Goal: Submit feedback/report problem: Submit feedback/report problem

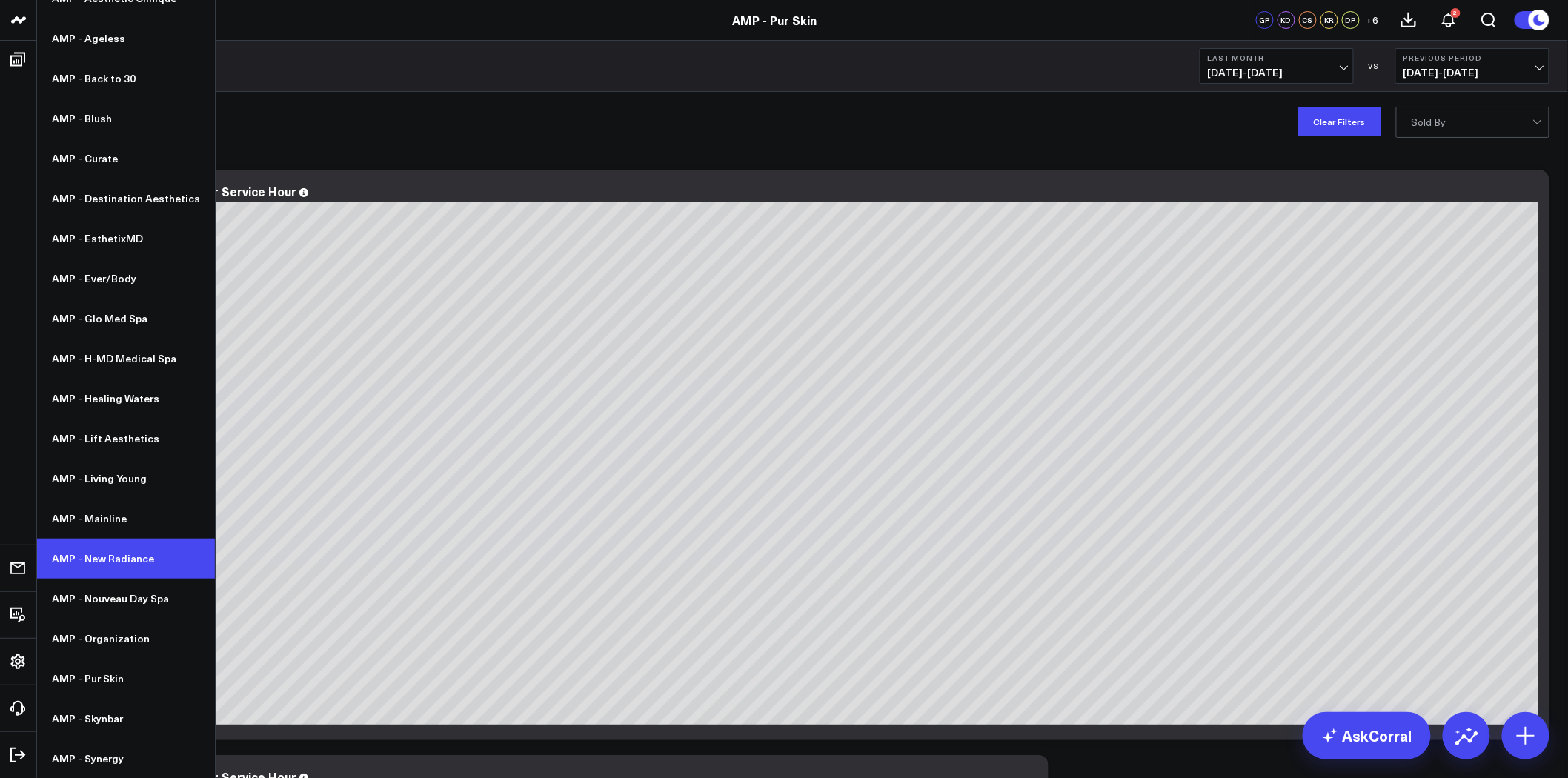
scroll to position [165, 0]
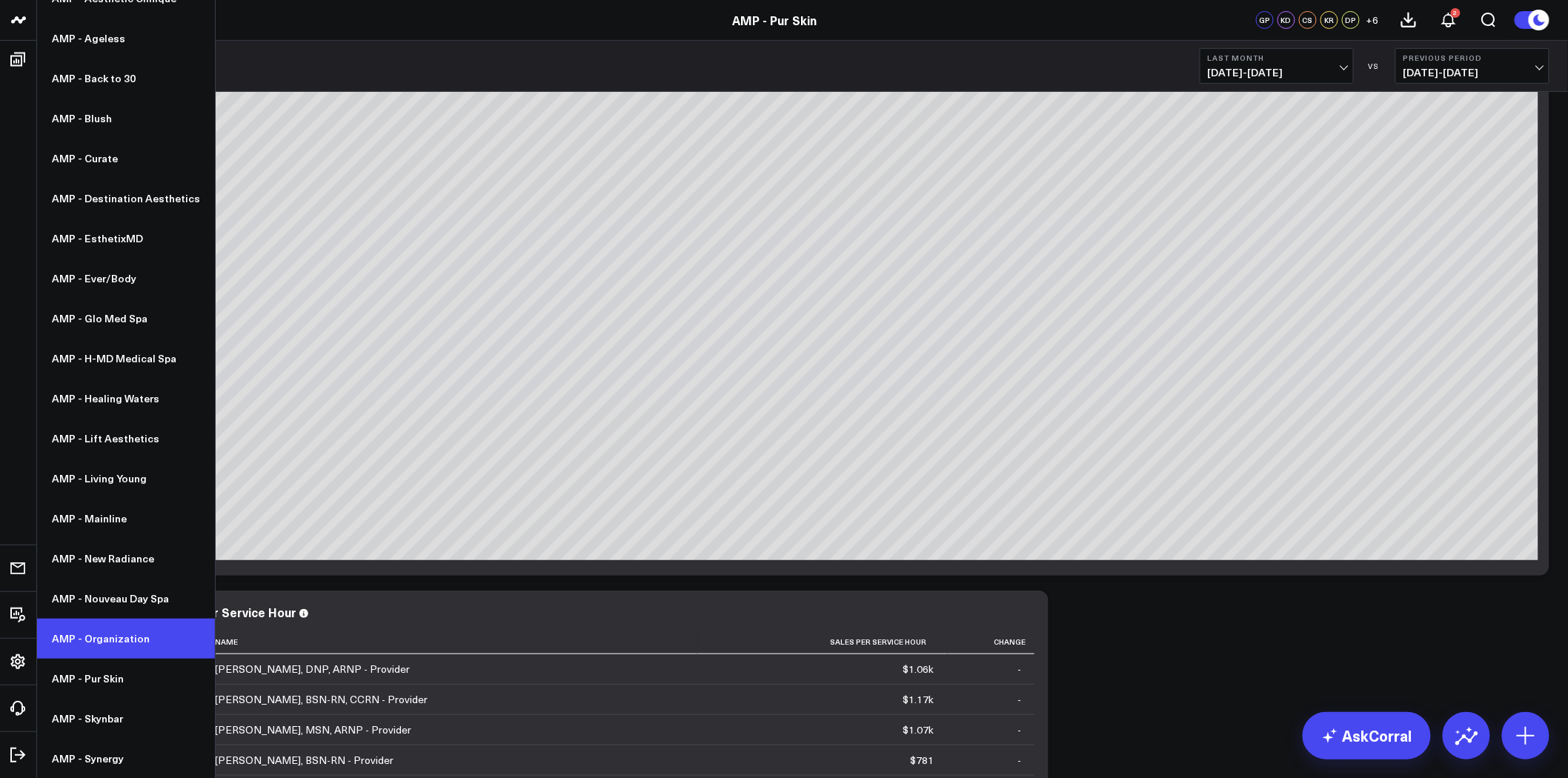
click at [138, 638] on link "AMP - Organization" at bounding box center [125, 639] width 178 height 40
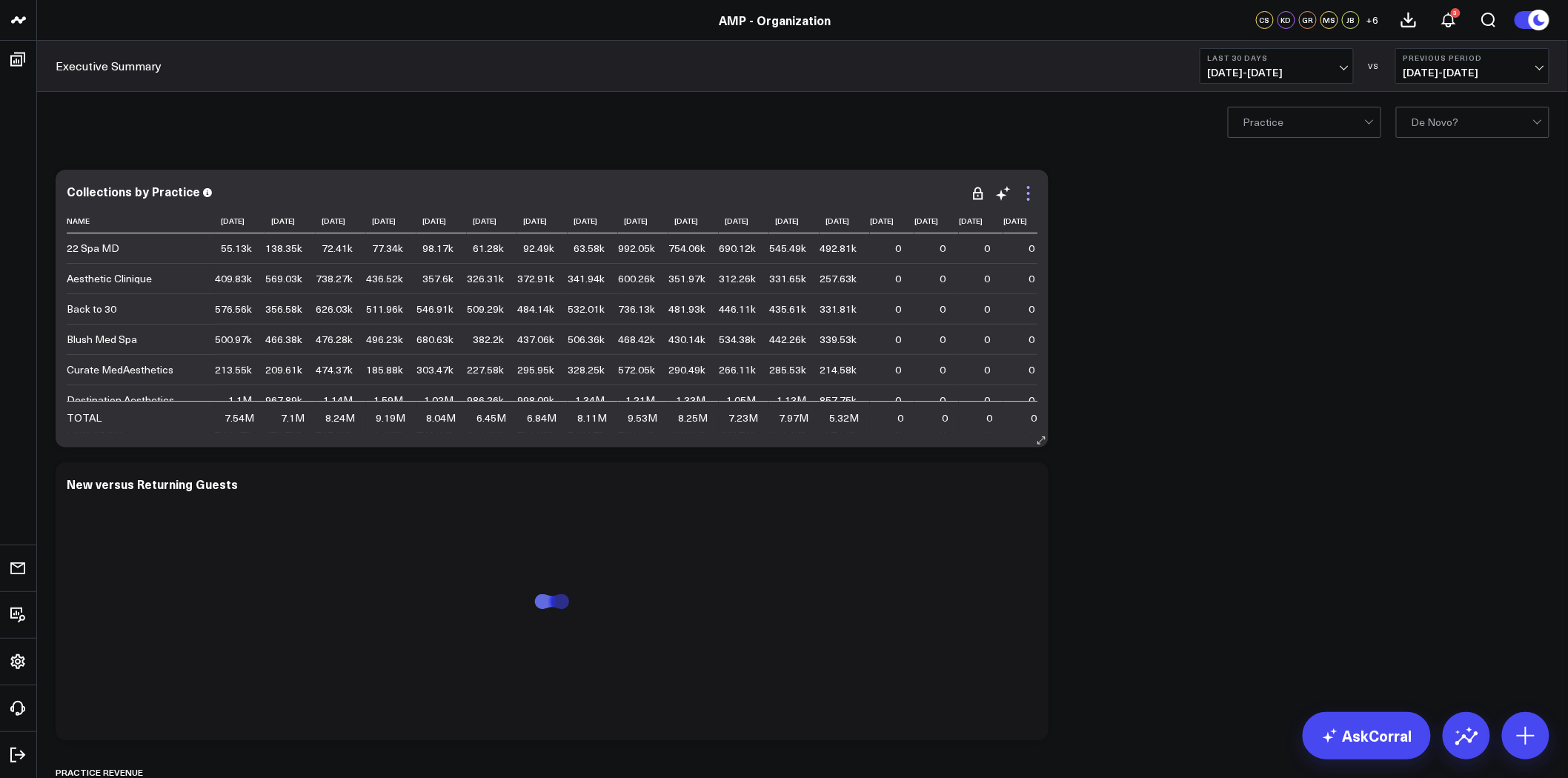
click at [1033, 197] on icon at bounding box center [1028, 193] width 18 height 18
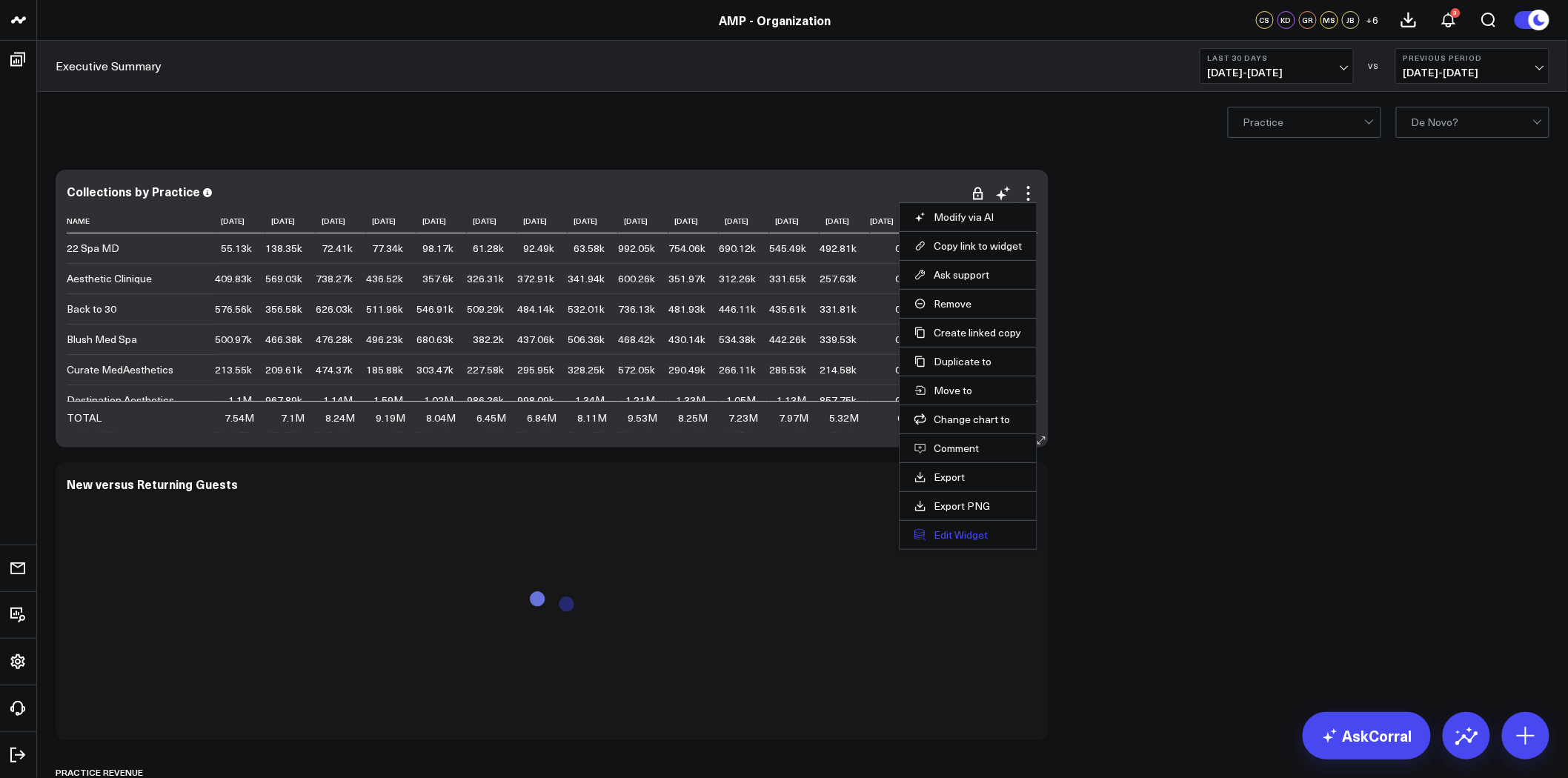
click at [975, 541] on button "Edit Widget" at bounding box center [968, 535] width 108 height 13
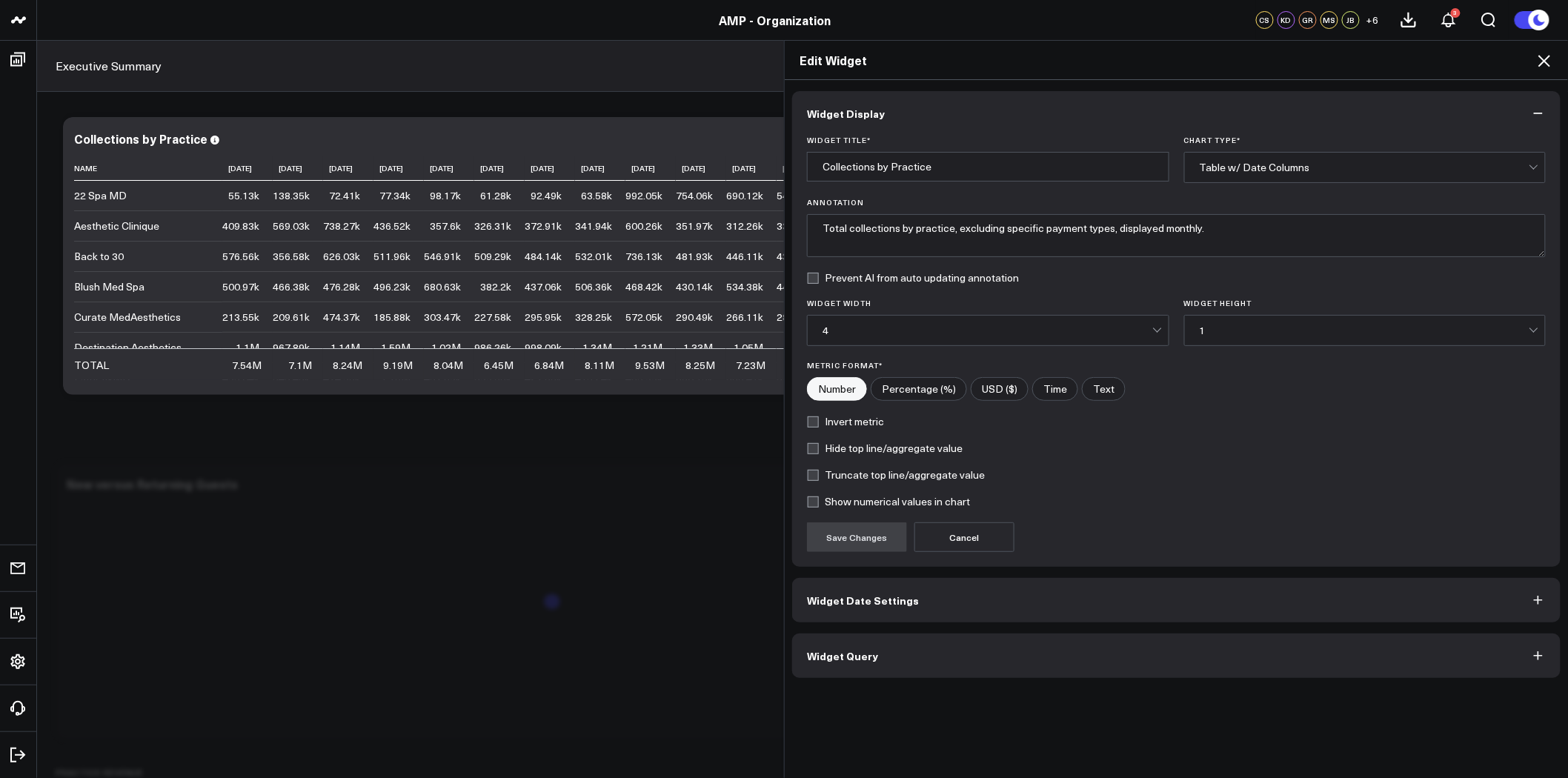
click at [990, 650] on button "Widget Query" at bounding box center [1177, 656] width 769 height 45
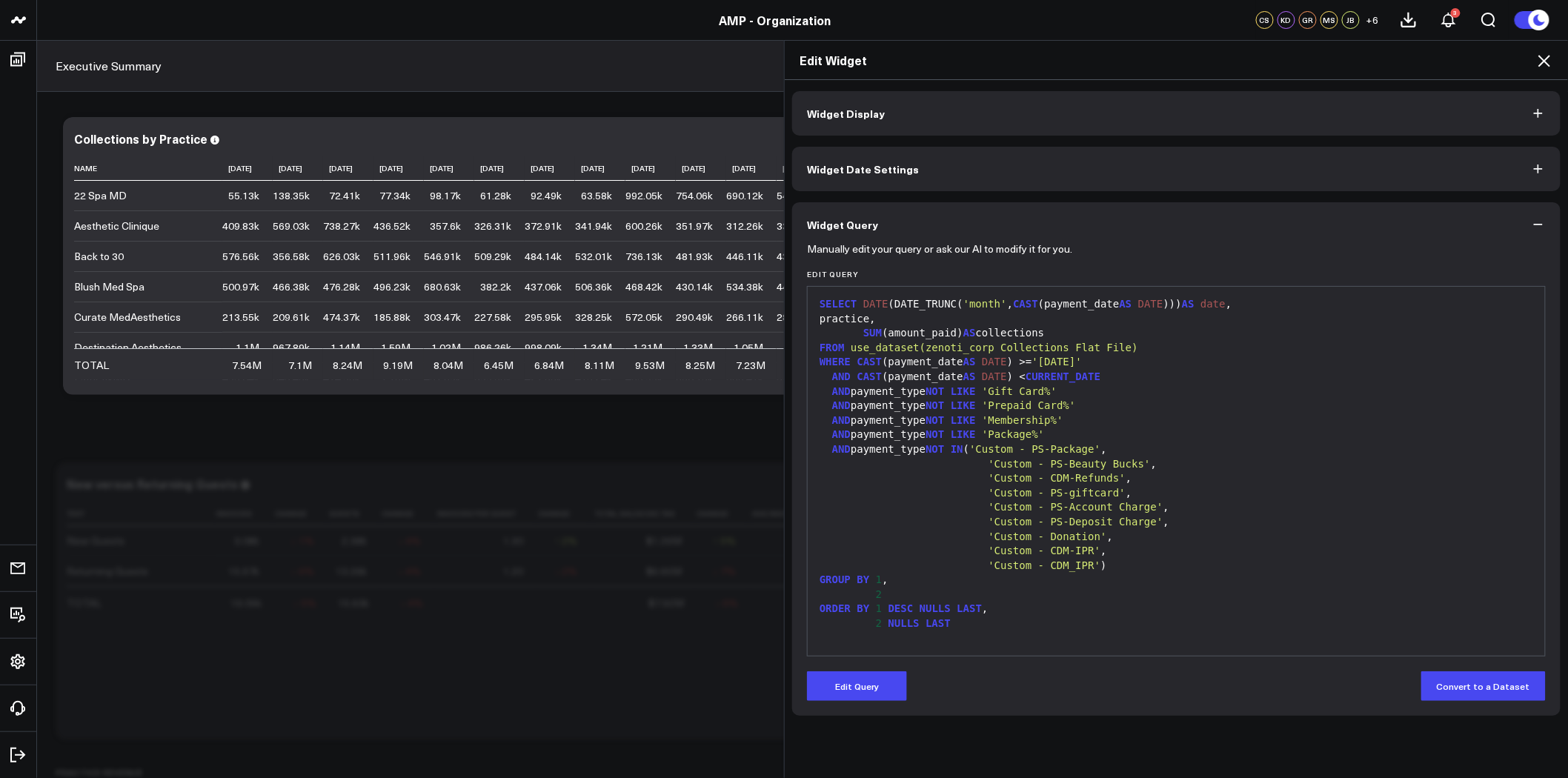
click at [1548, 59] on icon at bounding box center [1544, 60] width 18 height 18
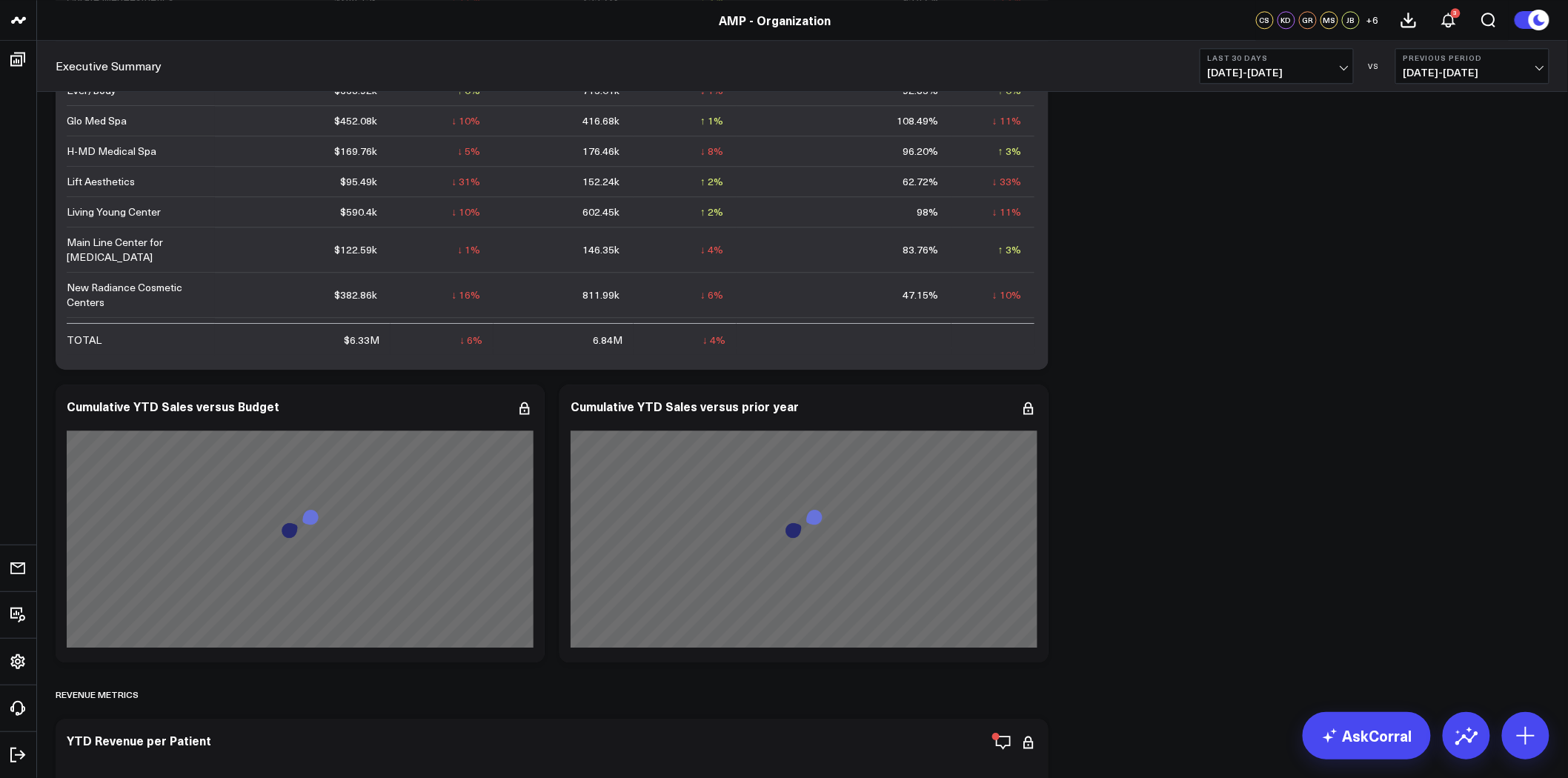
scroll to position [1812, 0]
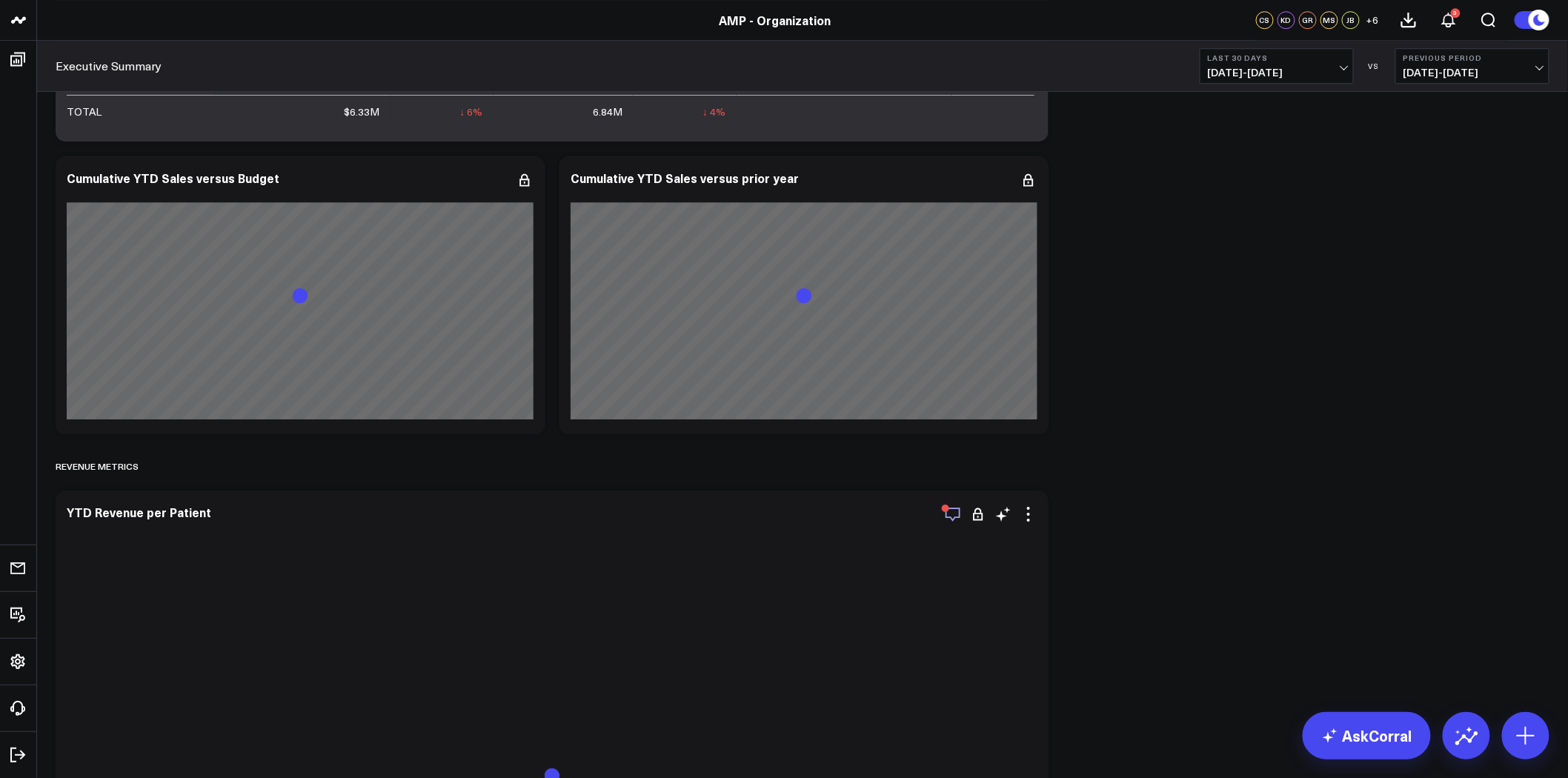
click at [953, 513] on icon "button" at bounding box center [953, 514] width 18 height 18
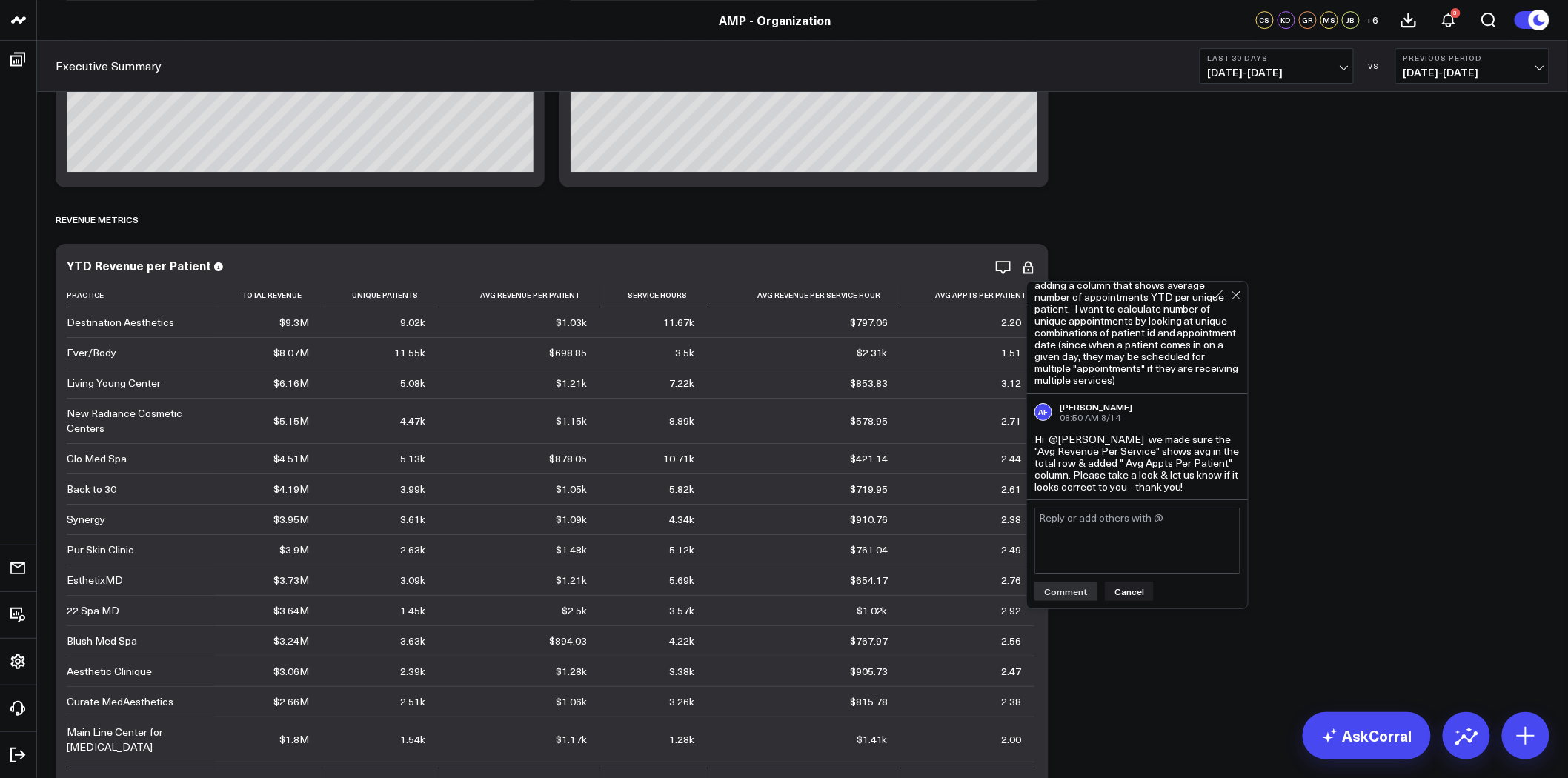
scroll to position [2141, 0]
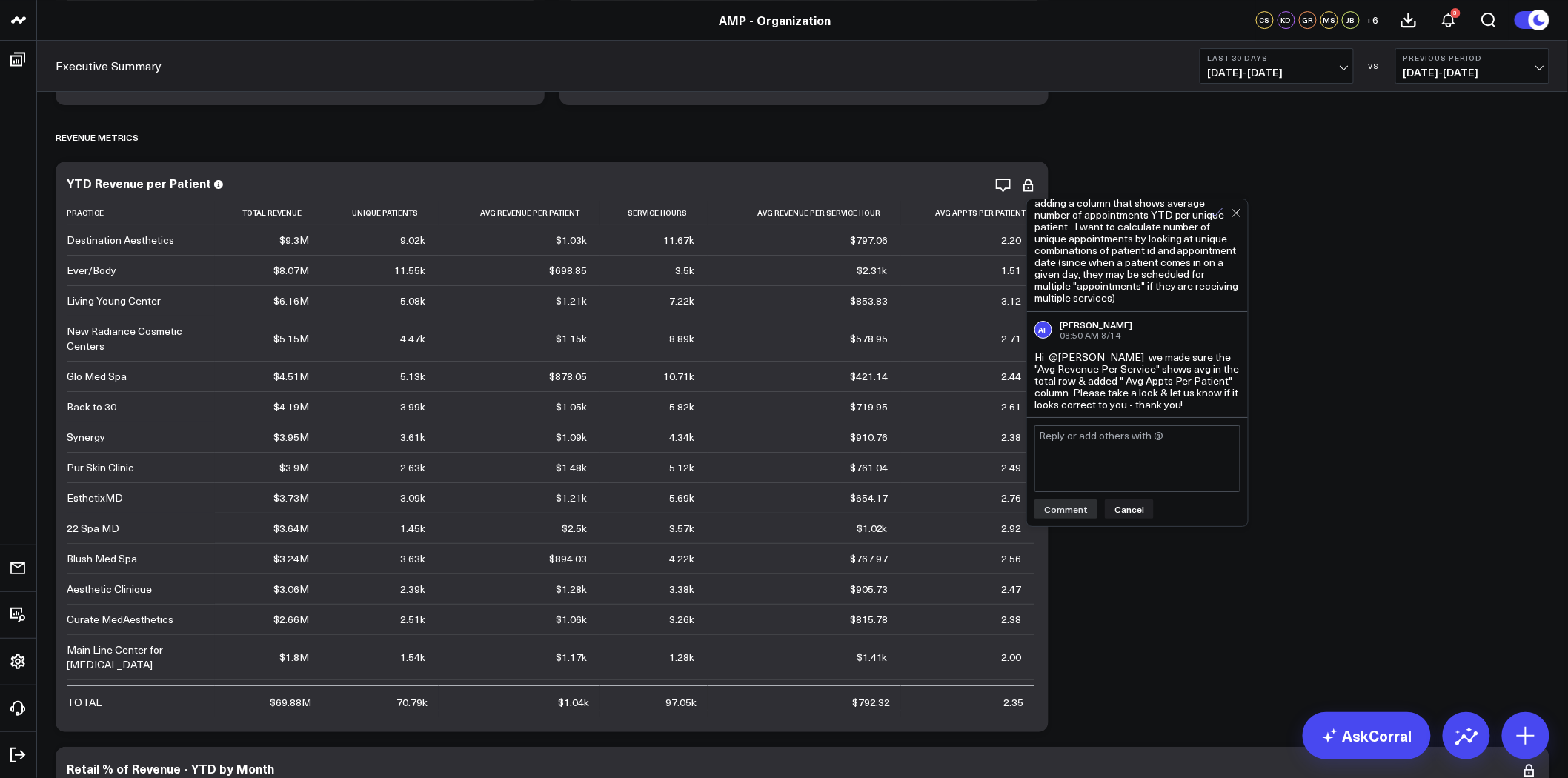
click at [1219, 211] on icon at bounding box center [1218, 212] width 10 height 8
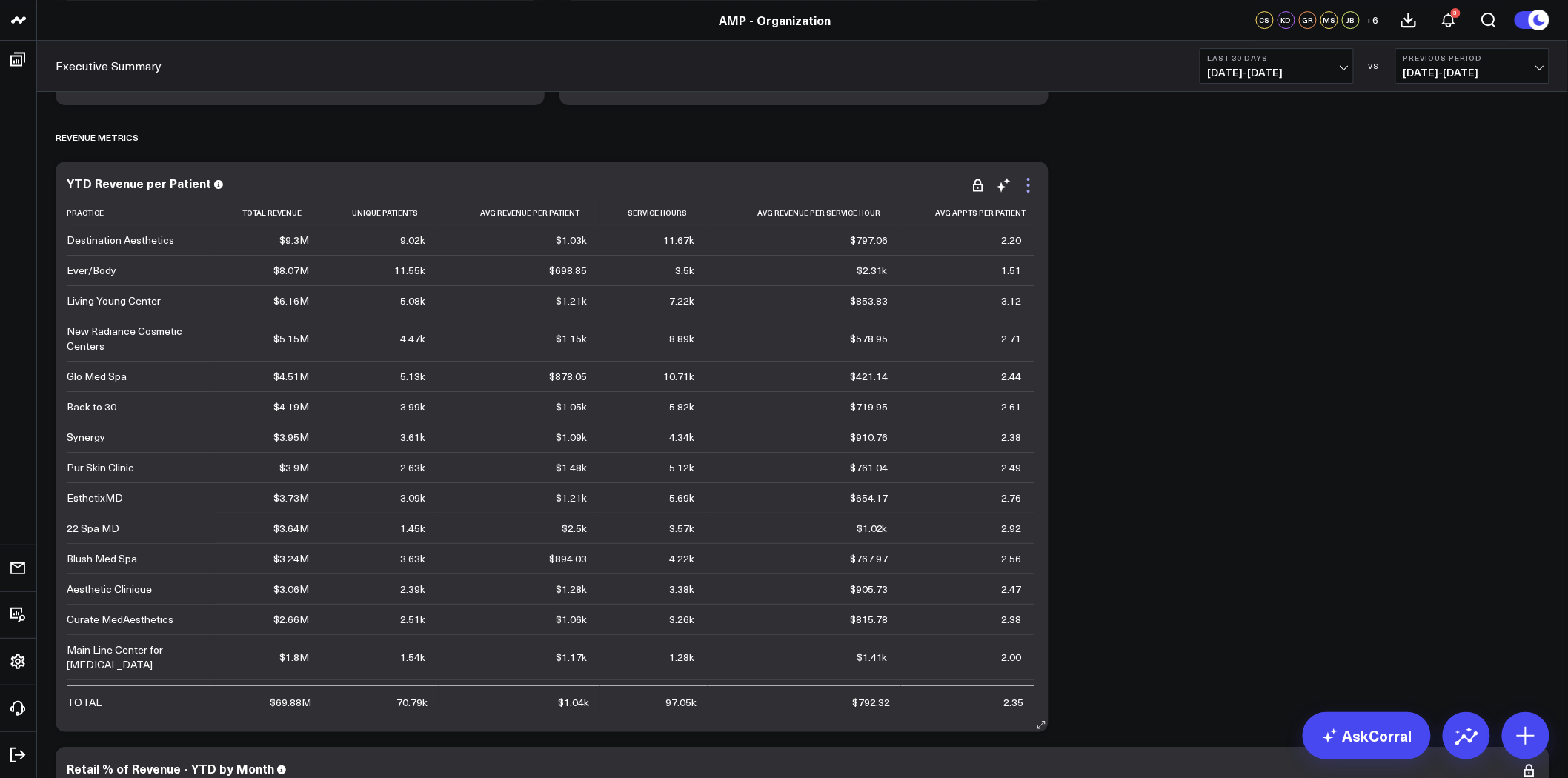
click at [1029, 181] on icon at bounding box center [1028, 185] width 18 height 18
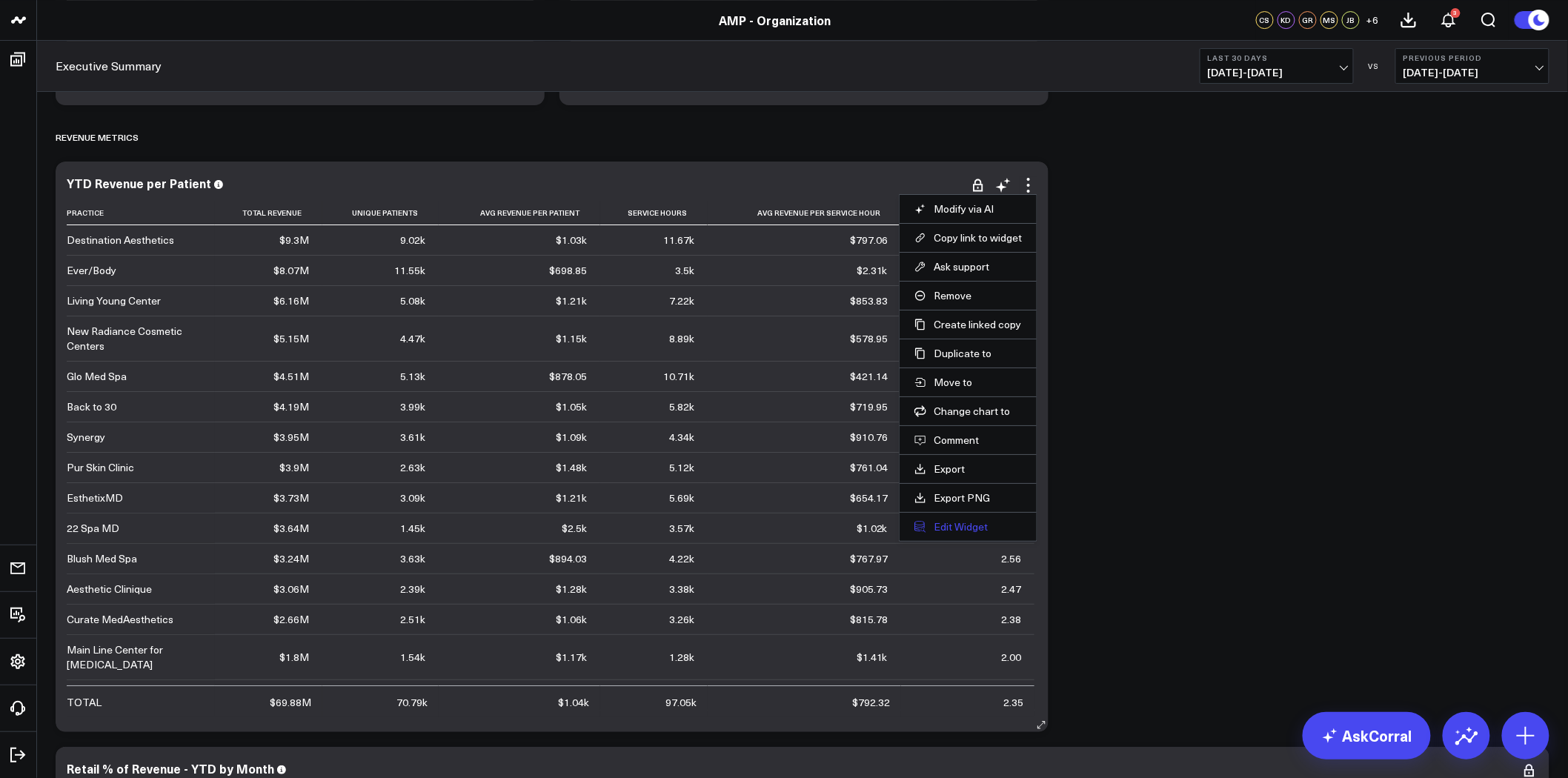
click at [986, 524] on button "Edit Widget" at bounding box center [968, 527] width 108 height 13
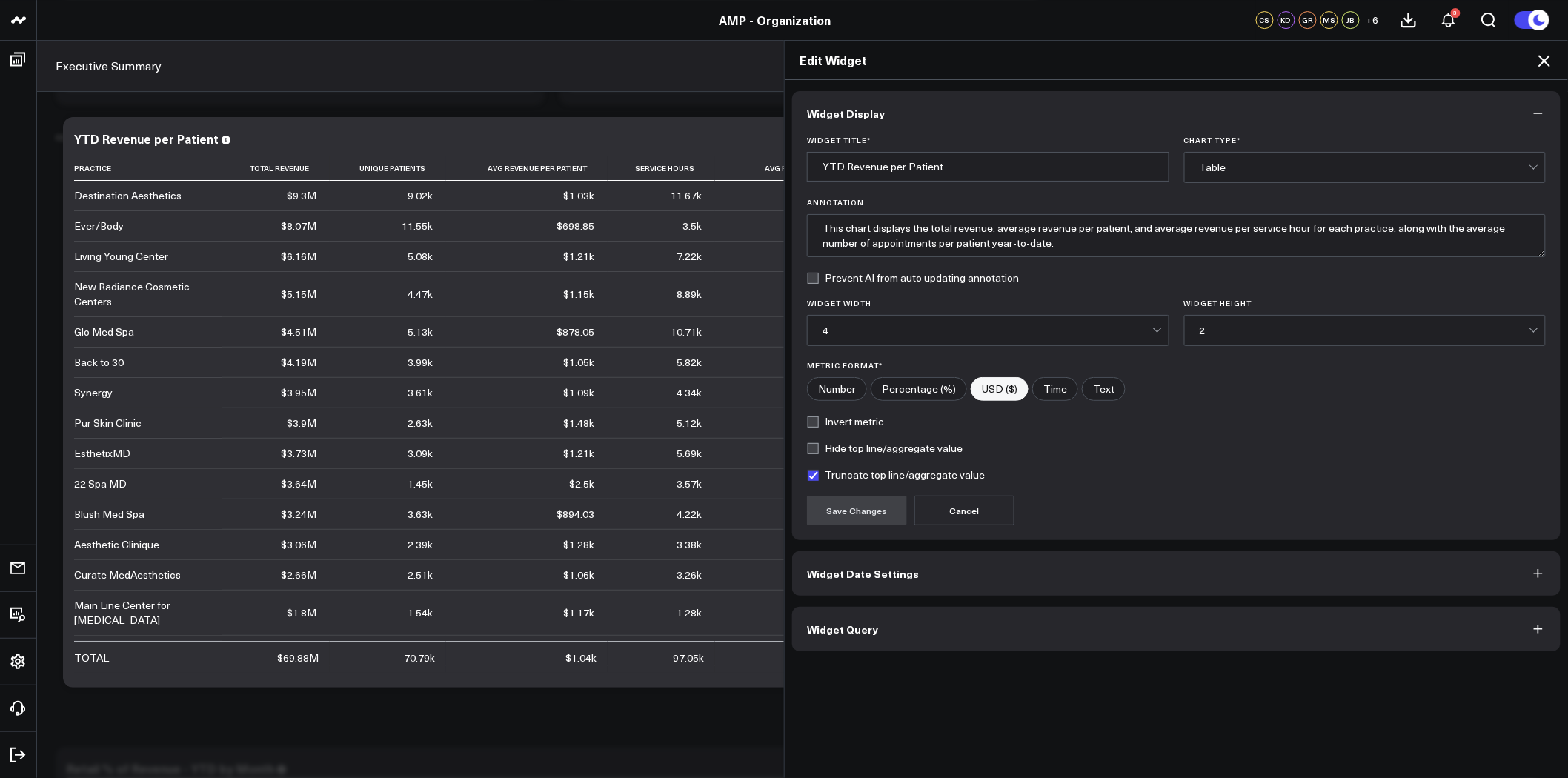
click at [1235, 160] on div "Table" at bounding box center [1364, 167] width 330 height 30
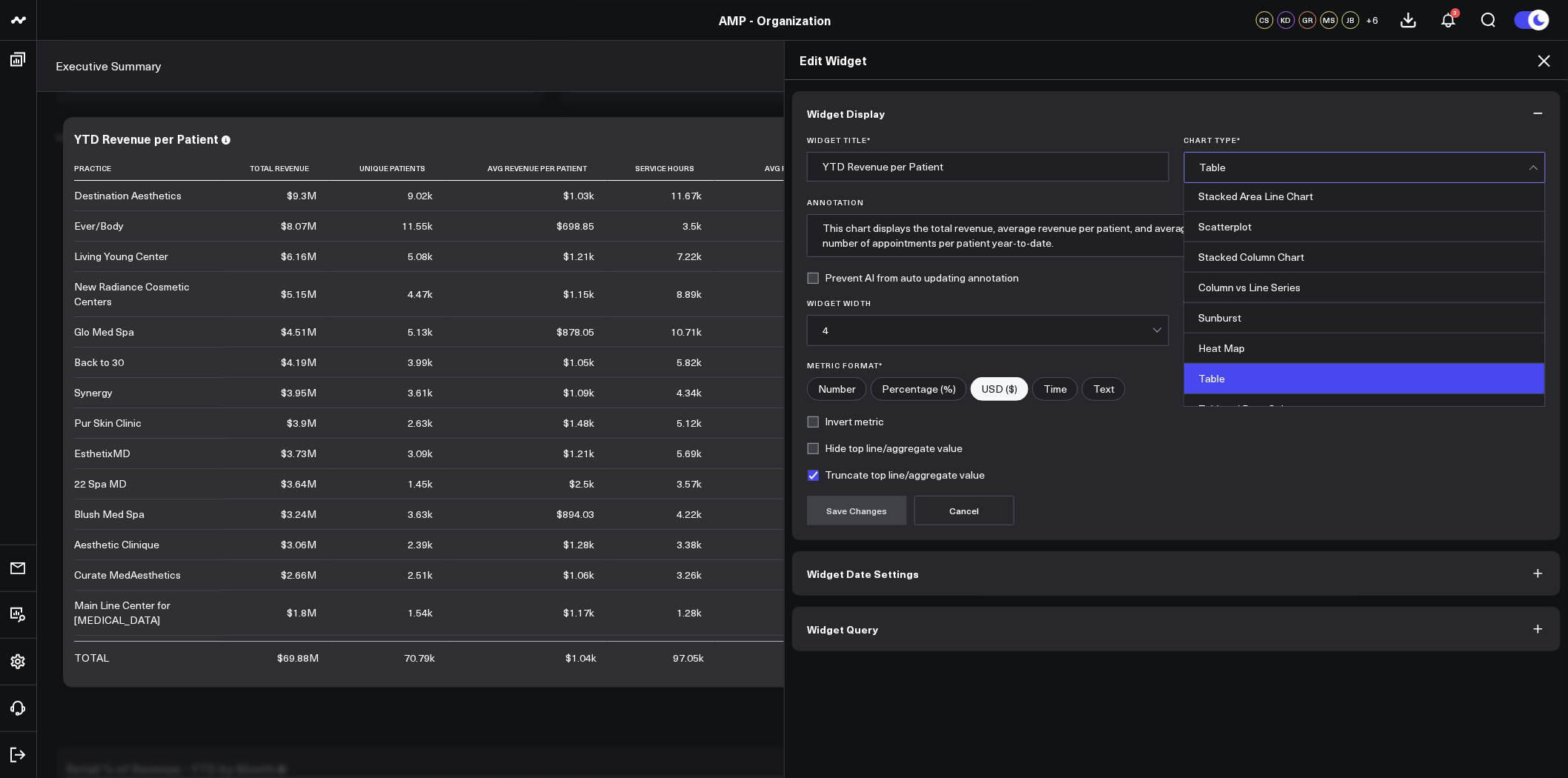
scroll to position [599, 0]
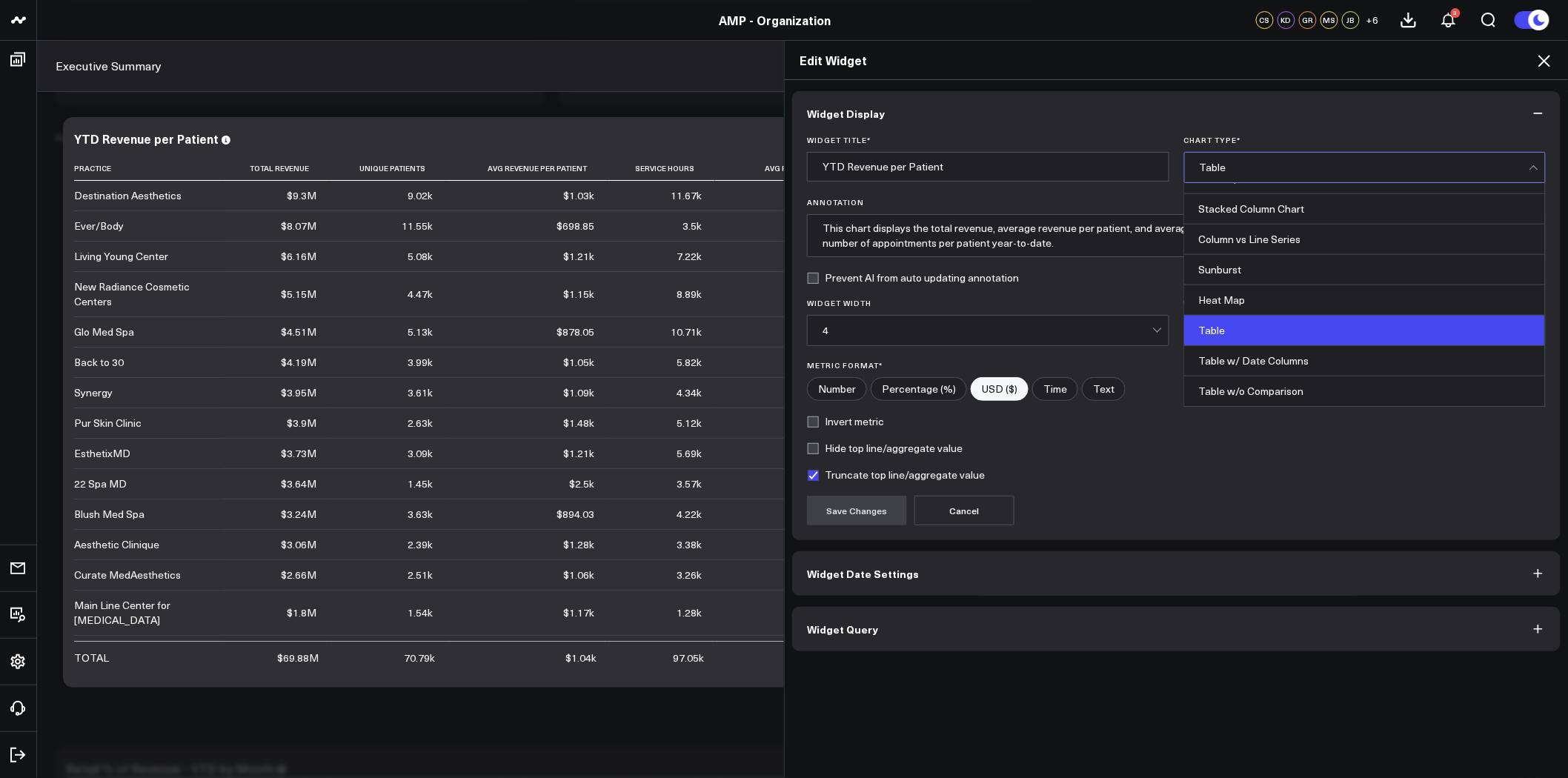
click at [1392, 484] on form "Widget Title * YTD Revenue per Patient Chart Type * 27 results available. Use U…" at bounding box center [1176, 330] width 739 height 389
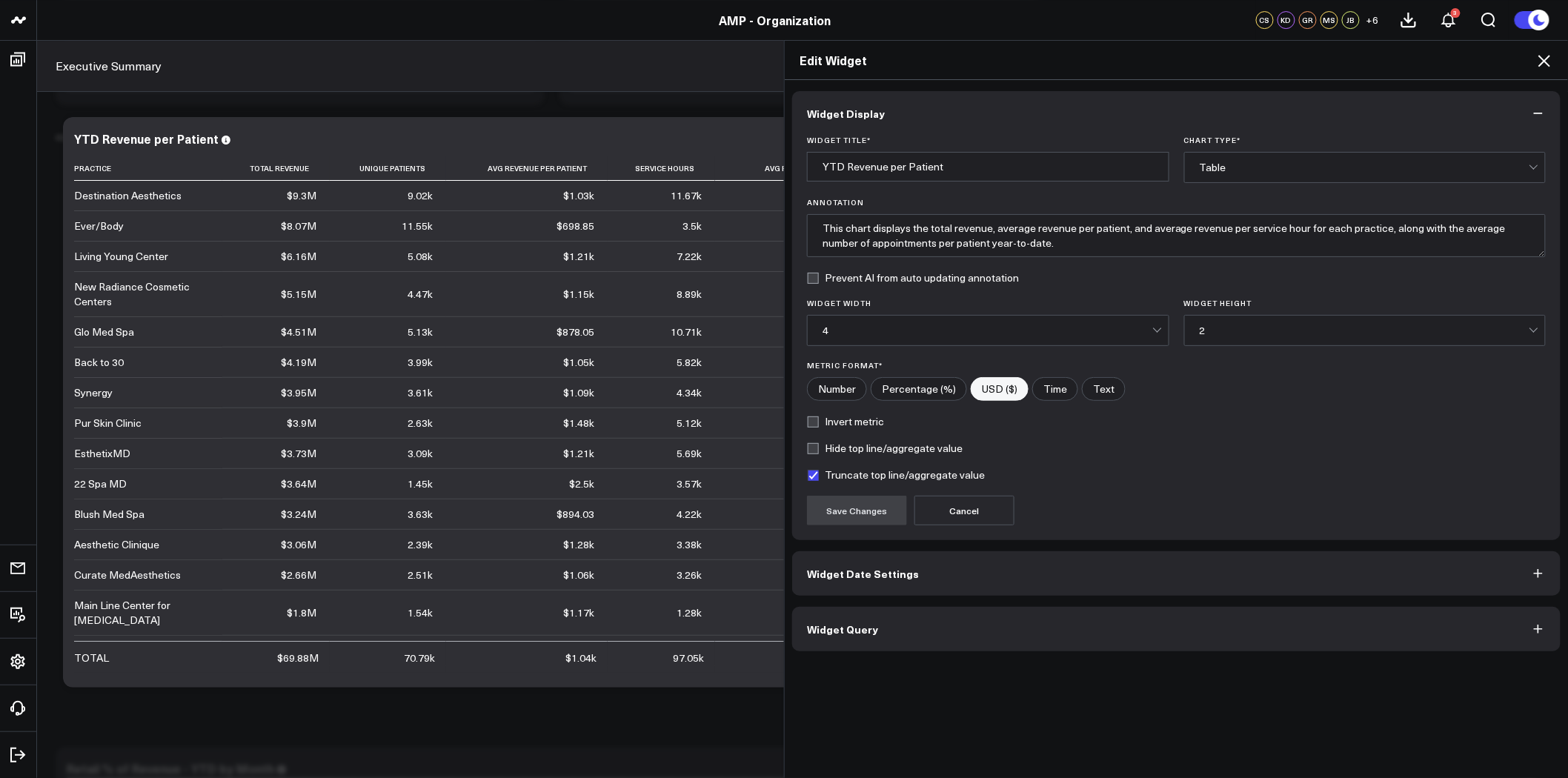
click at [1544, 112] on icon "button" at bounding box center [1539, 113] width 15 height 15
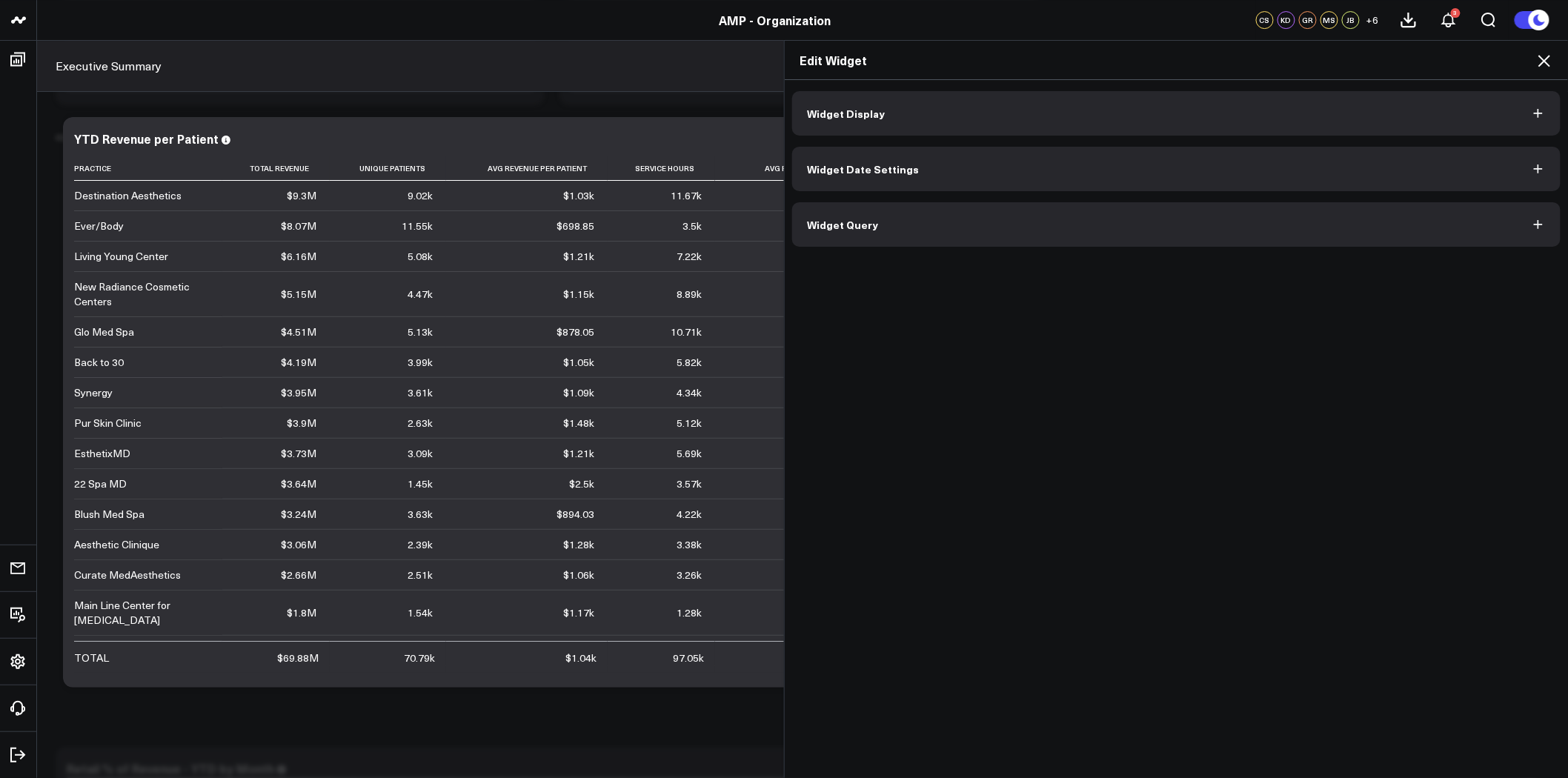
click at [1544, 62] on icon at bounding box center [1545, 60] width 12 height 12
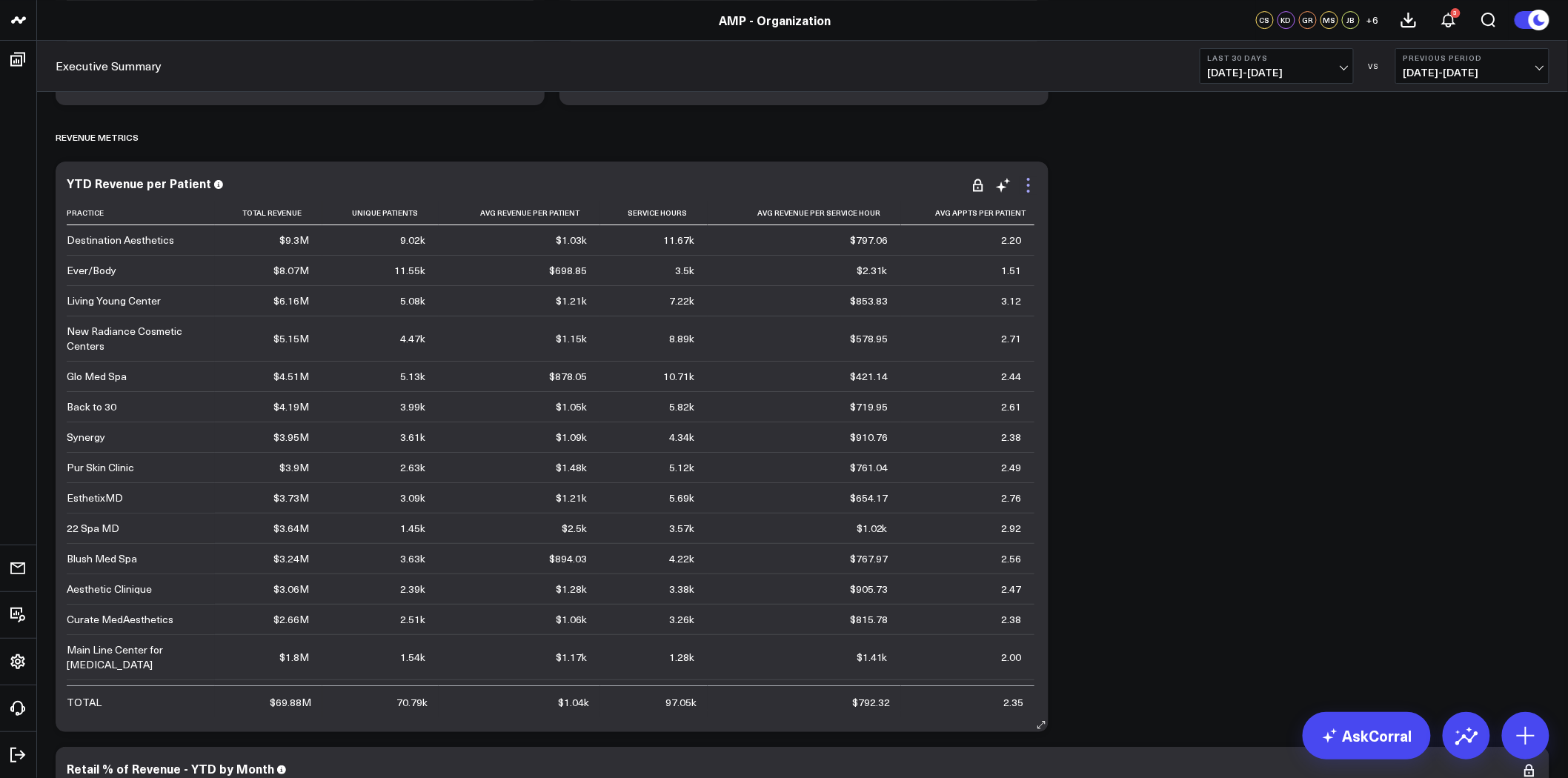
click at [1029, 191] on icon at bounding box center [1028, 191] width 3 height 3
click at [984, 184] on icon at bounding box center [979, 185] width 15 height 15
click at [1029, 186] on icon at bounding box center [1028, 185] width 18 height 18
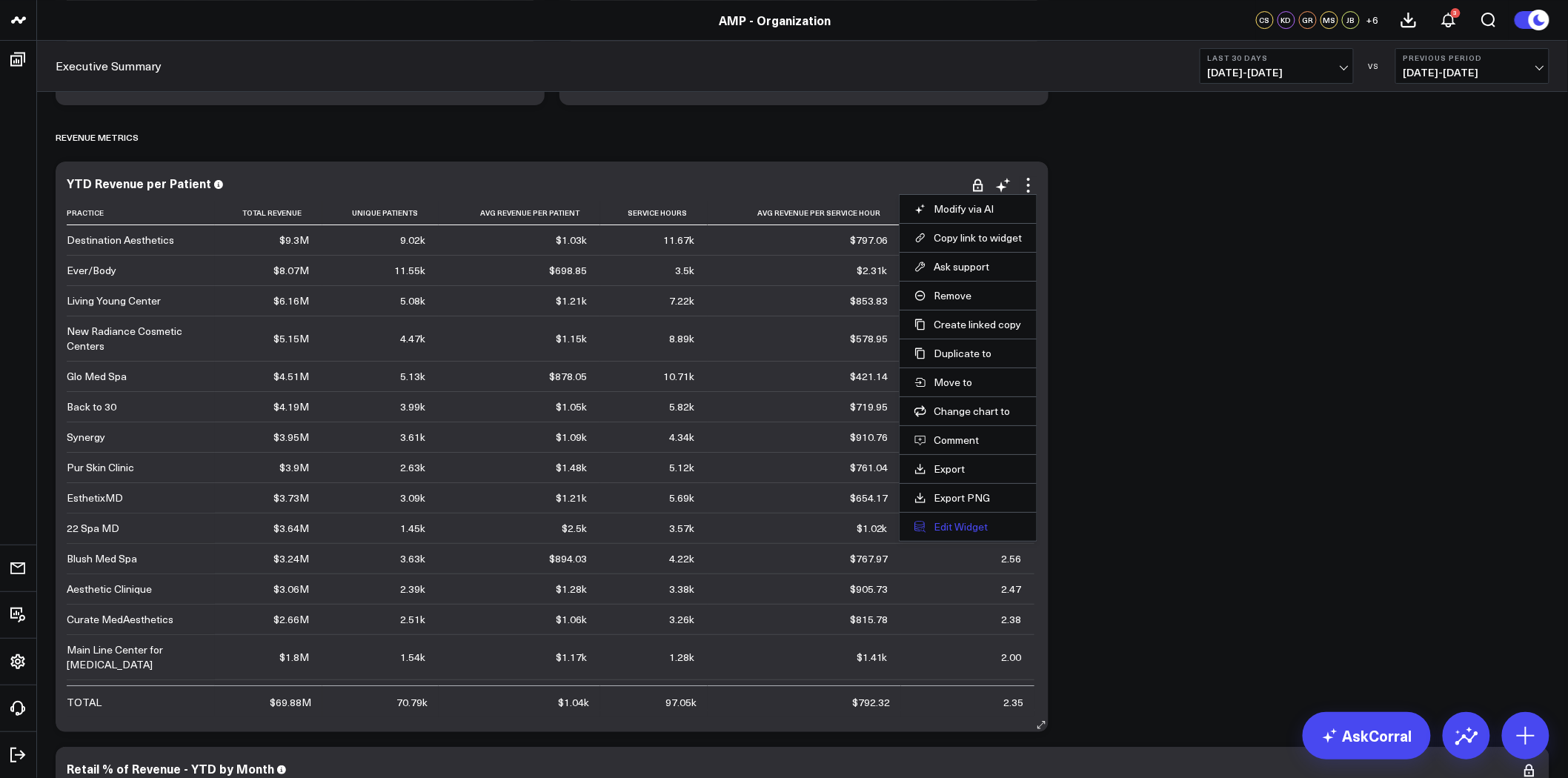
click at [957, 526] on button "Edit Widget" at bounding box center [968, 527] width 108 height 13
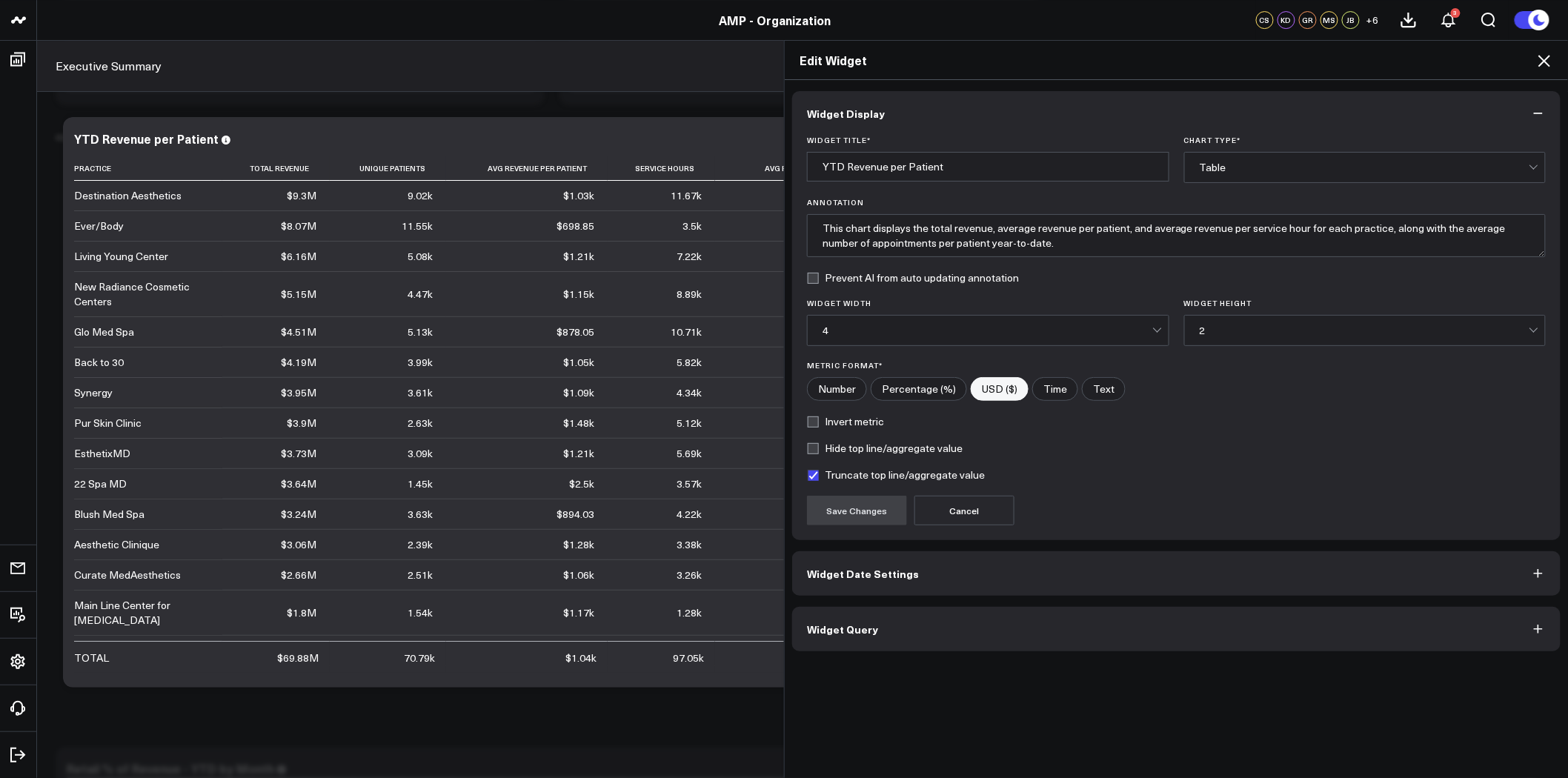
click at [886, 544] on div "Widget Display Widget Title * YTD Revenue per Patient Chart Type * Table Annota…" at bounding box center [1177, 371] width 769 height 560
click at [891, 564] on button "Widget Date Settings" at bounding box center [1177, 574] width 769 height 45
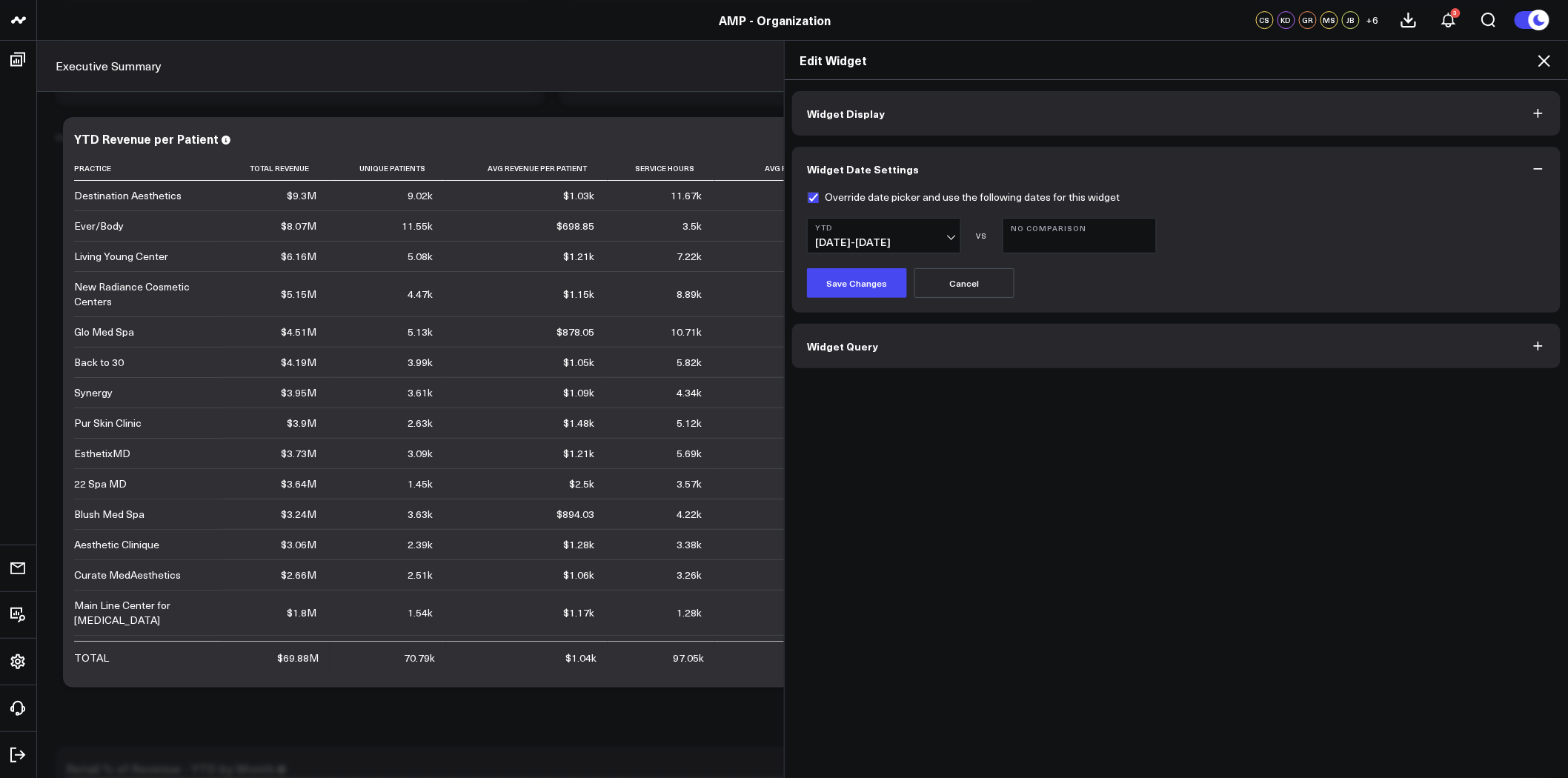
click at [809, 193] on label "Override date picker and use the following dates for this widget" at bounding box center [963, 197] width 313 height 12
click at [809, 193] on input "Override date picker and use the following dates for this widget" at bounding box center [812, 197] width 12 height 12
checkbox input "false"
click at [871, 276] on button "Save Changes" at bounding box center [857, 284] width 100 height 30
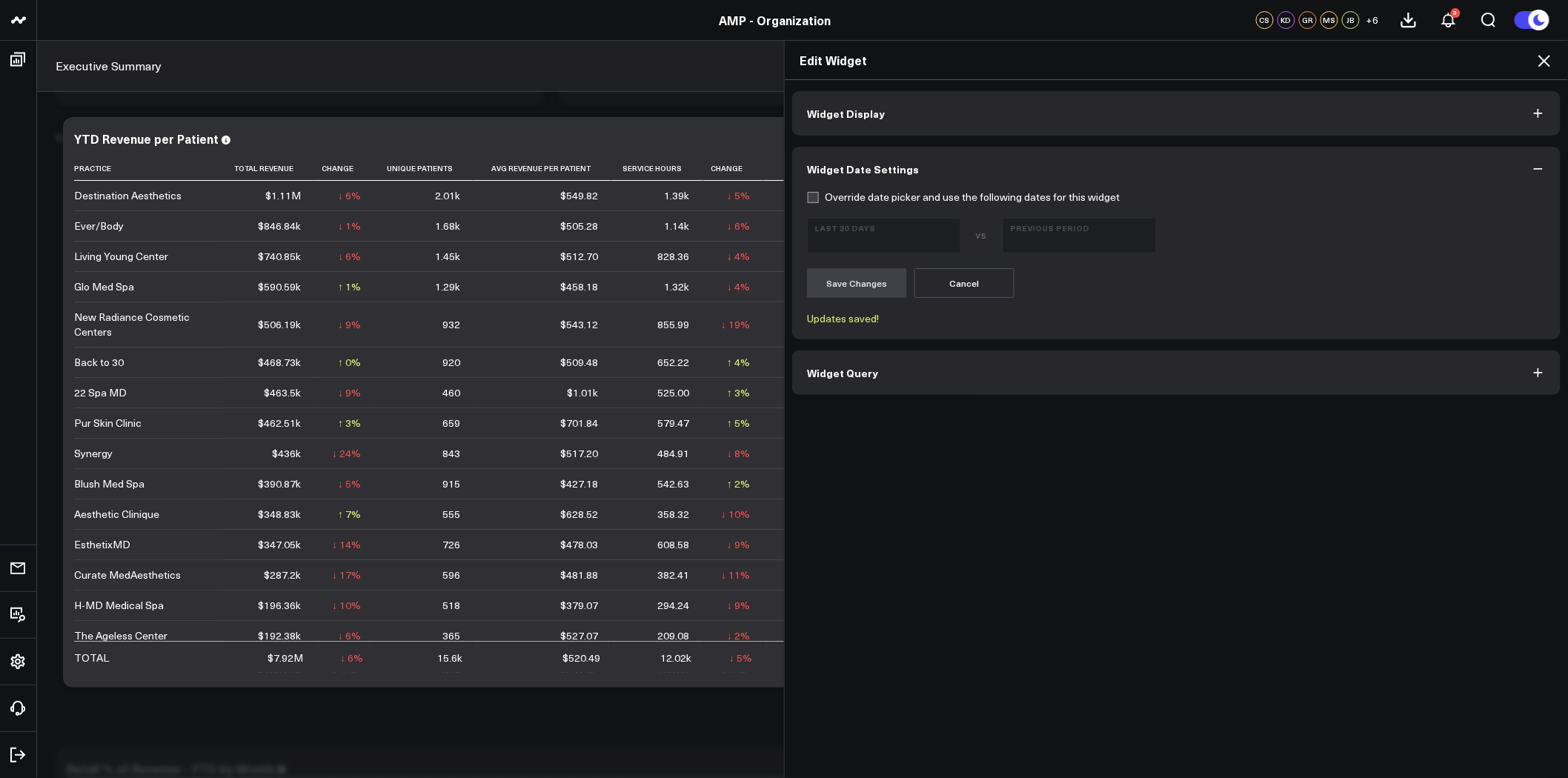
click at [1540, 64] on icon at bounding box center [1545, 60] width 12 height 12
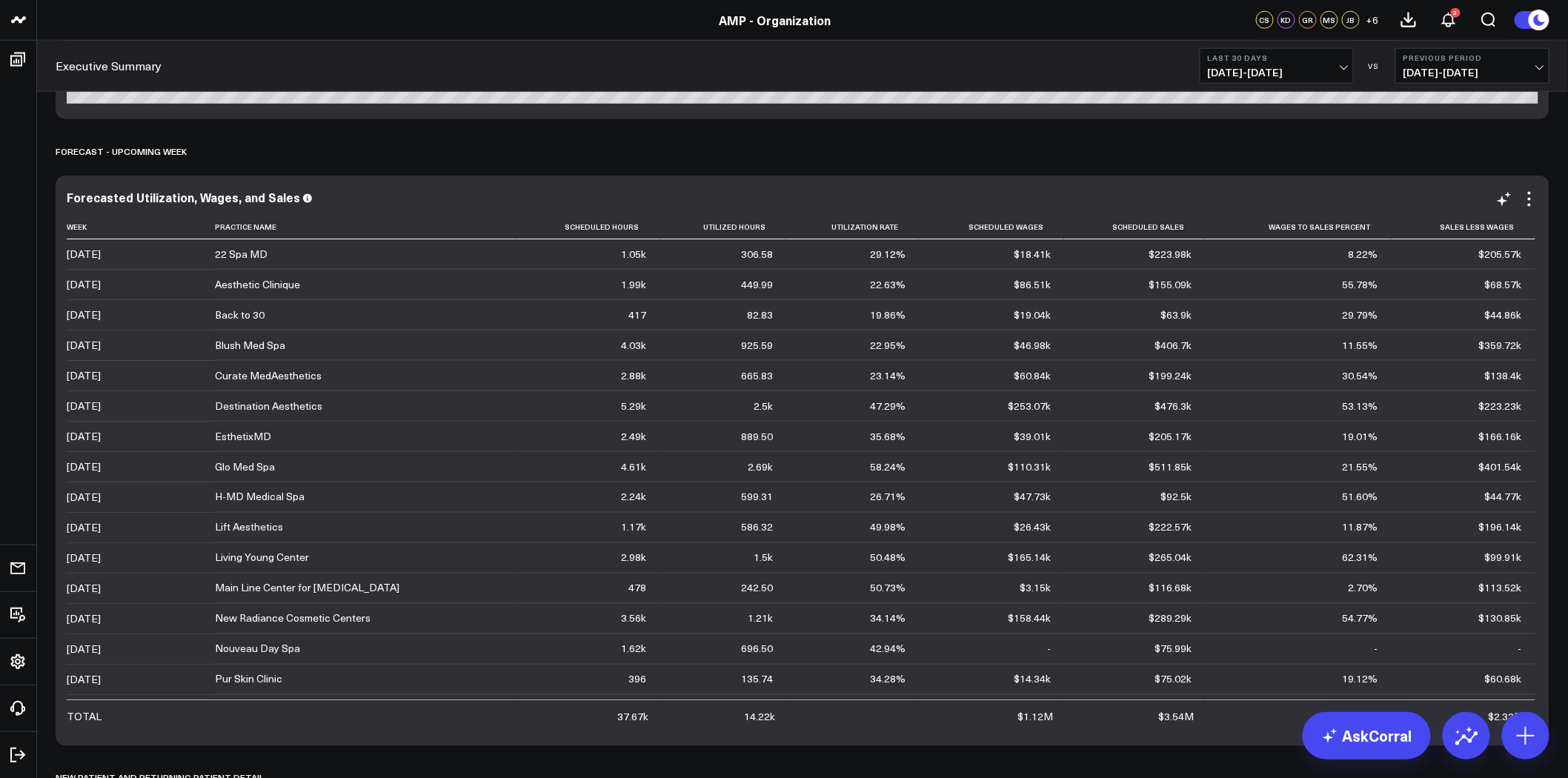
scroll to position [3047, 0]
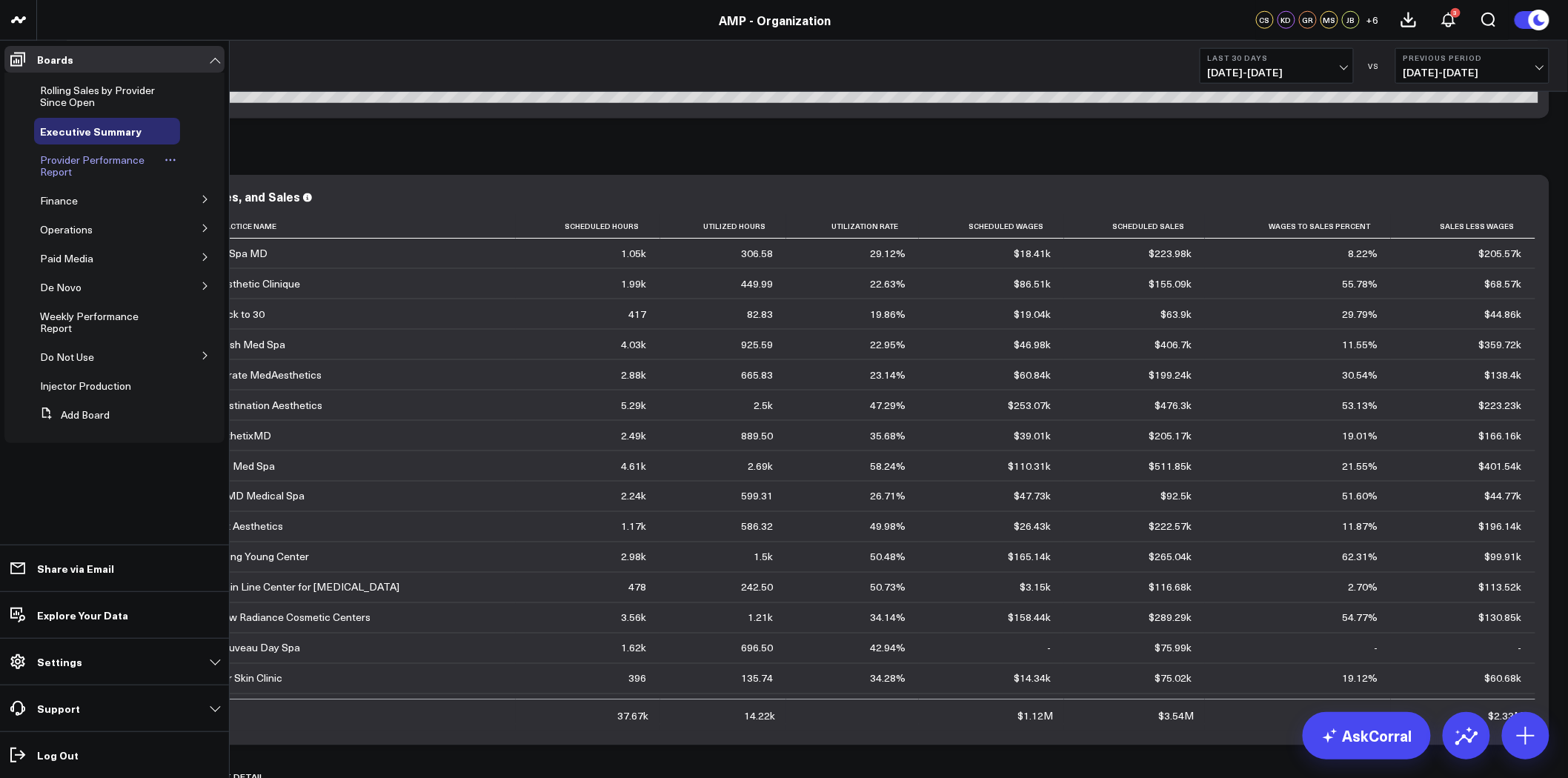
click at [110, 160] on span "Provider Performance Report" at bounding box center [92, 165] width 104 height 26
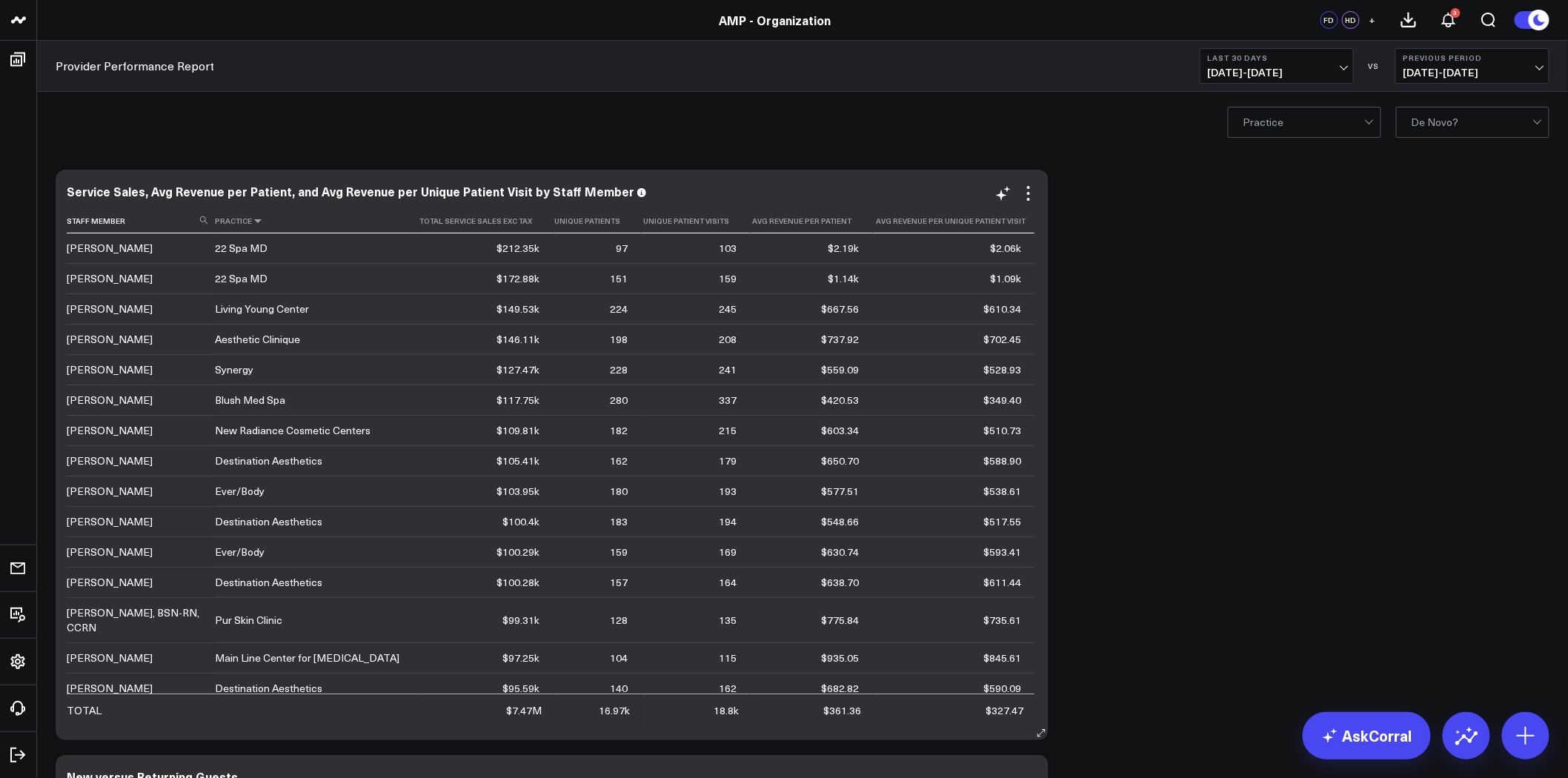
click at [255, 224] on icon at bounding box center [257, 221] width 12 height 9
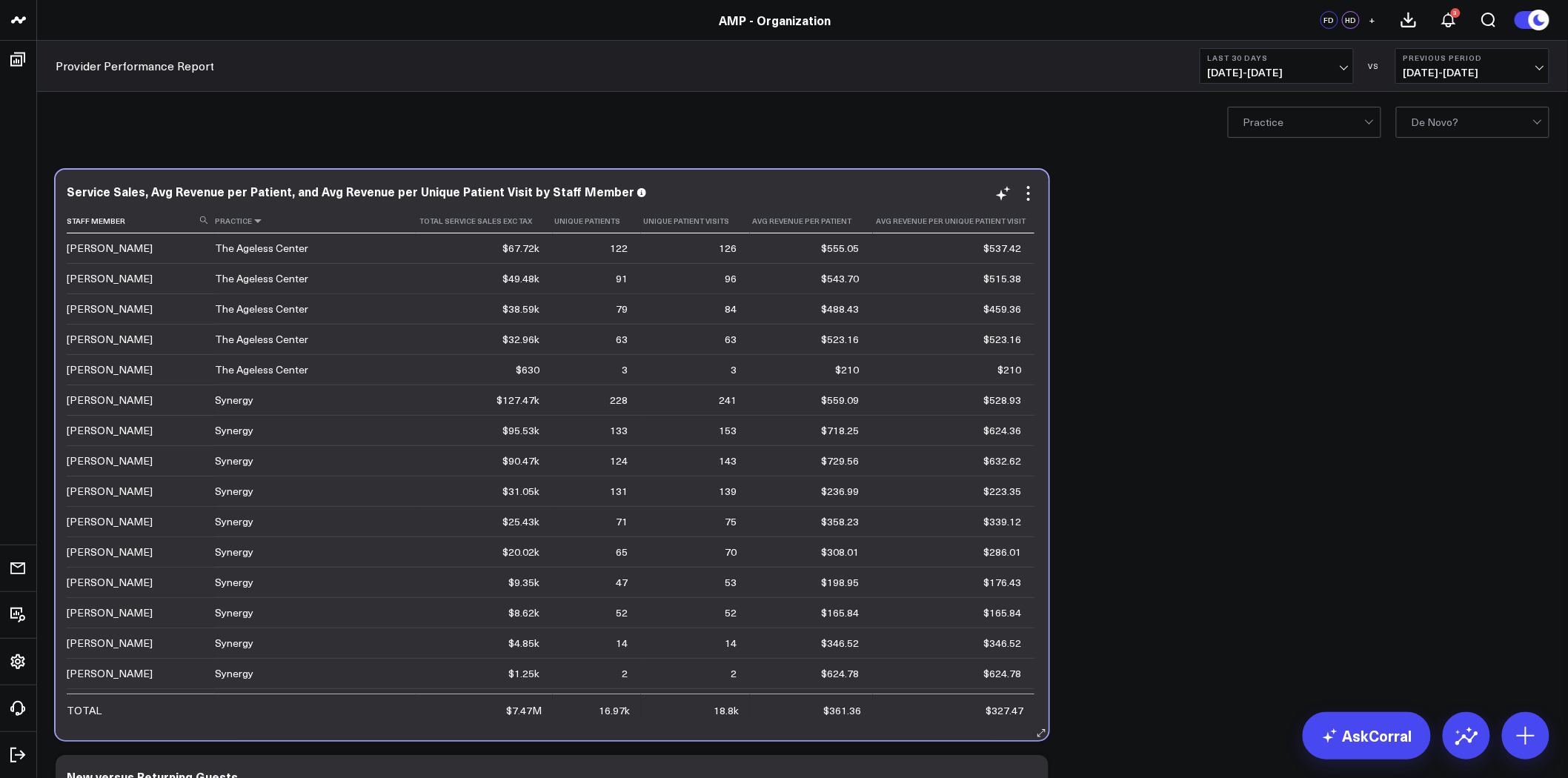
click at [256, 219] on icon at bounding box center [257, 221] width 12 height 9
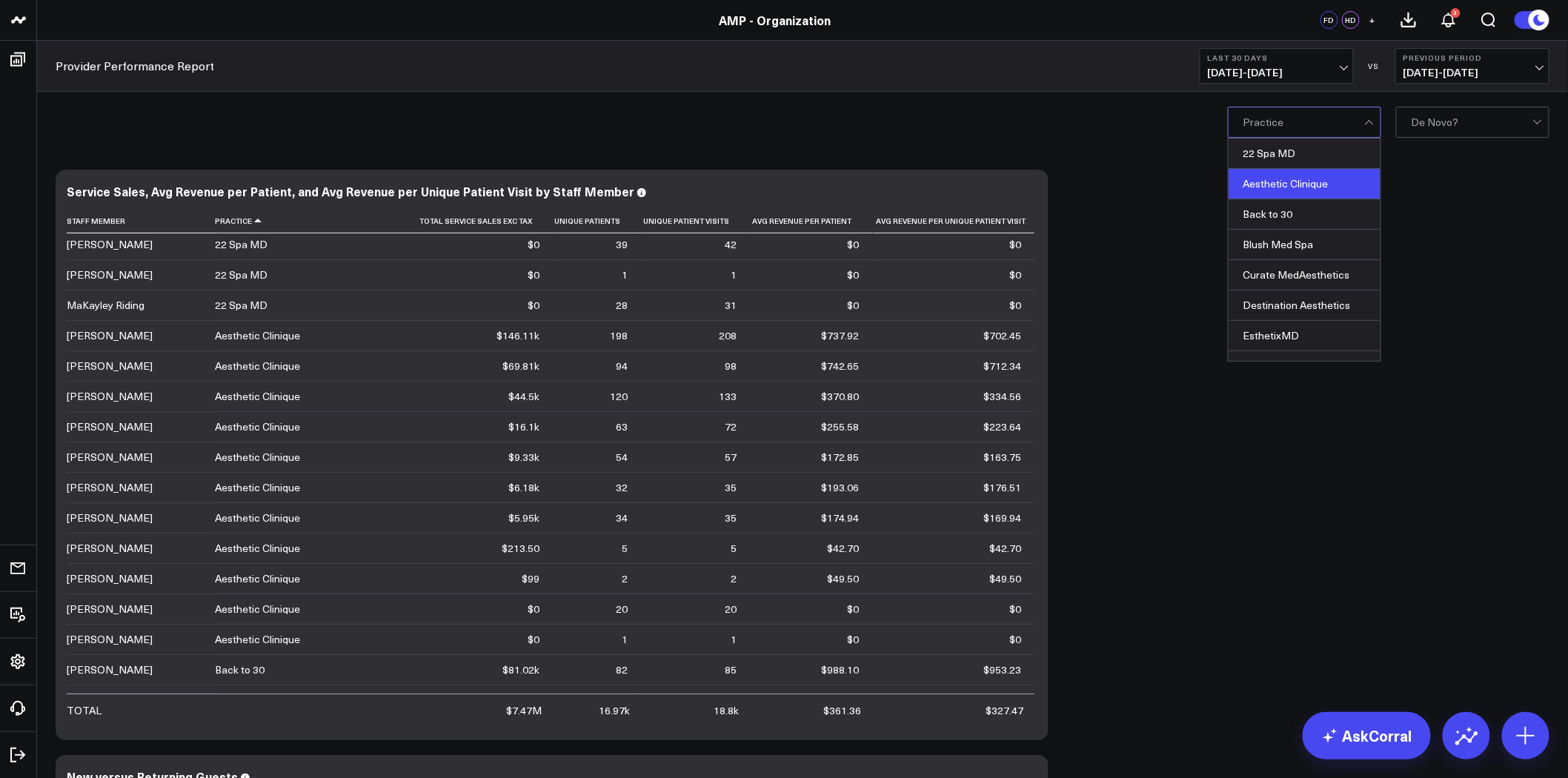
click at [1320, 195] on div "Aesthetic Clinique" at bounding box center [1304, 184] width 152 height 31
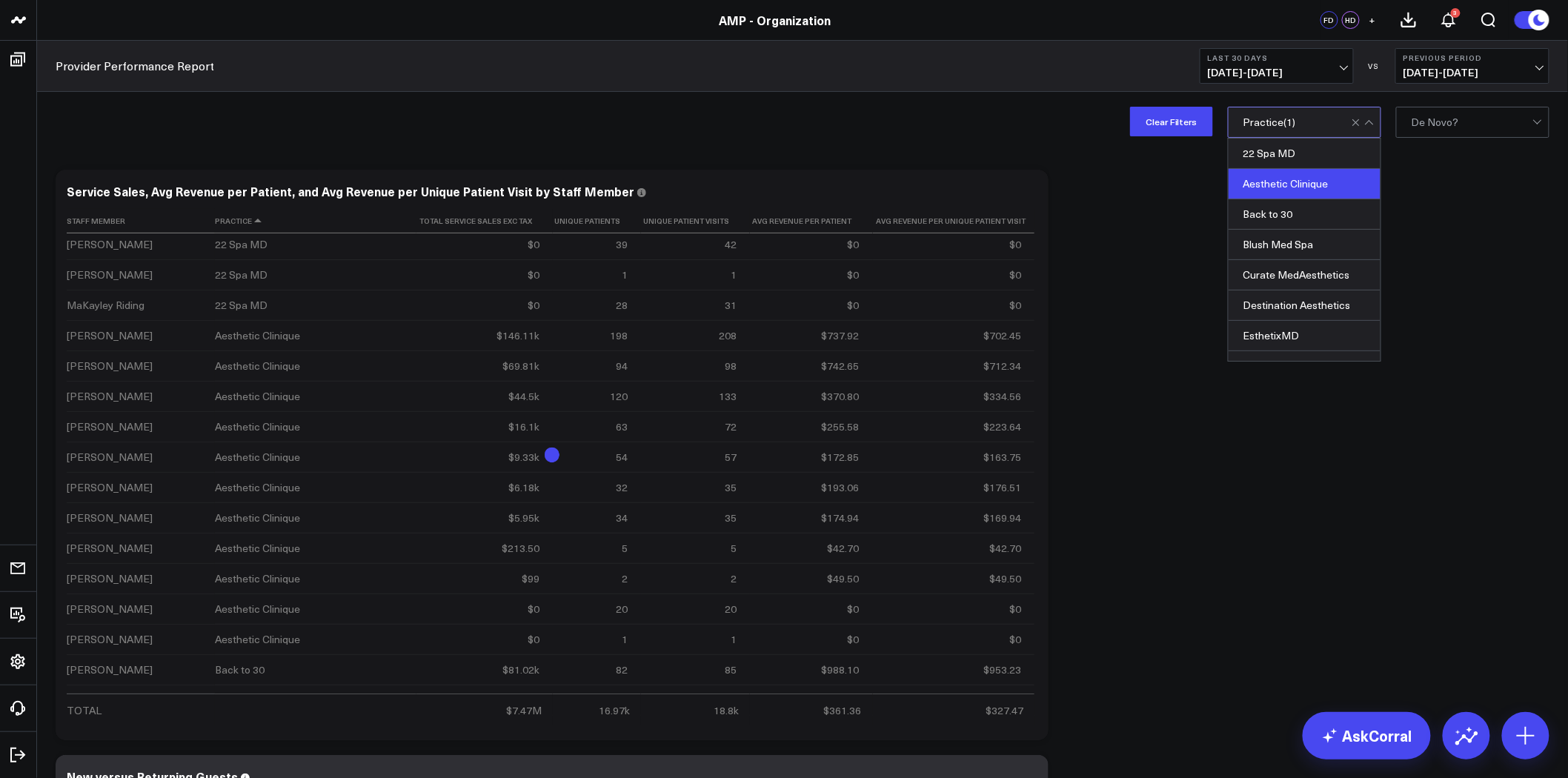
click at [1312, 191] on div "Aesthetic Clinique" at bounding box center [1304, 184] width 152 height 31
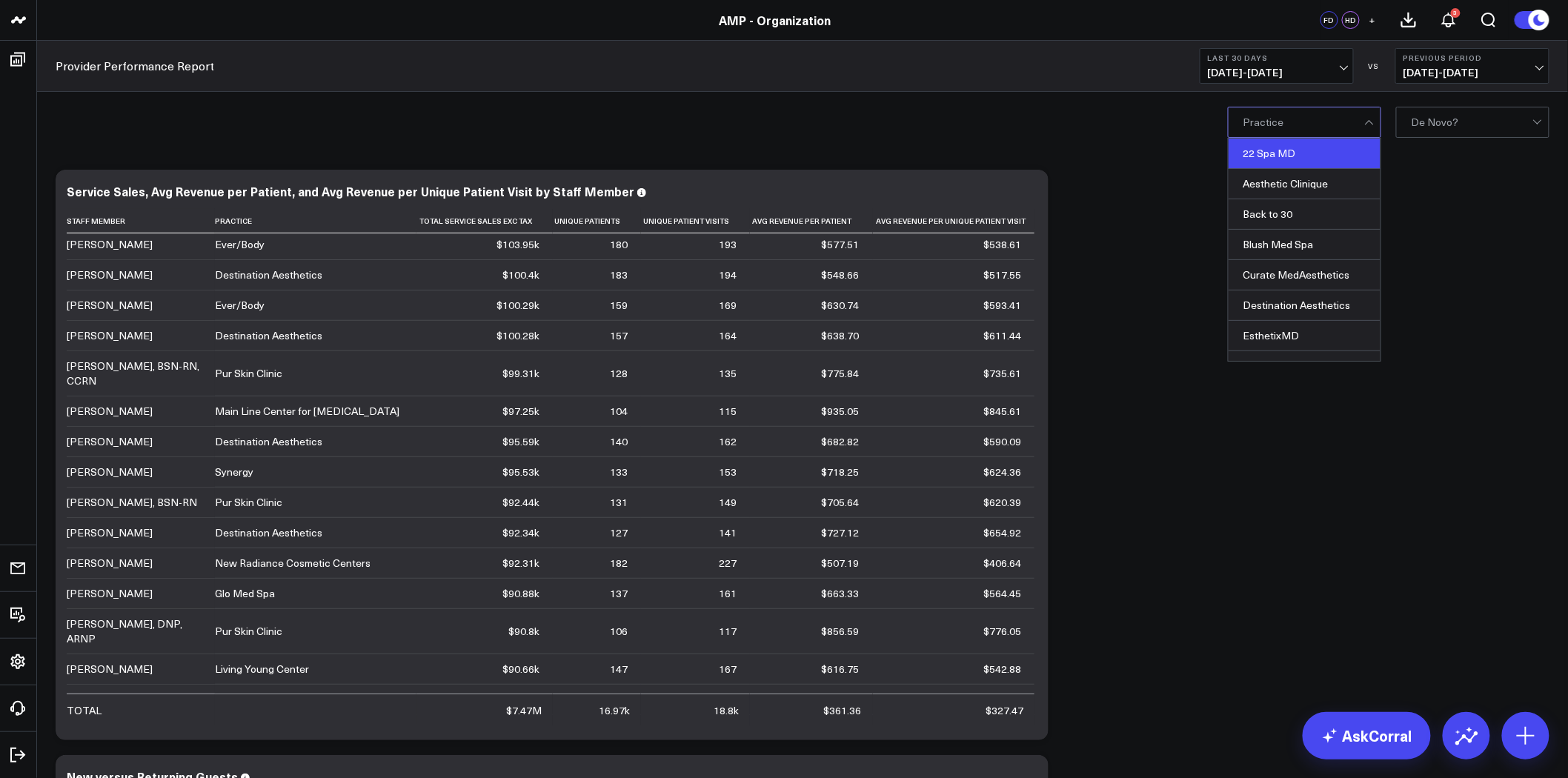
click at [1310, 159] on div "22 Spa MD" at bounding box center [1304, 153] width 152 height 31
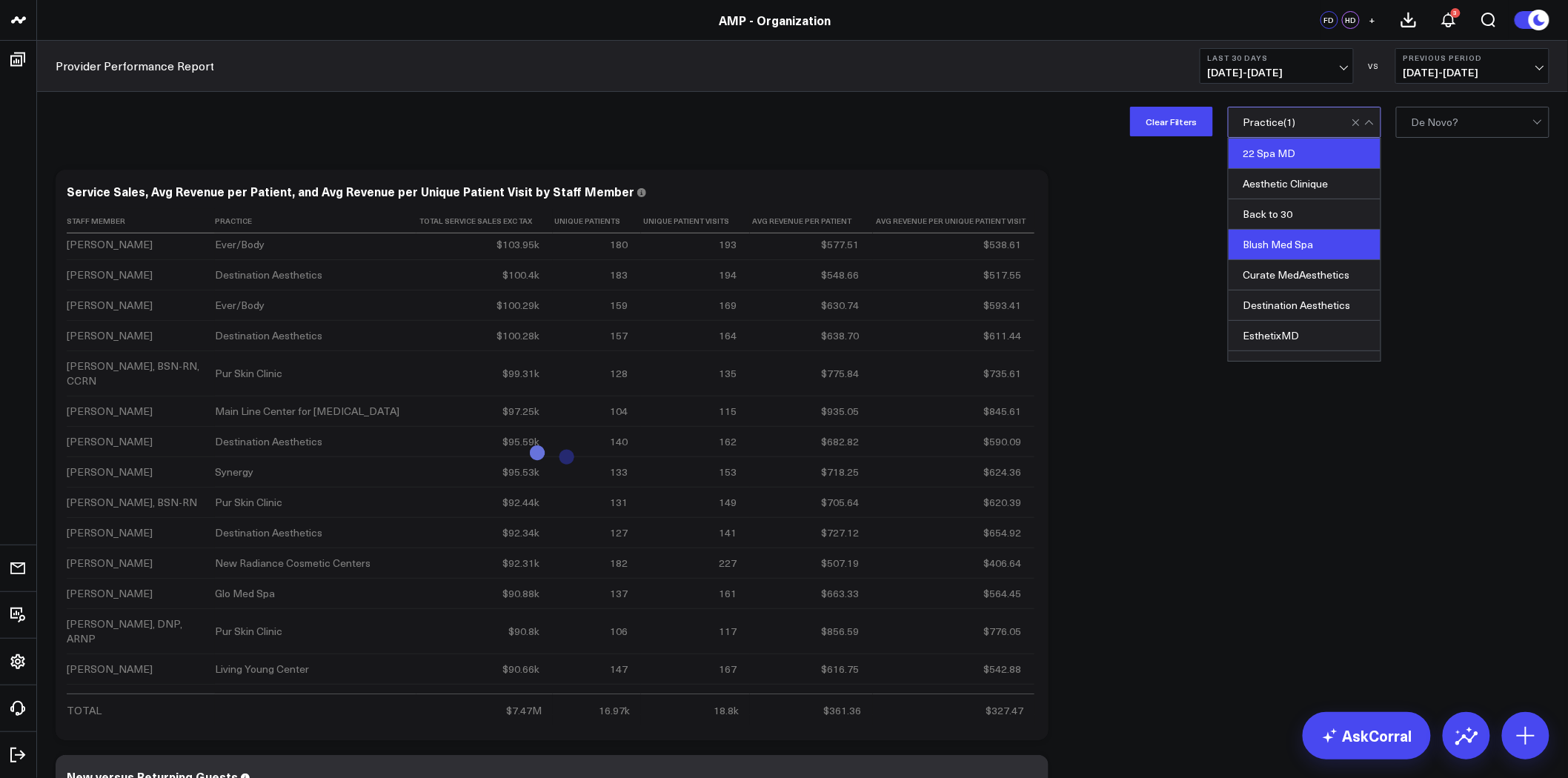
click at [1320, 252] on div "Blush Med Spa" at bounding box center [1304, 244] width 152 height 31
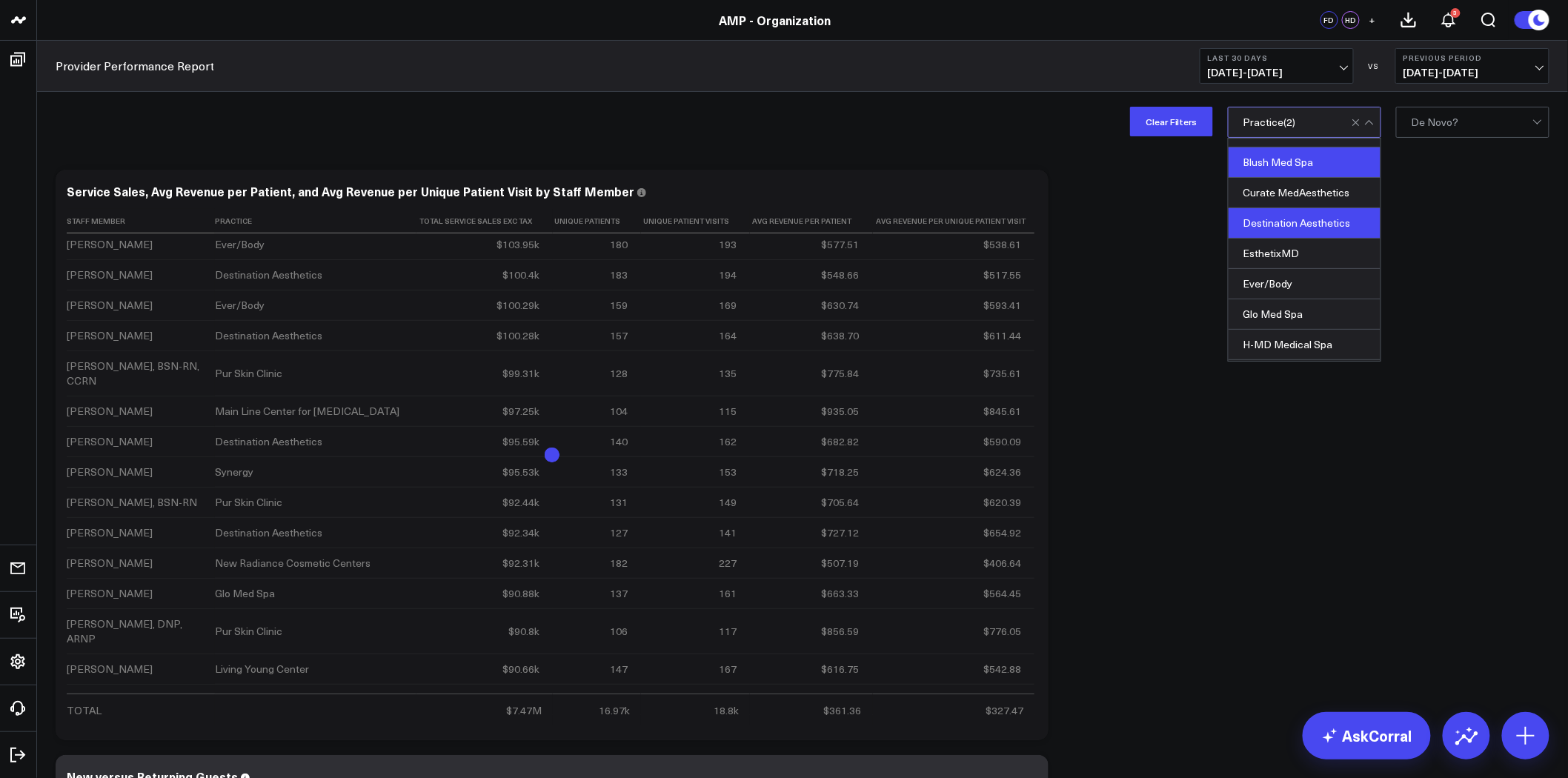
click at [1320, 224] on div "Destination Aesthetics" at bounding box center [1304, 223] width 152 height 31
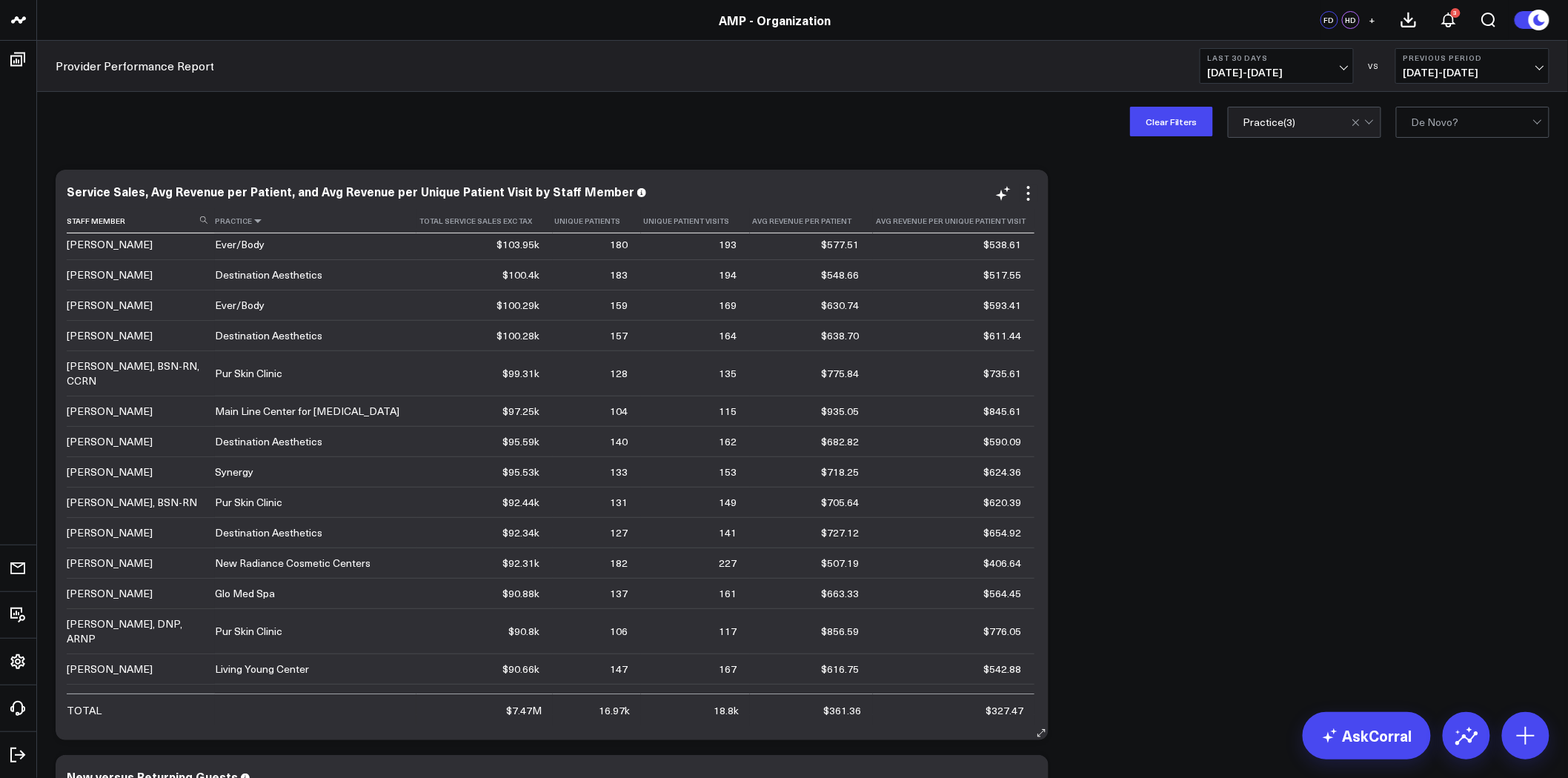
click at [256, 220] on icon at bounding box center [257, 221] width 12 height 9
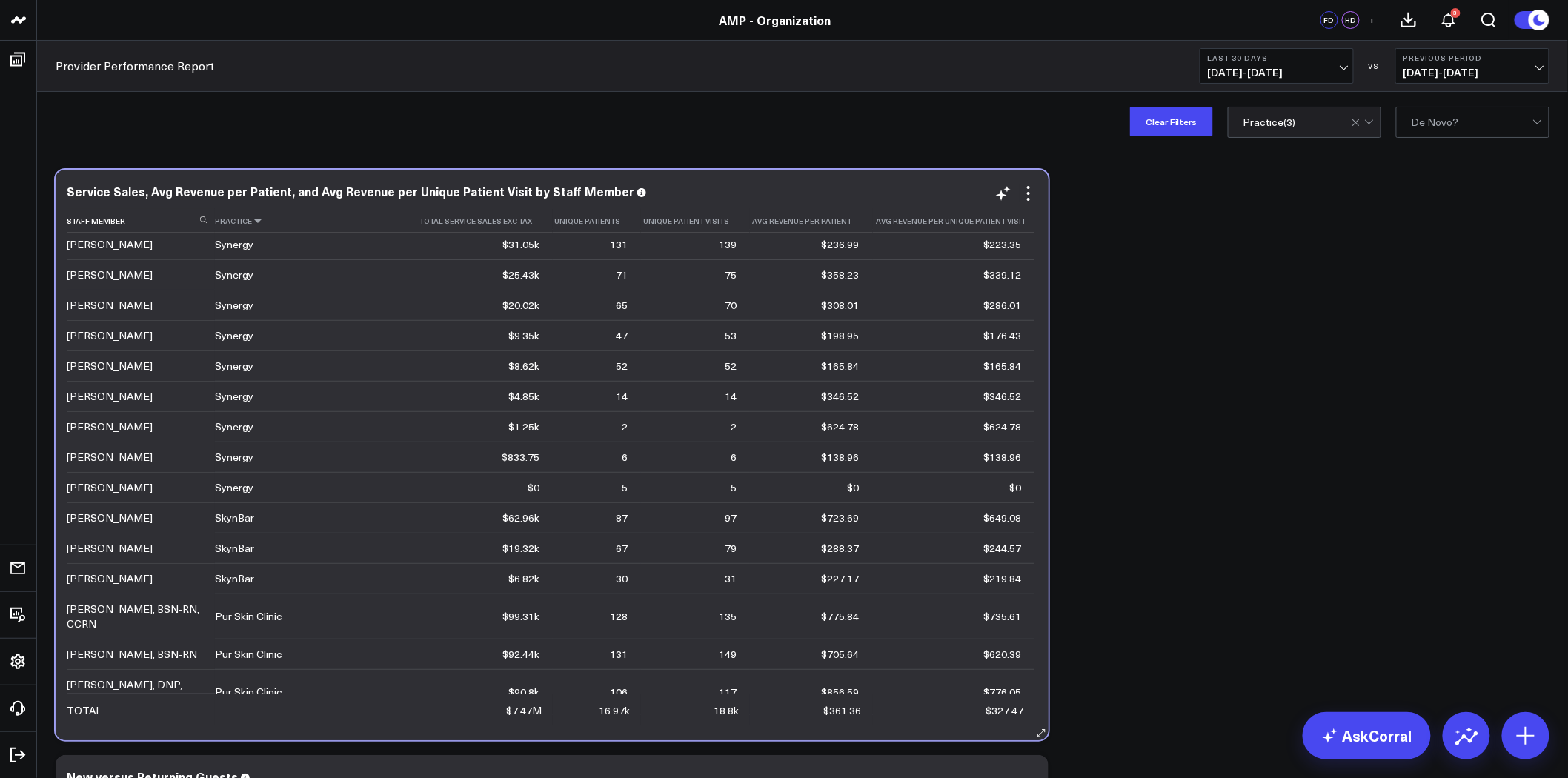
click at [256, 220] on icon at bounding box center [257, 221] width 12 height 9
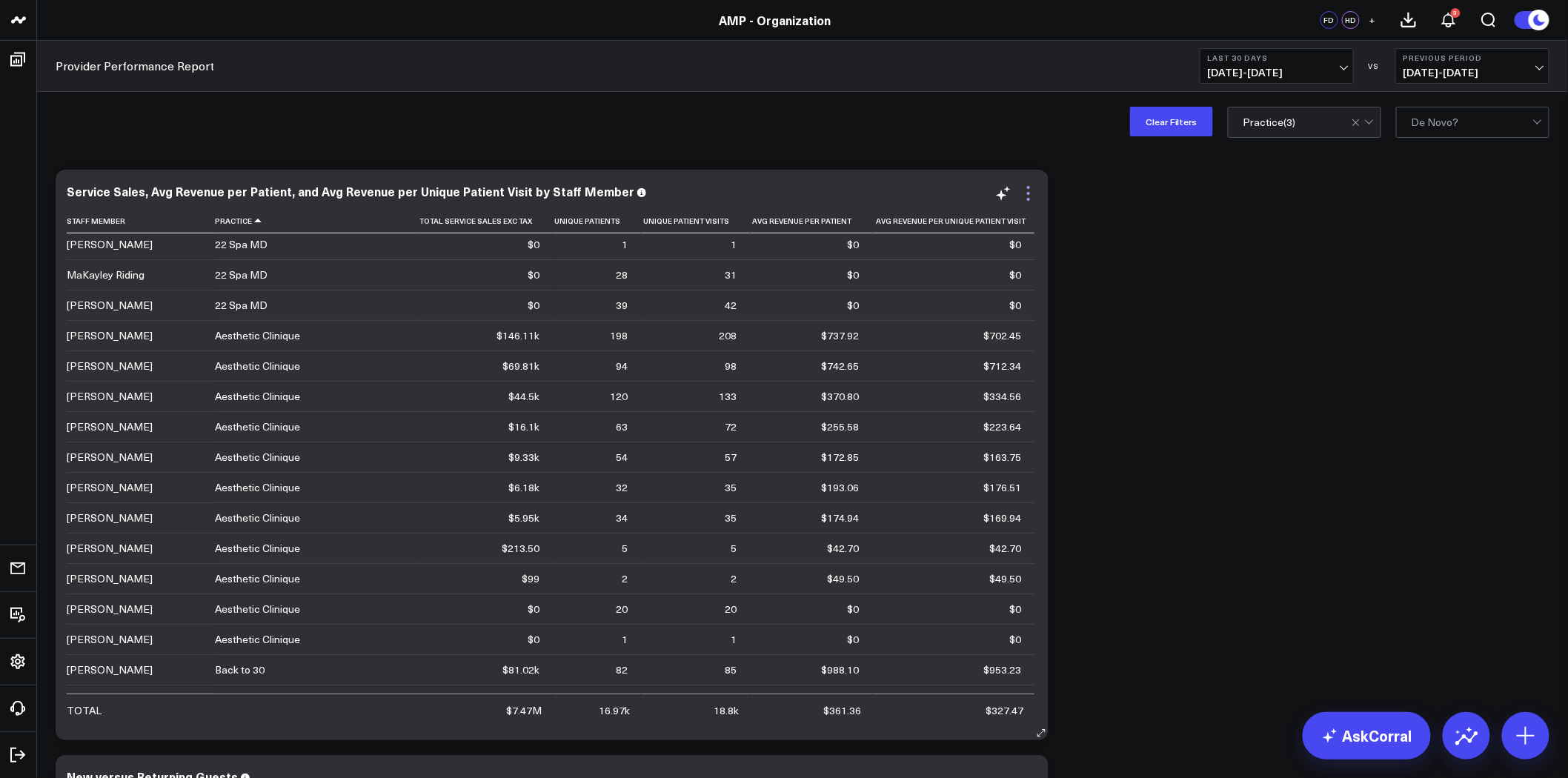
click at [1031, 194] on icon at bounding box center [1028, 193] width 18 height 18
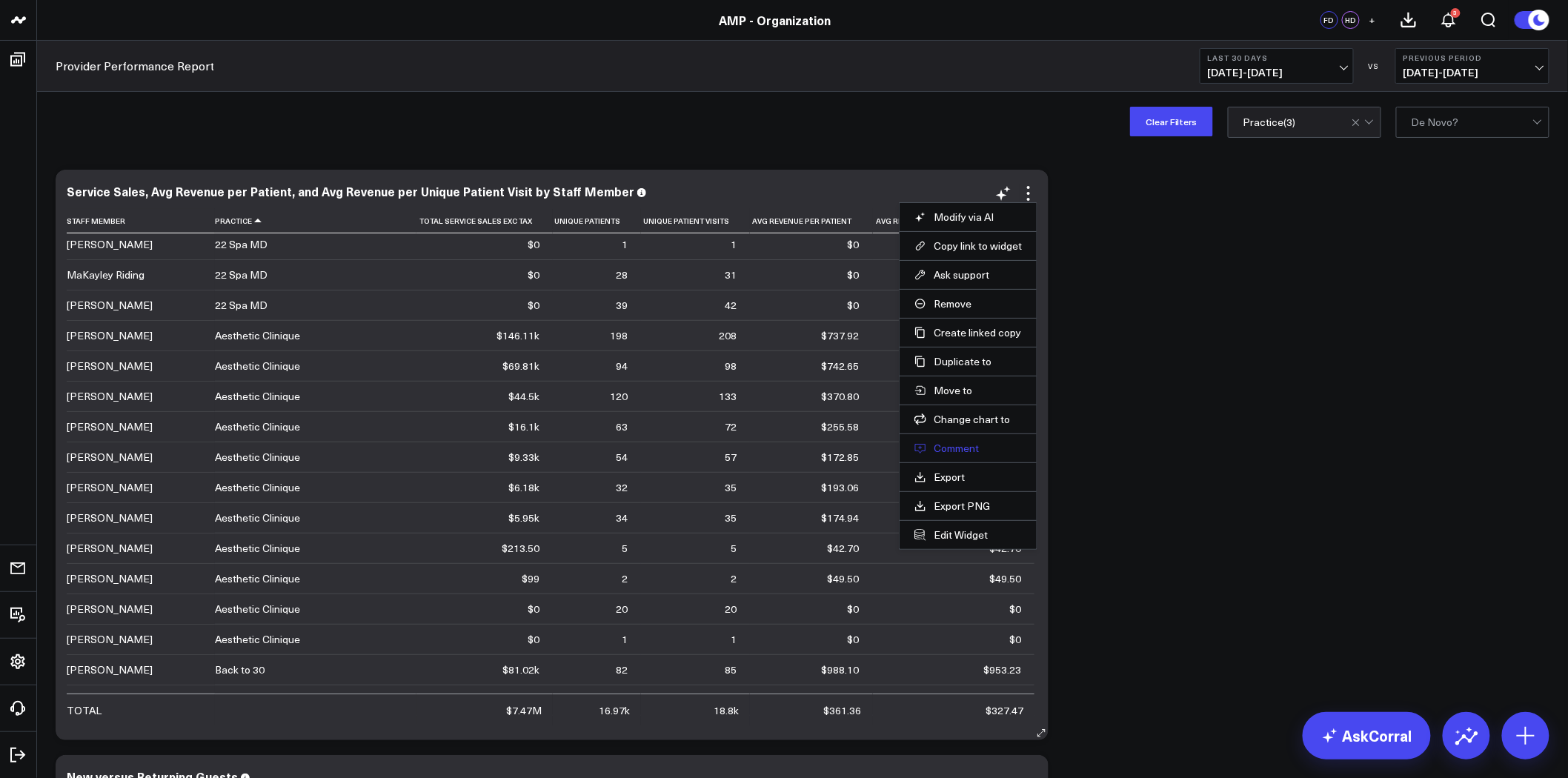
click at [965, 448] on button "Comment" at bounding box center [968, 448] width 108 height 13
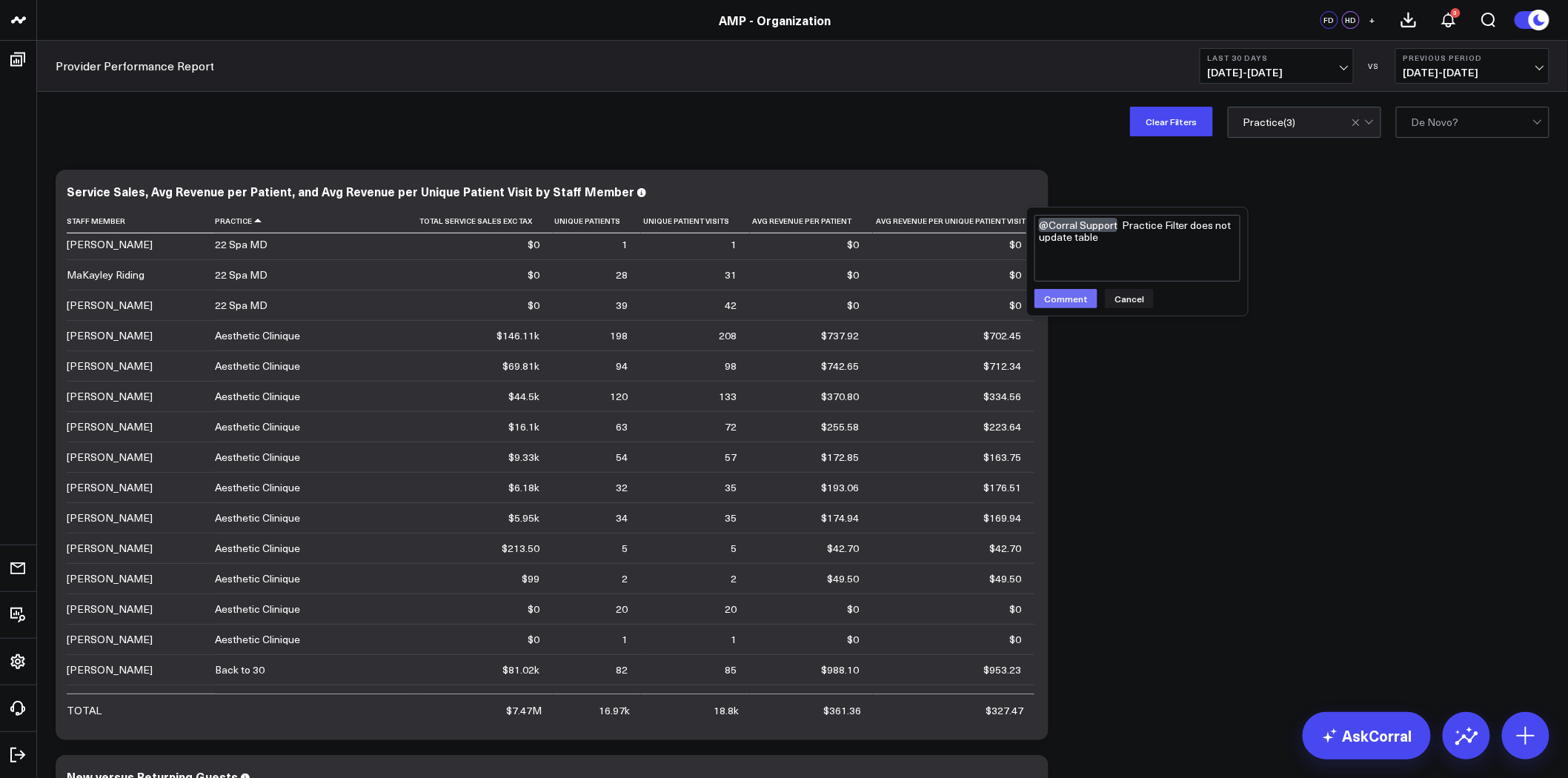
type textarea "@Corral Support Practice Filter does not update table"
click at [1070, 294] on button "Comment" at bounding box center [1066, 298] width 63 height 20
click at [1027, 191] on icon at bounding box center [1028, 193] width 18 height 18
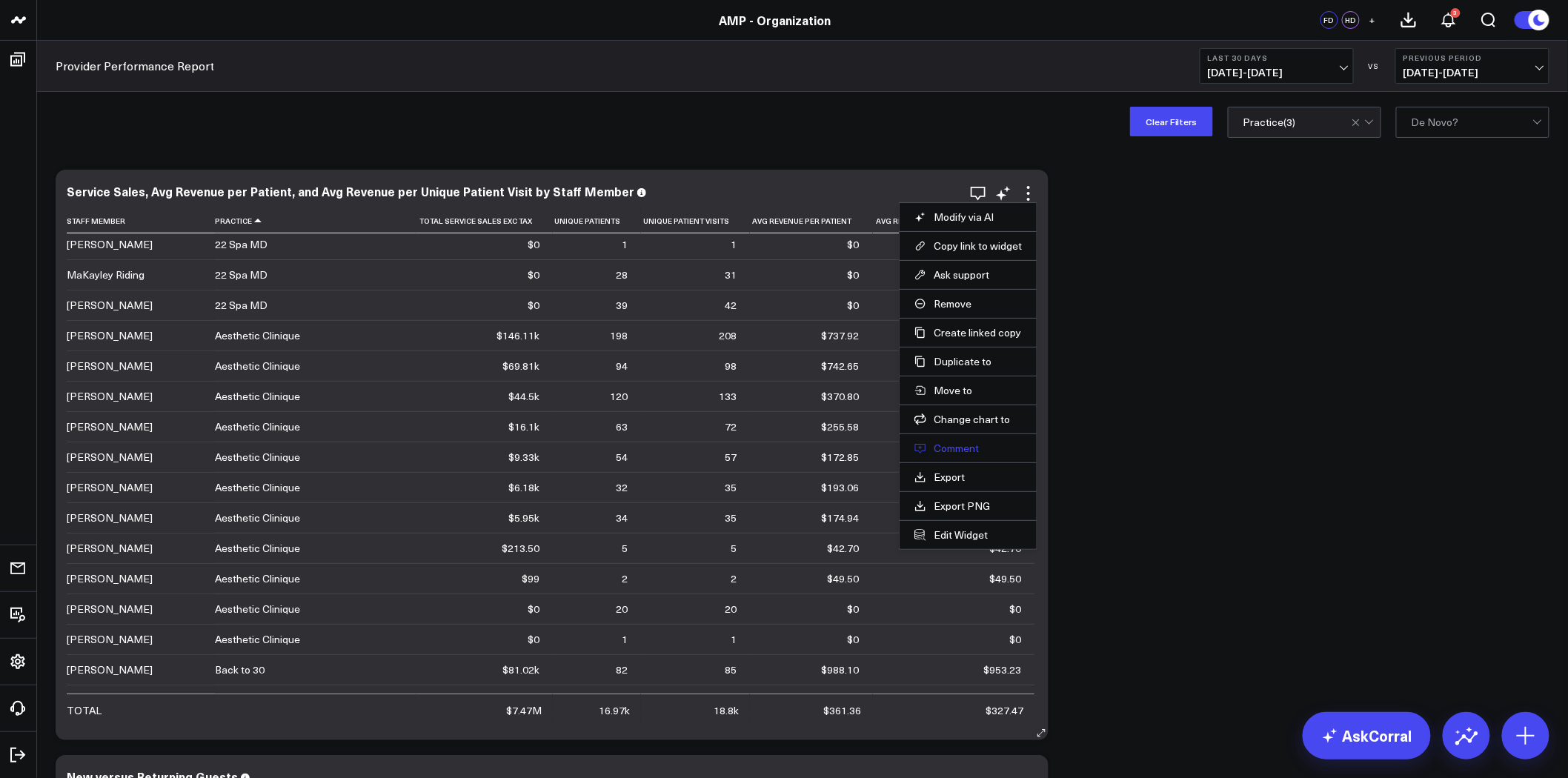
click at [968, 447] on button "Comment" at bounding box center [968, 448] width 108 height 13
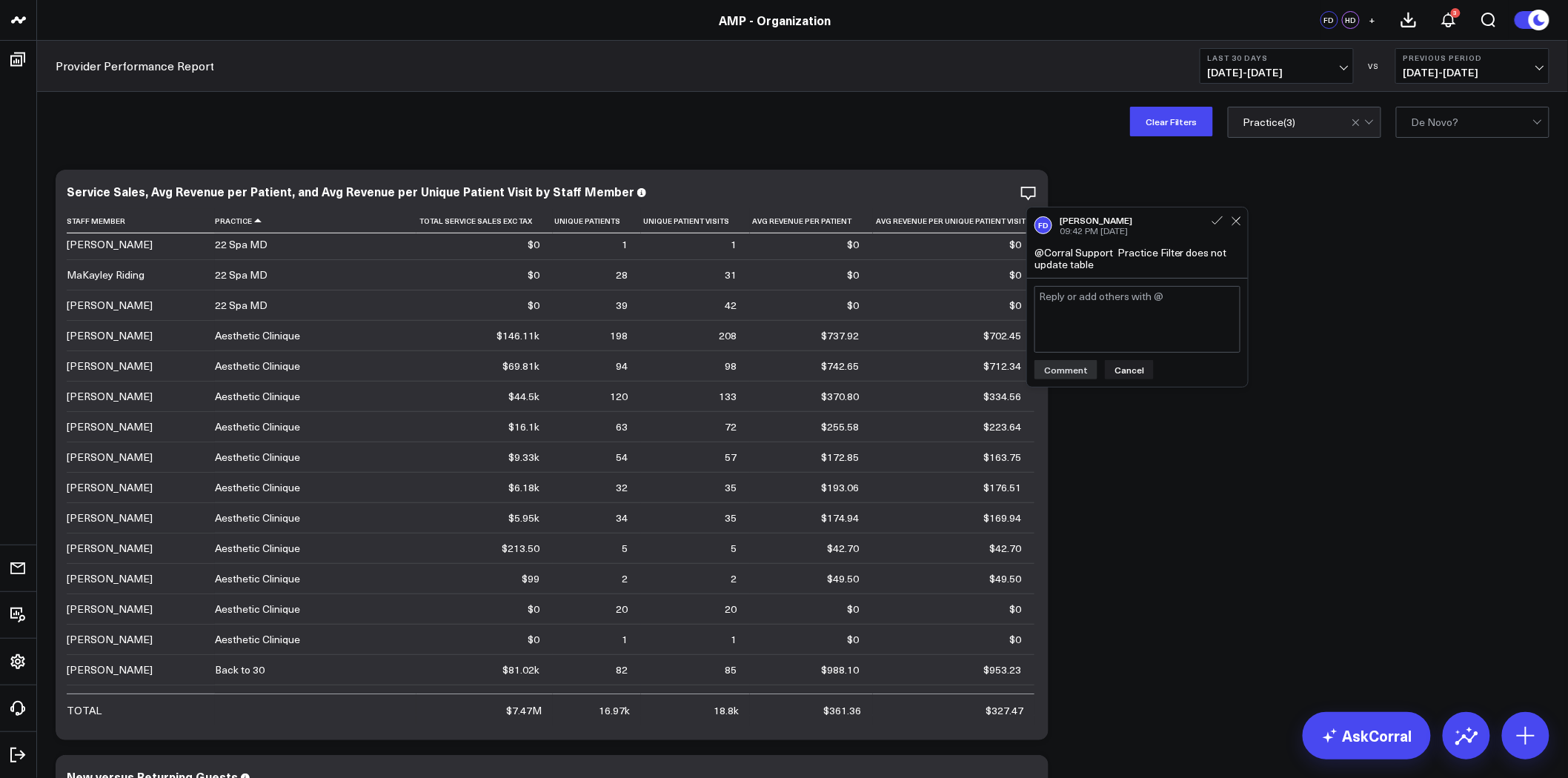
click at [1094, 263] on div "@Corral Support Practice Filter does not update table" at bounding box center [1138, 259] width 206 height 24
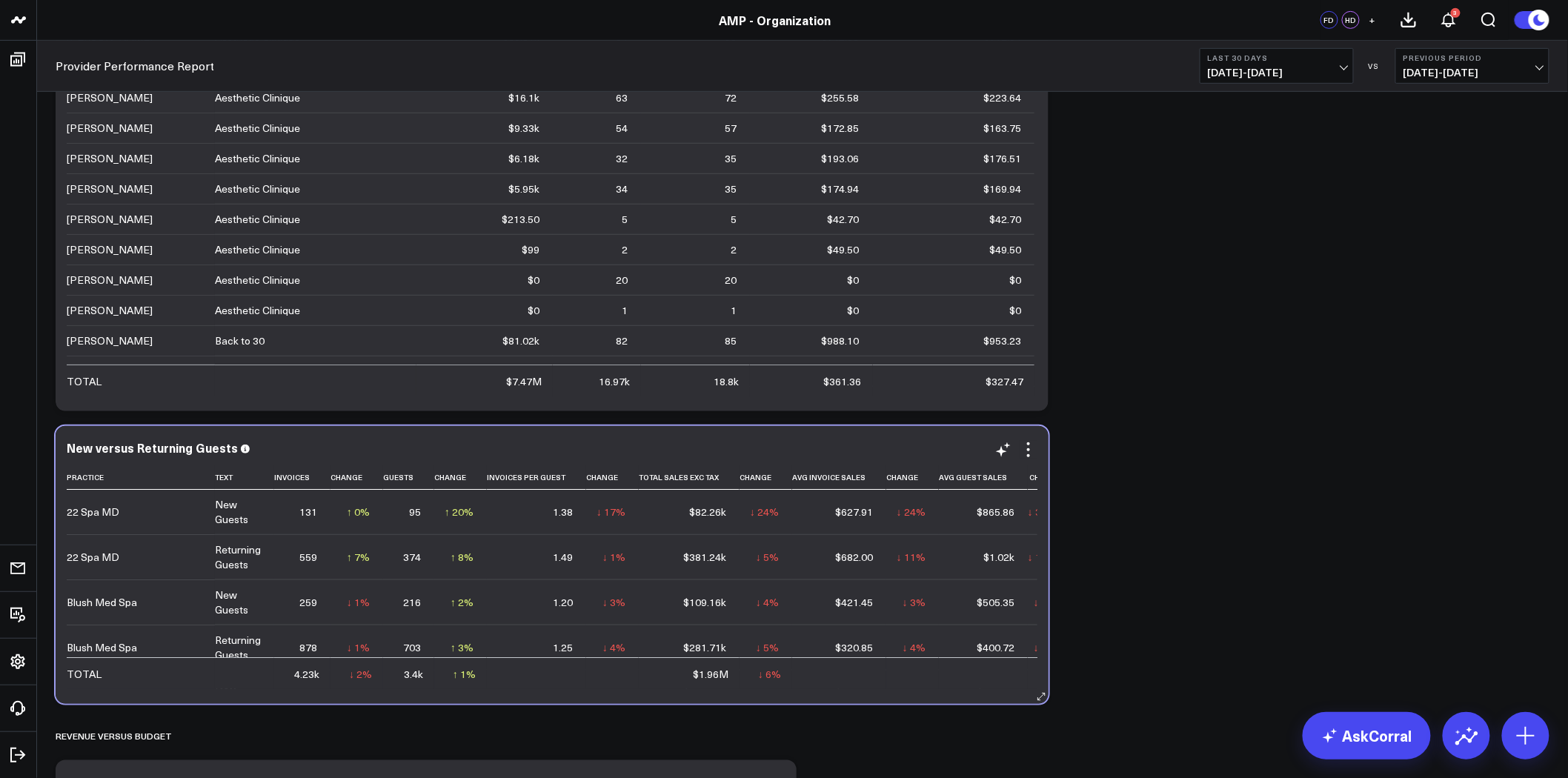
click at [1027, 440] on div "New versus Returning Guests Practice Text Invoices Change Guests Change Invoice…" at bounding box center [552, 565] width 994 height 278
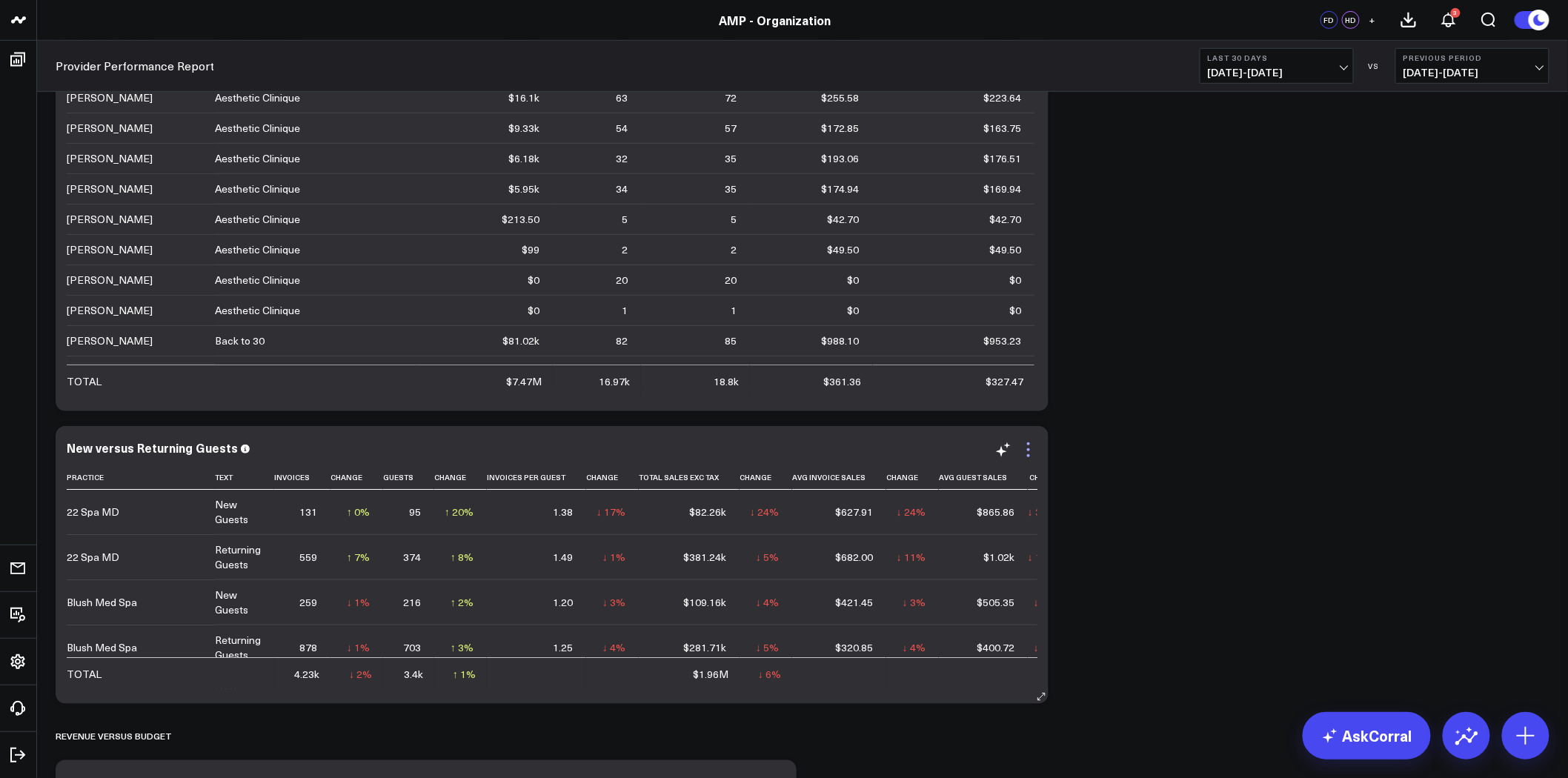
click at [1027, 446] on icon at bounding box center [1028, 450] width 18 height 18
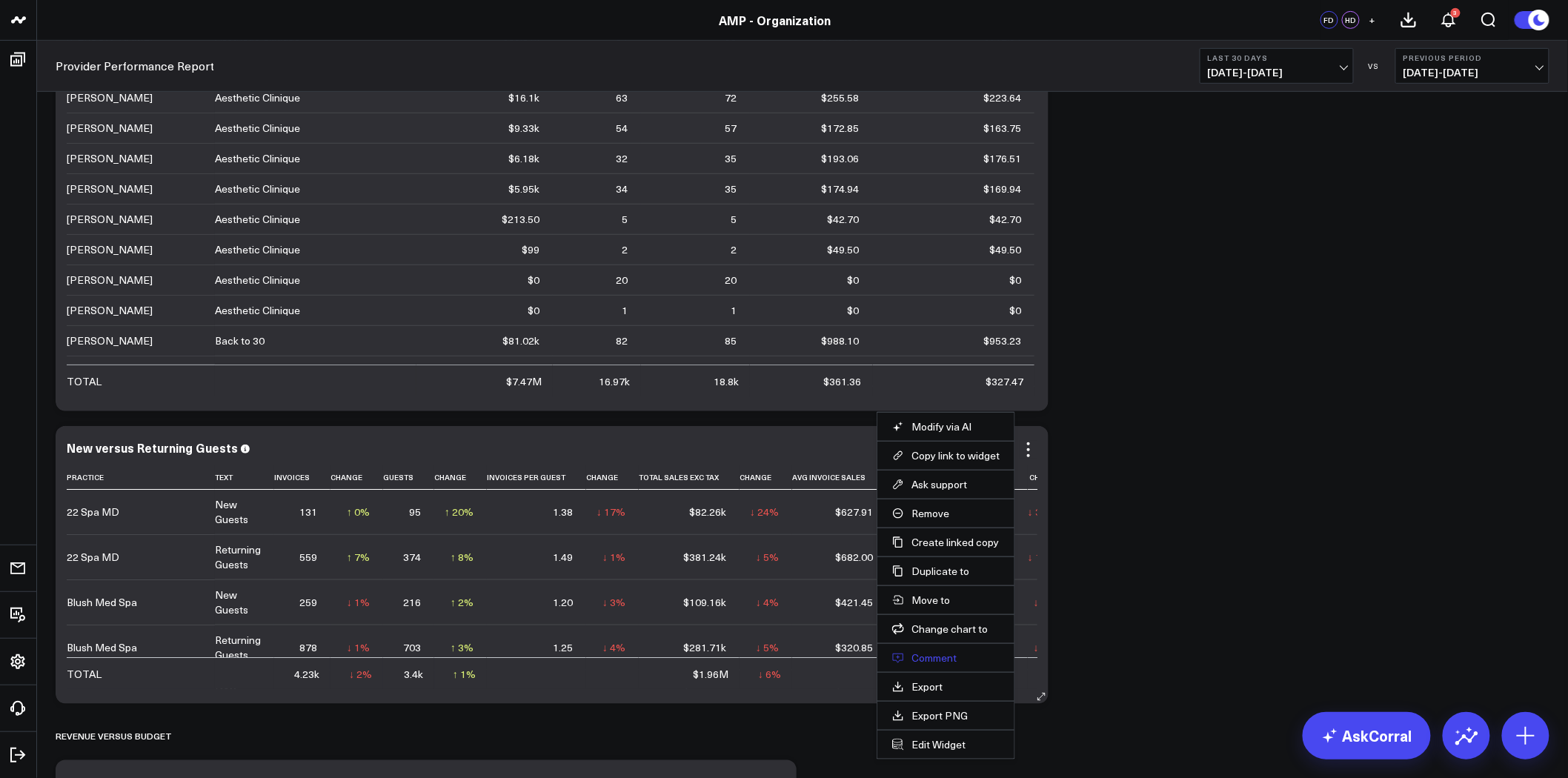
click at [944, 661] on button "Comment" at bounding box center [946, 658] width 108 height 13
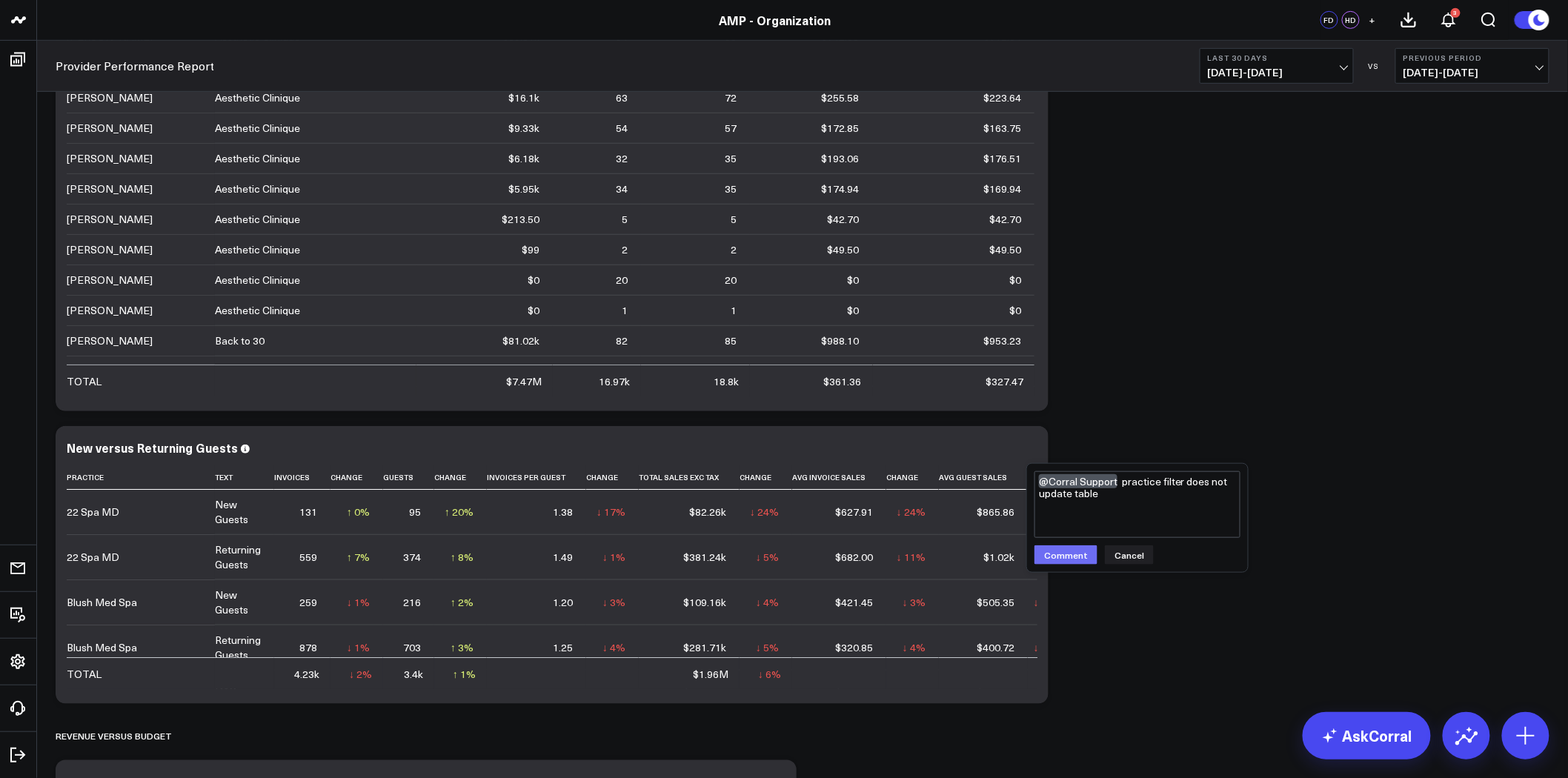
type textarea "@Corral Support practice filter does not update table"
click at [1067, 556] on button "Comment" at bounding box center [1066, 555] width 63 height 20
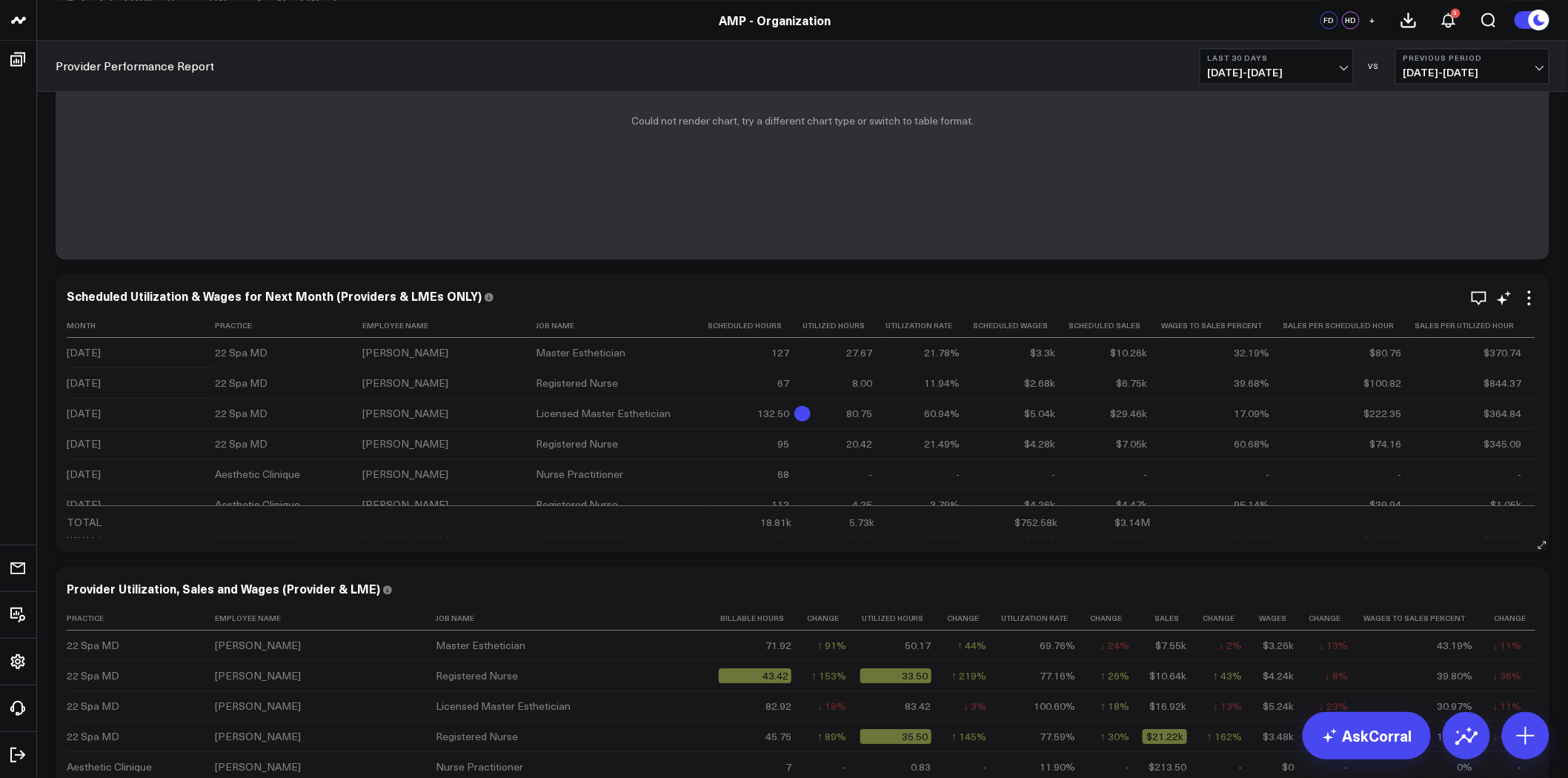
scroll to position [1564, 0]
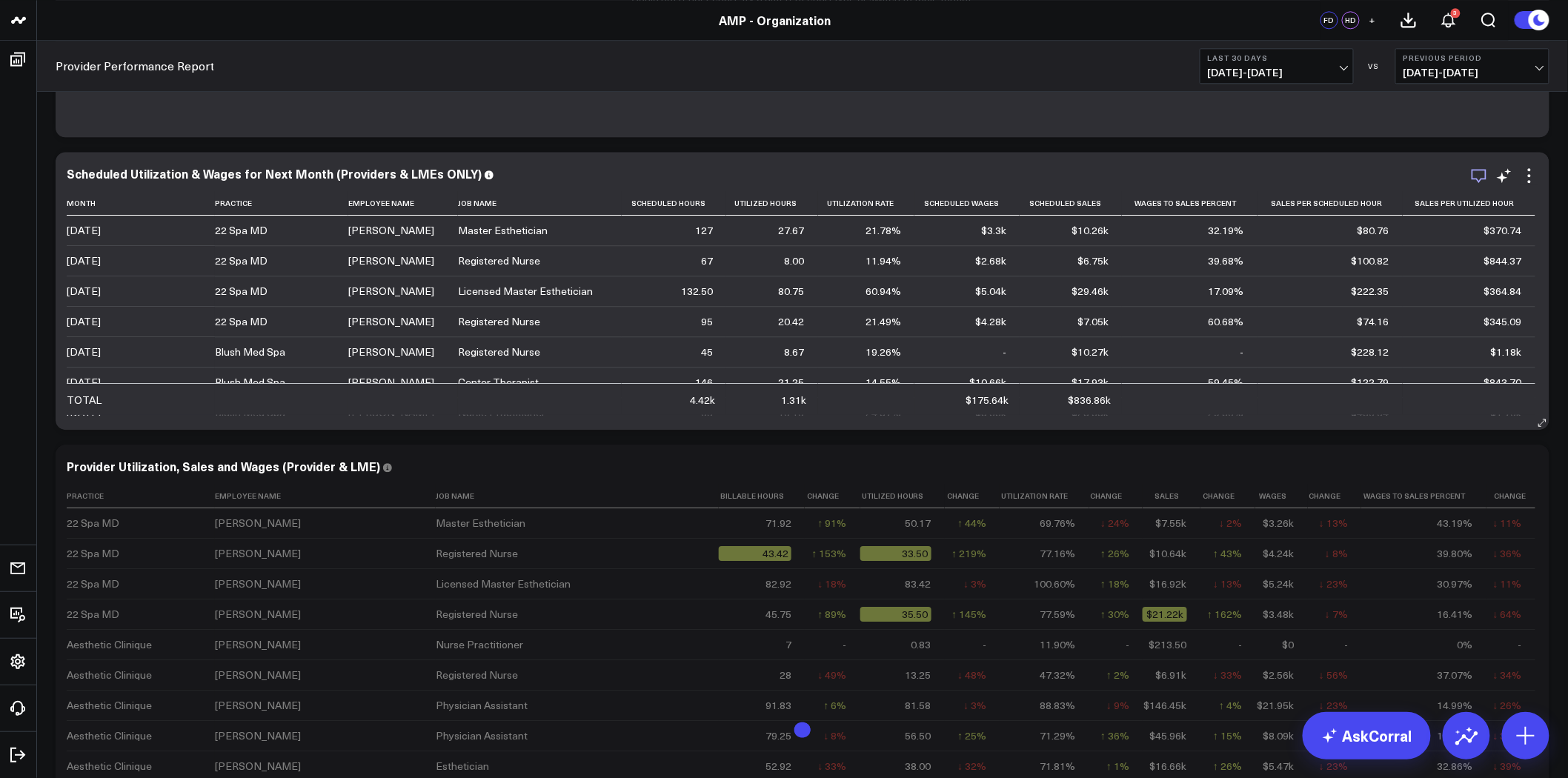
click at [1481, 169] on icon "button" at bounding box center [1480, 176] width 15 height 14
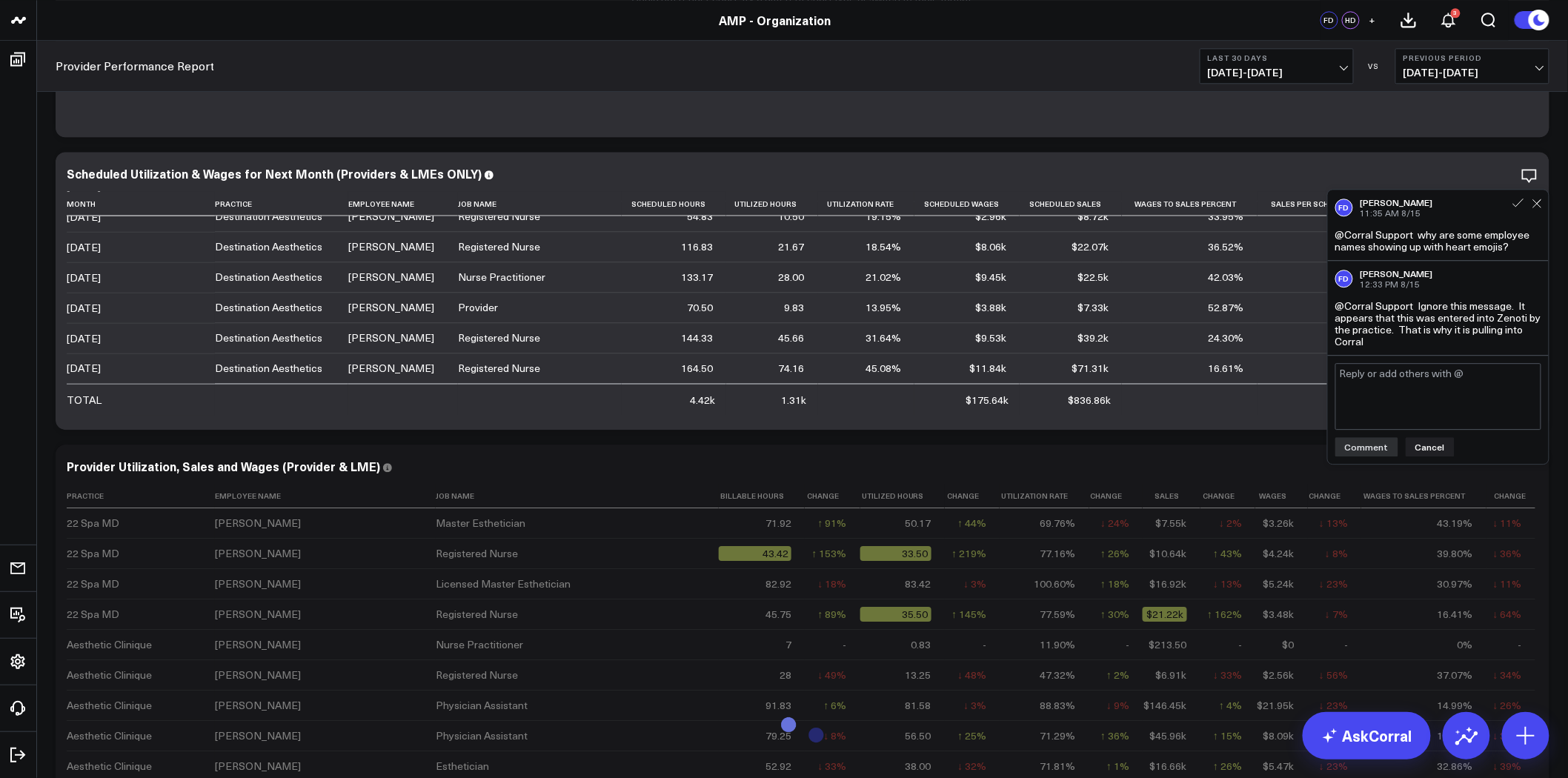
click at [1522, 280] on div "FD Francis DeMonte 12:33 PM 8/15" at bounding box center [1439, 279] width 206 height 20
click at [1540, 204] on icon at bounding box center [1537, 204] width 9 height 9
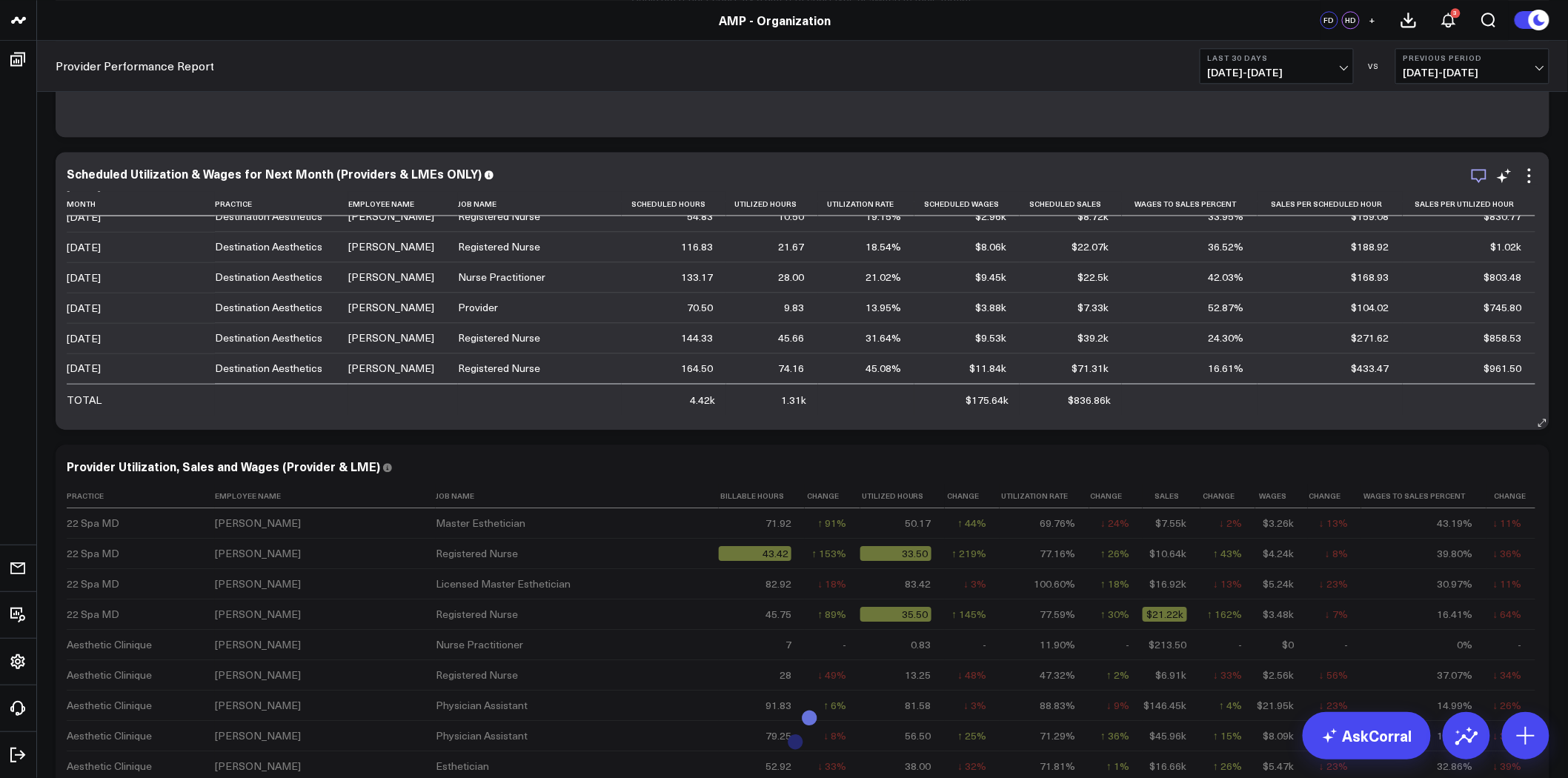
click at [1476, 177] on icon "button" at bounding box center [1479, 175] width 18 height 18
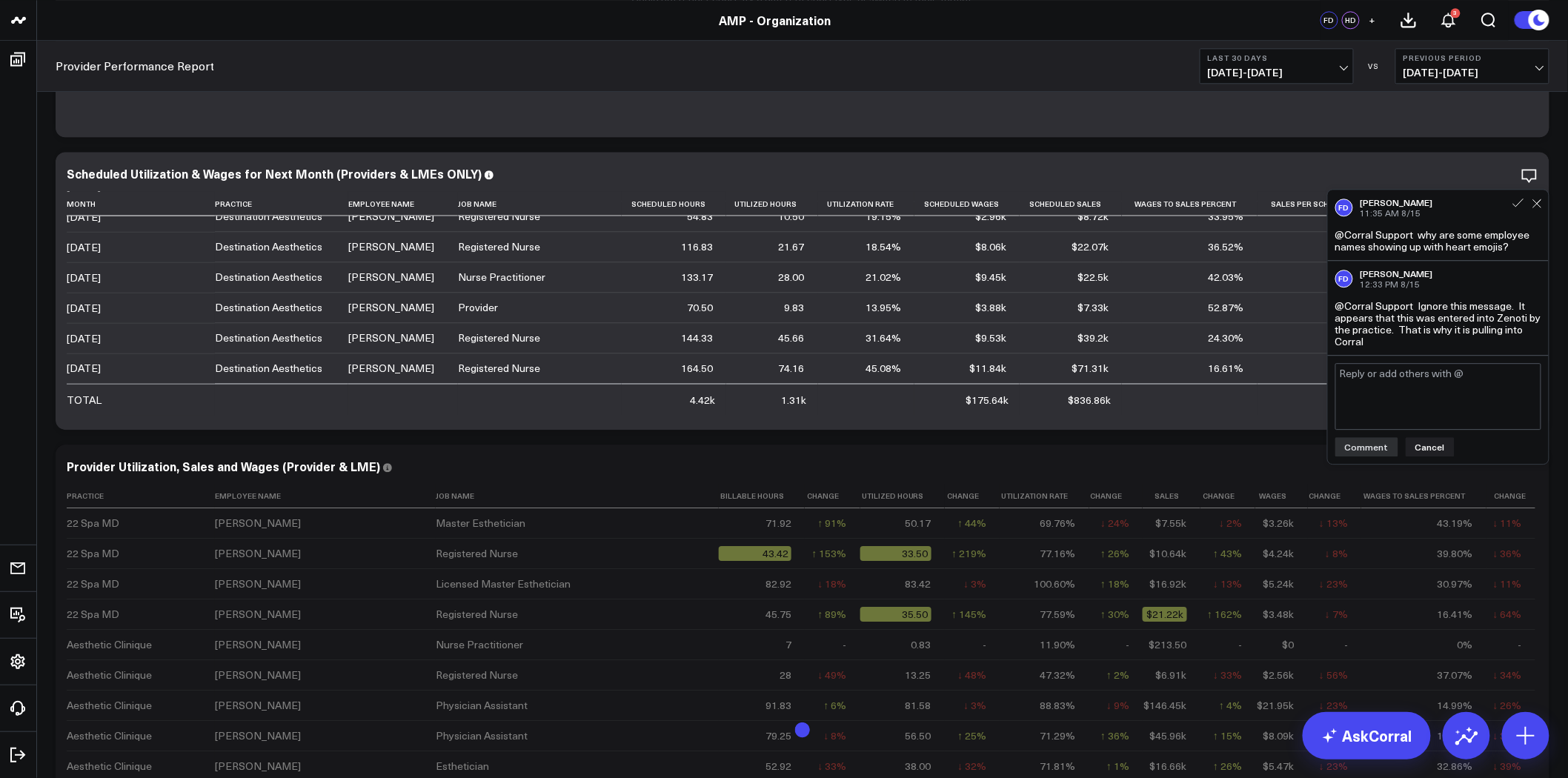
click at [1539, 280] on div "FD Francis DeMonte 12:33 PM 8/15" at bounding box center [1439, 279] width 206 height 20
click at [1122, 448] on div "Provider Utilization, Sales and Wages (Provider & LME) Practice Employee Name J…" at bounding box center [803, 730] width 1495 height 571
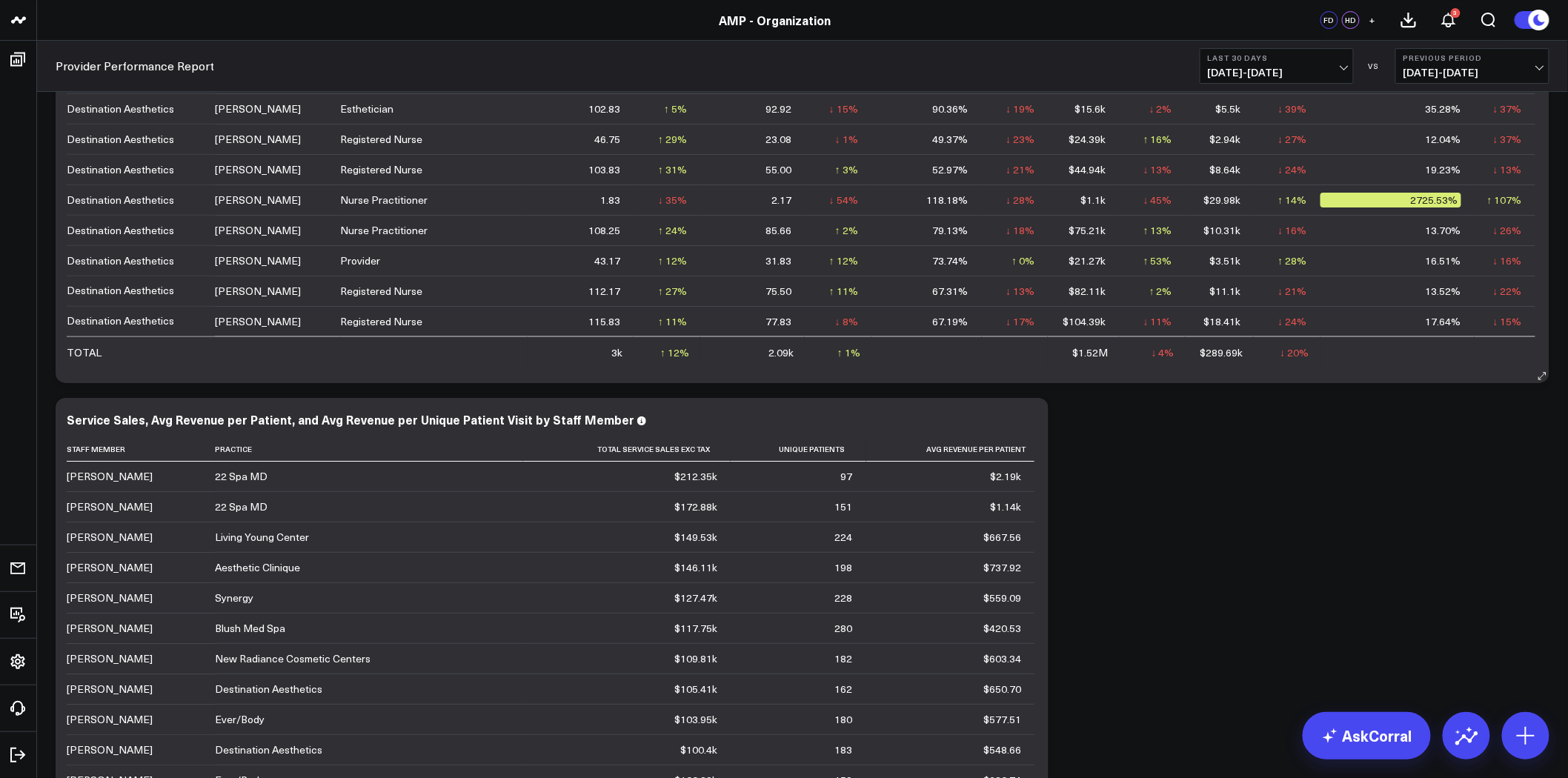
scroll to position [1894, 0]
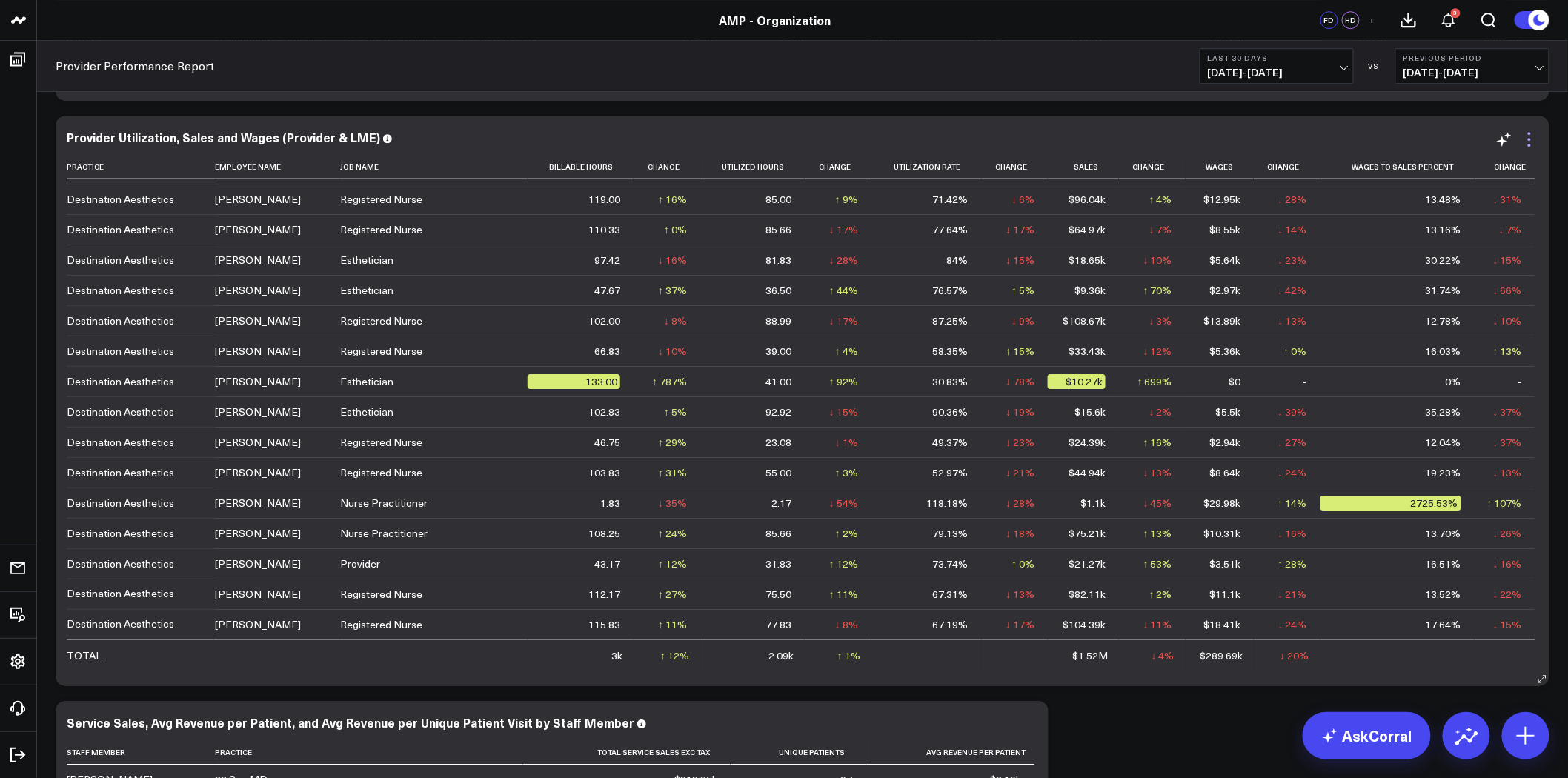
click at [1524, 135] on icon at bounding box center [1529, 138] width 18 height 18
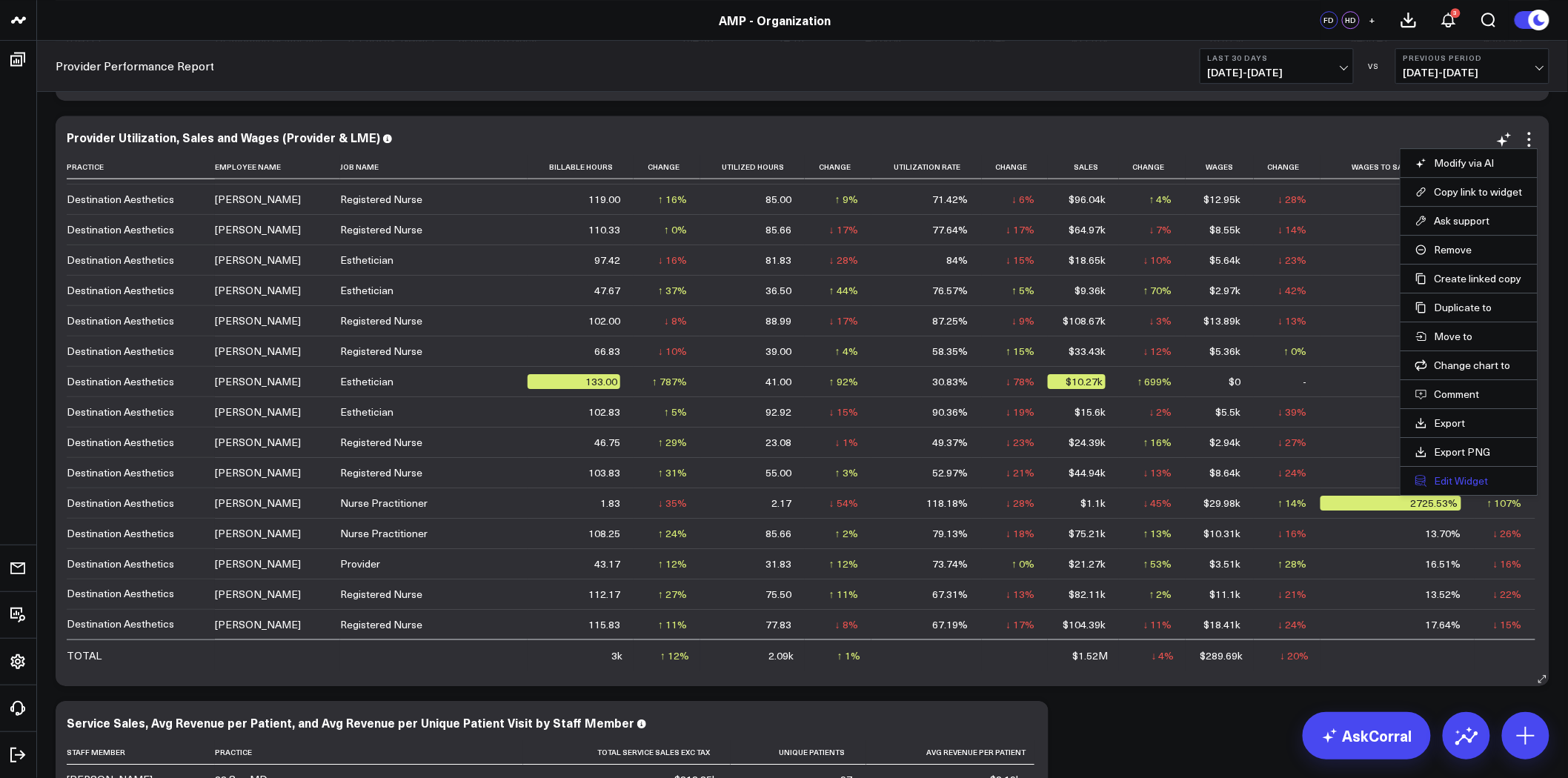
click at [1461, 477] on button "Edit Widget" at bounding box center [1469, 481] width 108 height 13
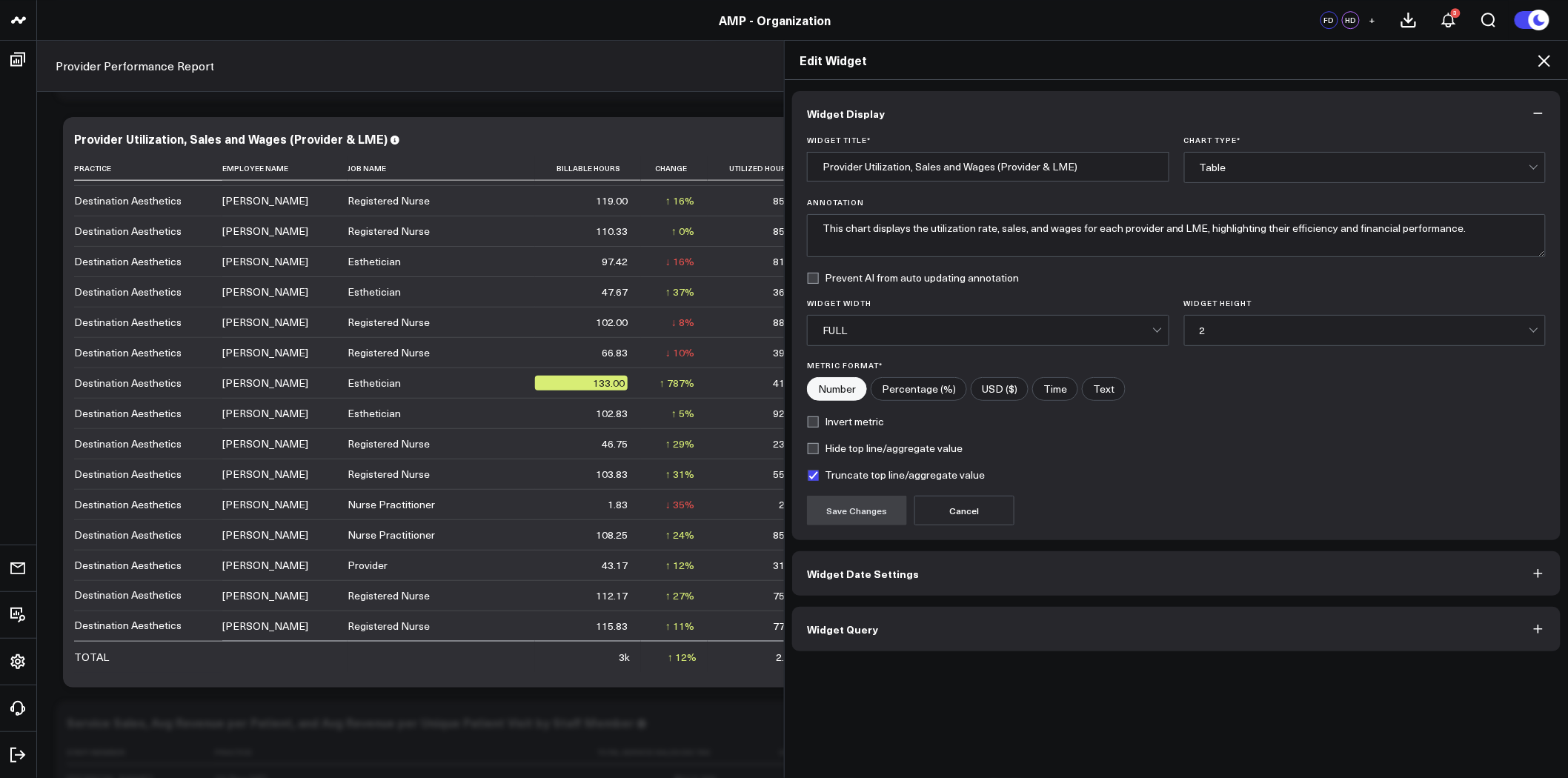
click at [1037, 638] on button "Widget Query" at bounding box center [1177, 629] width 769 height 45
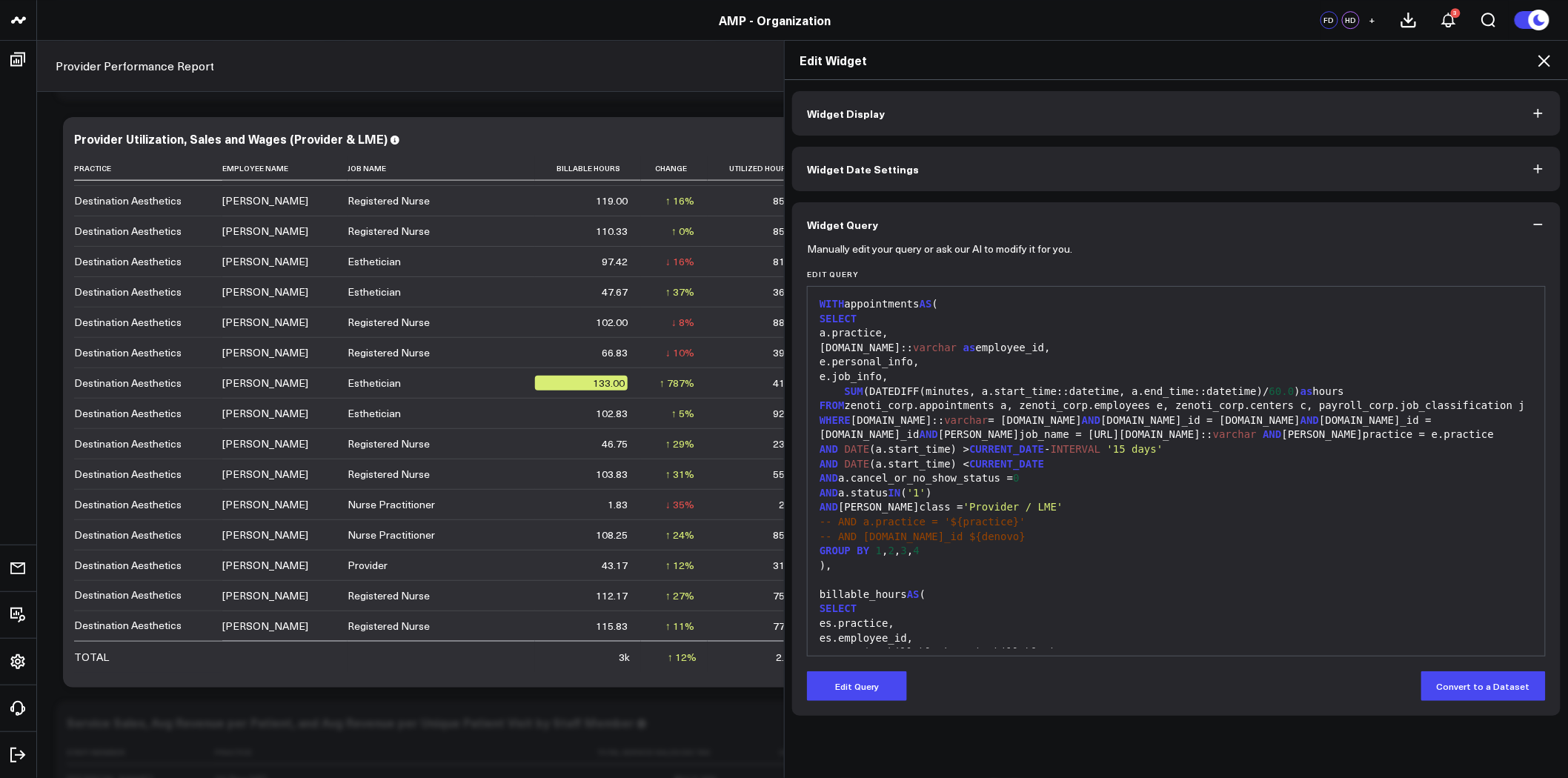
click at [1547, 57] on icon at bounding box center [1544, 60] width 18 height 18
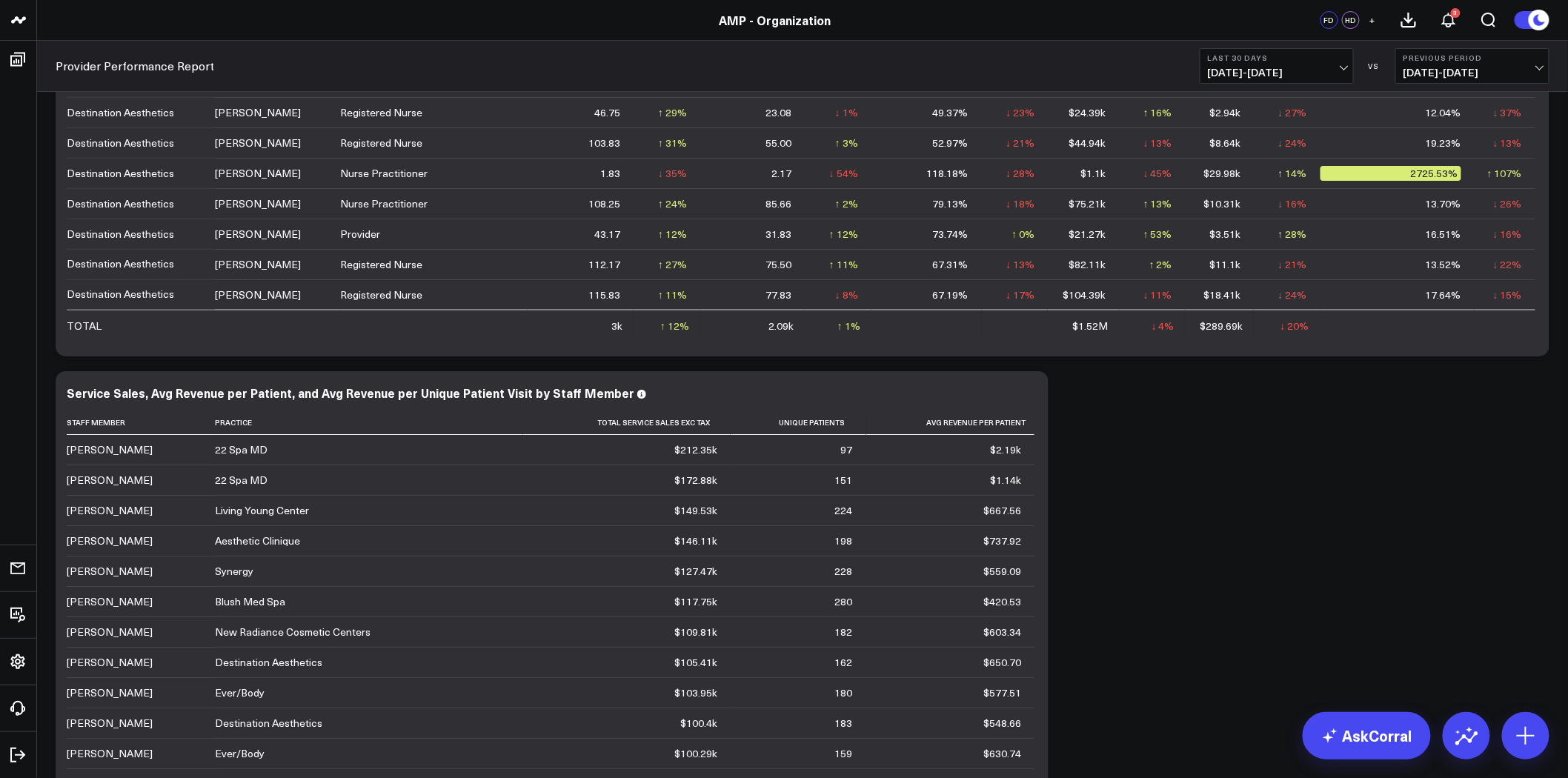
scroll to position [2388, 0]
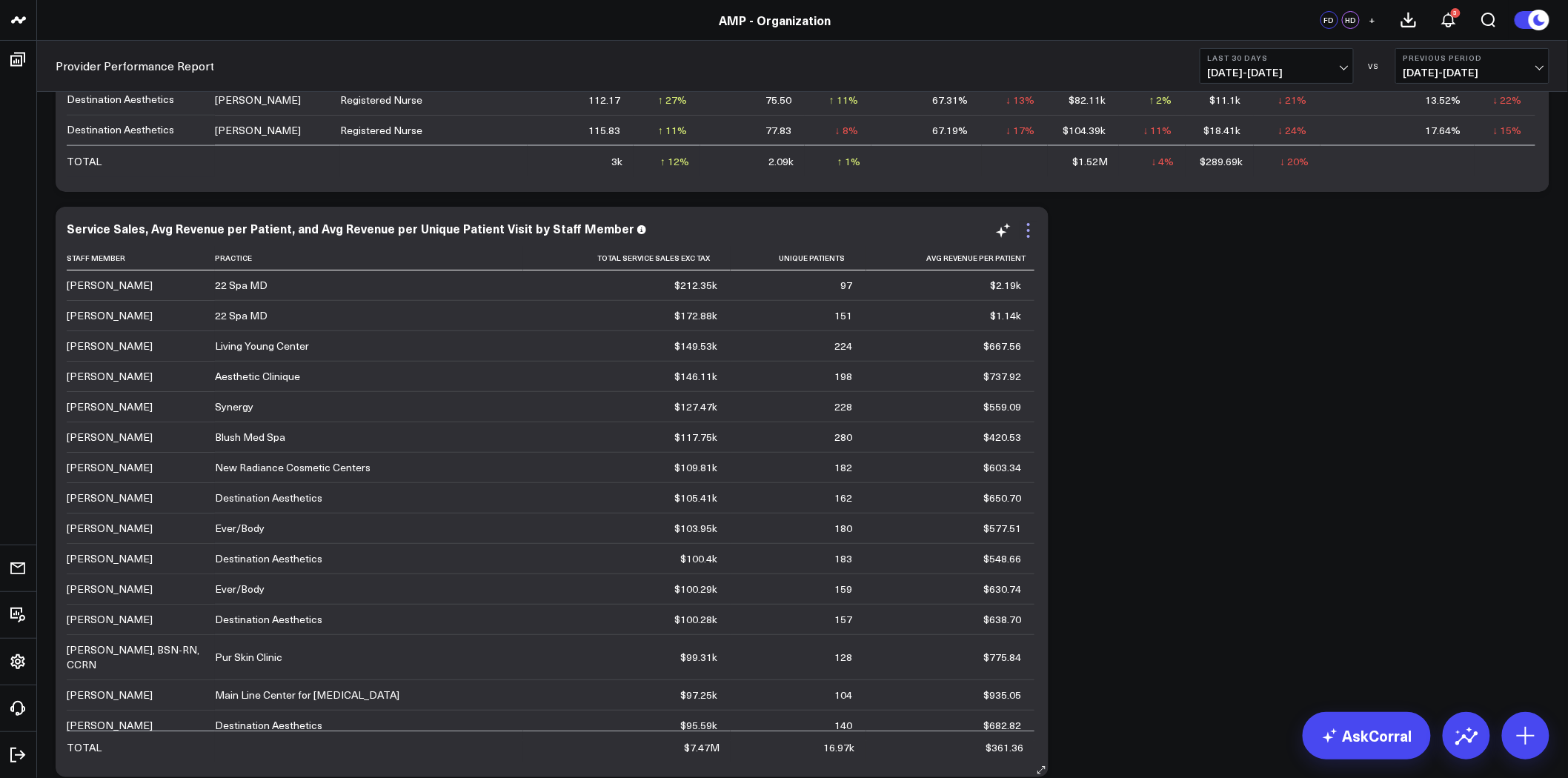
click at [1026, 225] on icon at bounding box center [1028, 230] width 18 height 18
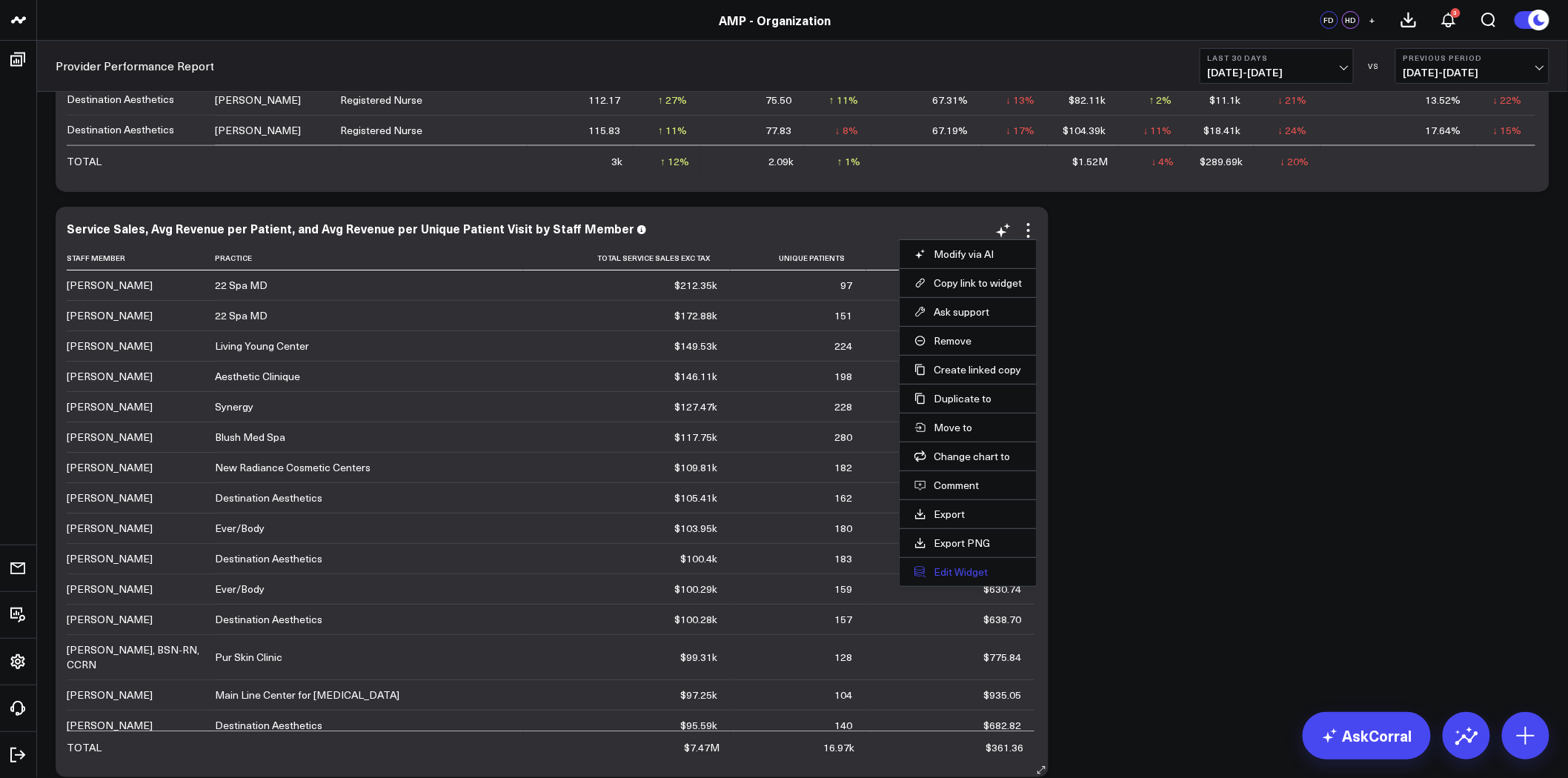
click at [957, 569] on button "Edit Widget" at bounding box center [968, 572] width 108 height 13
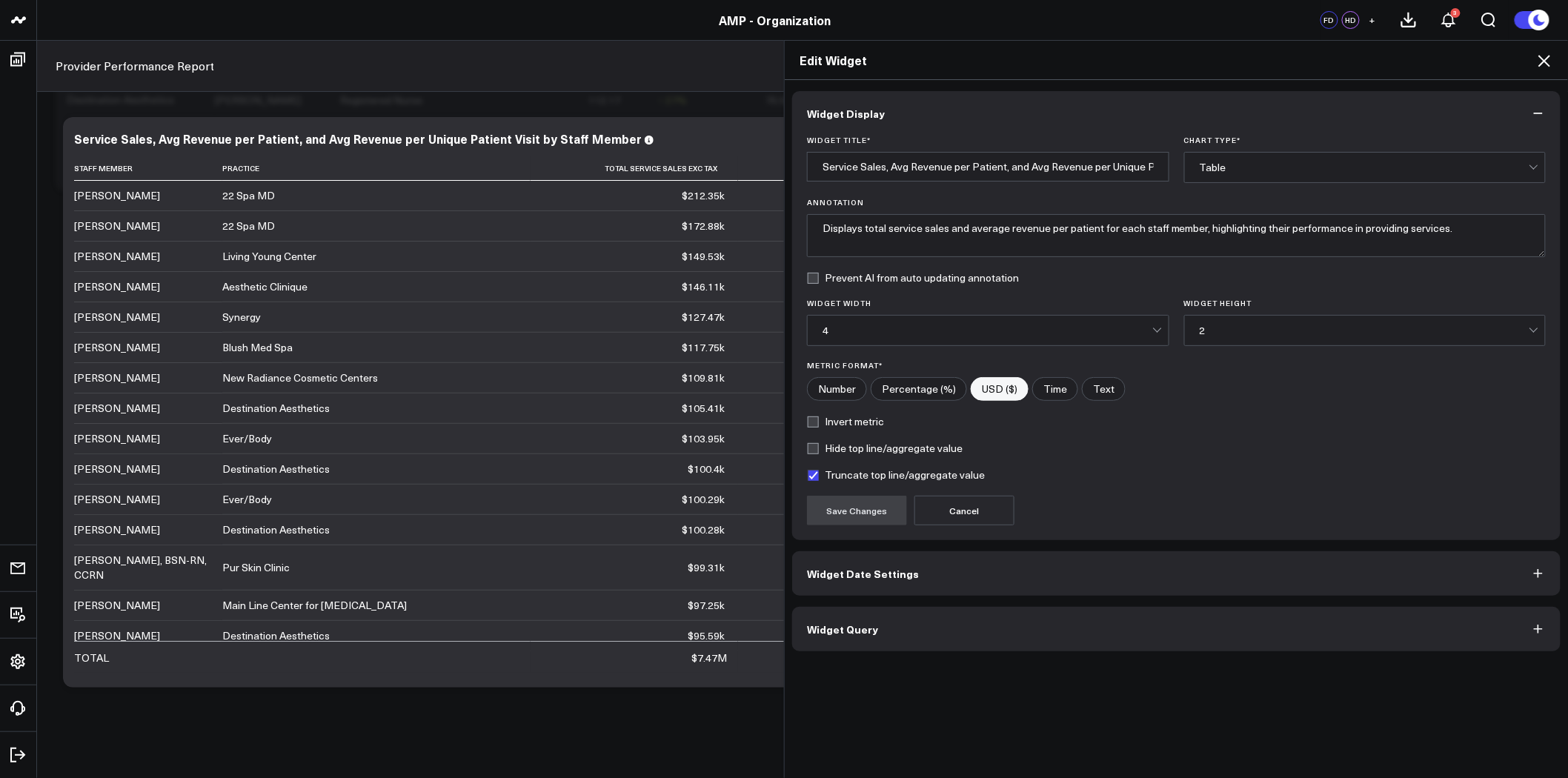
click at [957, 619] on button "Widget Query" at bounding box center [1177, 629] width 769 height 45
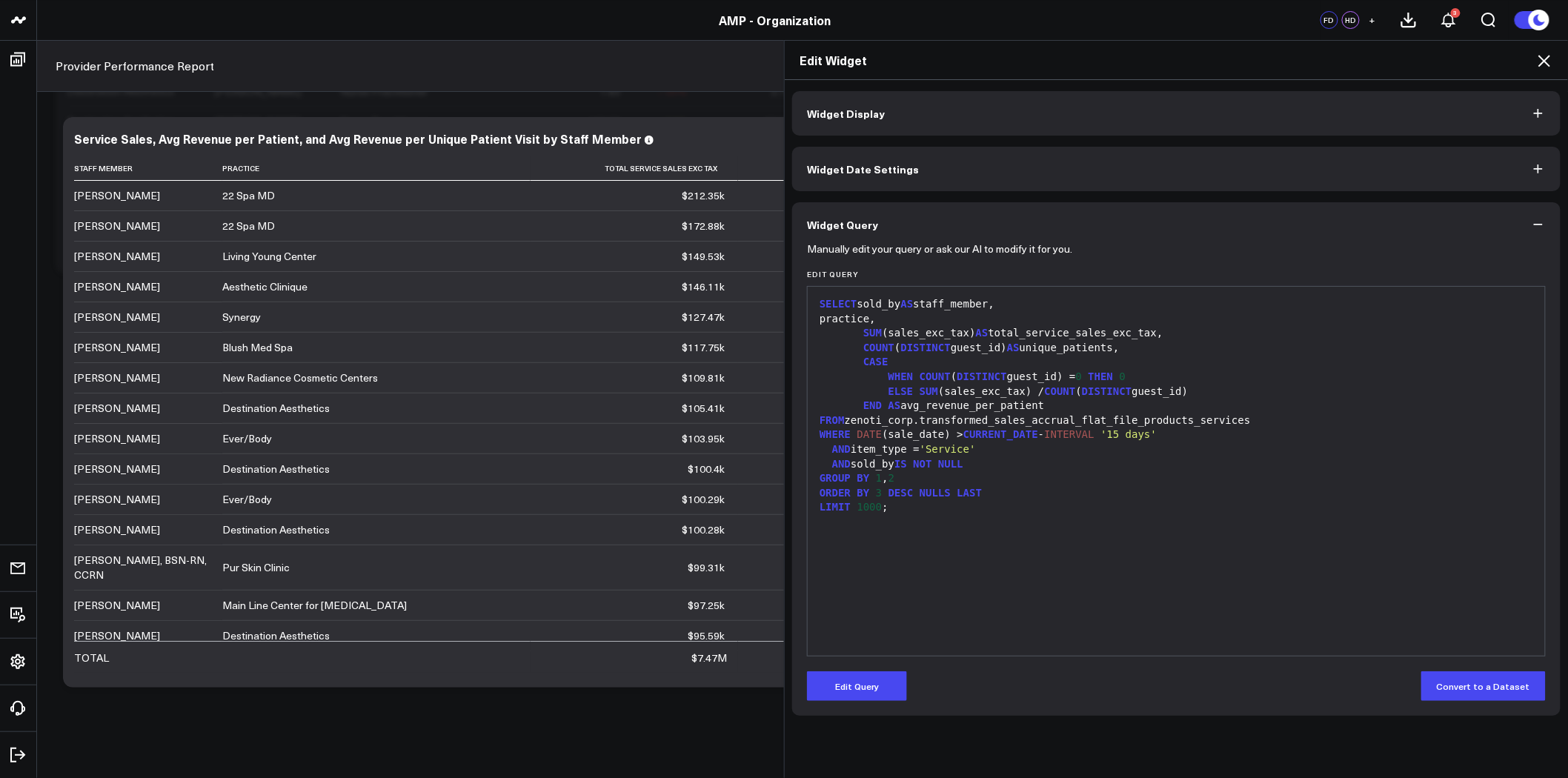
scroll to position [2388, 0]
click at [856, 685] on button "Edit Query" at bounding box center [857, 687] width 100 height 30
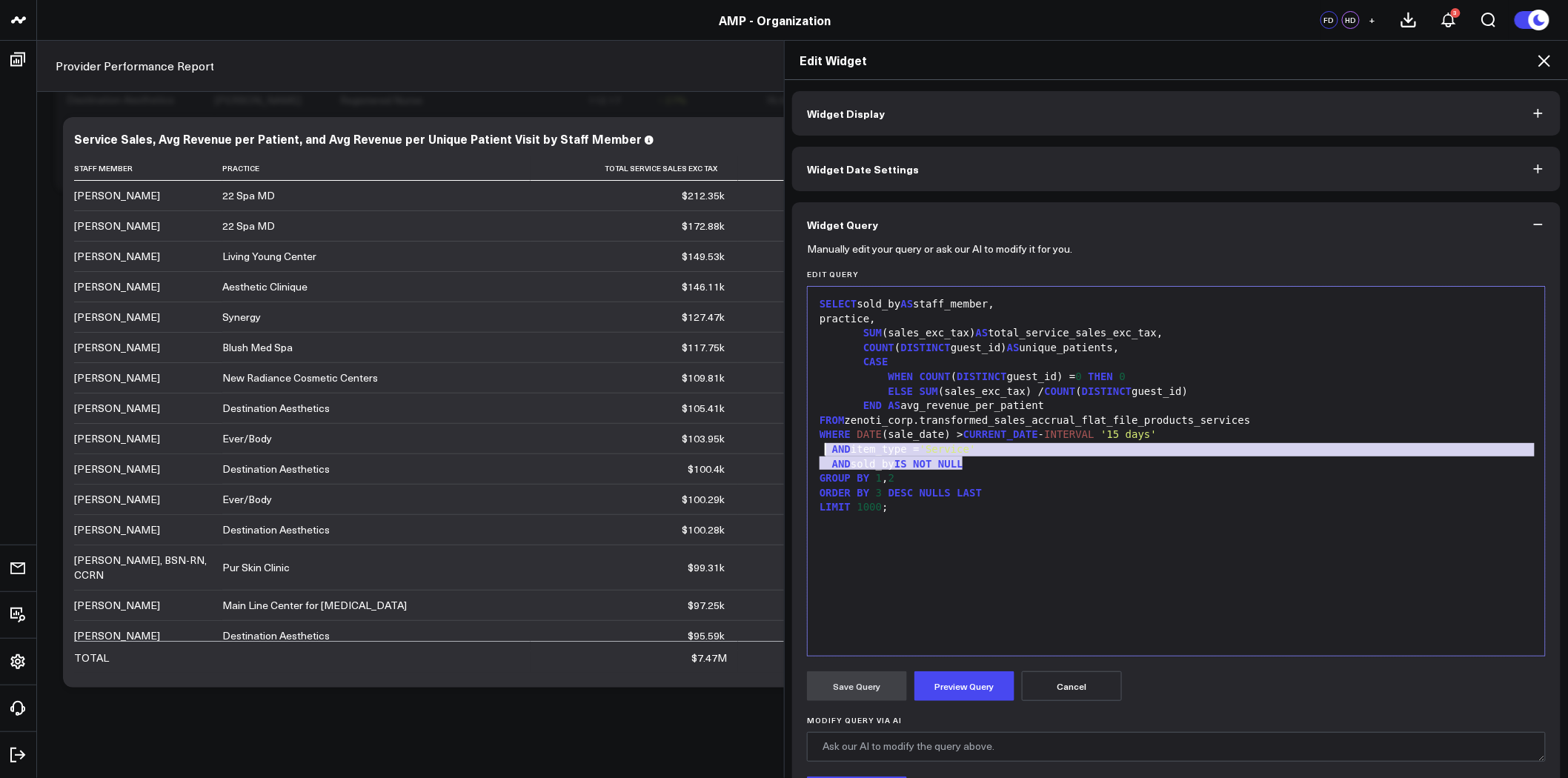
drag, startPoint x: 967, startPoint y: 463, endPoint x: 819, endPoint y: 448, distance: 148.8
click at [819, 448] on div "SELECT sold_by AS staff_member, practice, SUM (sales_exc_tax) AS total_service_…" at bounding box center [1177, 471] width 723 height 354
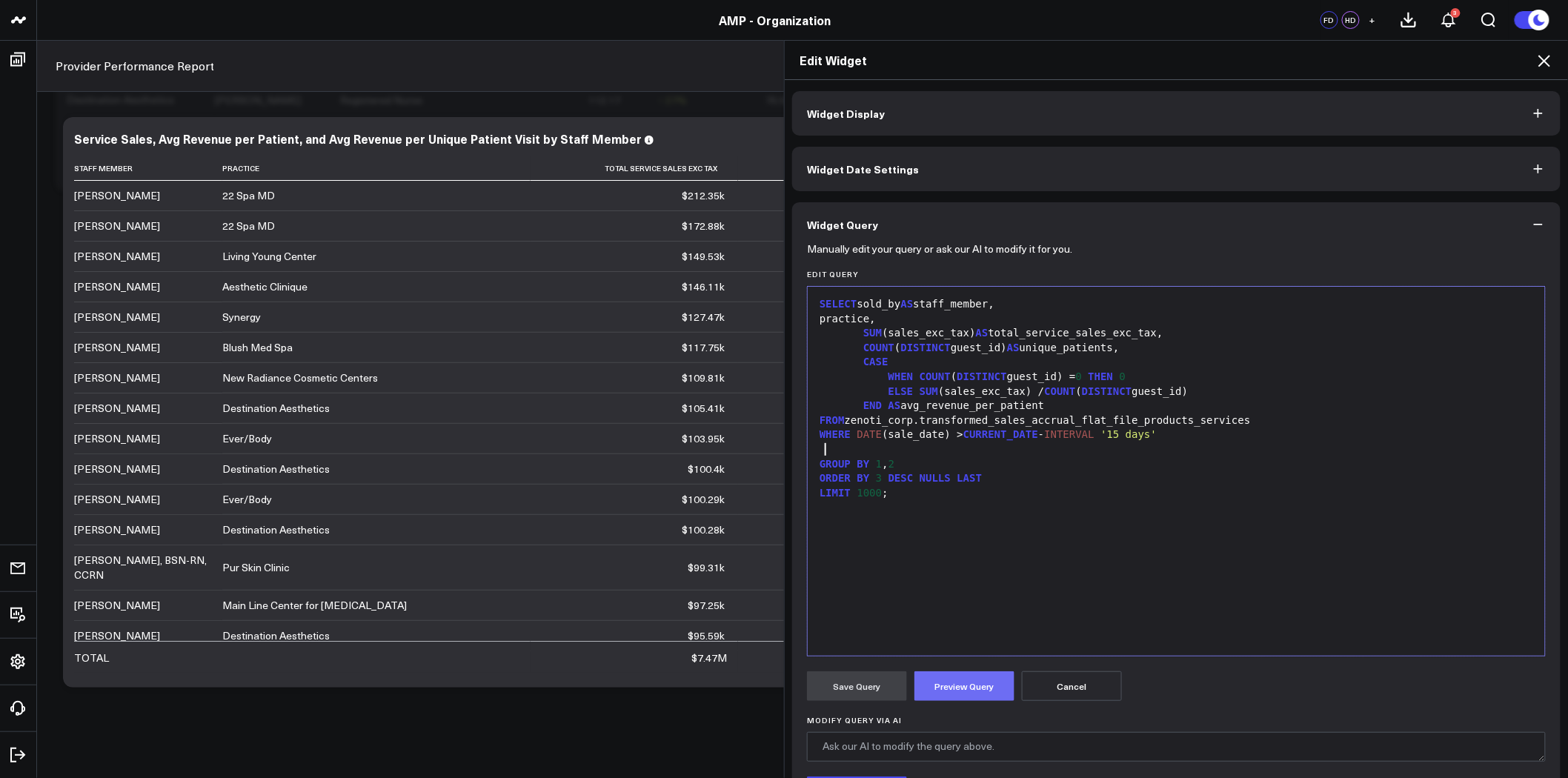
click at [983, 679] on button "Preview Query" at bounding box center [965, 687] width 100 height 30
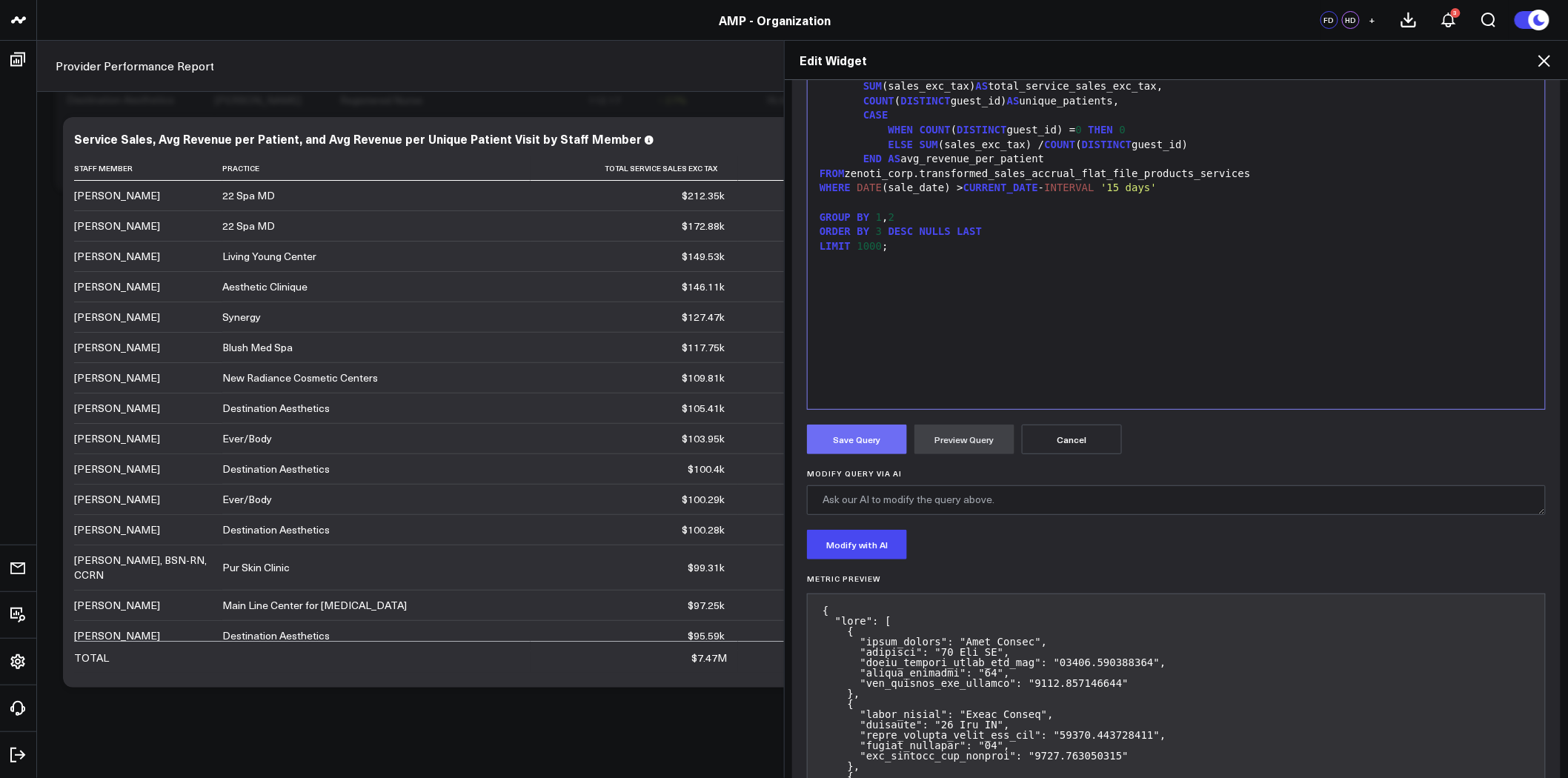
click at [852, 438] on button "Save Query" at bounding box center [857, 440] width 100 height 30
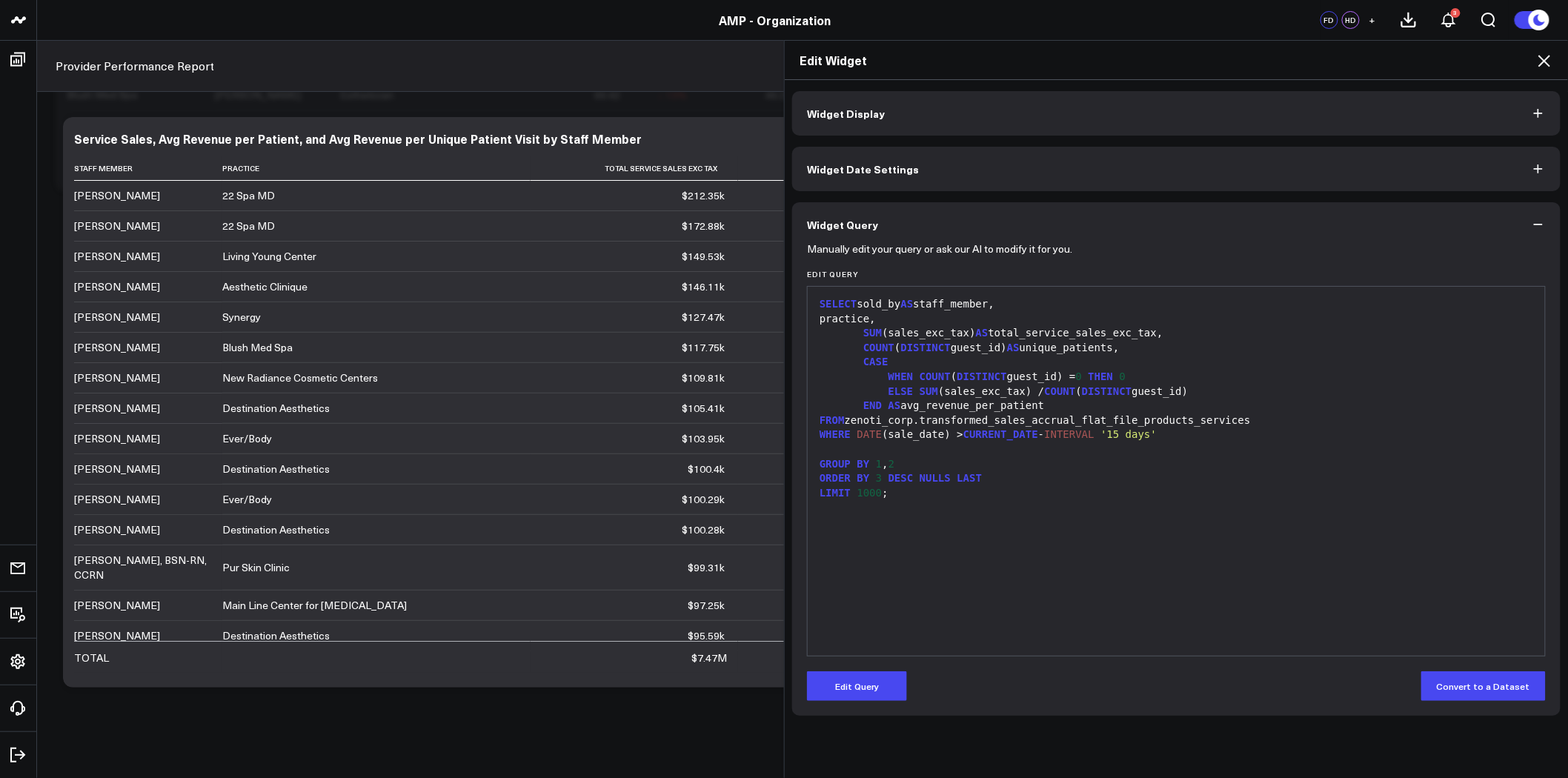
scroll to position [0, 0]
click at [856, 305] on div "SELECT sold_by AS staff_member," at bounding box center [1177, 305] width 723 height 15
click at [837, 672] on button "Edit Query" at bounding box center [857, 687] width 100 height 30
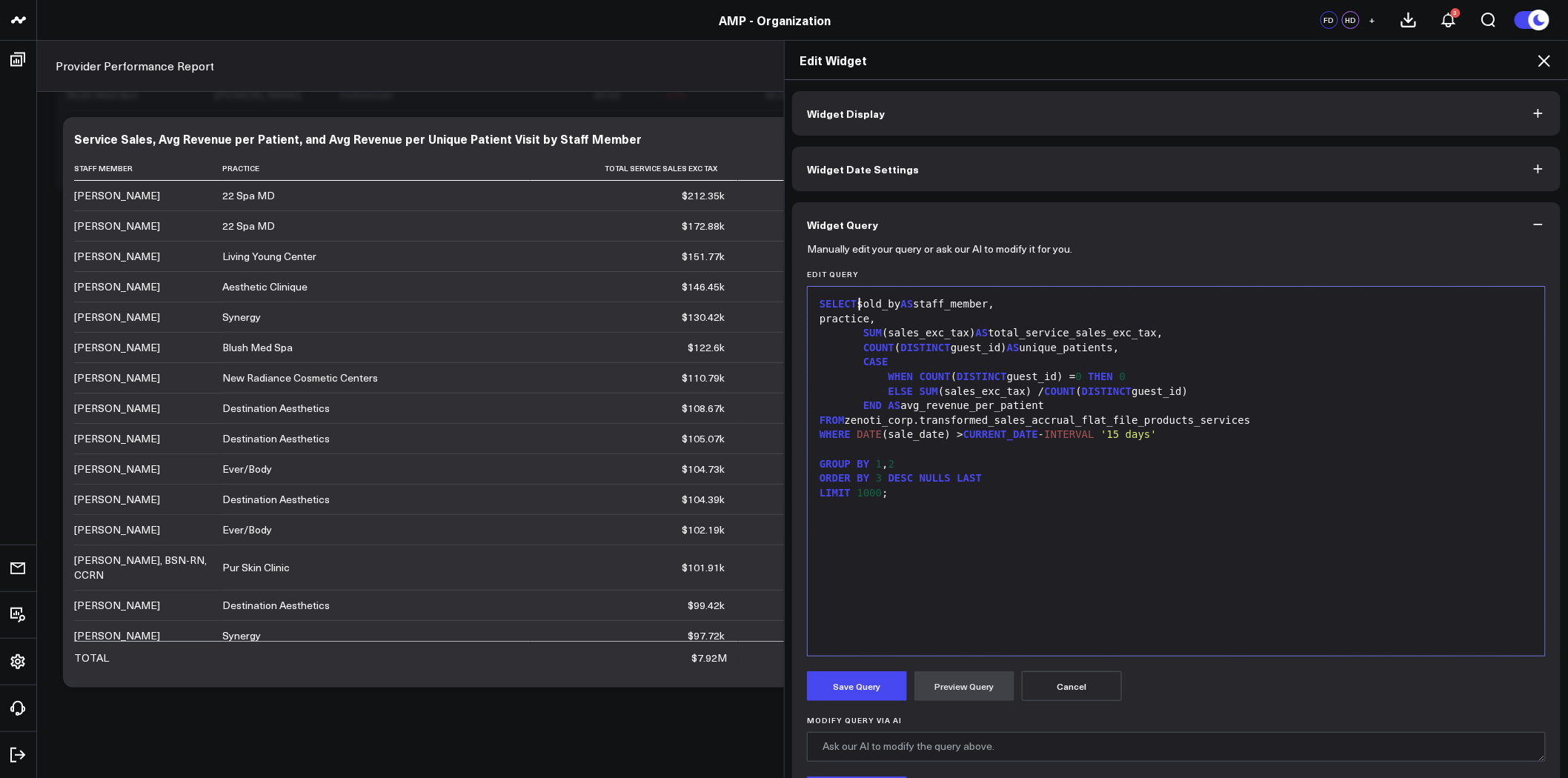
click at [855, 302] on div "SELECT sold_by AS staff_member," at bounding box center [1177, 305] width 723 height 15
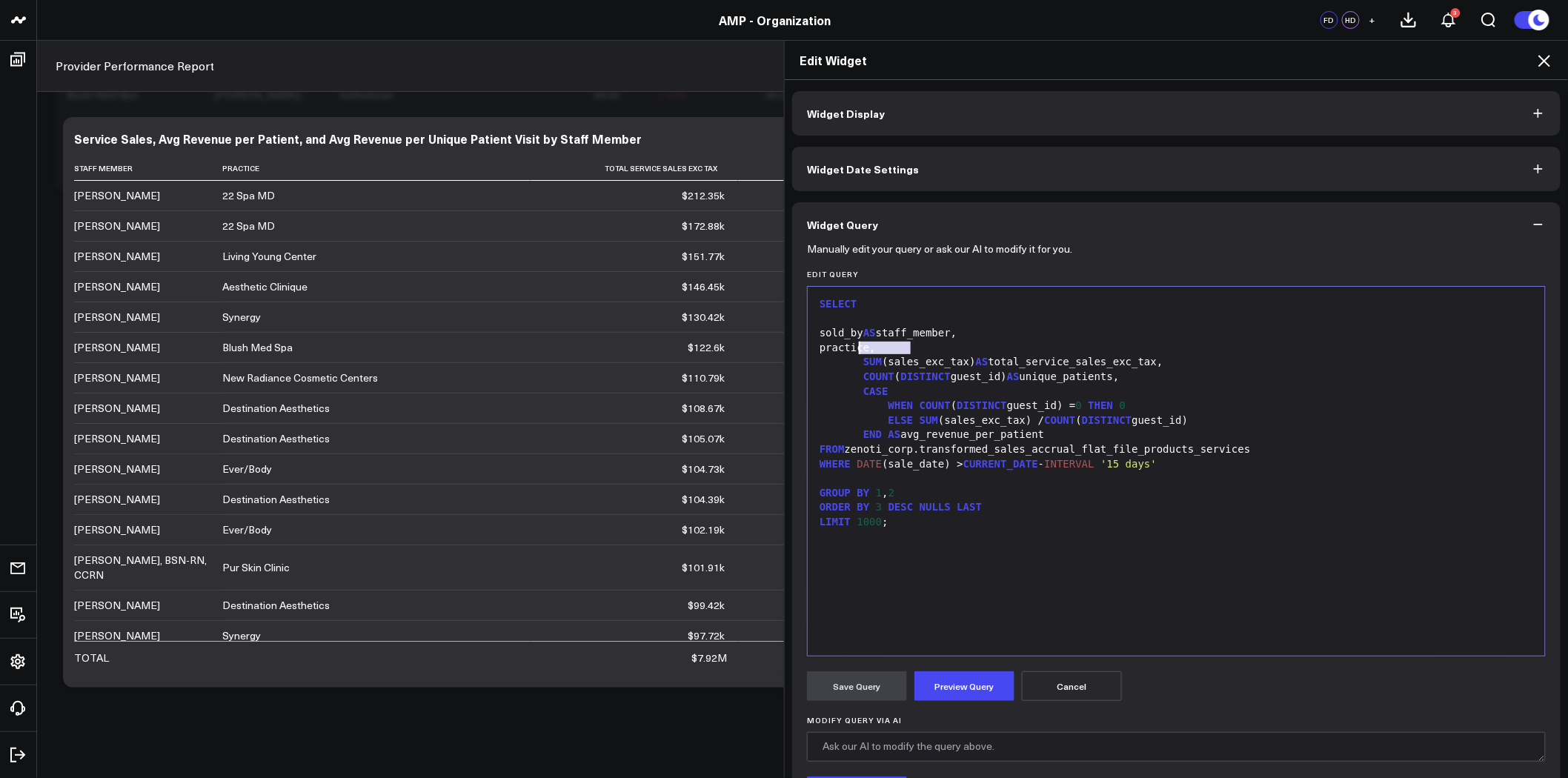
drag, startPoint x: 907, startPoint y: 347, endPoint x: 851, endPoint y: 349, distance: 56.0
click at [851, 349] on div "practice," at bounding box center [1177, 349] width 723 height 15
click at [908, 344] on div "practice," at bounding box center [1177, 349] width 723 height 15
drag, startPoint x: 921, startPoint y: 344, endPoint x: 855, endPoint y: 347, distance: 66.1
click at [855, 347] on div "practice," at bounding box center [1177, 349] width 723 height 15
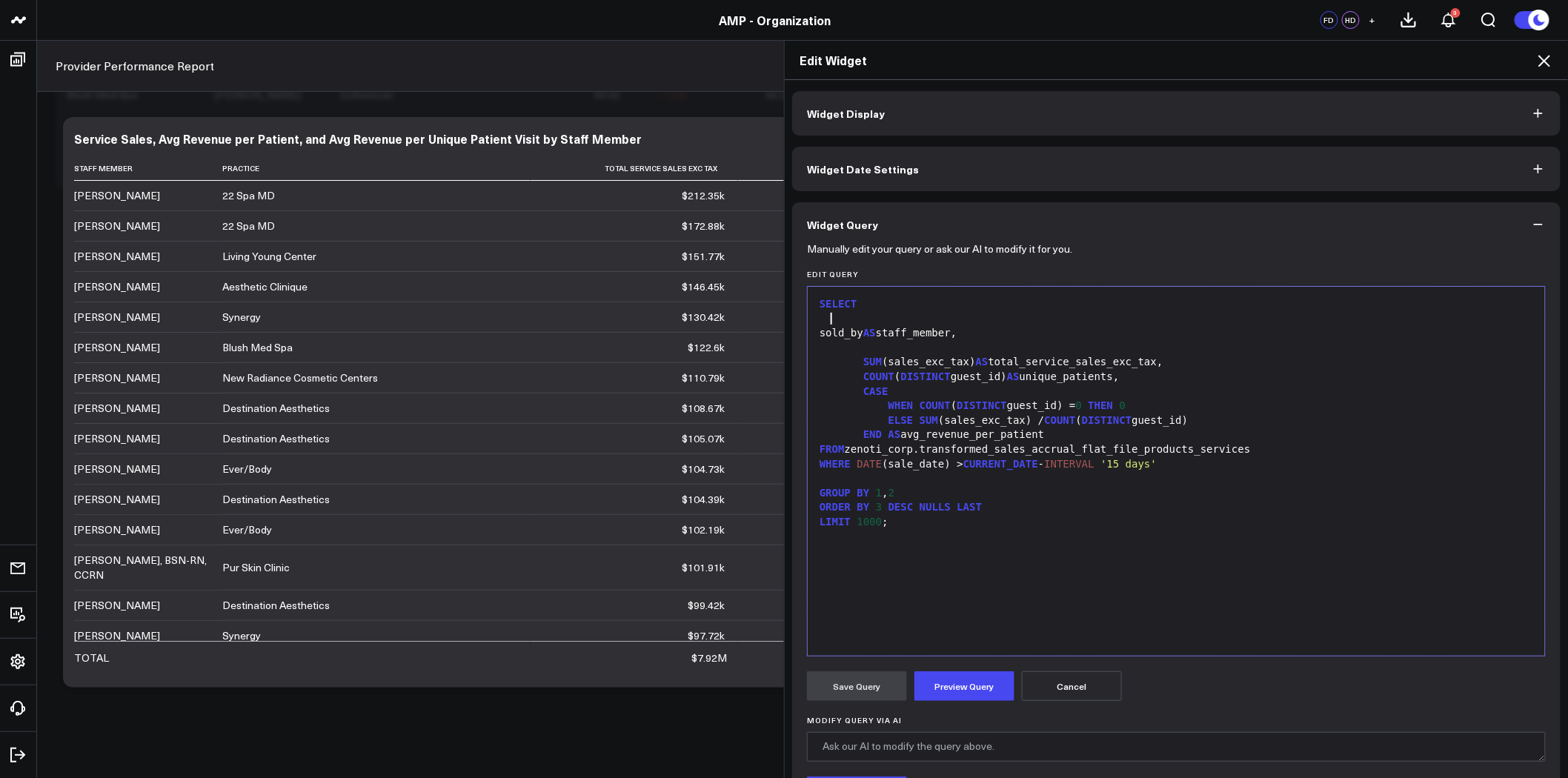
click at [844, 319] on div at bounding box center [1177, 320] width 723 height 15
click at [876, 347] on div at bounding box center [1177, 349] width 723 height 15
click at [838, 347] on div at bounding box center [1177, 349] width 723 height 15
click at [829, 346] on div at bounding box center [1177, 349] width 723 height 15
click at [826, 334] on div "sold_by AS staff_member," at bounding box center [1177, 334] width 723 height 15
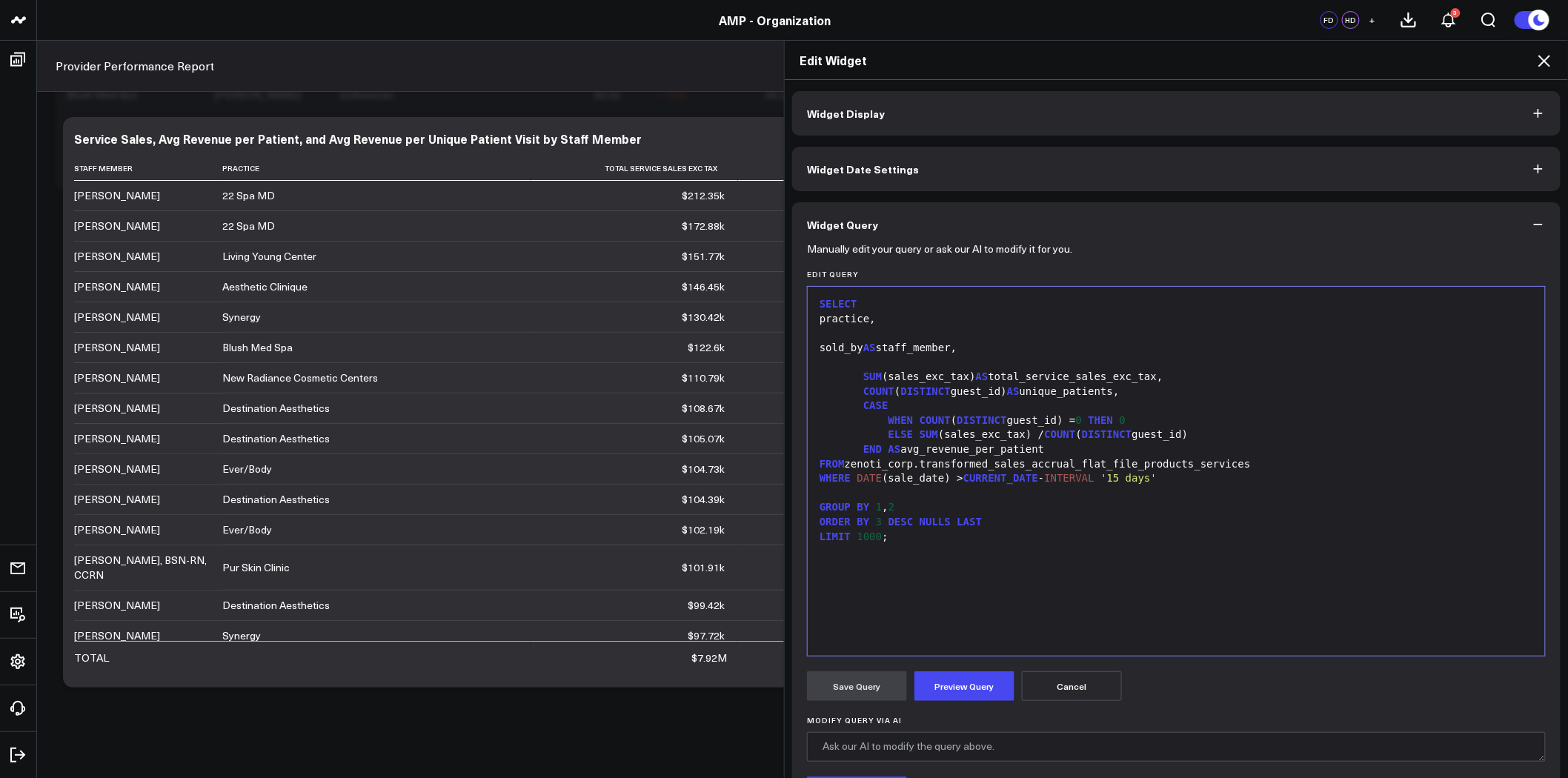
click at [1532, 220] on icon "button" at bounding box center [1539, 225] width 15 height 15
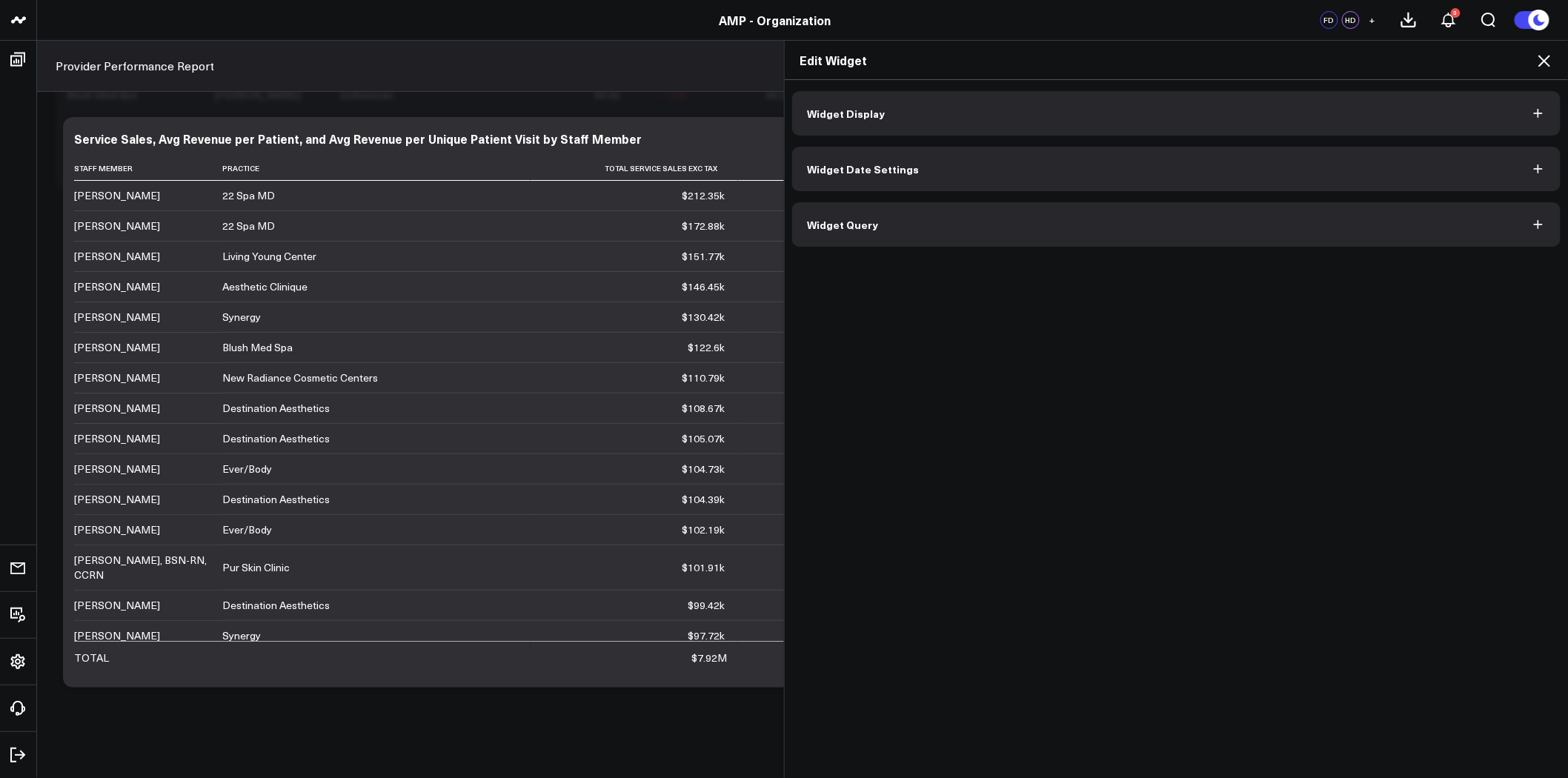
click at [1543, 60] on icon at bounding box center [1544, 60] width 18 height 18
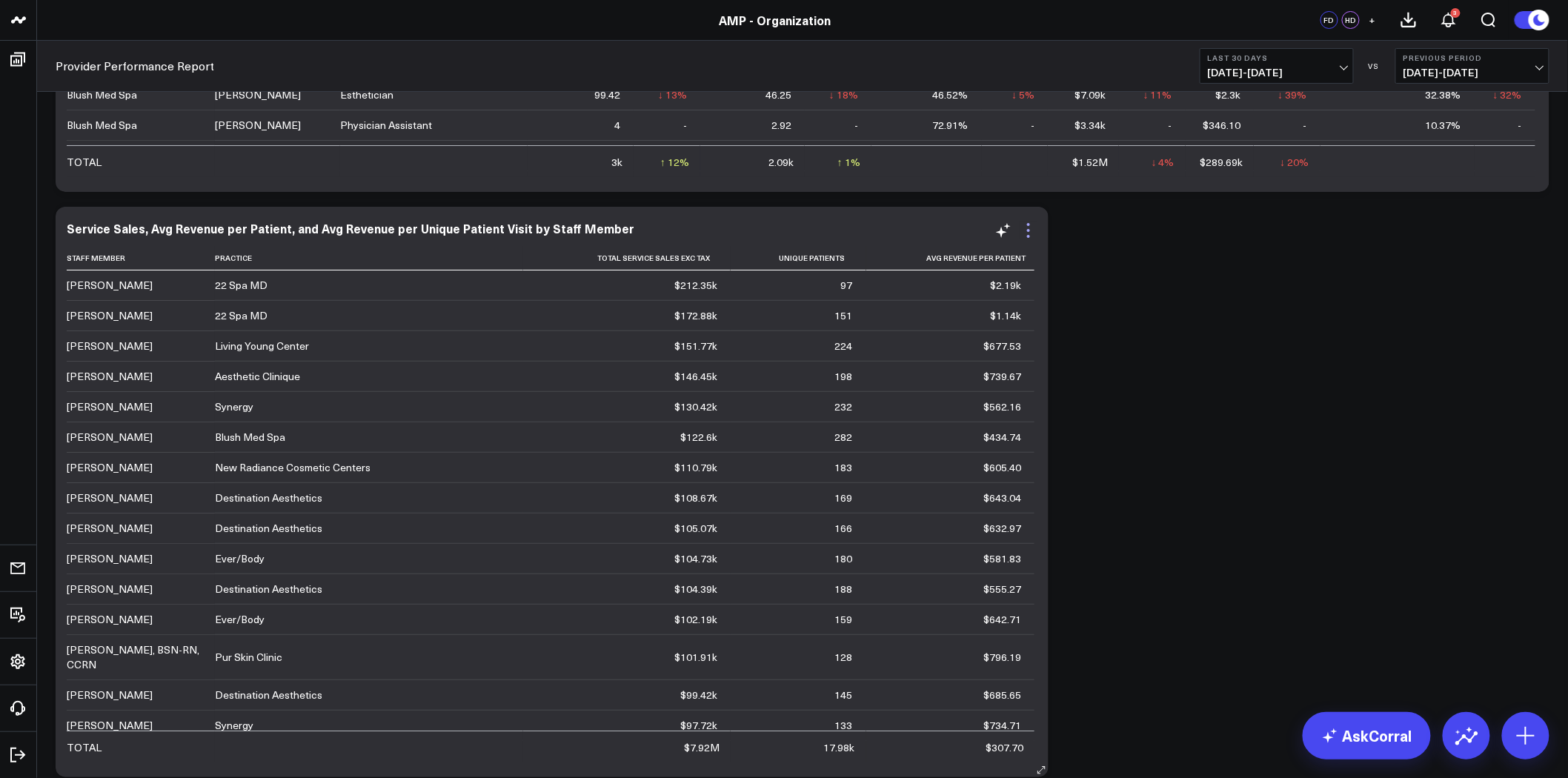
click at [1029, 227] on icon at bounding box center [1028, 230] width 18 height 18
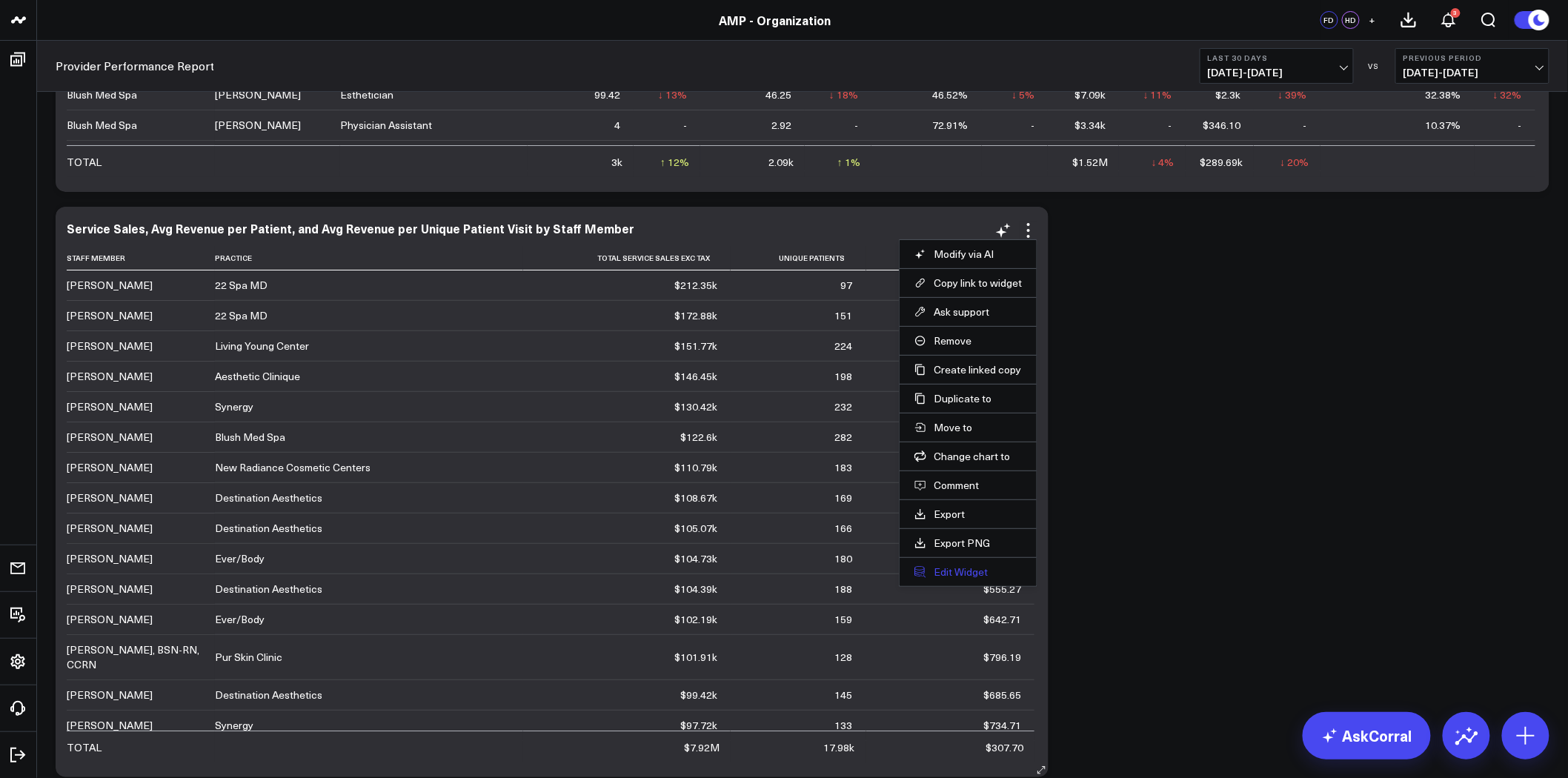
click at [961, 566] on button "Edit Widget" at bounding box center [968, 572] width 108 height 13
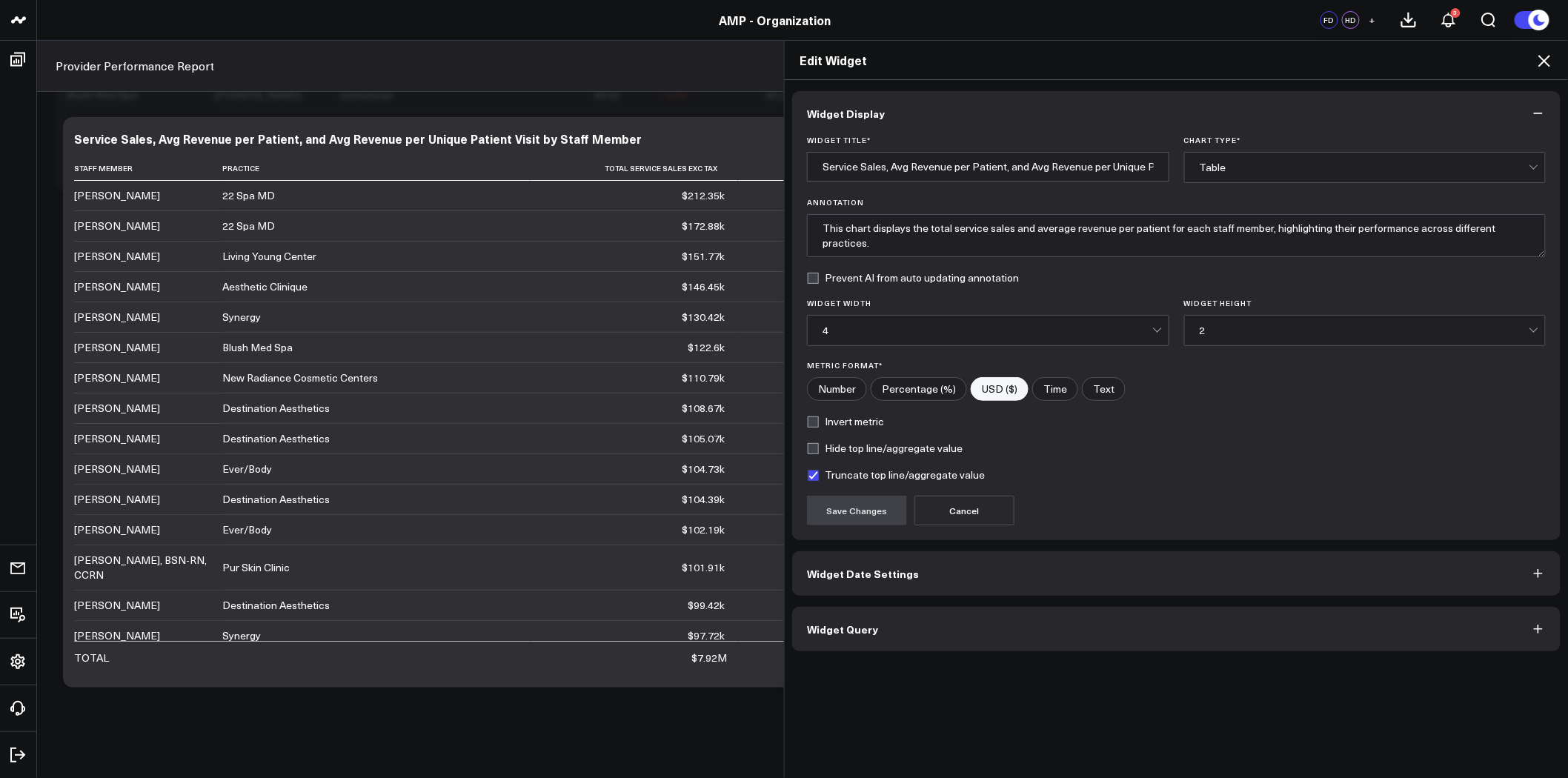
click at [1034, 623] on button "Widget Query" at bounding box center [1177, 629] width 769 height 45
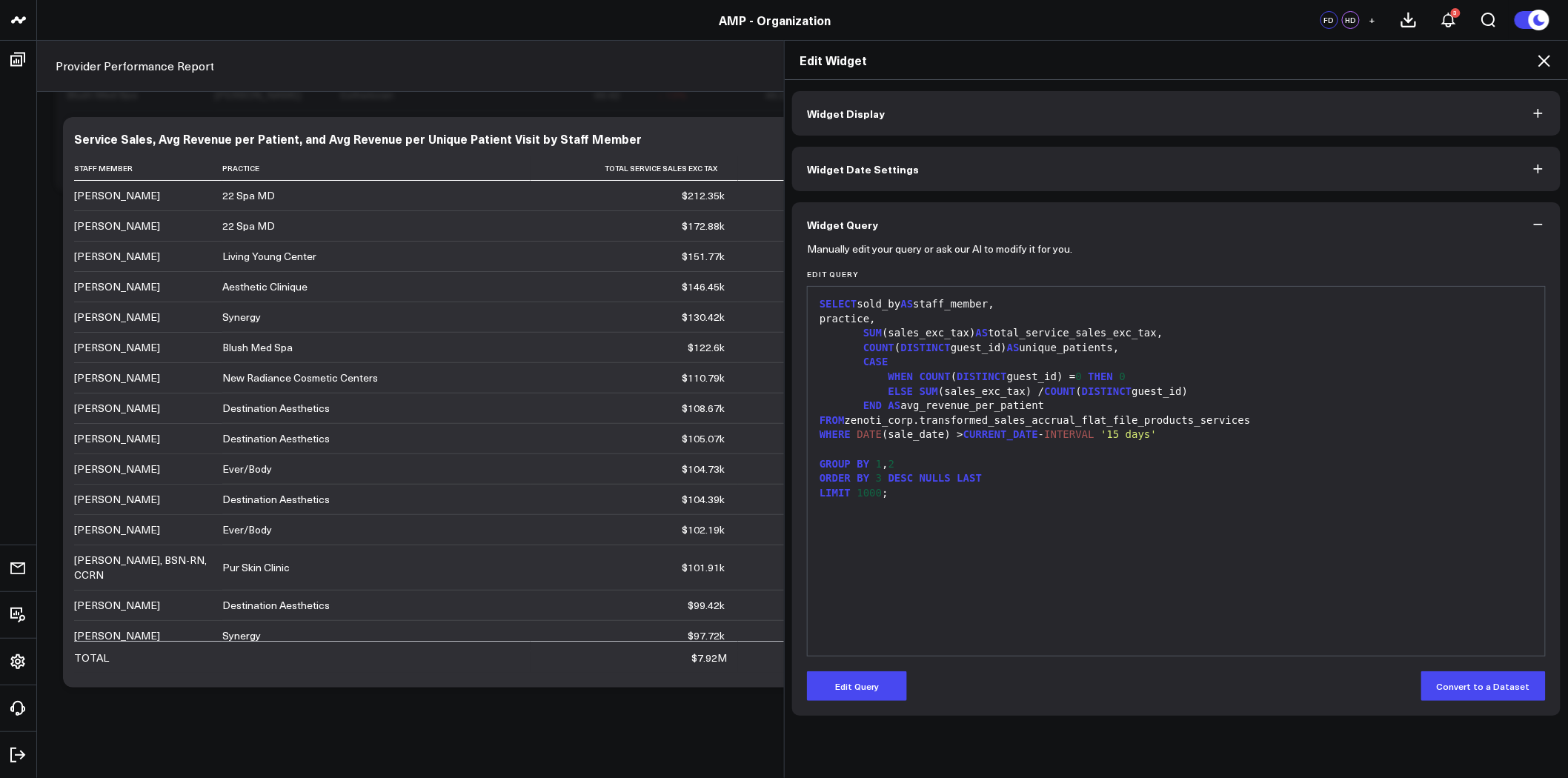
click at [1548, 60] on icon at bounding box center [1544, 60] width 18 height 18
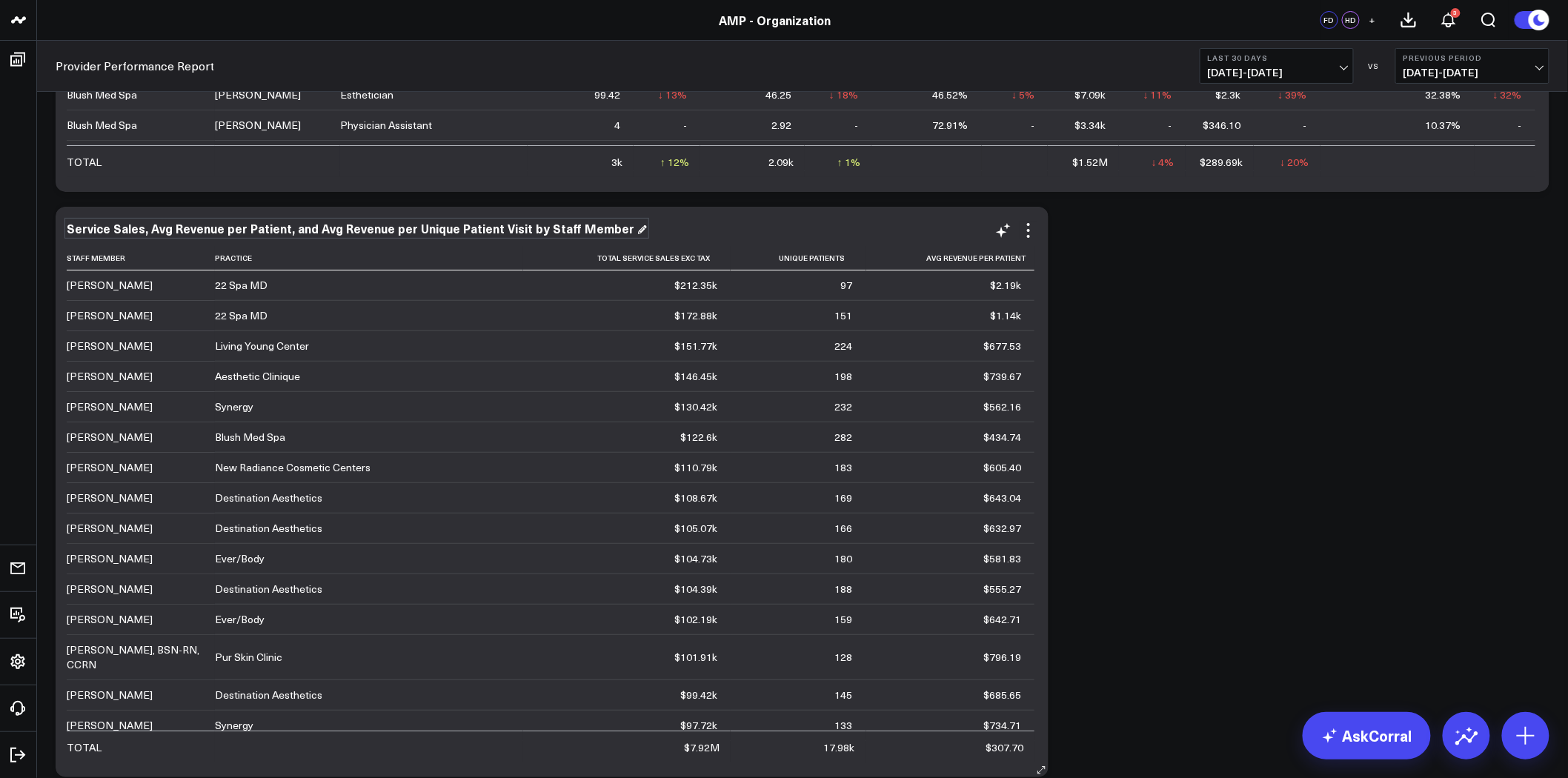
click at [415, 230] on div "Service Sales, Avg Revenue per Patient, and Avg Revenue per Unique Patient Visi…" at bounding box center [357, 229] width 580 height 17
click at [120, 226] on div "Service Sales, Avg Revenue per Patient, and Avg Revenue per Unique Patient Visi…" at bounding box center [357, 229] width 580 height 17
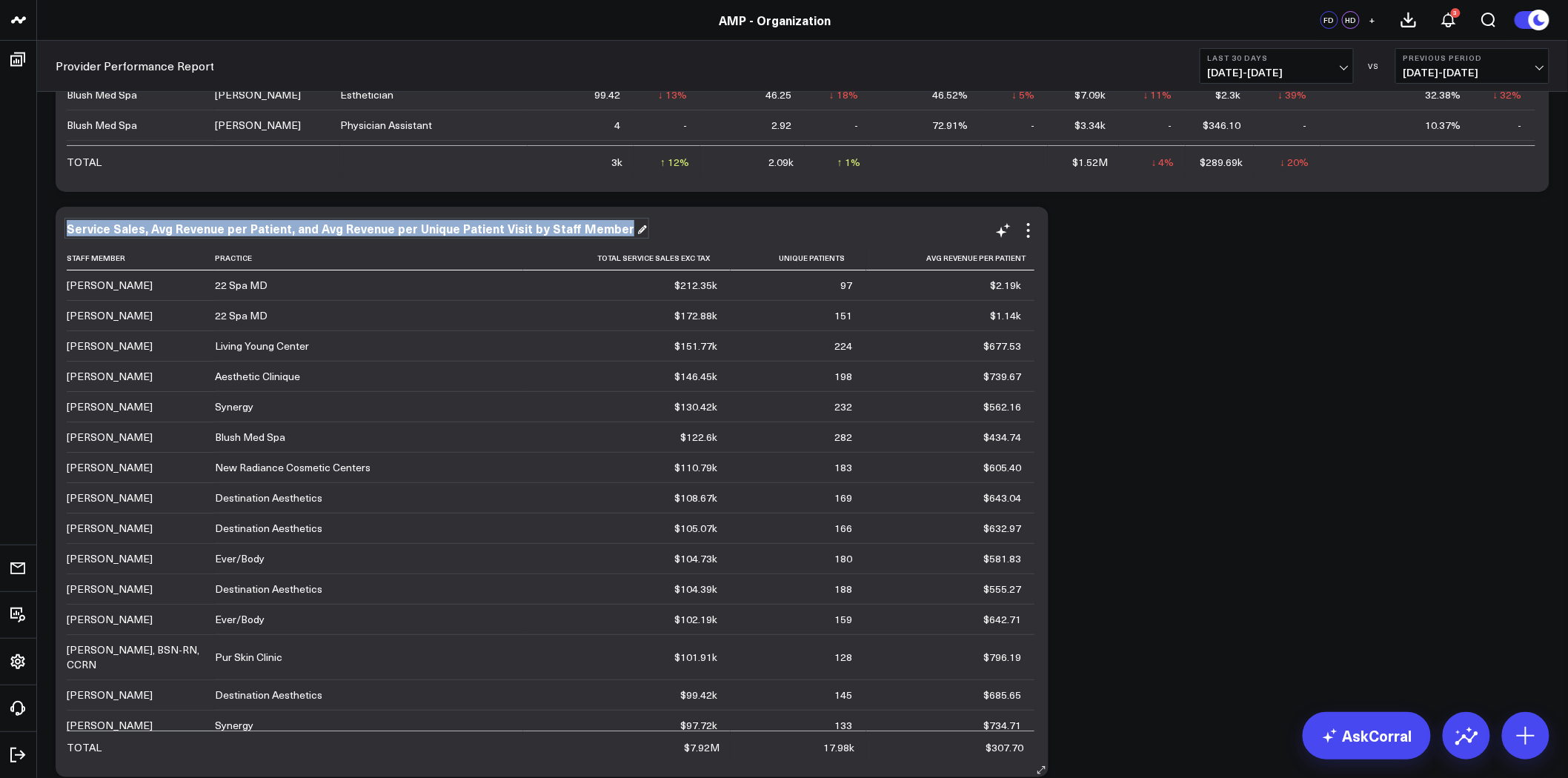
click at [120, 226] on div "Service Sales, Avg Revenue per Patient, and Avg Revenue per Unique Patient Visi…" at bounding box center [357, 229] width 580 height 17
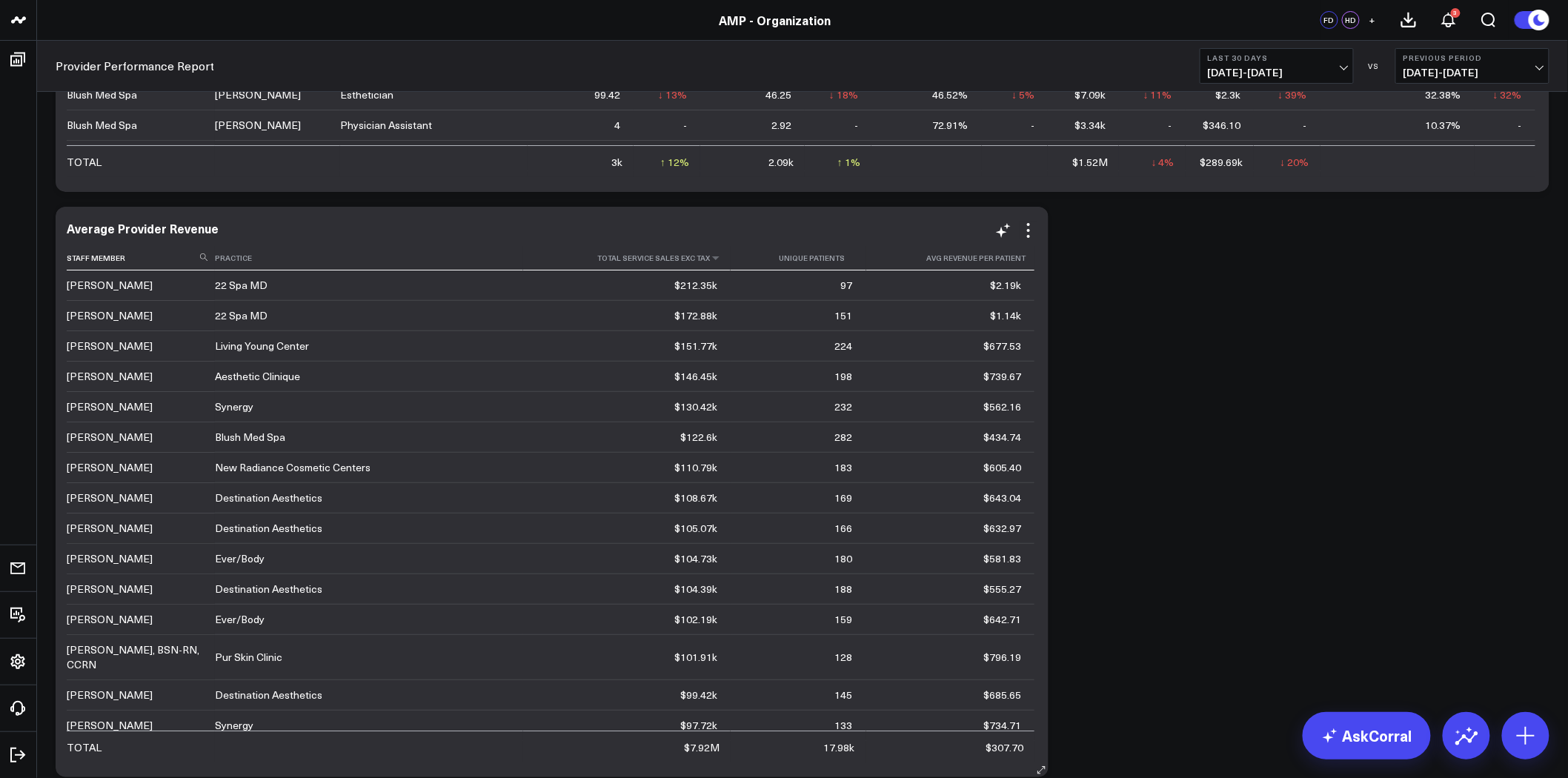
click at [632, 259] on th "Total Service Sales Exc Tax" at bounding box center [626, 258] width 207 height 24
click at [633, 265] on th "Total Service Sales Exc Tax" at bounding box center [626, 258] width 207 height 24
click at [1025, 233] on icon at bounding box center [1028, 230] width 18 height 18
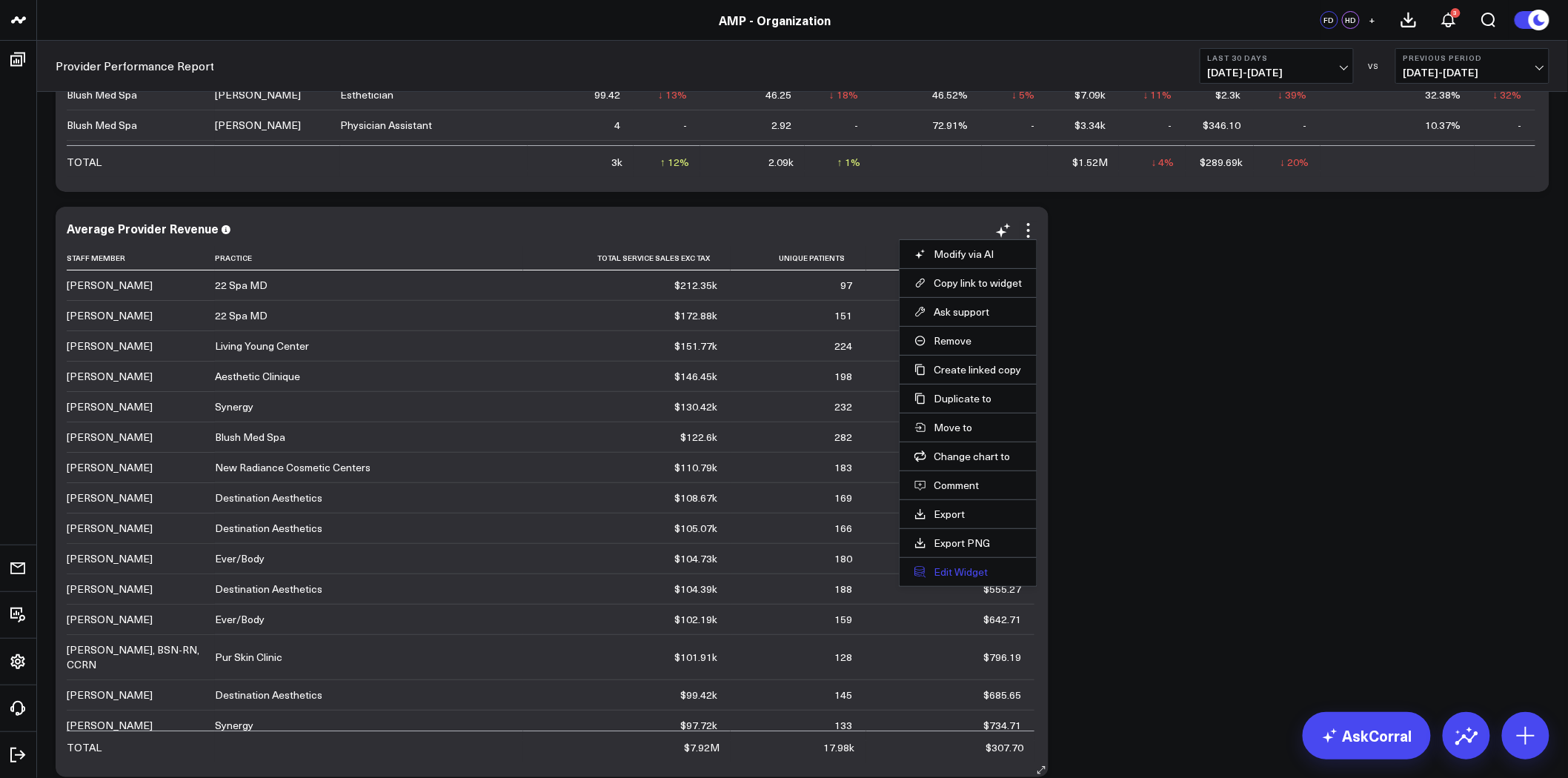
click at [994, 573] on button "Edit Widget" at bounding box center [968, 572] width 108 height 13
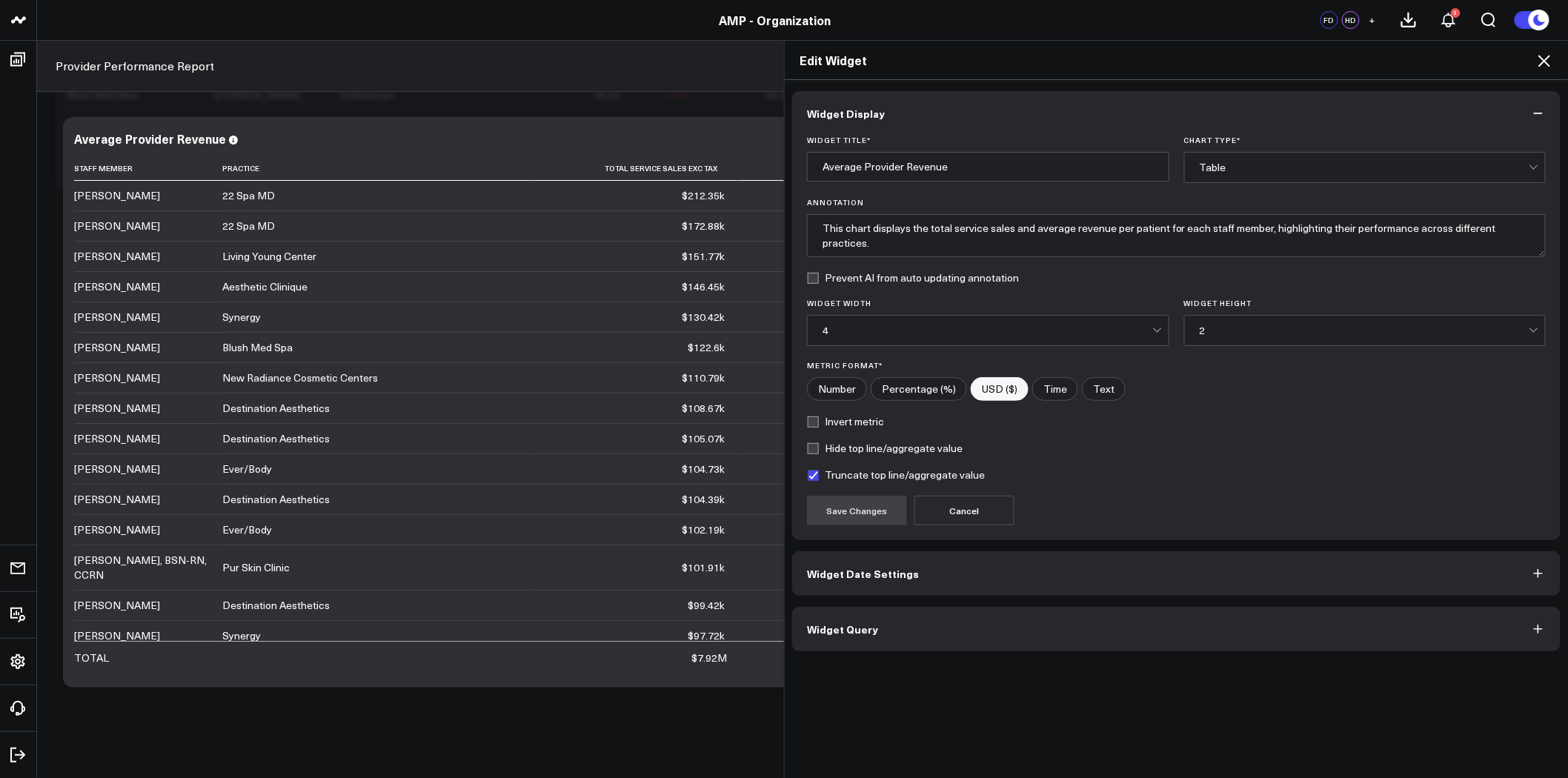
click at [938, 633] on button "Widget Query" at bounding box center [1177, 629] width 769 height 45
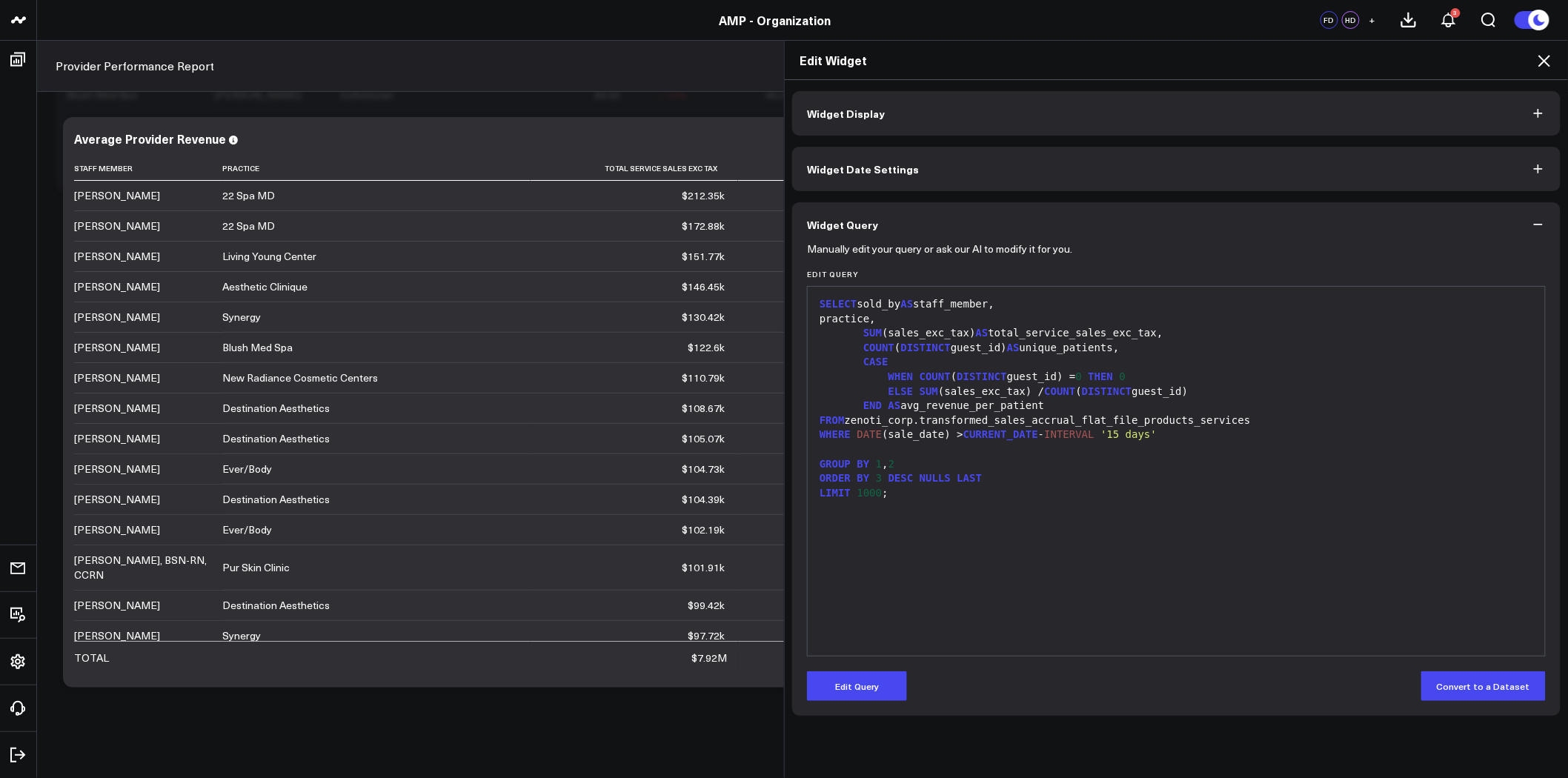
click at [860, 97] on button "Widget Display" at bounding box center [1177, 113] width 769 height 45
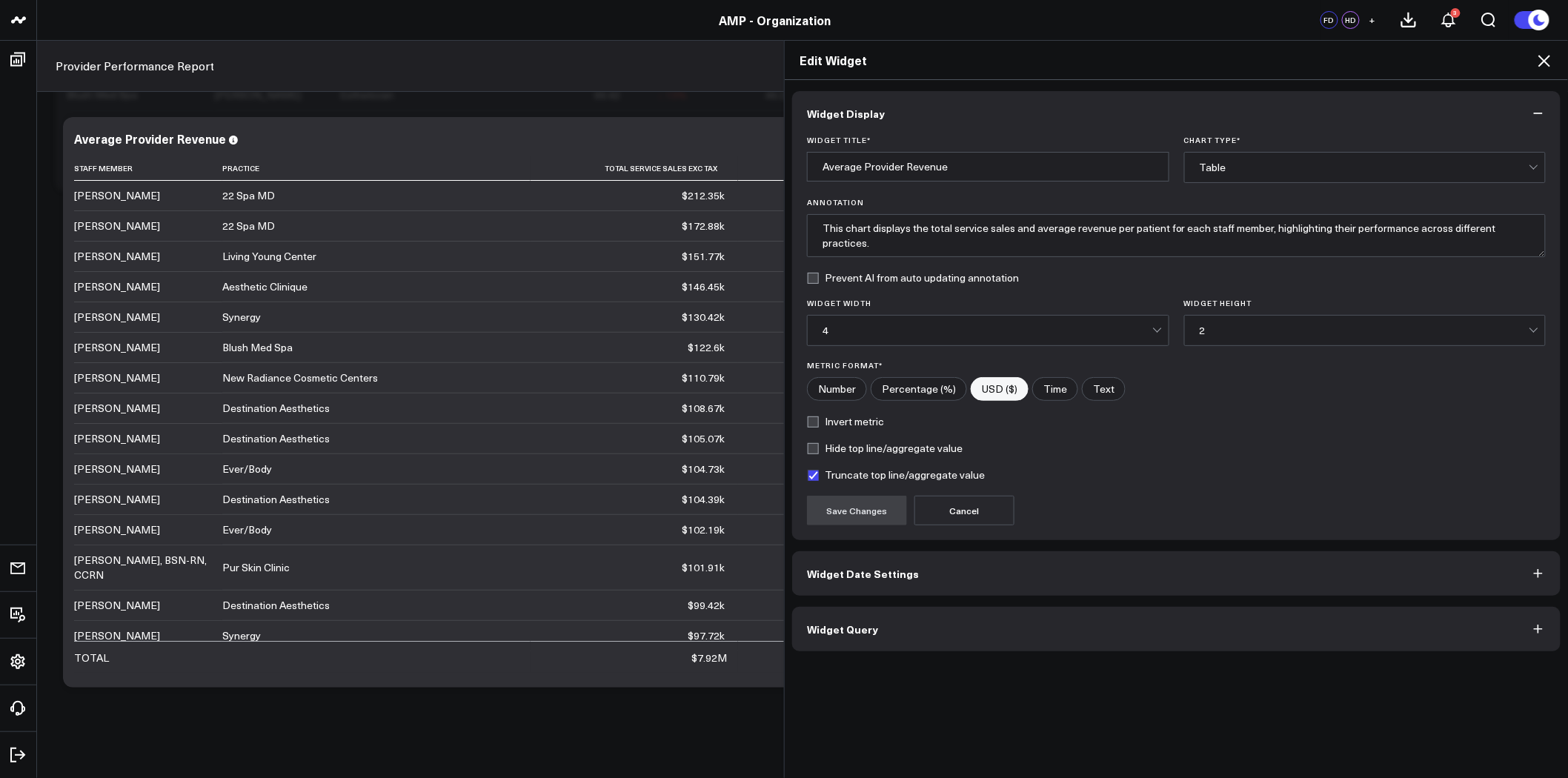
click at [891, 626] on button "Widget Query" at bounding box center [1177, 629] width 769 height 45
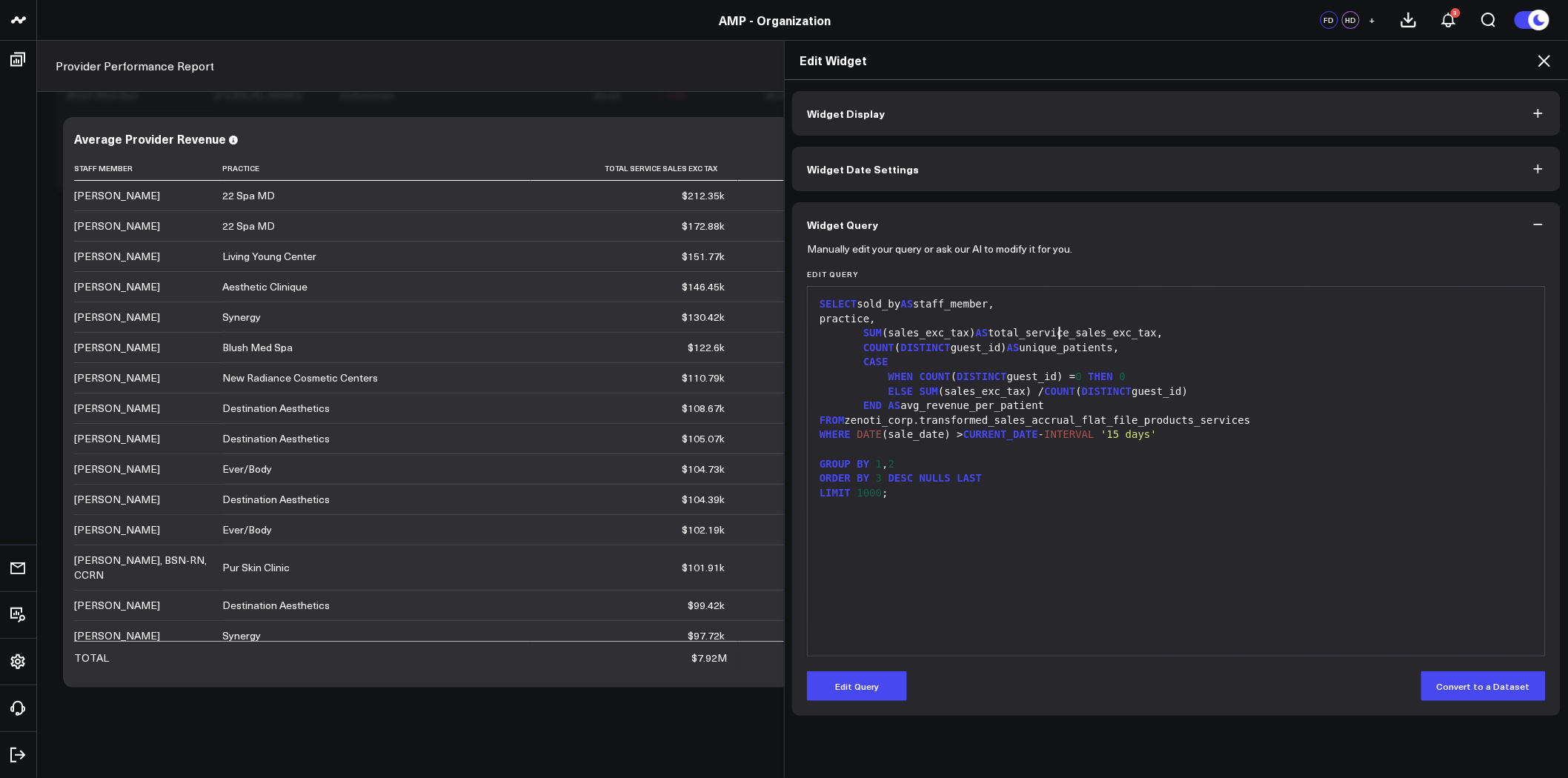
click at [1055, 330] on div "SUM (sales_exc_tax) AS total_service_sales_exc_tax," at bounding box center [1177, 334] width 723 height 15
click at [848, 675] on button "Edit Query" at bounding box center [857, 687] width 100 height 30
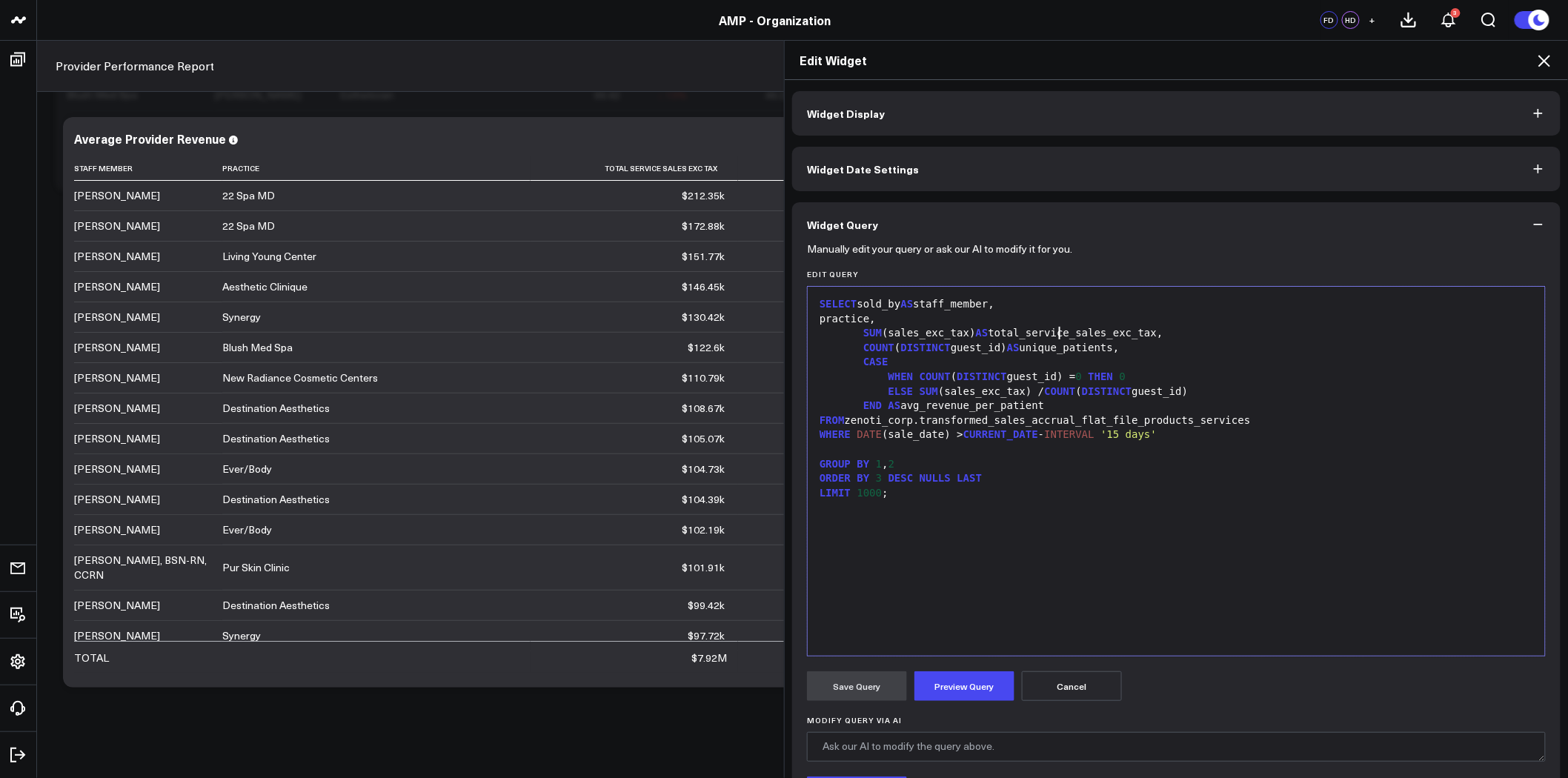
click at [1053, 335] on div "SUM (sales_exc_tax) AS total_service_sales_exc_tax," at bounding box center [1177, 334] width 723 height 15
click at [979, 680] on button "Preview Query" at bounding box center [965, 687] width 100 height 30
click at [858, 682] on button "Save Query" at bounding box center [857, 687] width 100 height 30
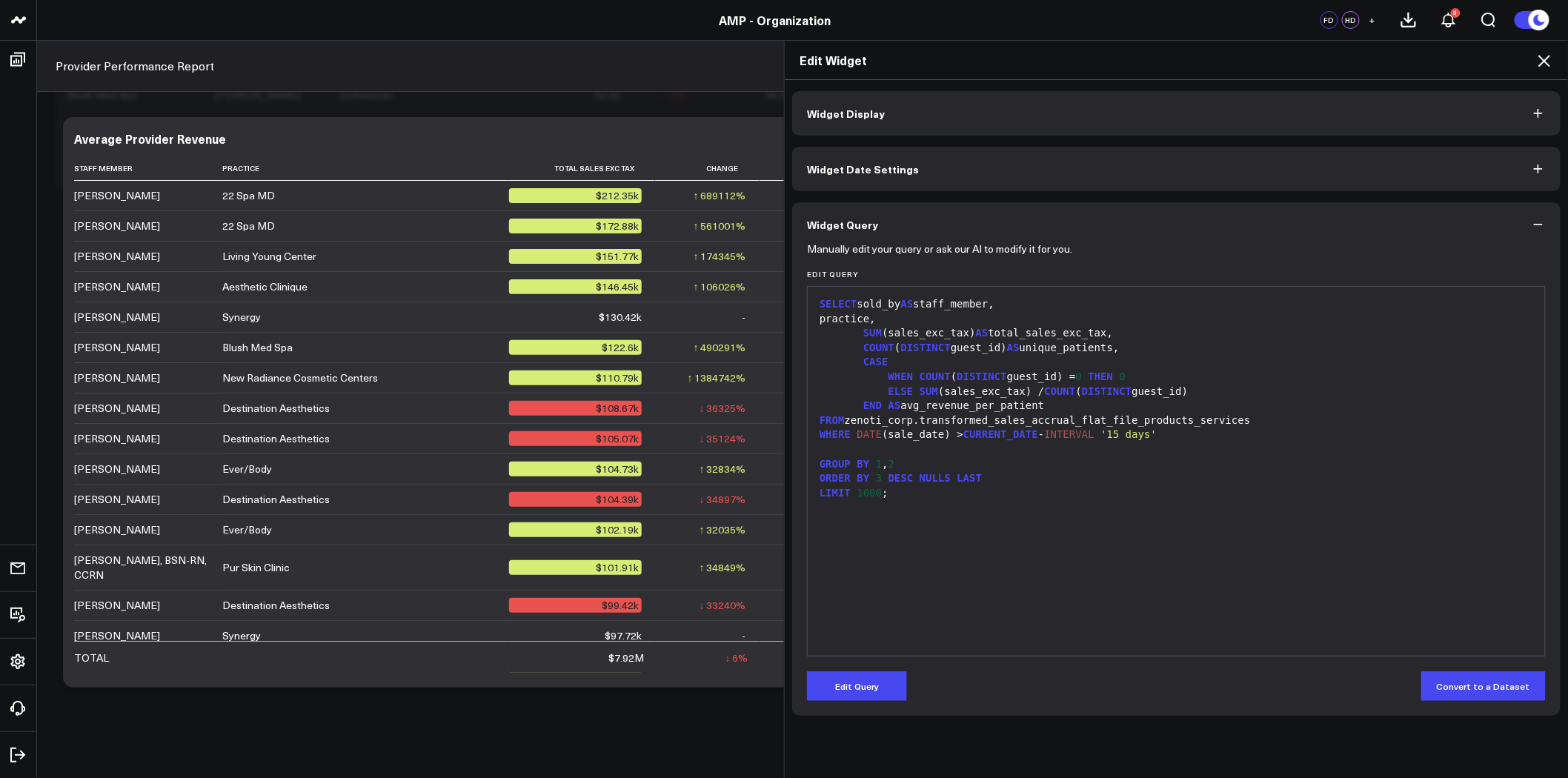
click at [1543, 59] on icon at bounding box center [1545, 60] width 12 height 12
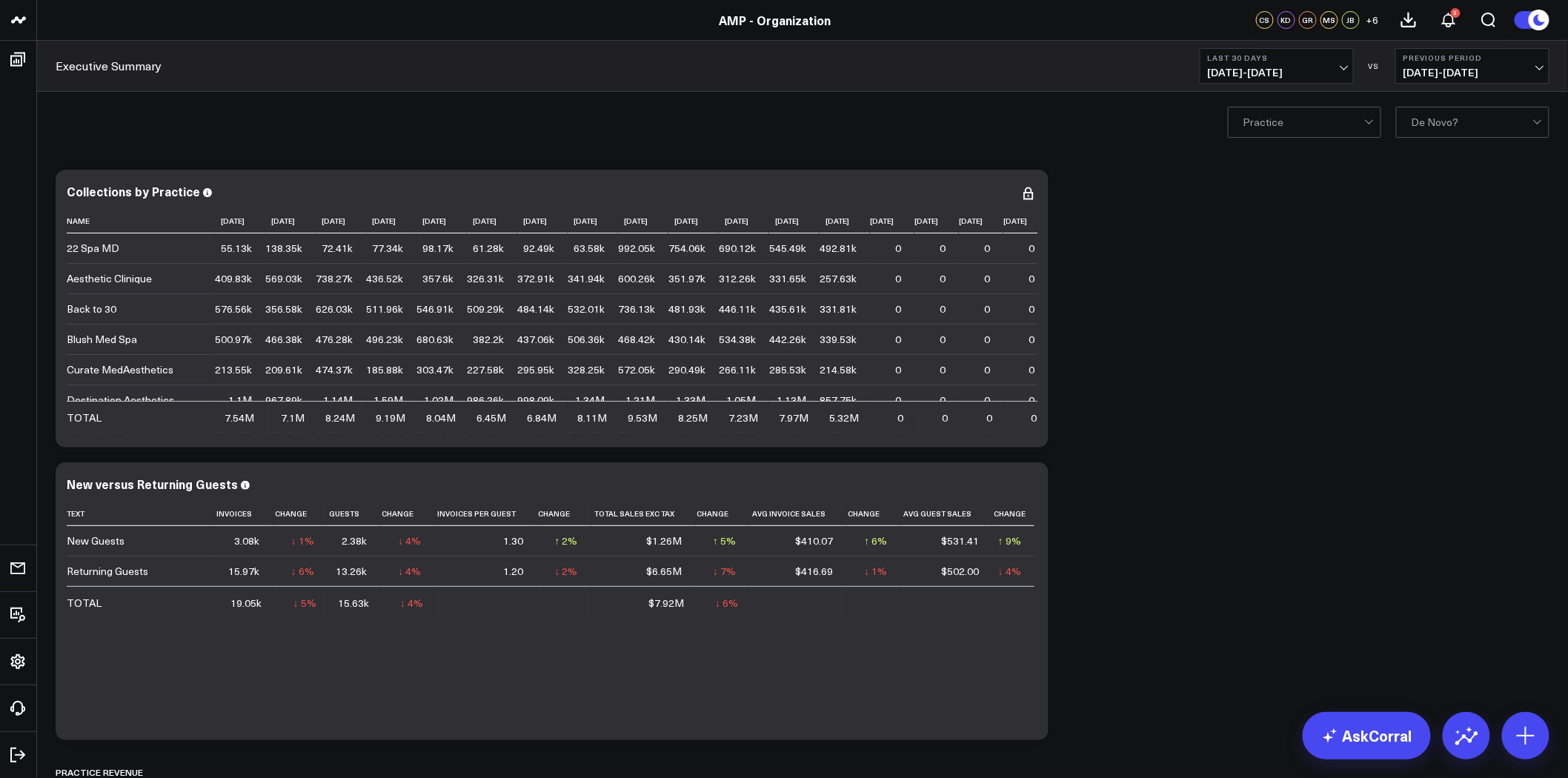
drag, startPoint x: 107, startPoint y: 320, endPoint x: 342, endPoint y: 110, distance: 315.2
click at [342, 110] on div "Practice De Novo?" at bounding box center [803, 122] width 1532 height 59
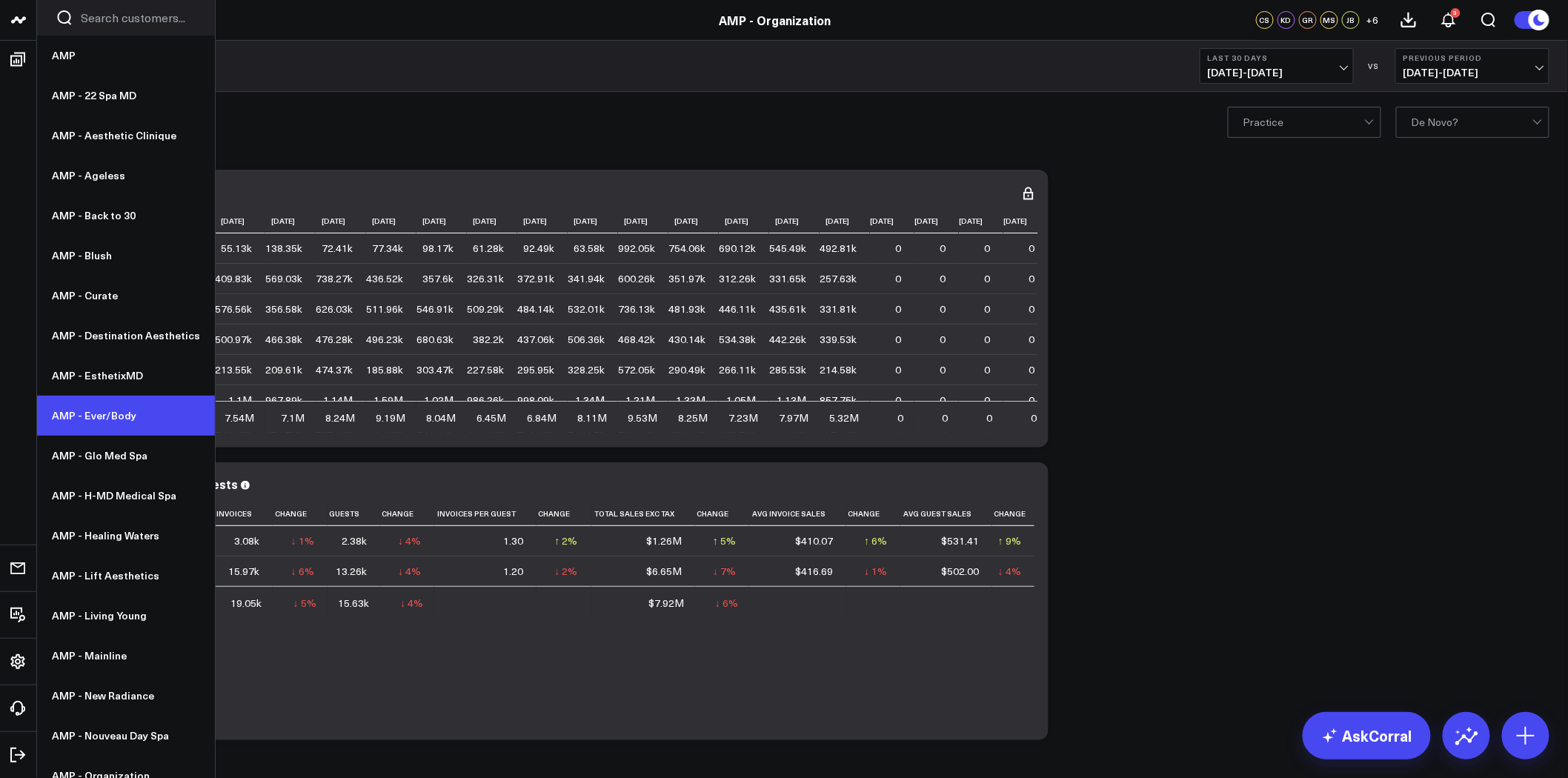
click at [166, 417] on link "AMP - Ever/Body" at bounding box center [125, 415] width 178 height 40
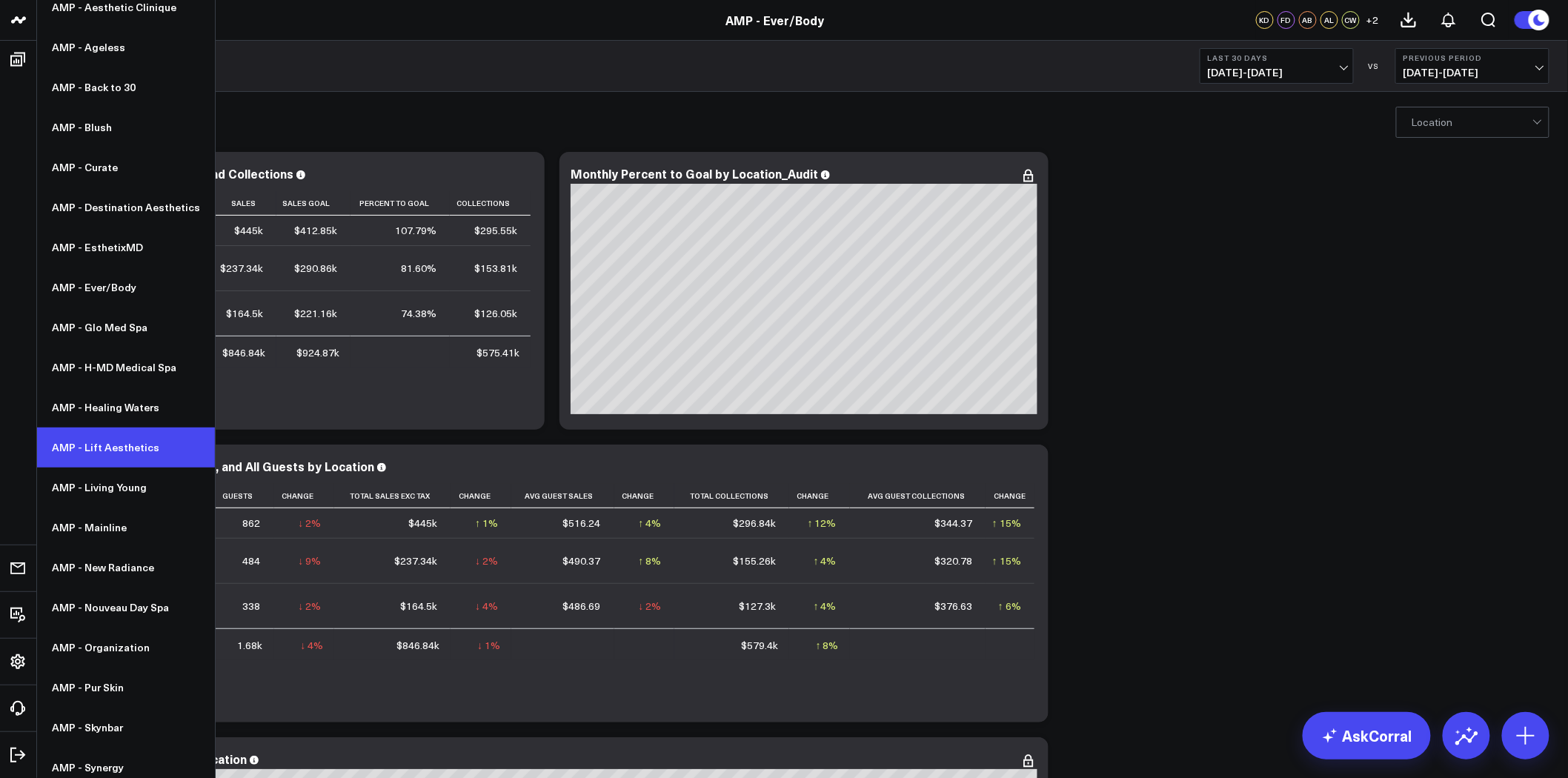
scroll to position [138, 0]
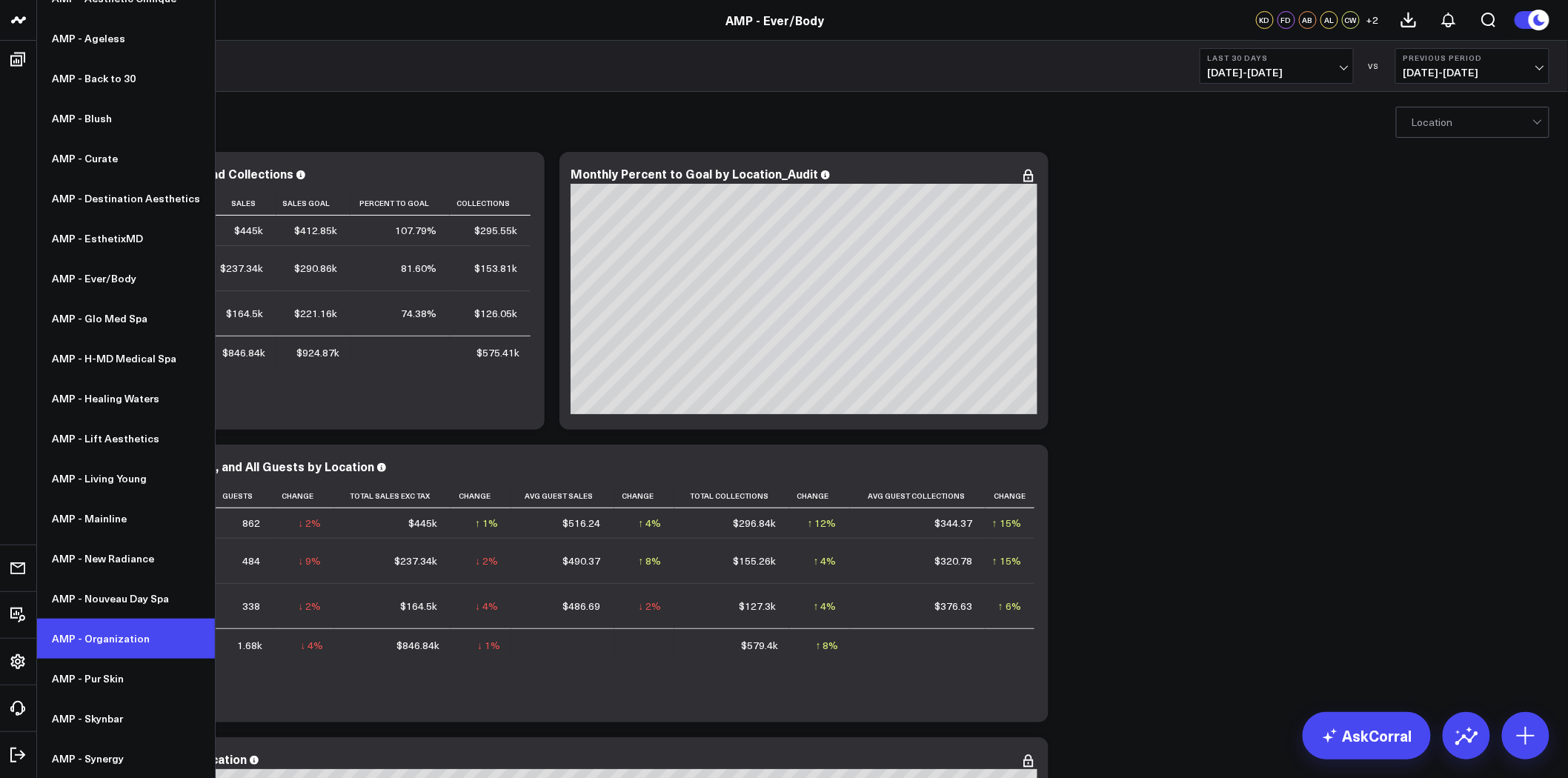
click at [108, 647] on link "AMP - Organization" at bounding box center [125, 639] width 178 height 40
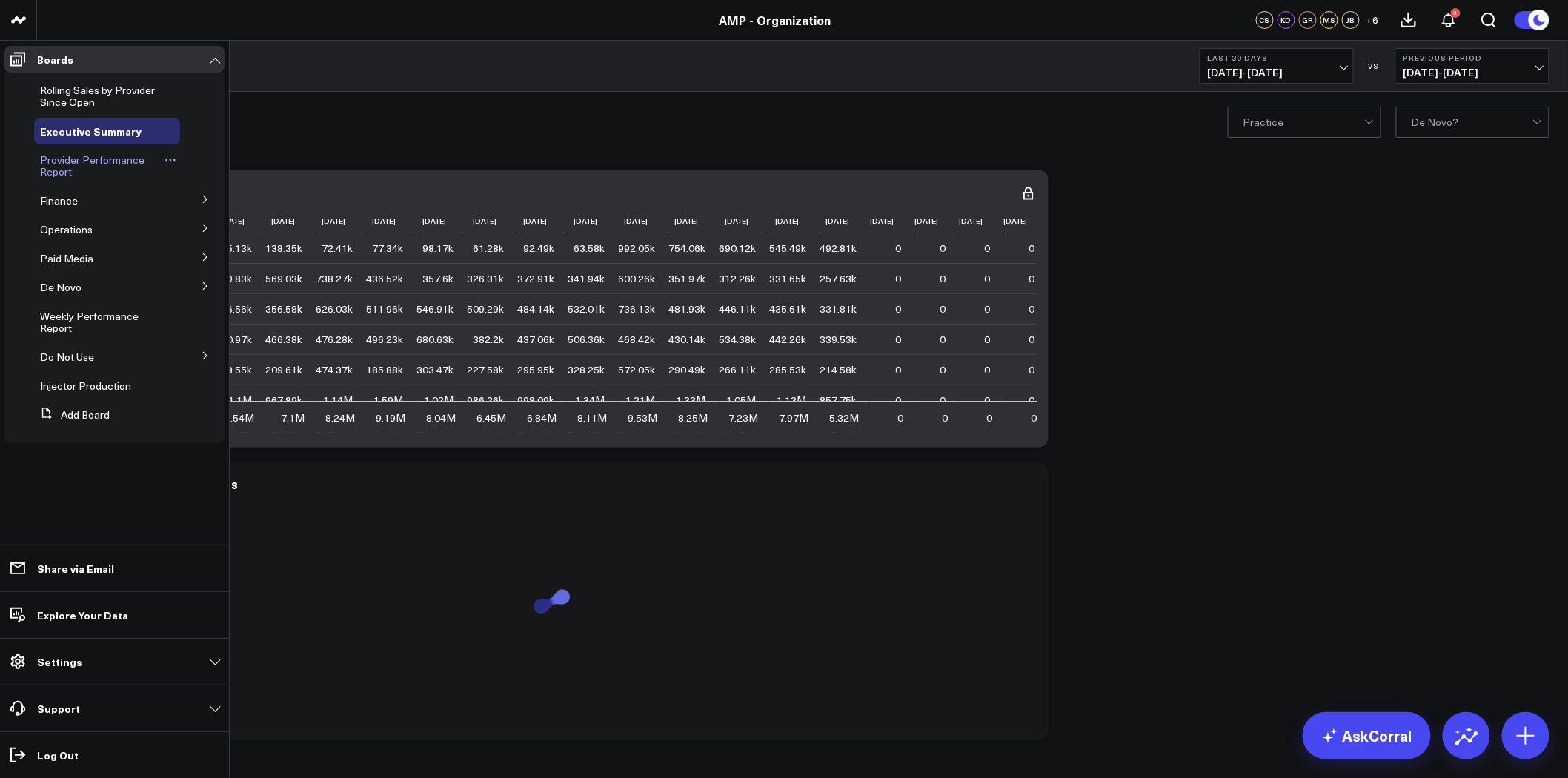
click at [104, 159] on span "Provider Performance Report" at bounding box center [92, 165] width 104 height 26
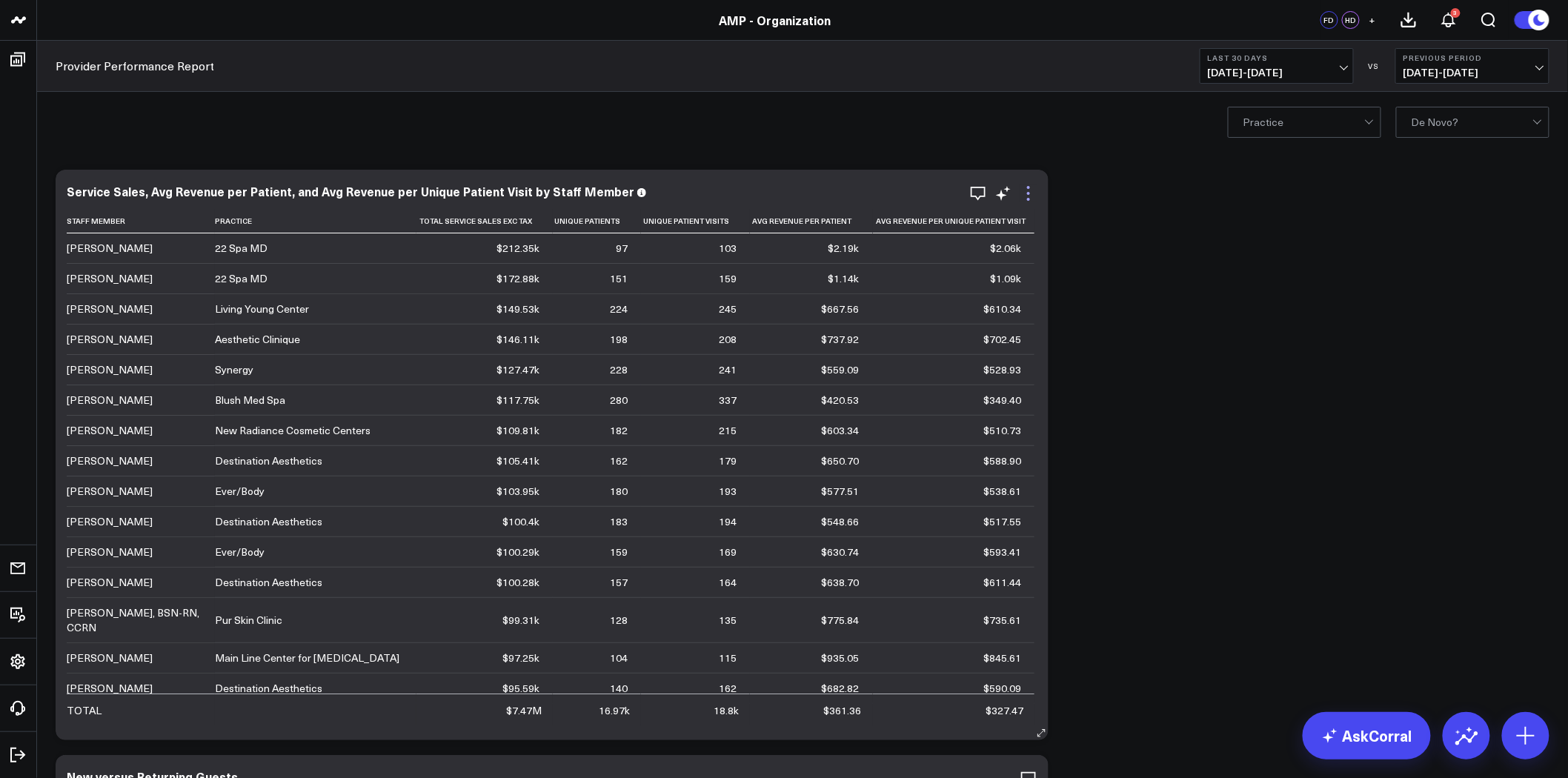
click at [1031, 190] on icon at bounding box center [1028, 193] width 18 height 18
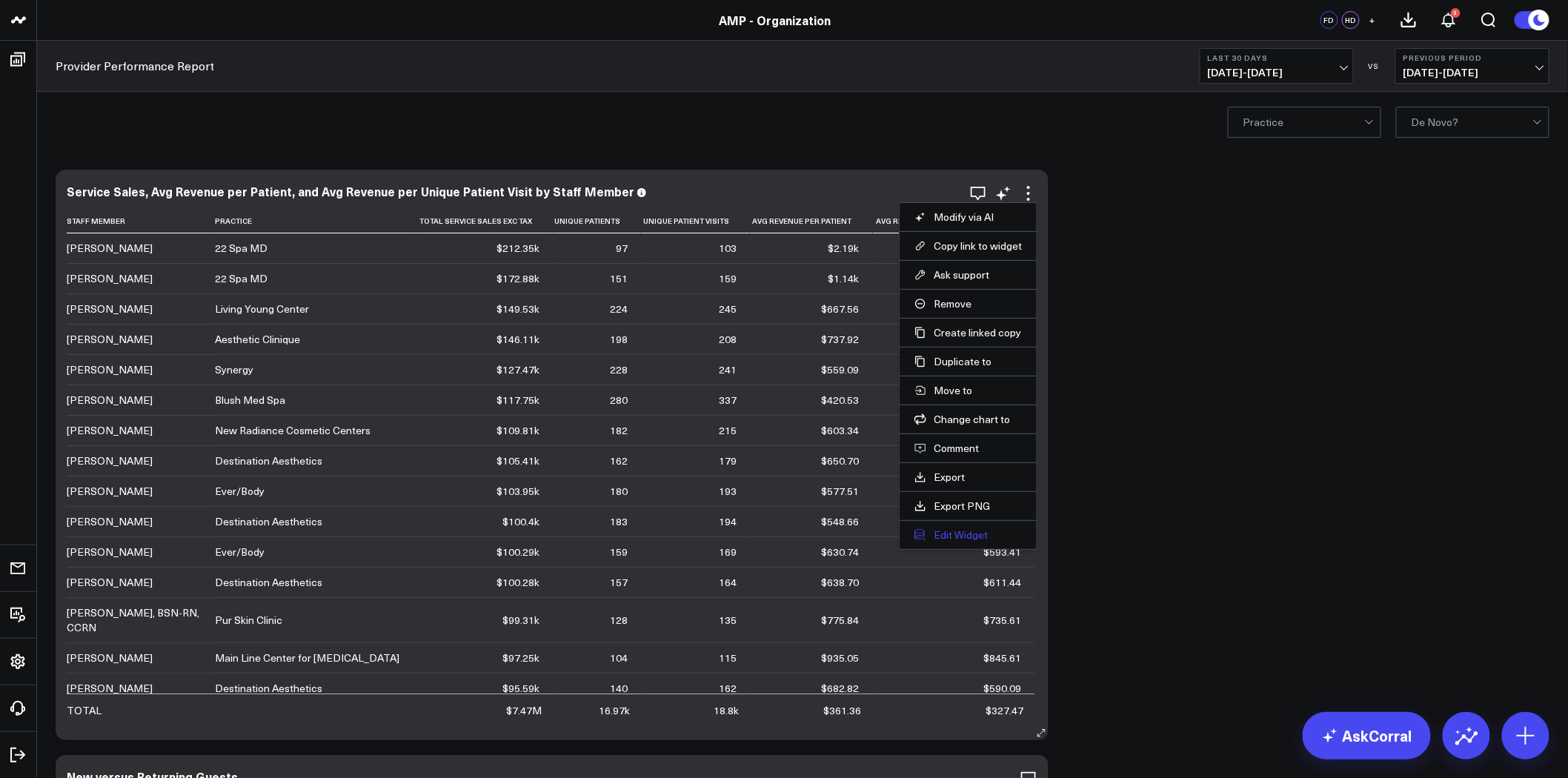
click at [969, 531] on button "Edit Widget" at bounding box center [968, 535] width 108 height 13
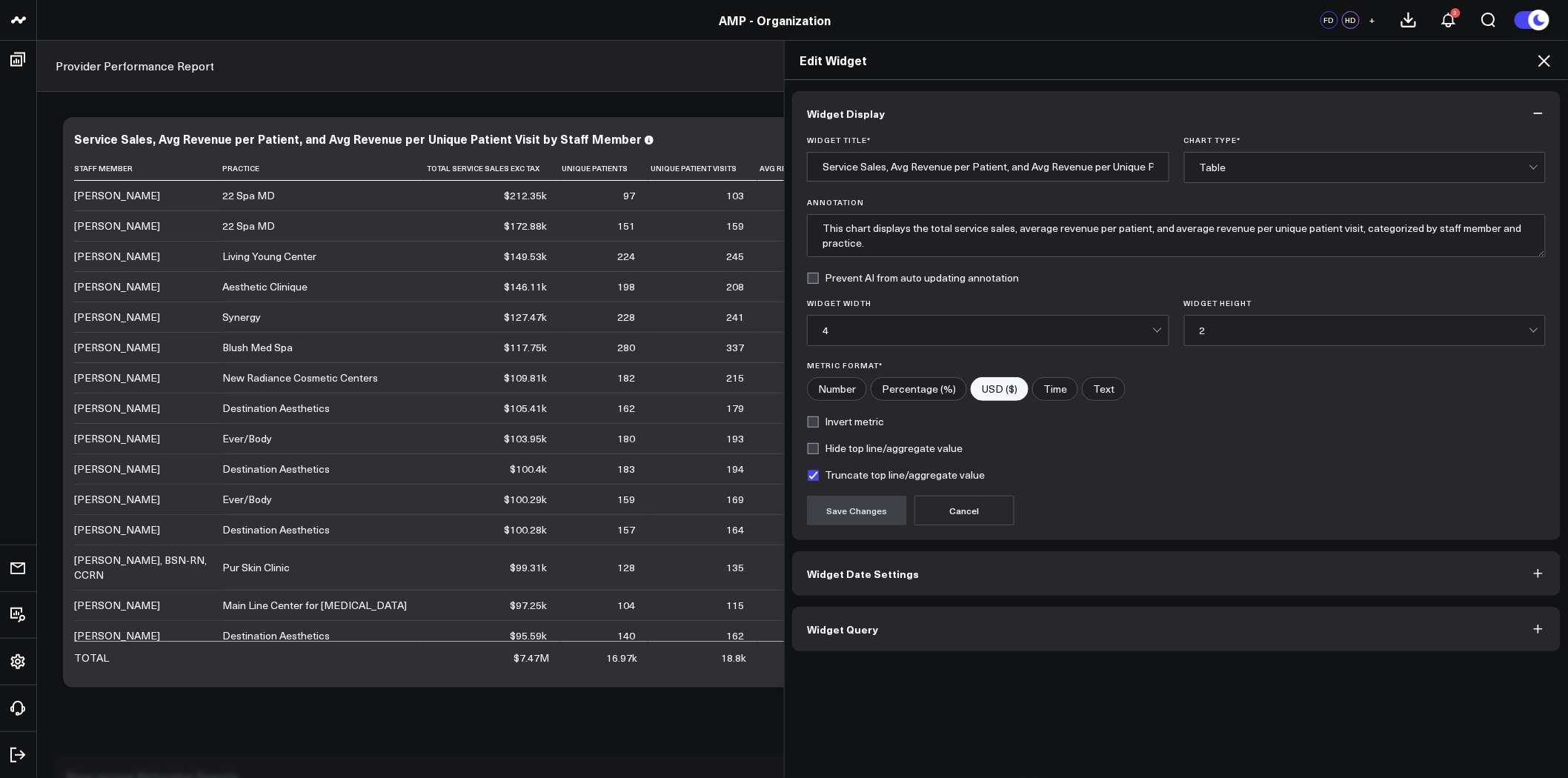
click at [917, 630] on button "Widget Query" at bounding box center [1177, 629] width 769 height 45
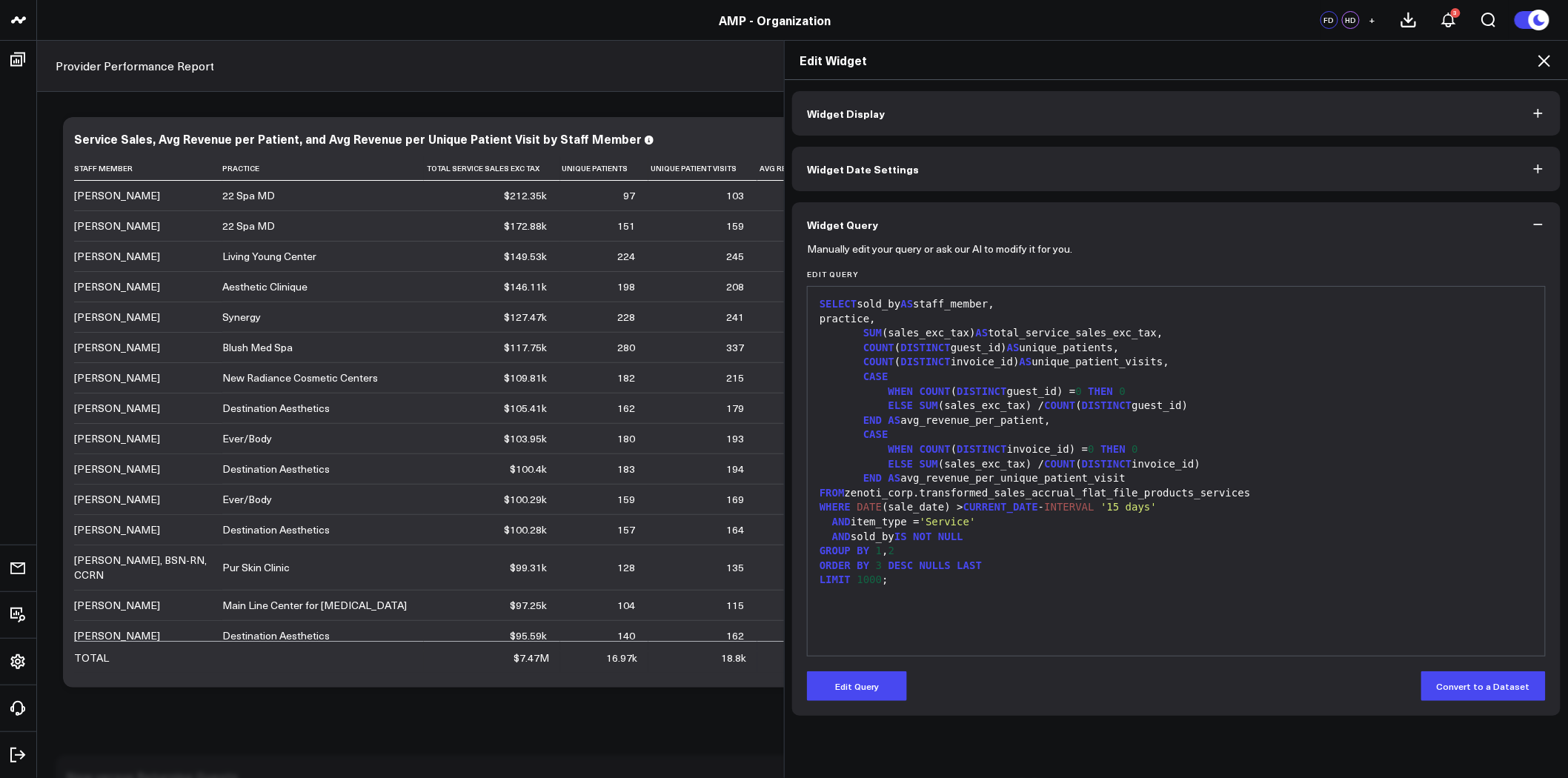
click at [875, 556] on div "GROUP BY 1 , 2" at bounding box center [1177, 551] width 723 height 15
click at [872, 554] on div "GROUP BY 1 , 2" at bounding box center [1177, 551] width 723 height 15
click at [847, 693] on button "Edit Query" at bounding box center [857, 687] width 100 height 30
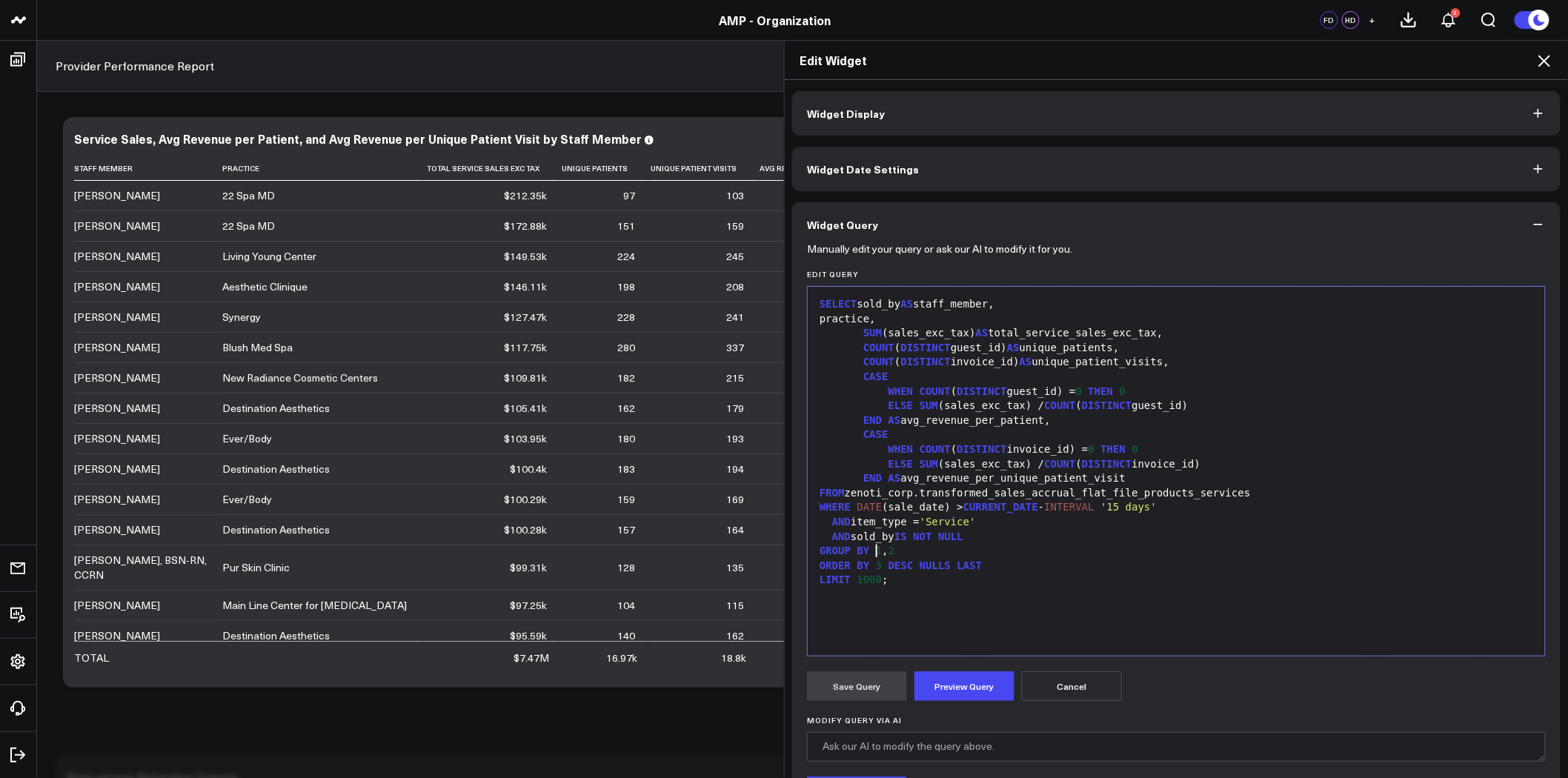
click at [873, 551] on div "GROUP BY 1 , 2" at bounding box center [1177, 551] width 723 height 15
click at [950, 679] on button "Preview Query" at bounding box center [965, 687] width 100 height 30
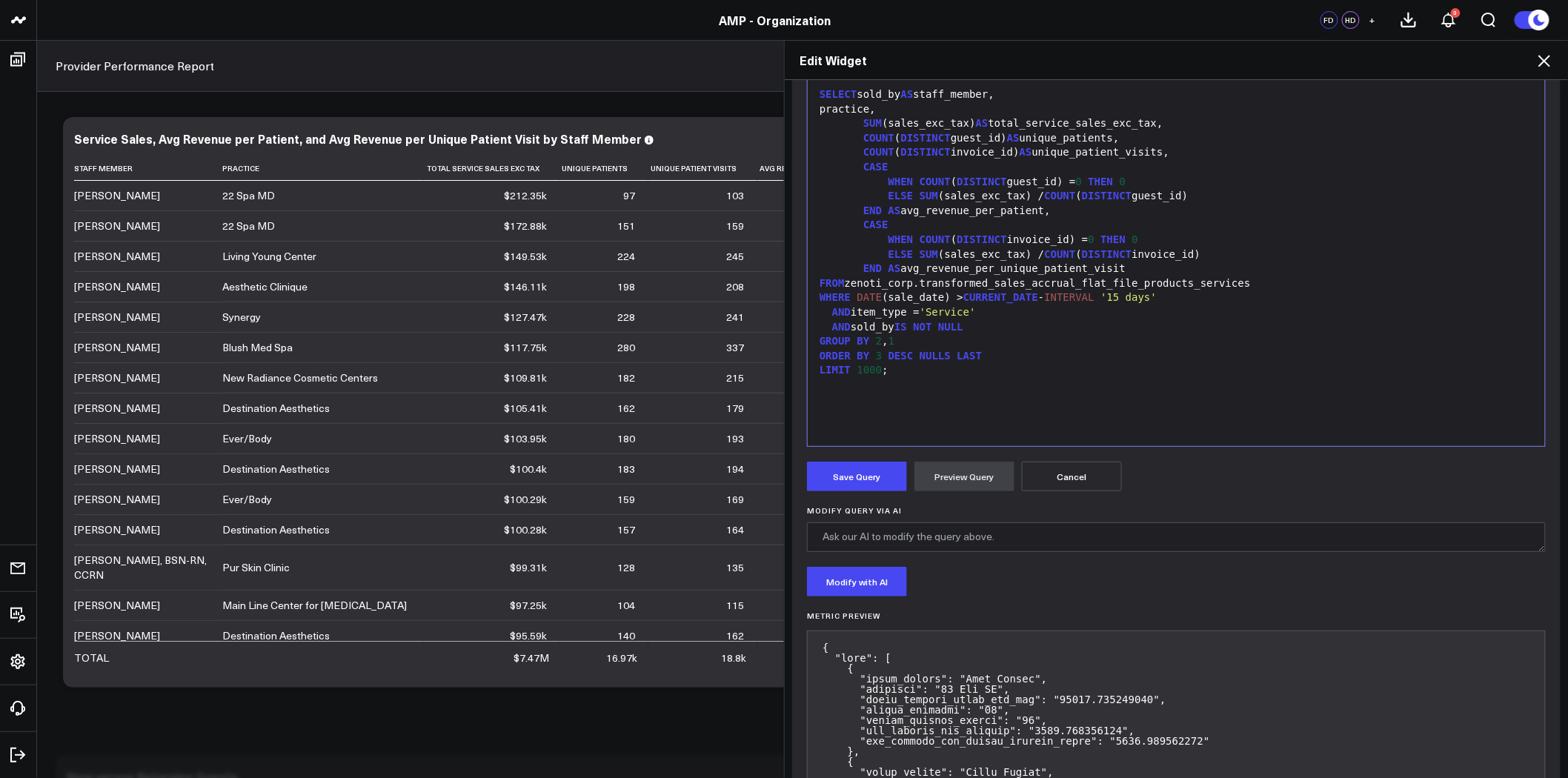
scroll to position [214, 0]
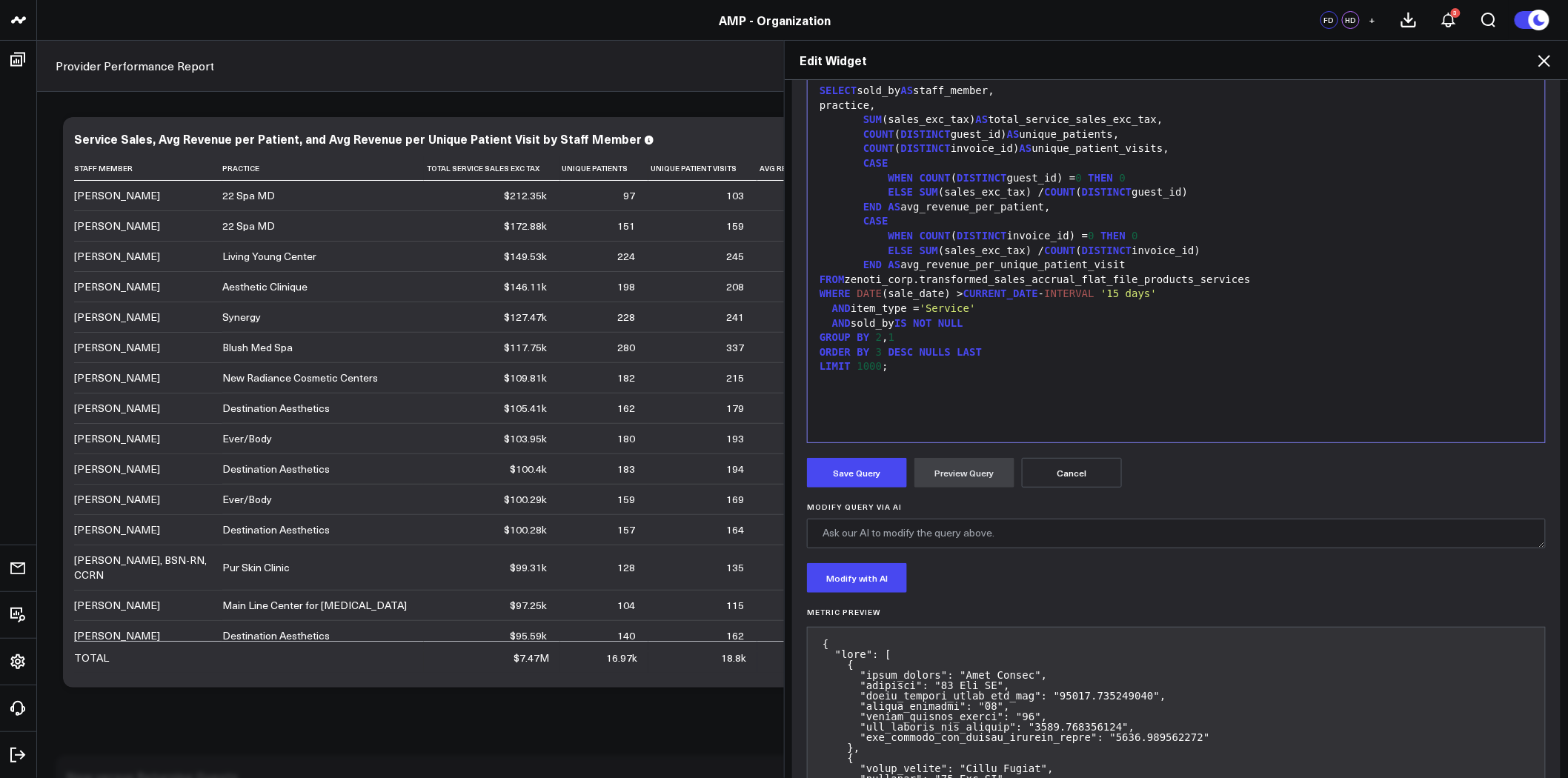
click at [1072, 475] on button "Cancel" at bounding box center [1073, 473] width 100 height 30
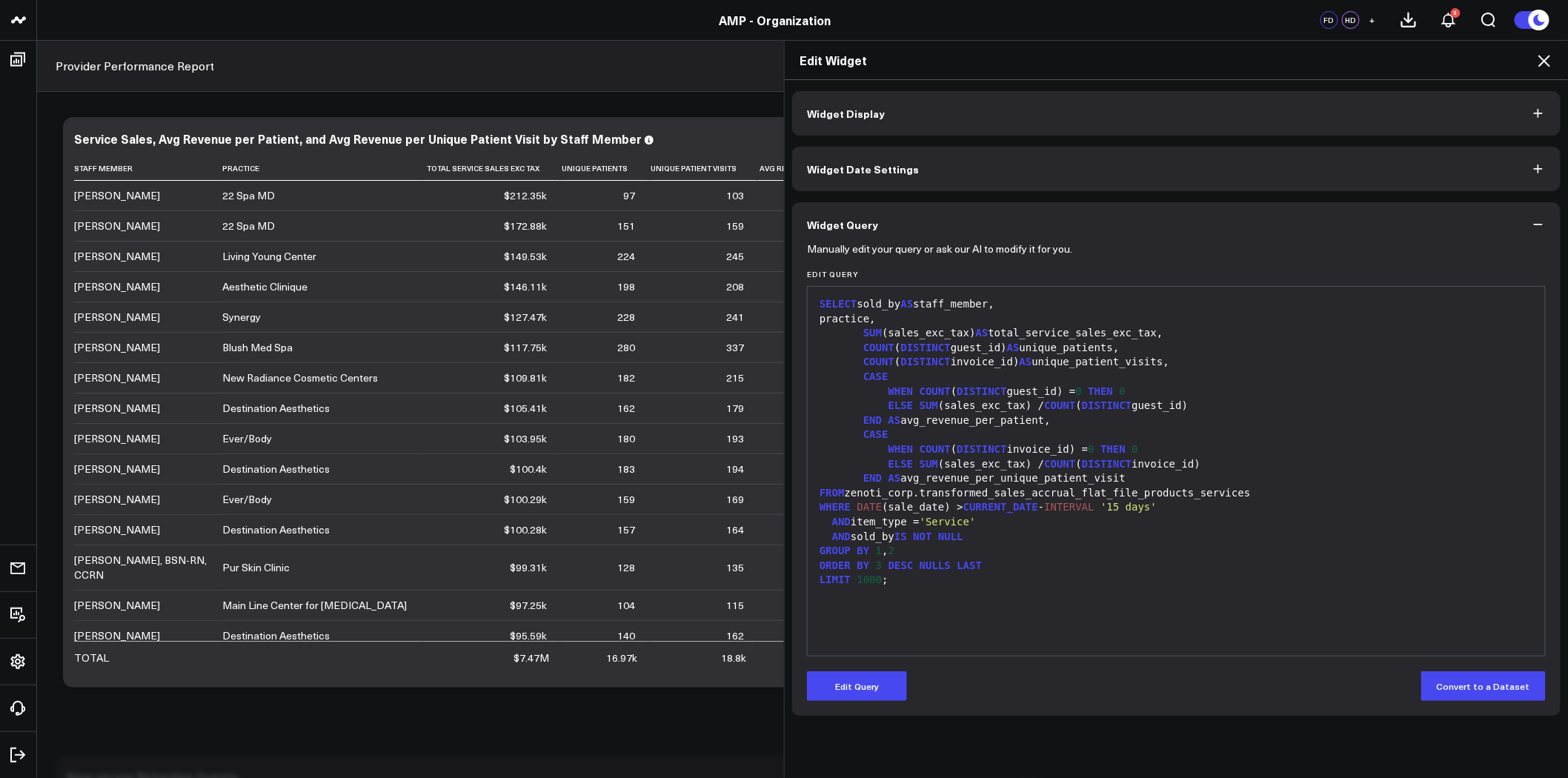
click at [1003, 541] on div "AND sold_by IS NOT NULL" at bounding box center [1177, 537] width 723 height 15
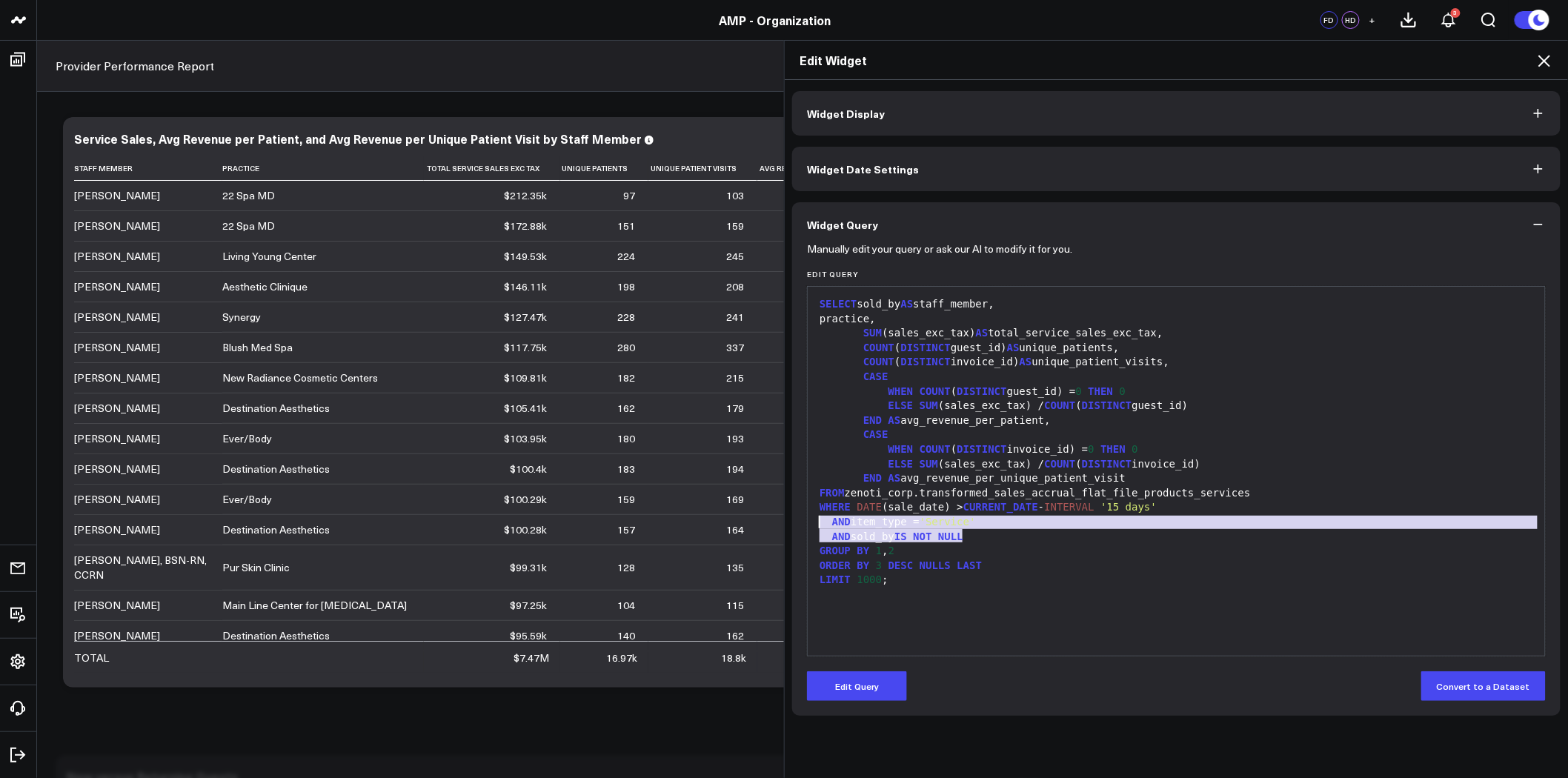
drag, startPoint x: 969, startPoint y: 535, endPoint x: 796, endPoint y: 524, distance: 173.3
click at [796, 524] on div "Manually edit your query or ask our AI to modify it for you. Edit Query 99 1 2 …" at bounding box center [1177, 481] width 769 height 469
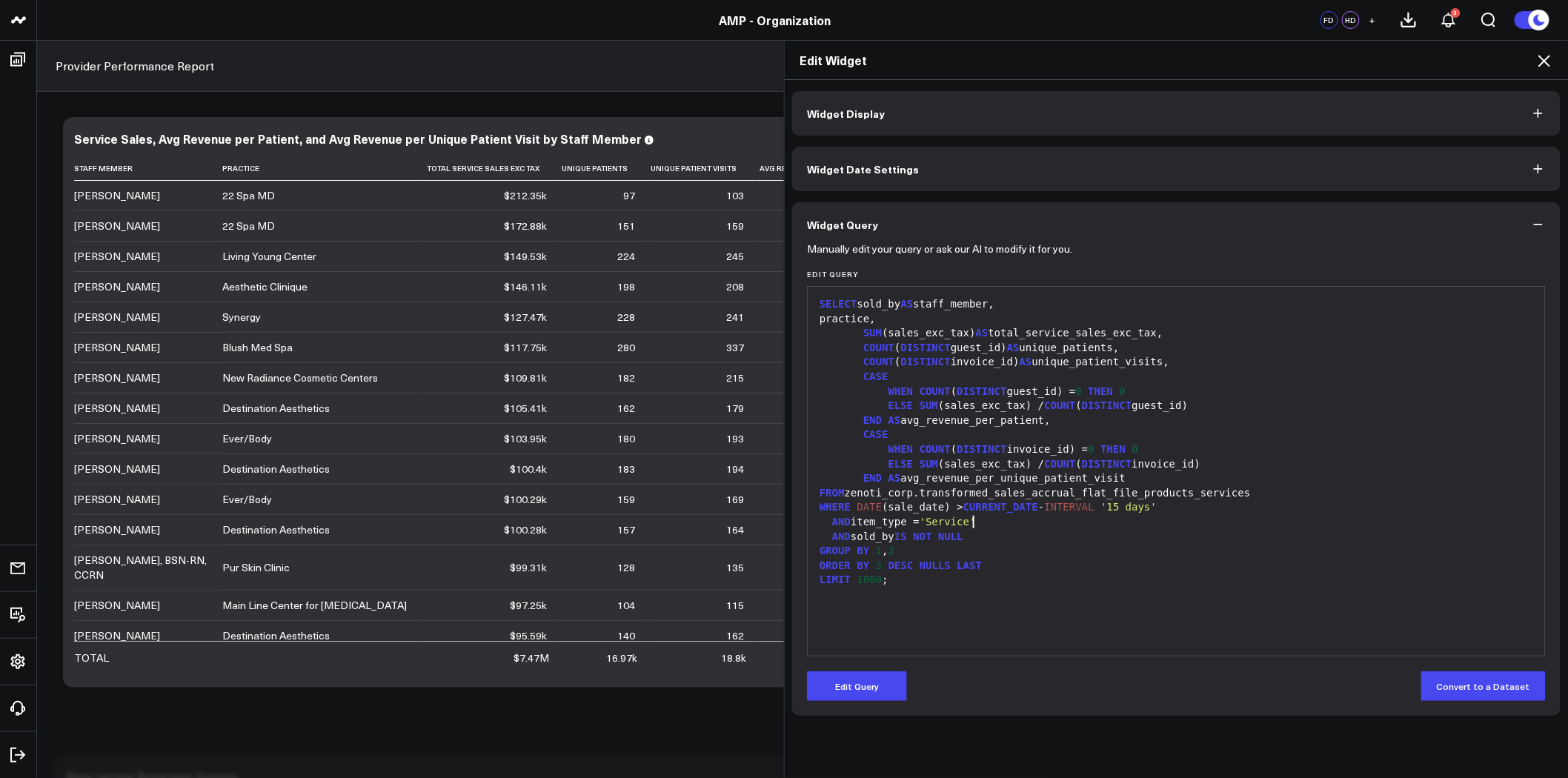
click at [979, 516] on div "AND item_type = 'Service'" at bounding box center [1177, 522] width 723 height 15
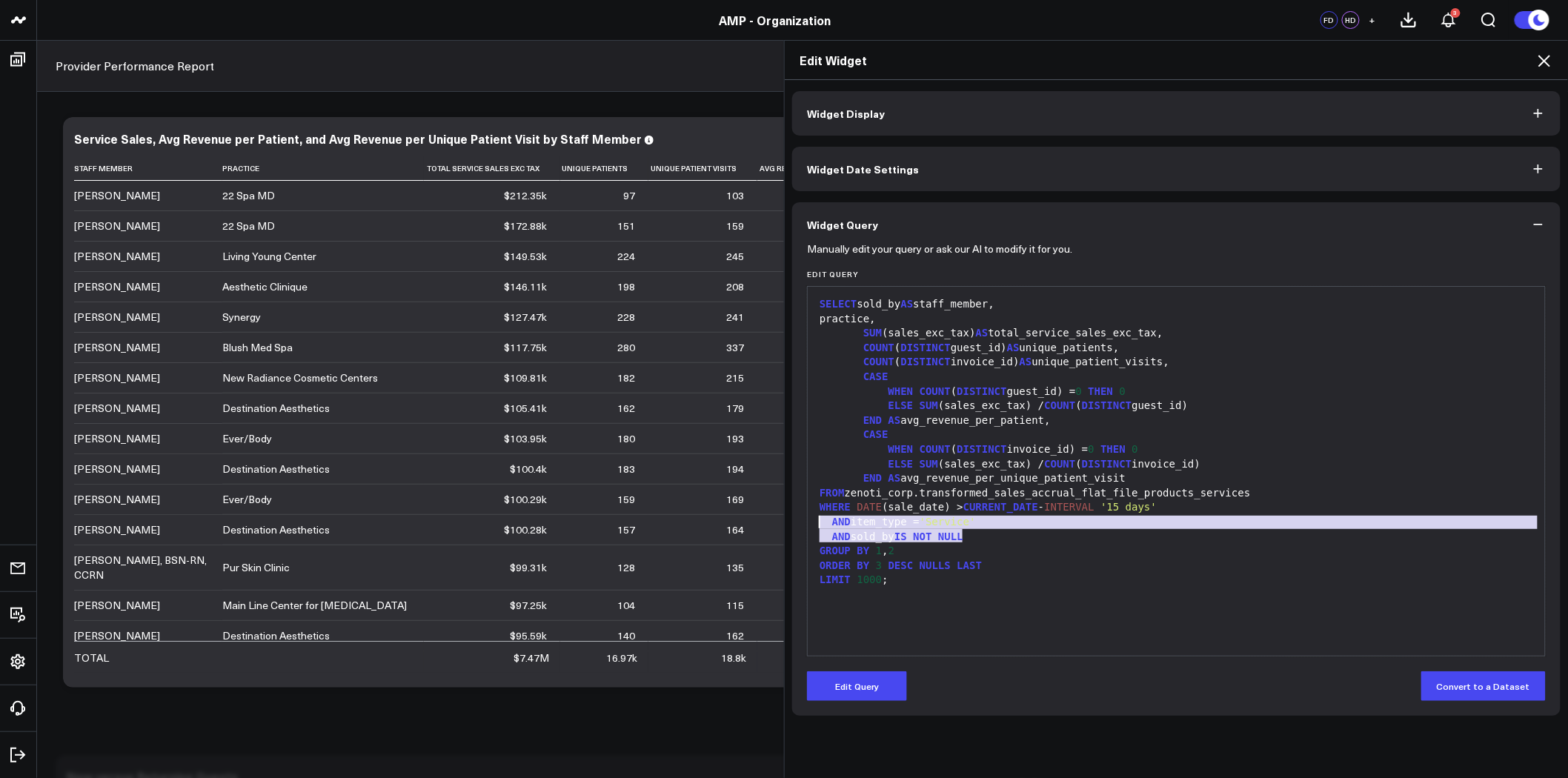
drag, startPoint x: 965, startPoint y: 540, endPoint x: 796, endPoint y: 523, distance: 169.9
click at [796, 523] on div "Manually edit your query or ask our AI to modify it for you. Edit Query 99 1 2 …" at bounding box center [1177, 481] width 769 height 469
click at [1544, 57] on icon at bounding box center [1544, 60] width 18 height 18
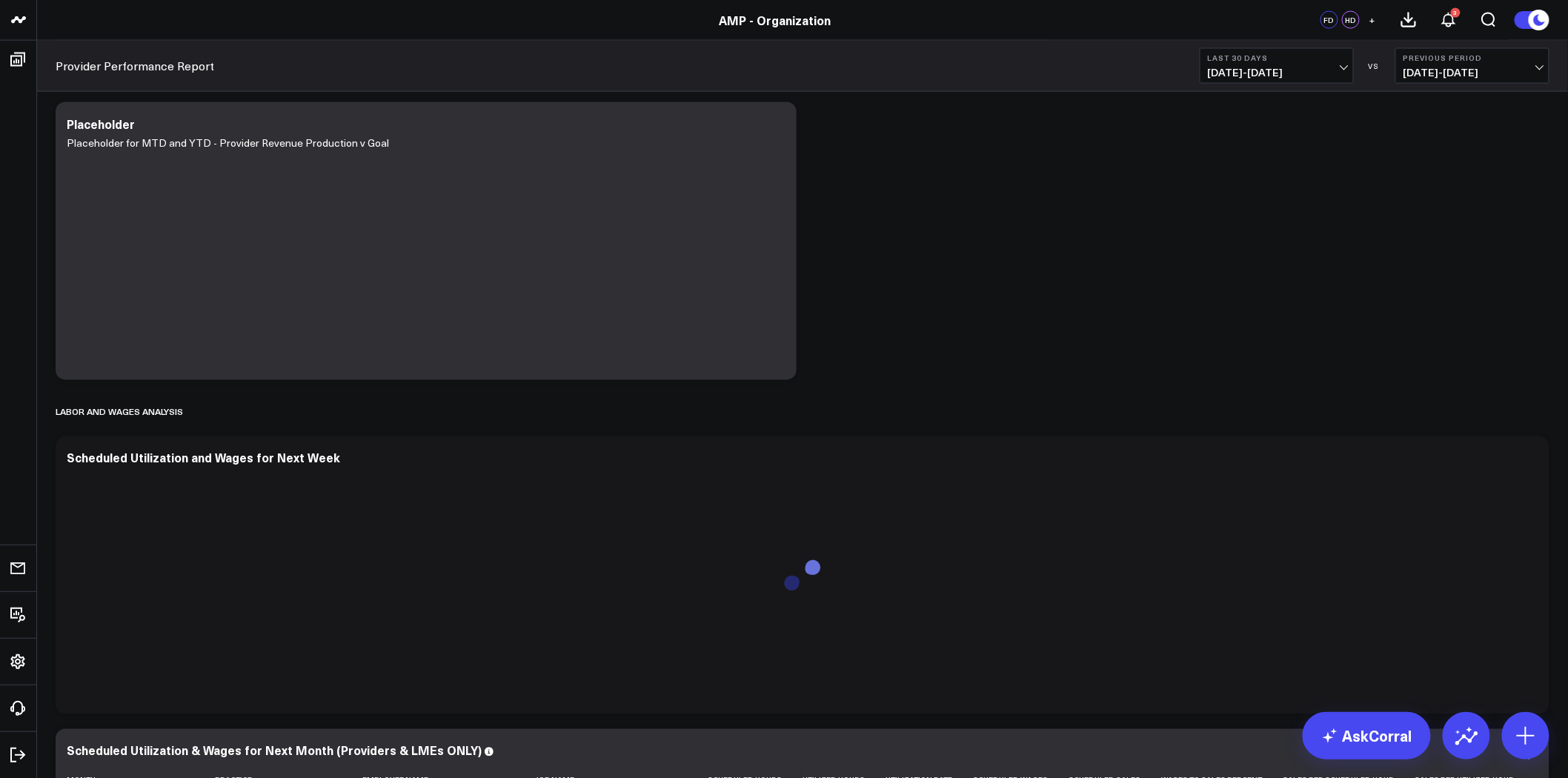
scroll to position [824, 0]
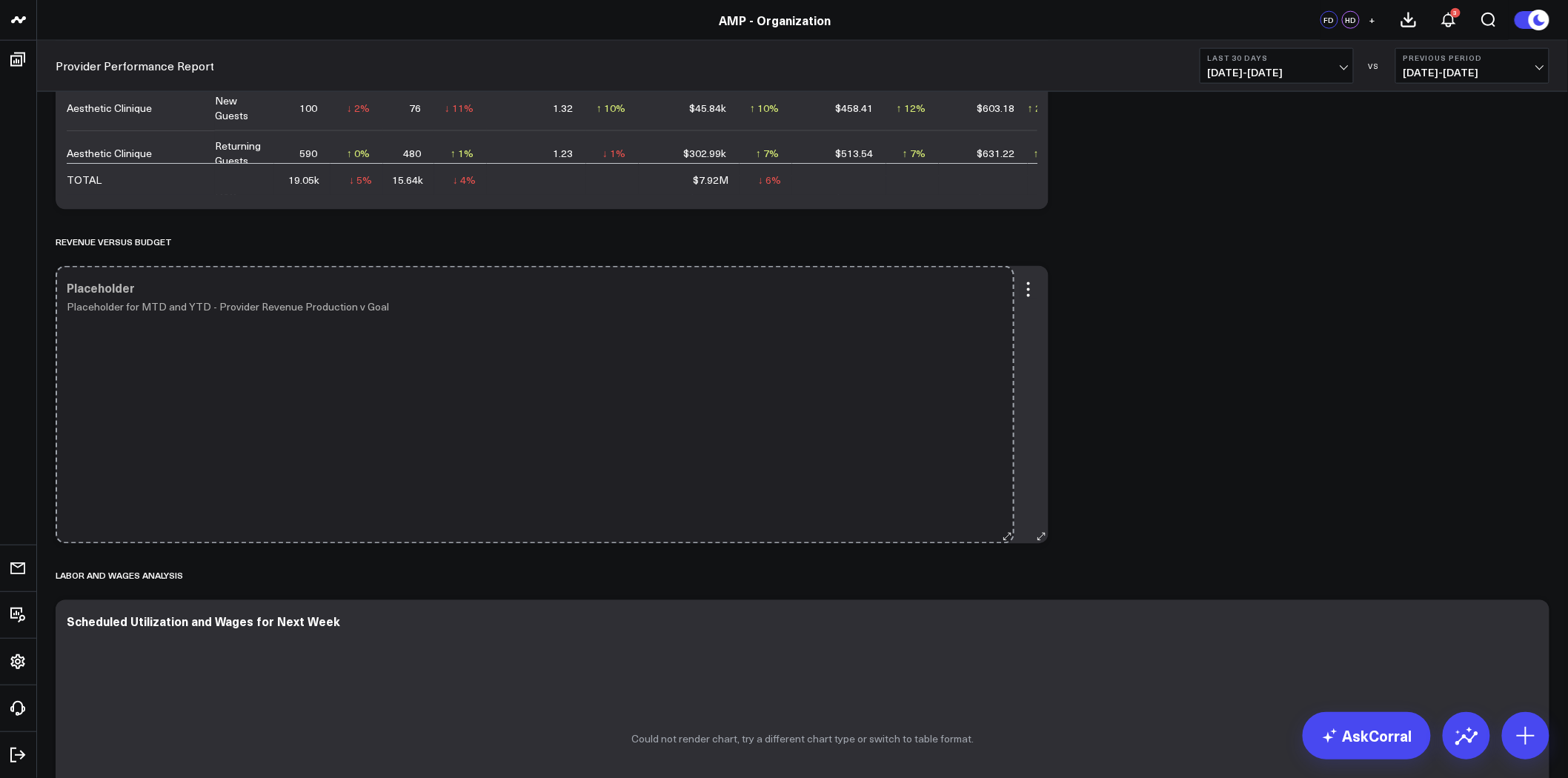
drag, startPoint x: 790, startPoint y: 536, endPoint x: 1008, endPoint y: 533, distance: 218.0
click at [1008, 533] on div "Placeholder Placeholder for MTD and YTD - Provider Revenue Production v Goal So…" at bounding box center [552, 404] width 994 height 278
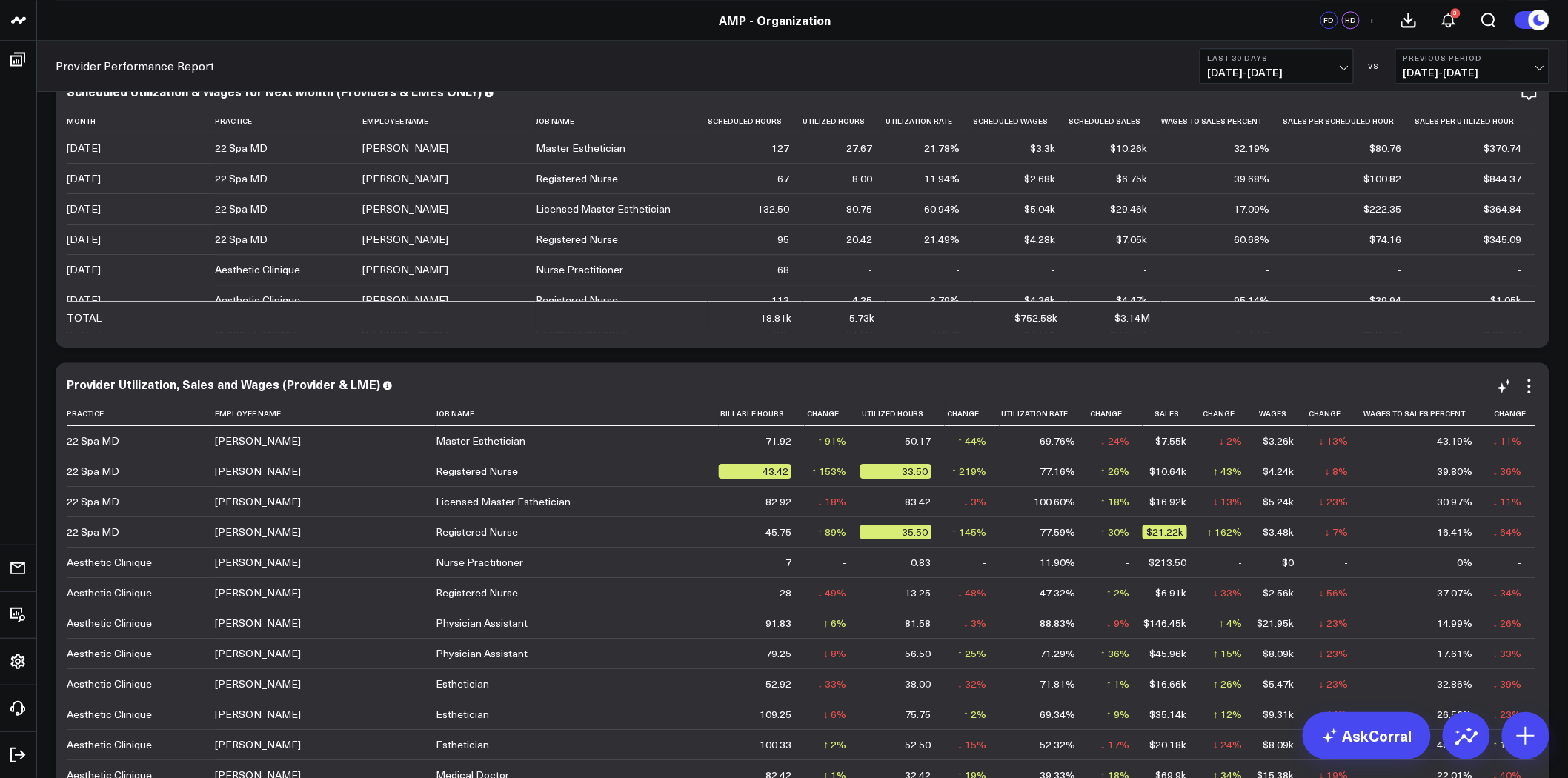
scroll to position [1564, 0]
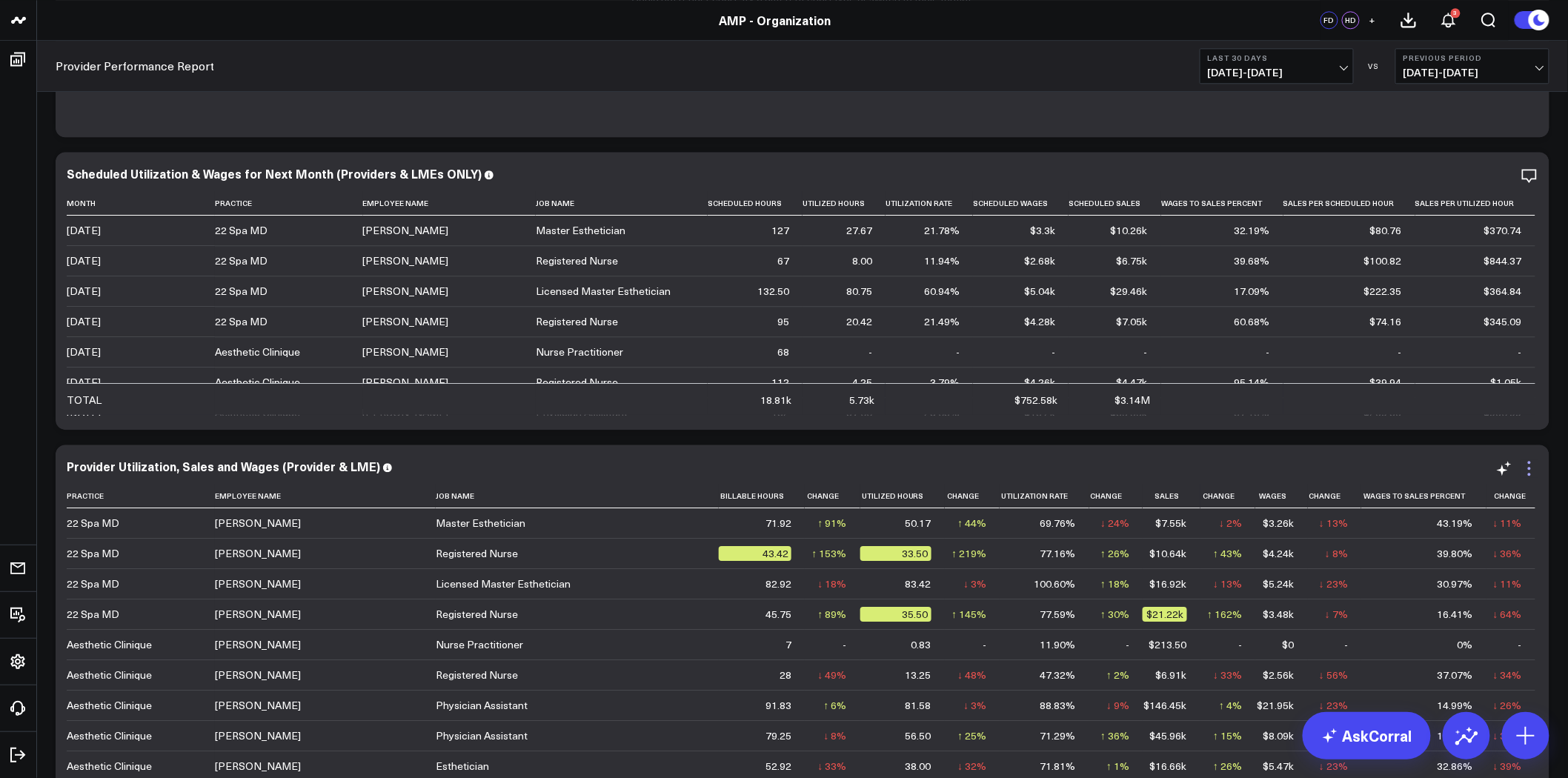
click at [1532, 468] on icon at bounding box center [1529, 468] width 18 height 18
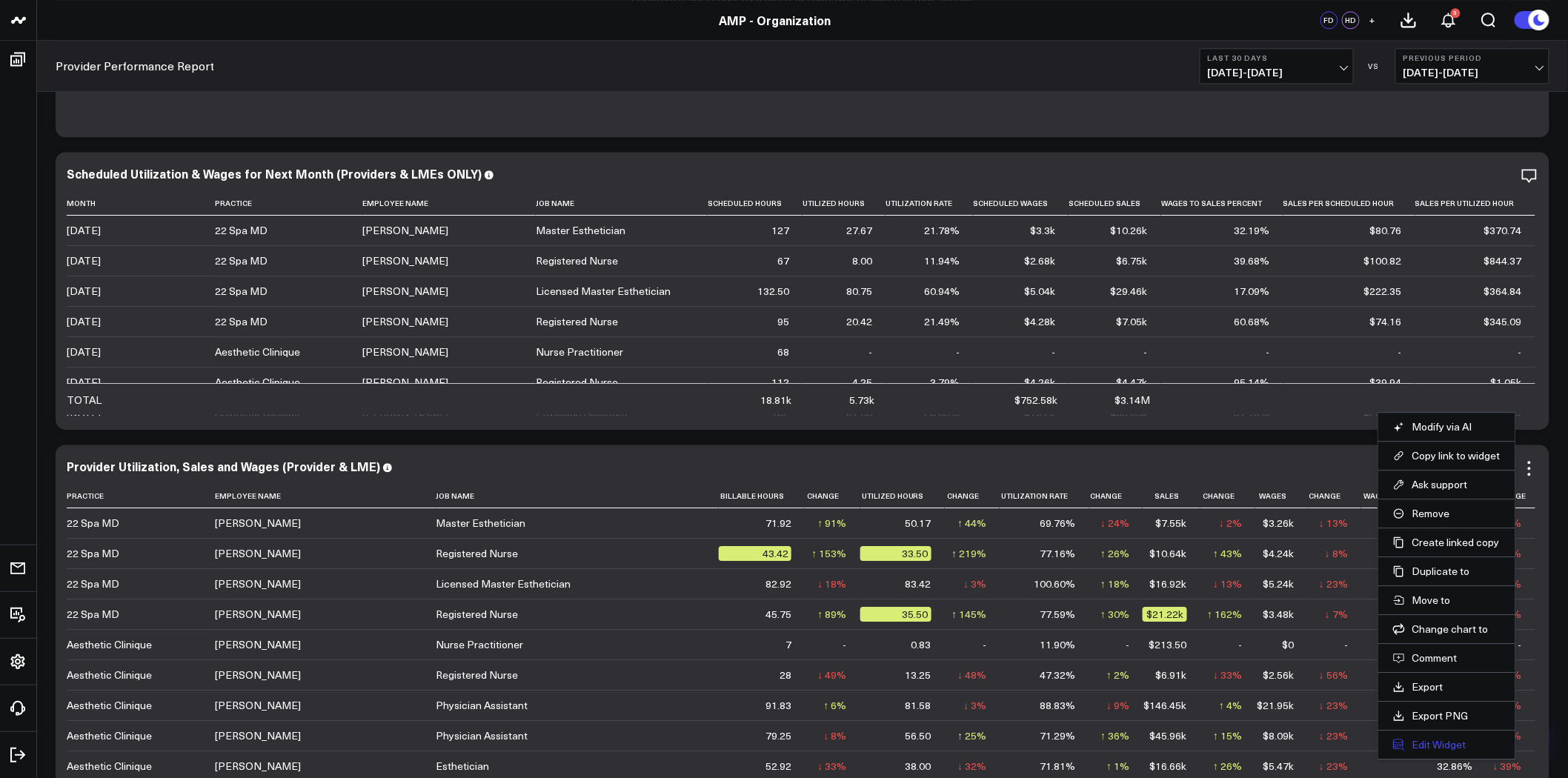
click at [1441, 748] on button "Edit Widget" at bounding box center [1447, 745] width 108 height 13
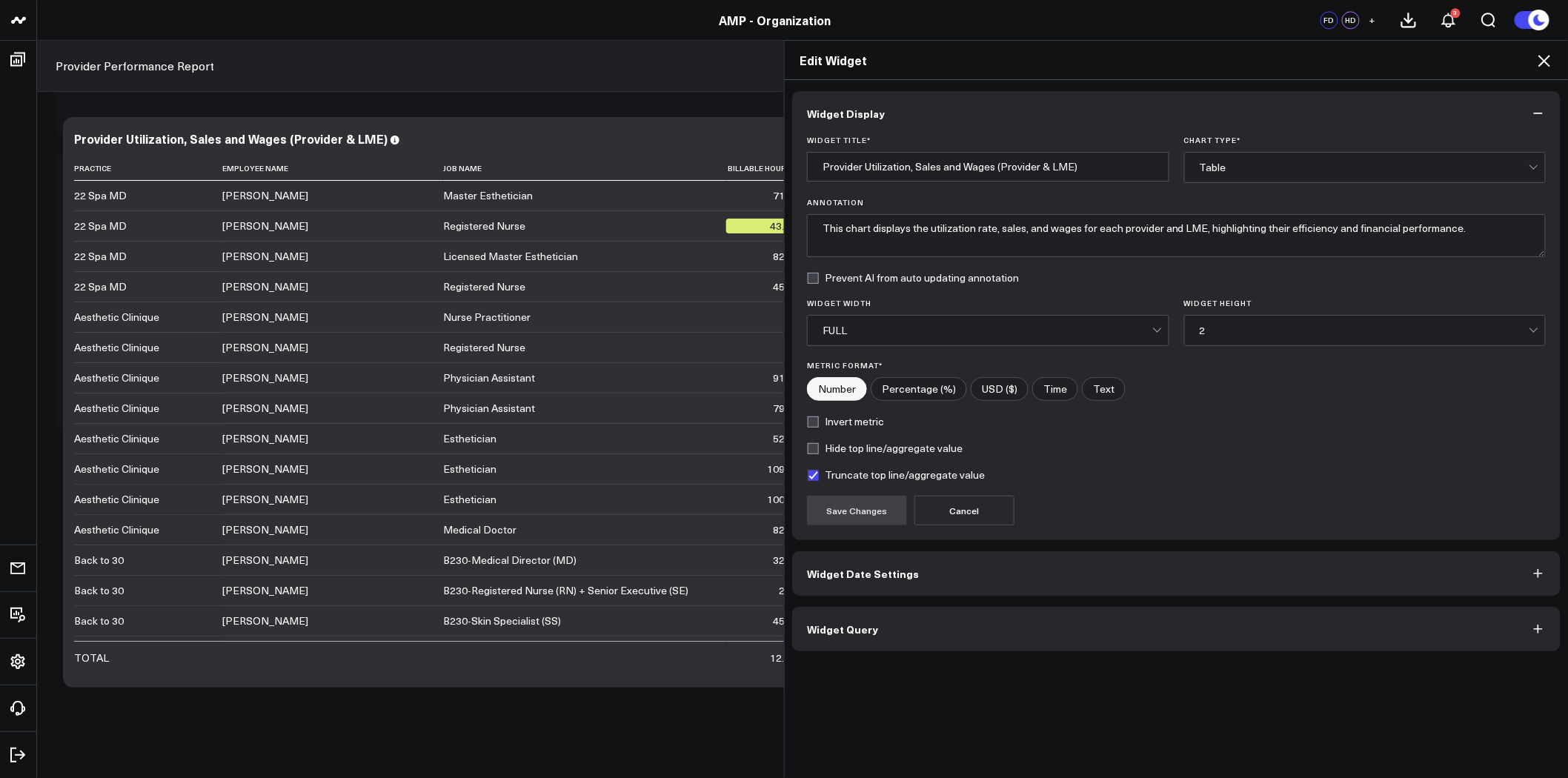
click at [899, 628] on button "Widget Query" at bounding box center [1177, 629] width 769 height 45
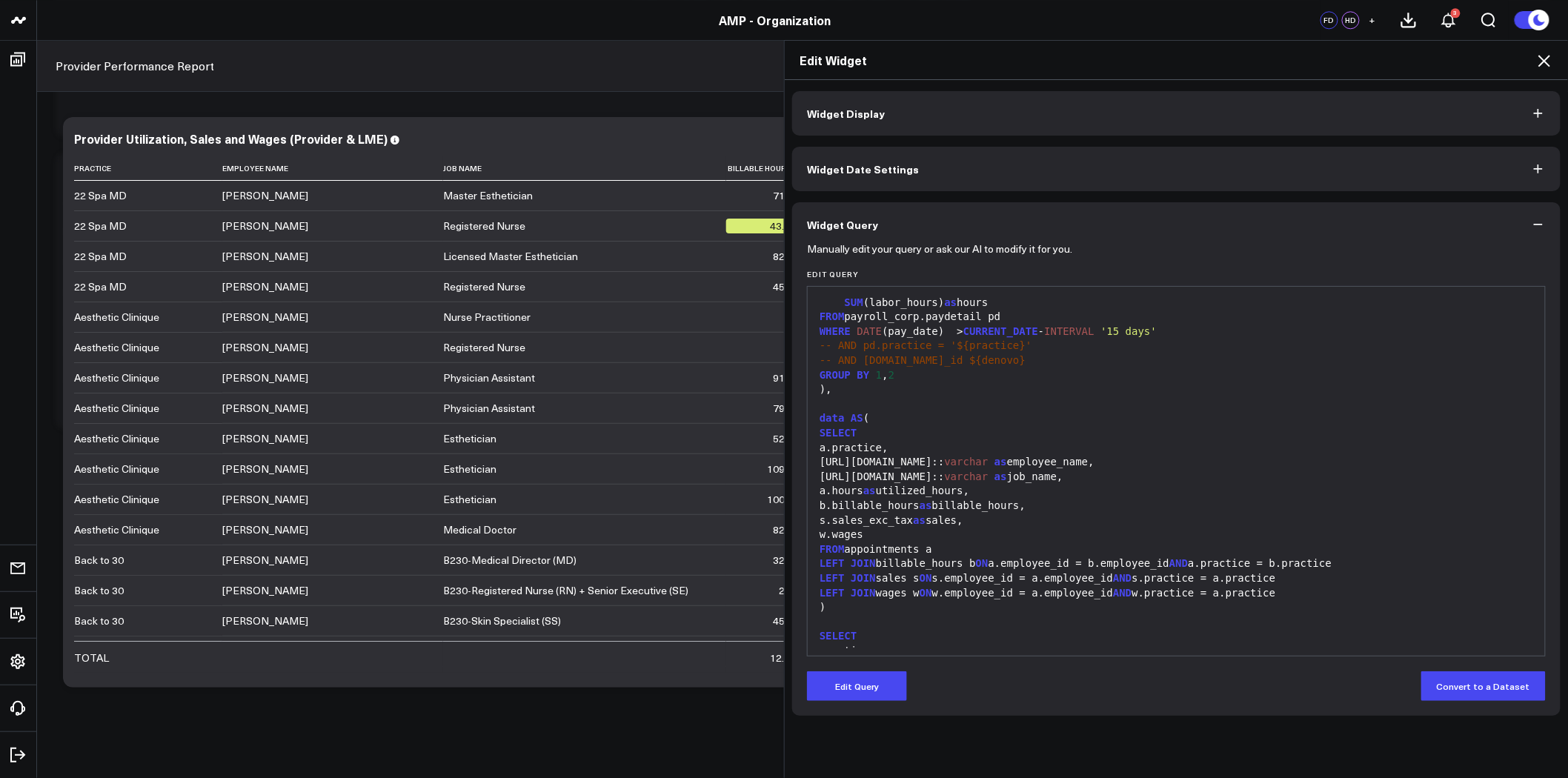
scroll to position [793, 0]
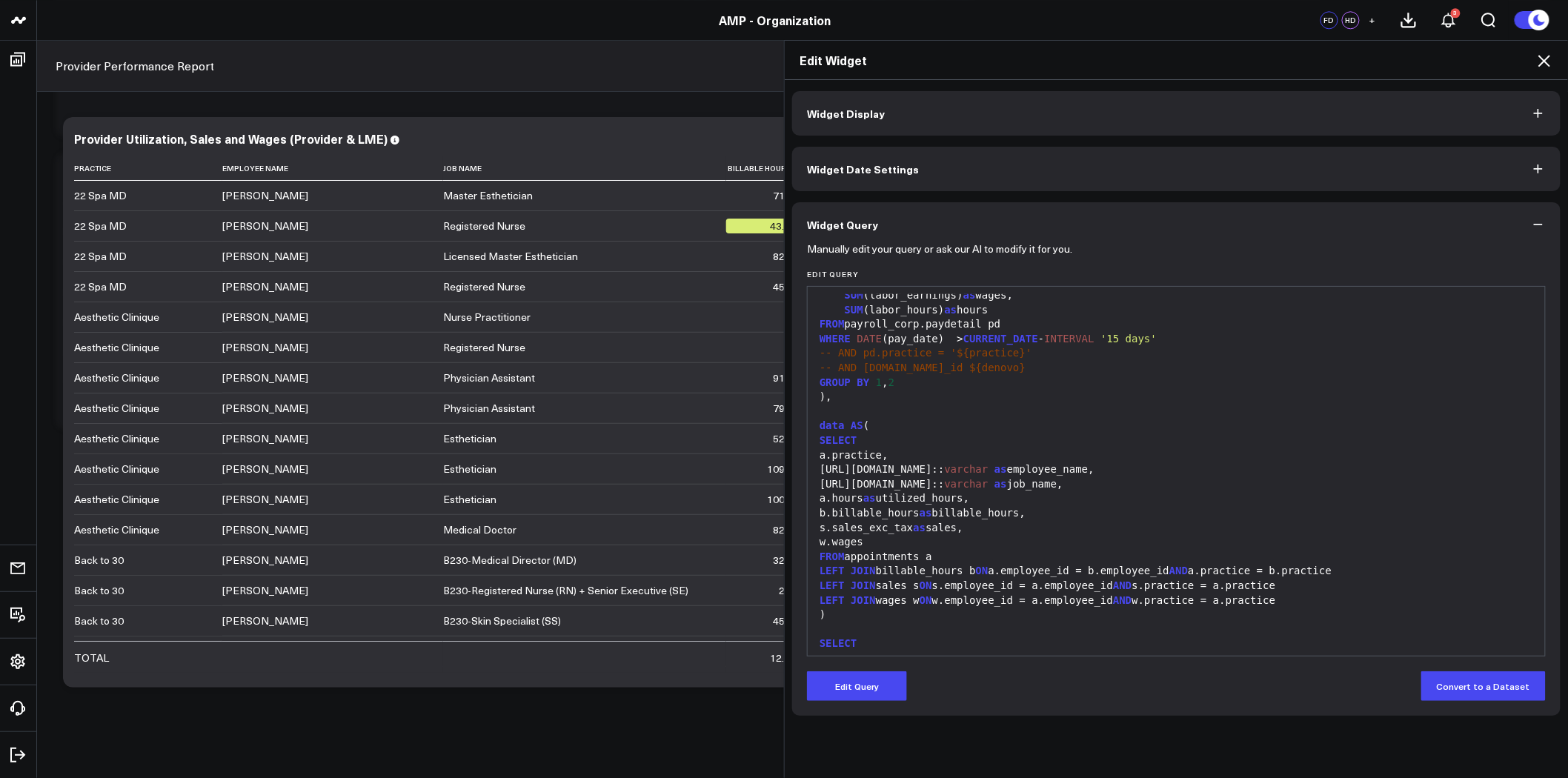
click at [969, 485] on span "varchar" at bounding box center [967, 483] width 44 height 12
click at [834, 481] on div "a.job_info.name:: varchar as job_name," at bounding box center [1177, 485] width 723 height 15
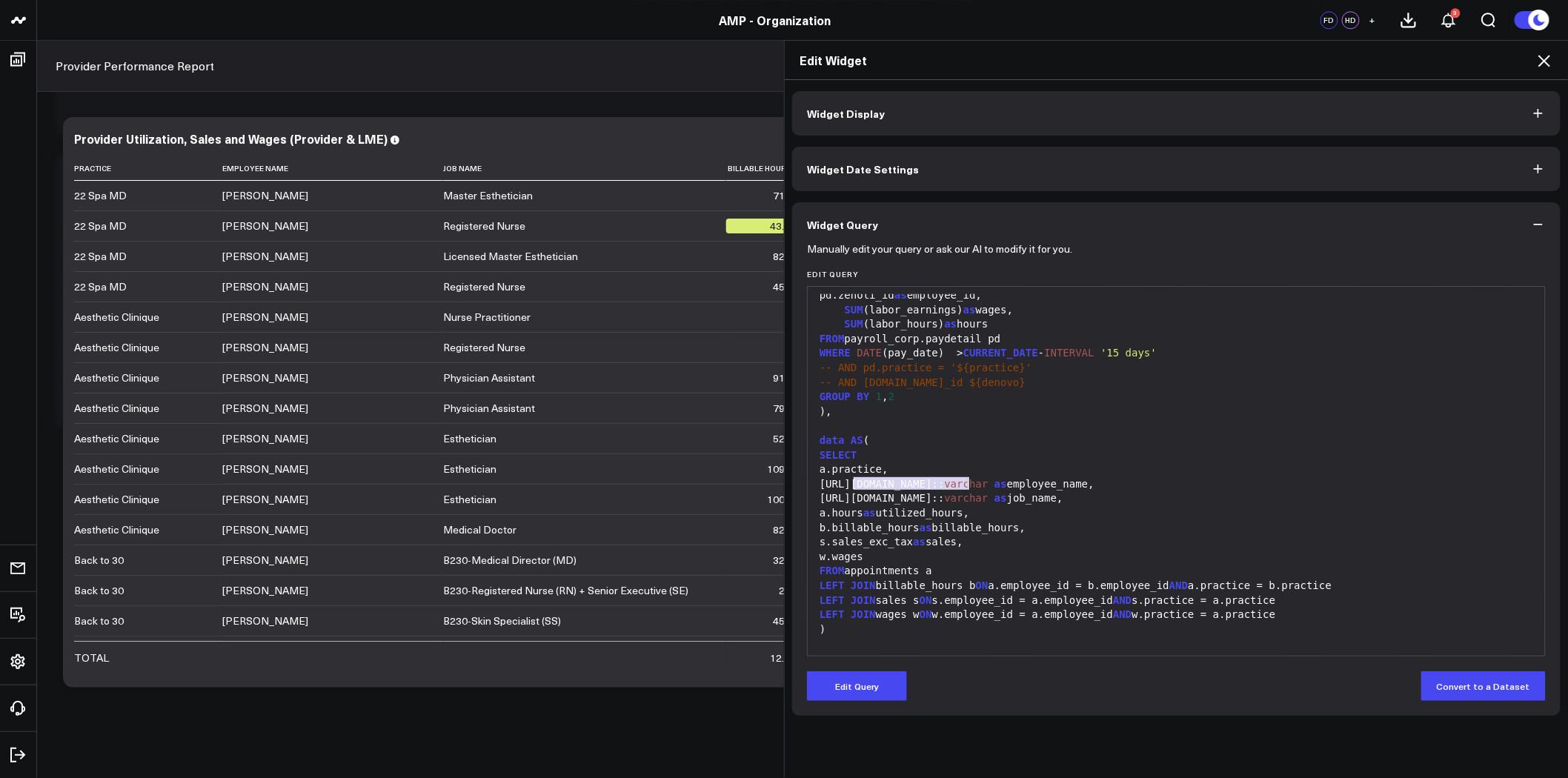
drag, startPoint x: 851, startPoint y: 484, endPoint x: 964, endPoint y: 484, distance: 113.0
click at [964, 492] on div "a.job_info.name:: varchar as job_name," at bounding box center [1177, 499] width 723 height 15
click at [1547, 62] on icon at bounding box center [1545, 60] width 12 height 12
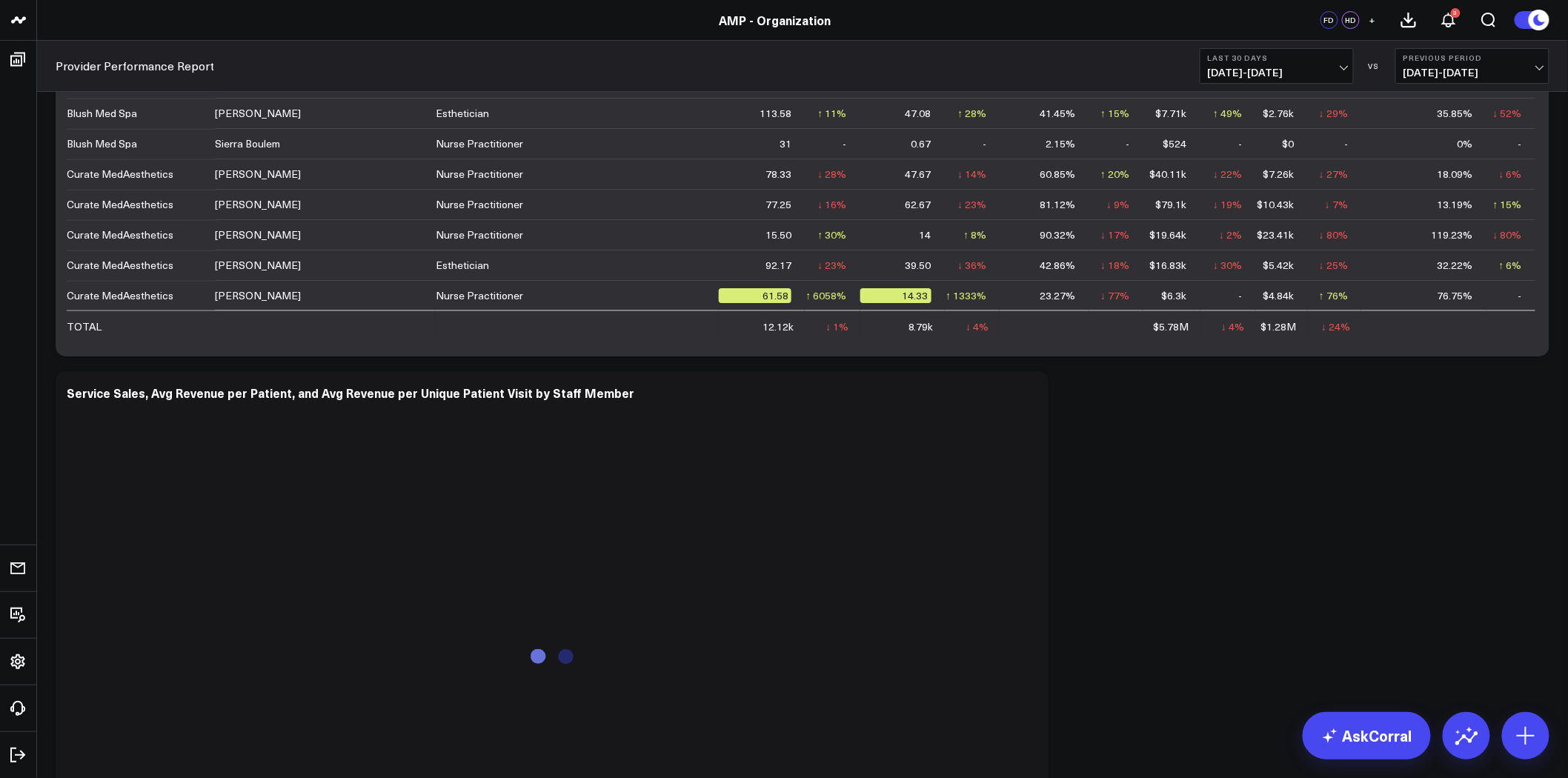
scroll to position [2388, 0]
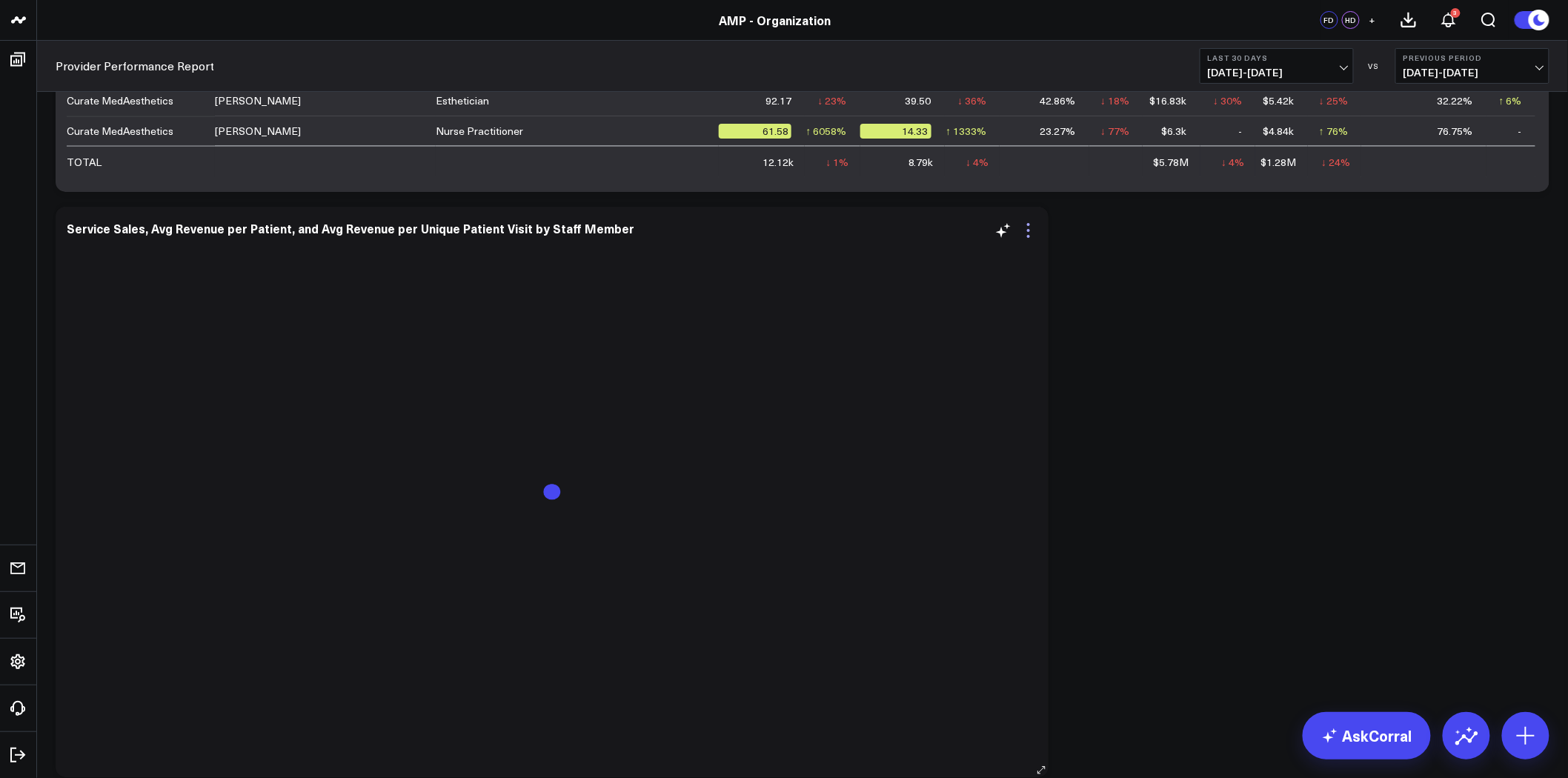
click at [1029, 230] on icon at bounding box center [1028, 230] width 3 height 3
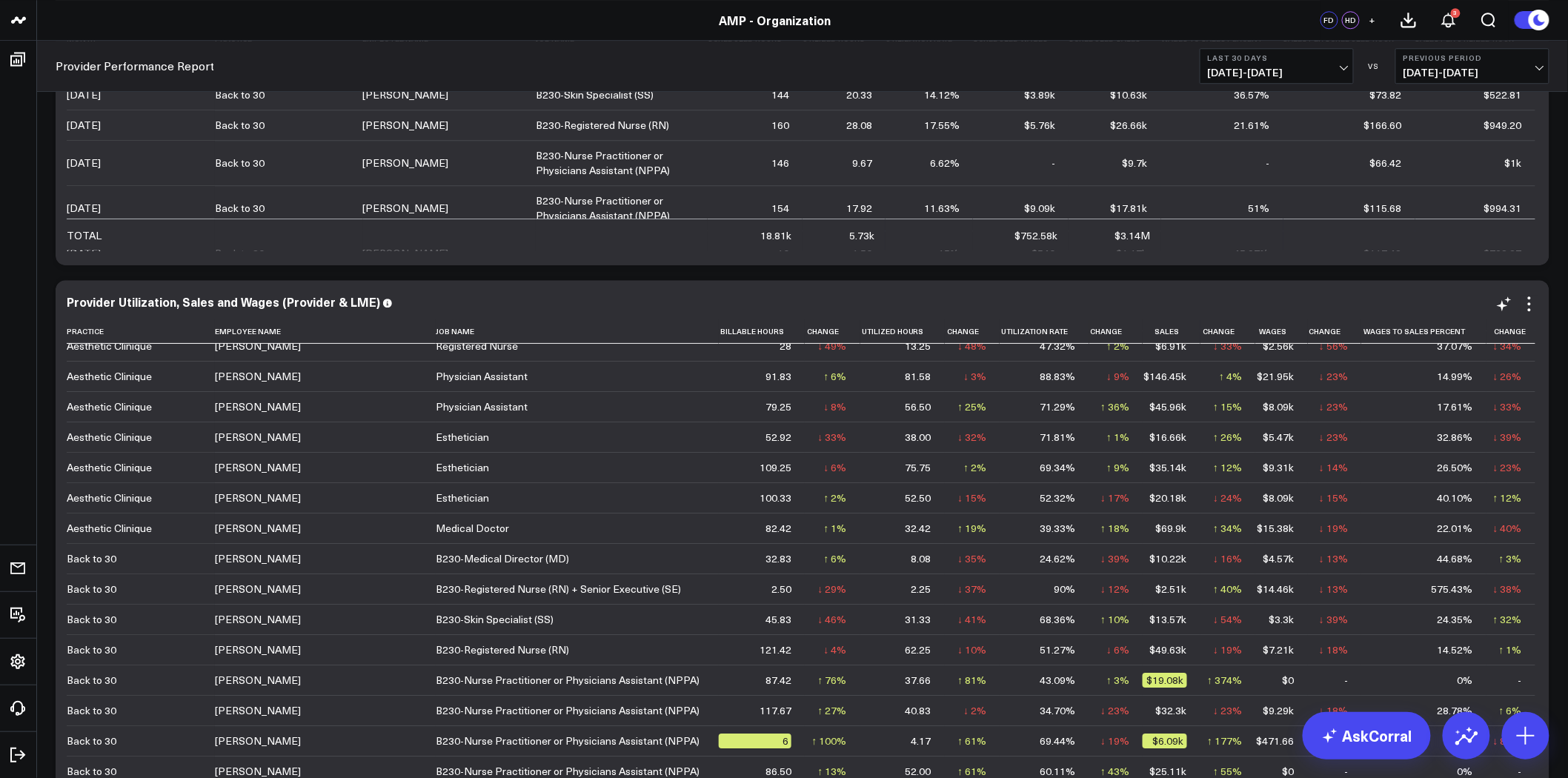
scroll to position [1894, 0]
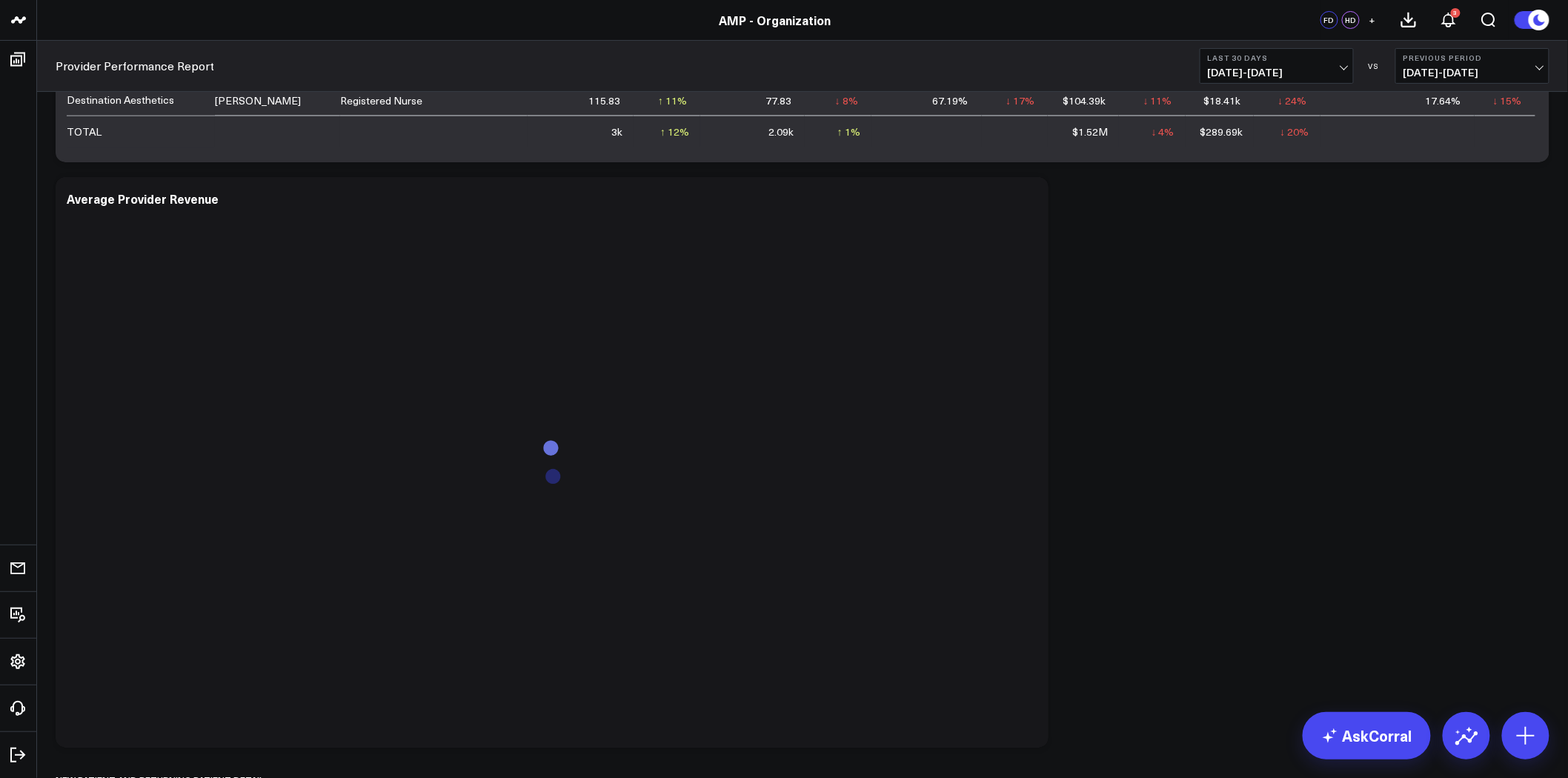
scroll to position [2388, 0]
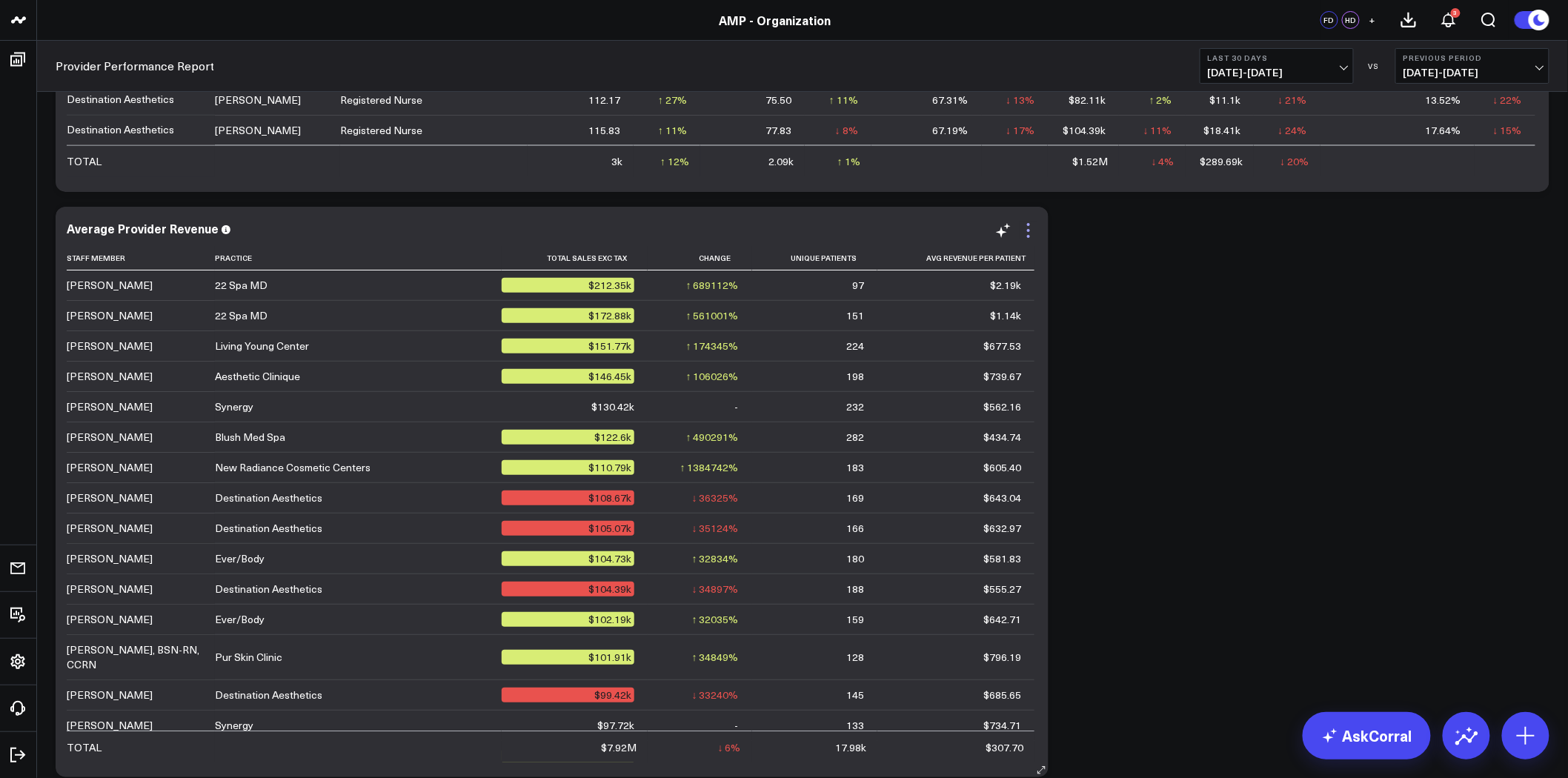
click at [1029, 225] on icon at bounding box center [1028, 224] width 3 height 3
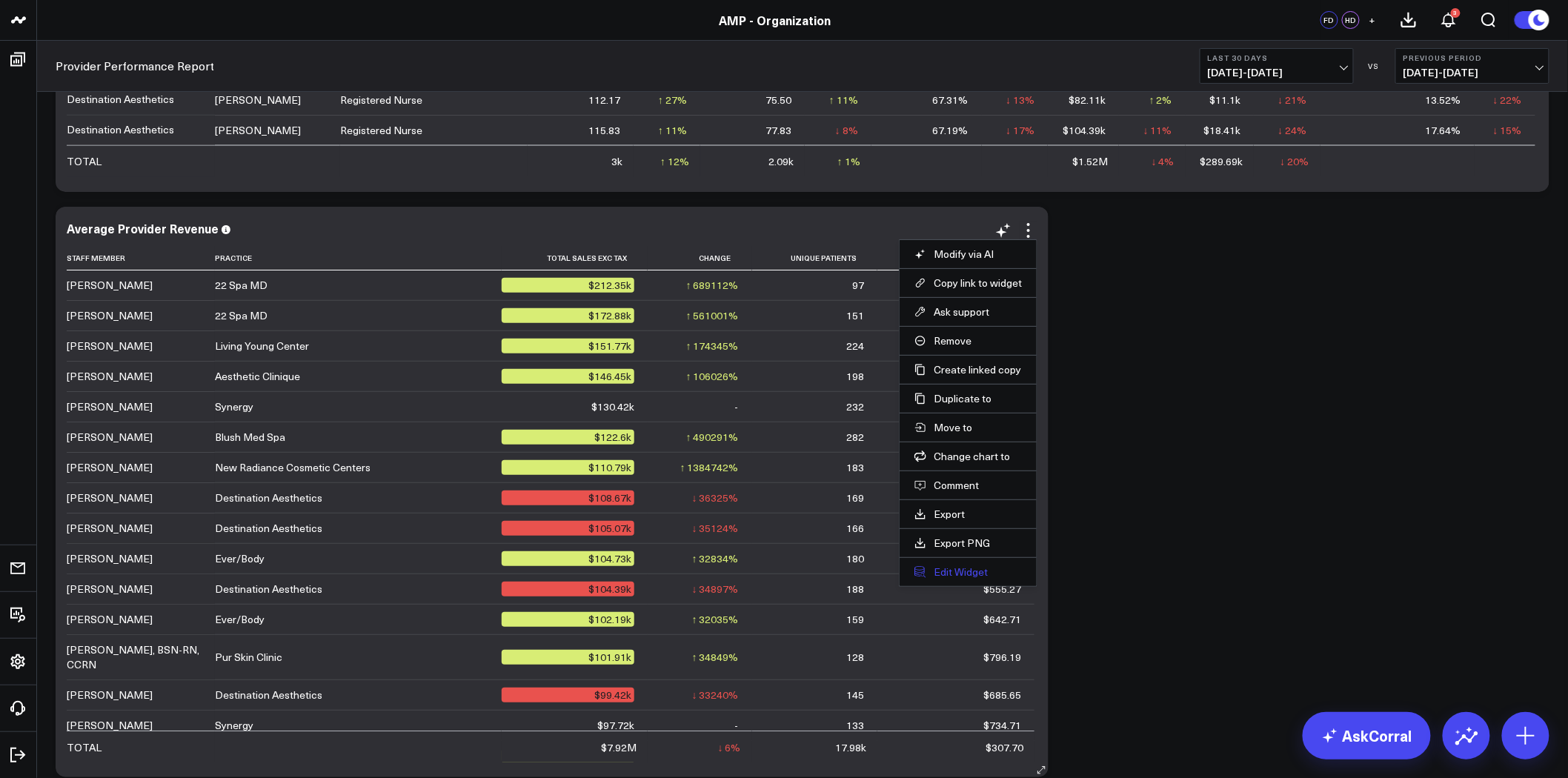
click at [971, 566] on button "Edit Widget" at bounding box center [968, 572] width 108 height 13
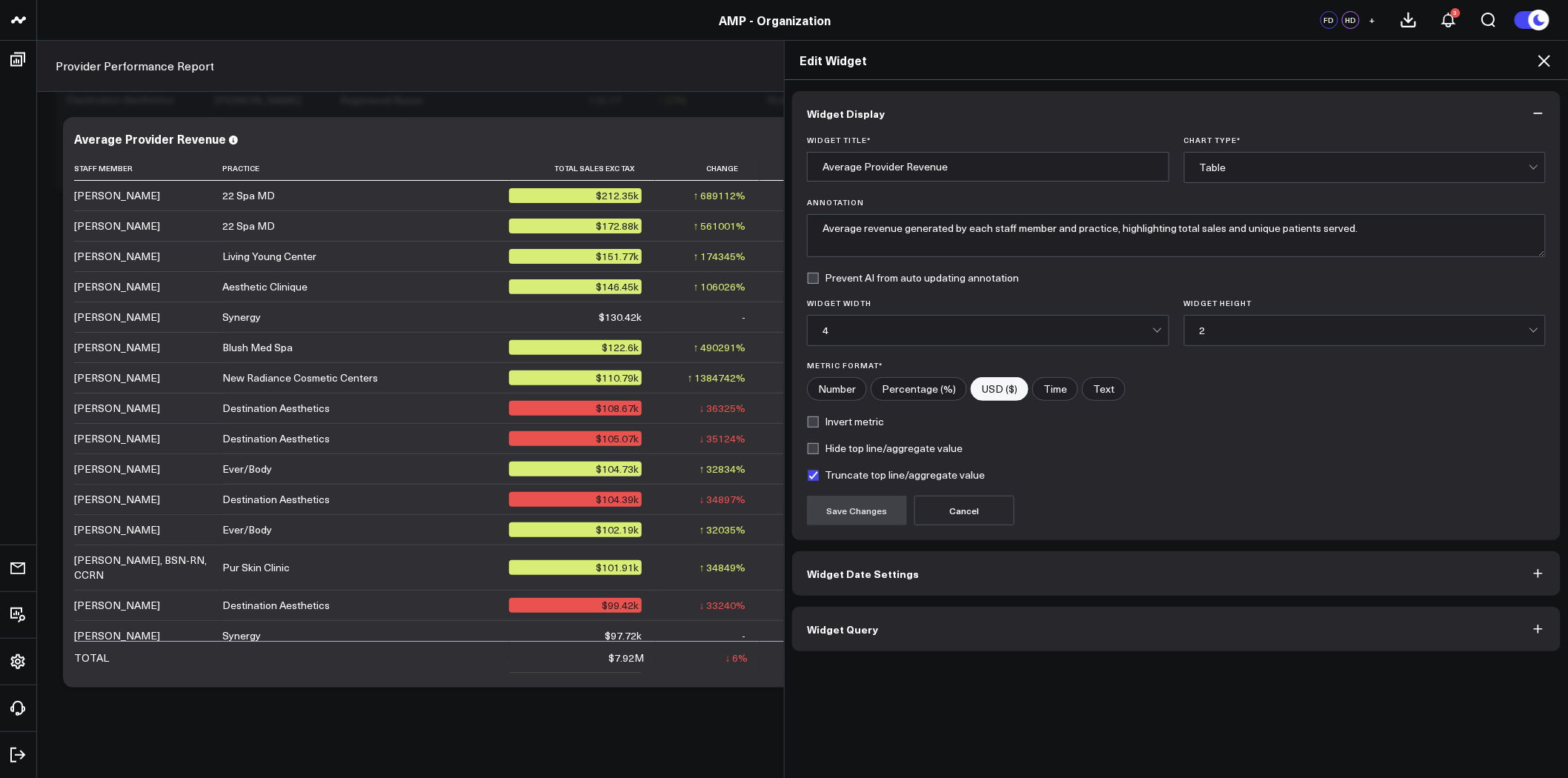
click at [975, 620] on button "Widget Query" at bounding box center [1177, 629] width 769 height 45
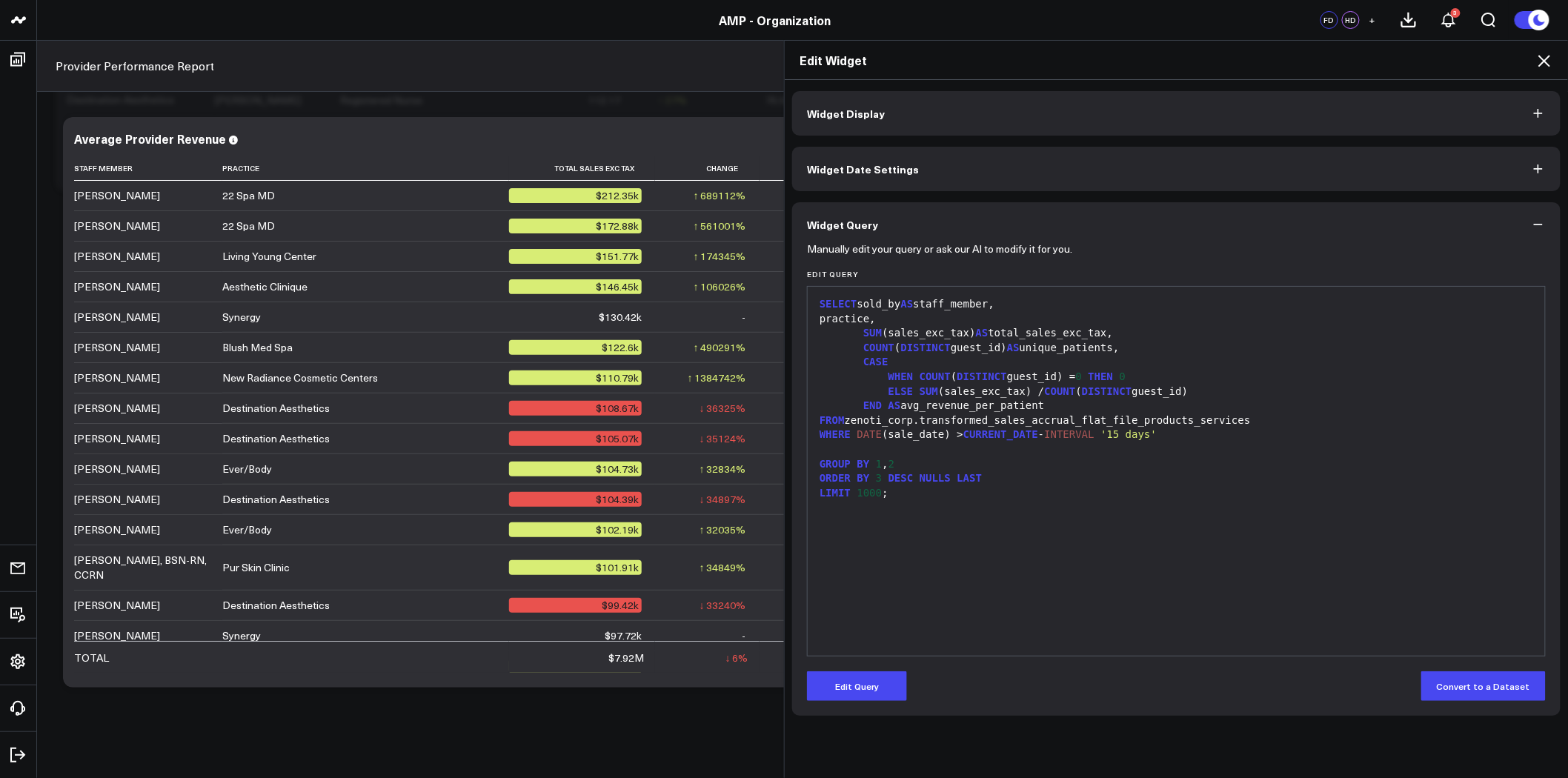
click at [1549, 58] on icon at bounding box center [1544, 60] width 18 height 18
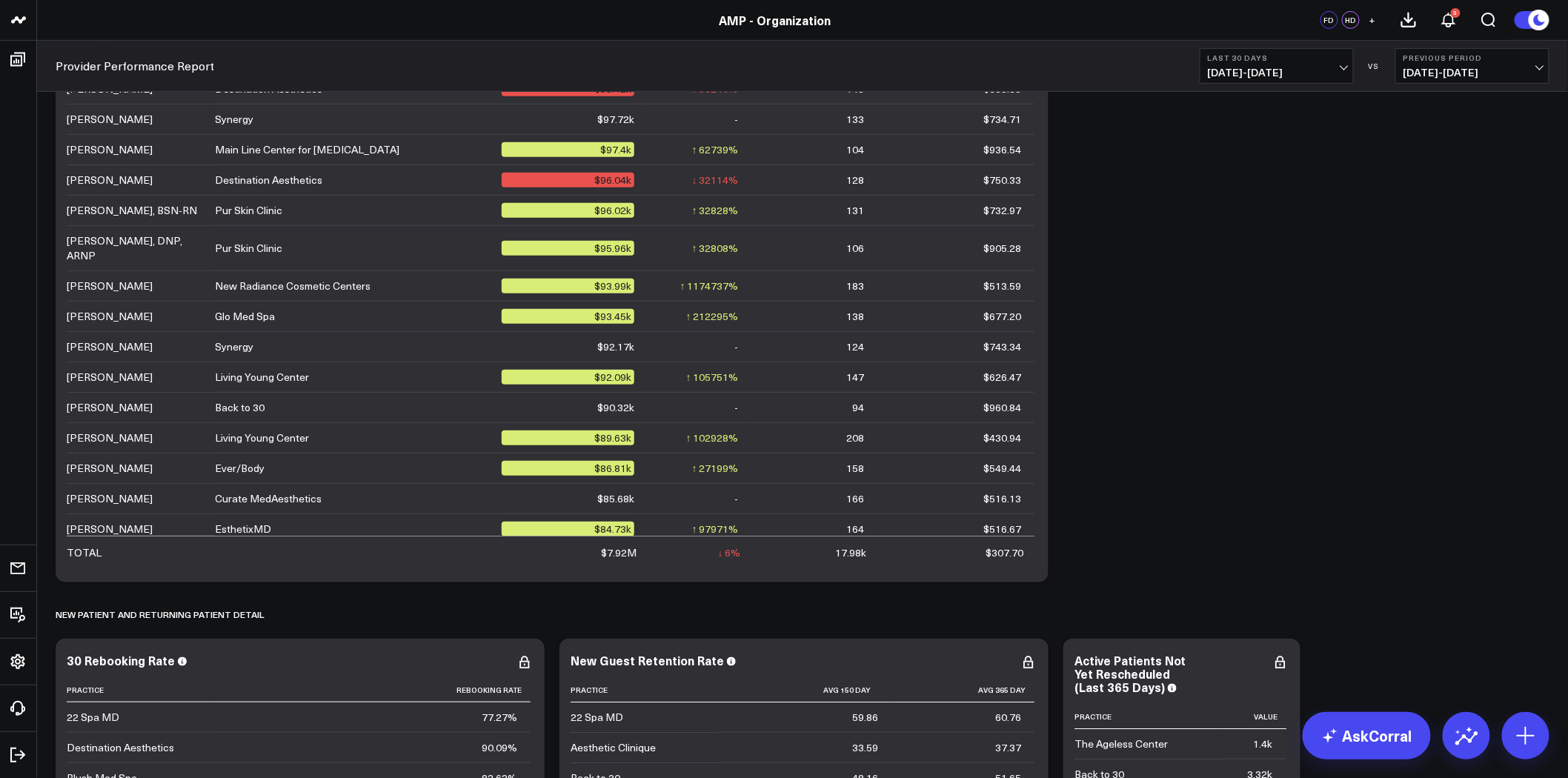
scroll to position [2471, 0]
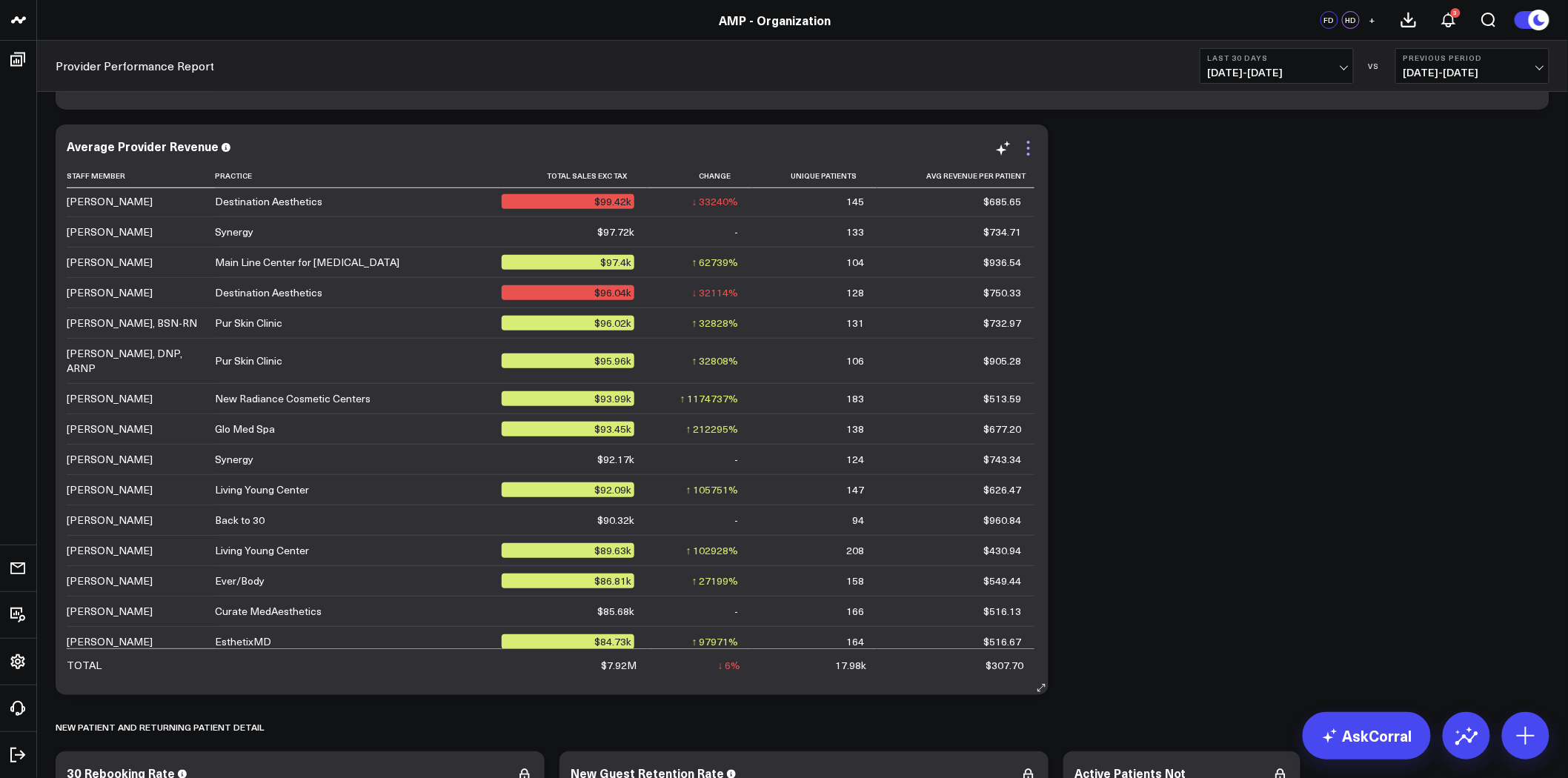
click at [1029, 145] on icon at bounding box center [1028, 148] width 18 height 18
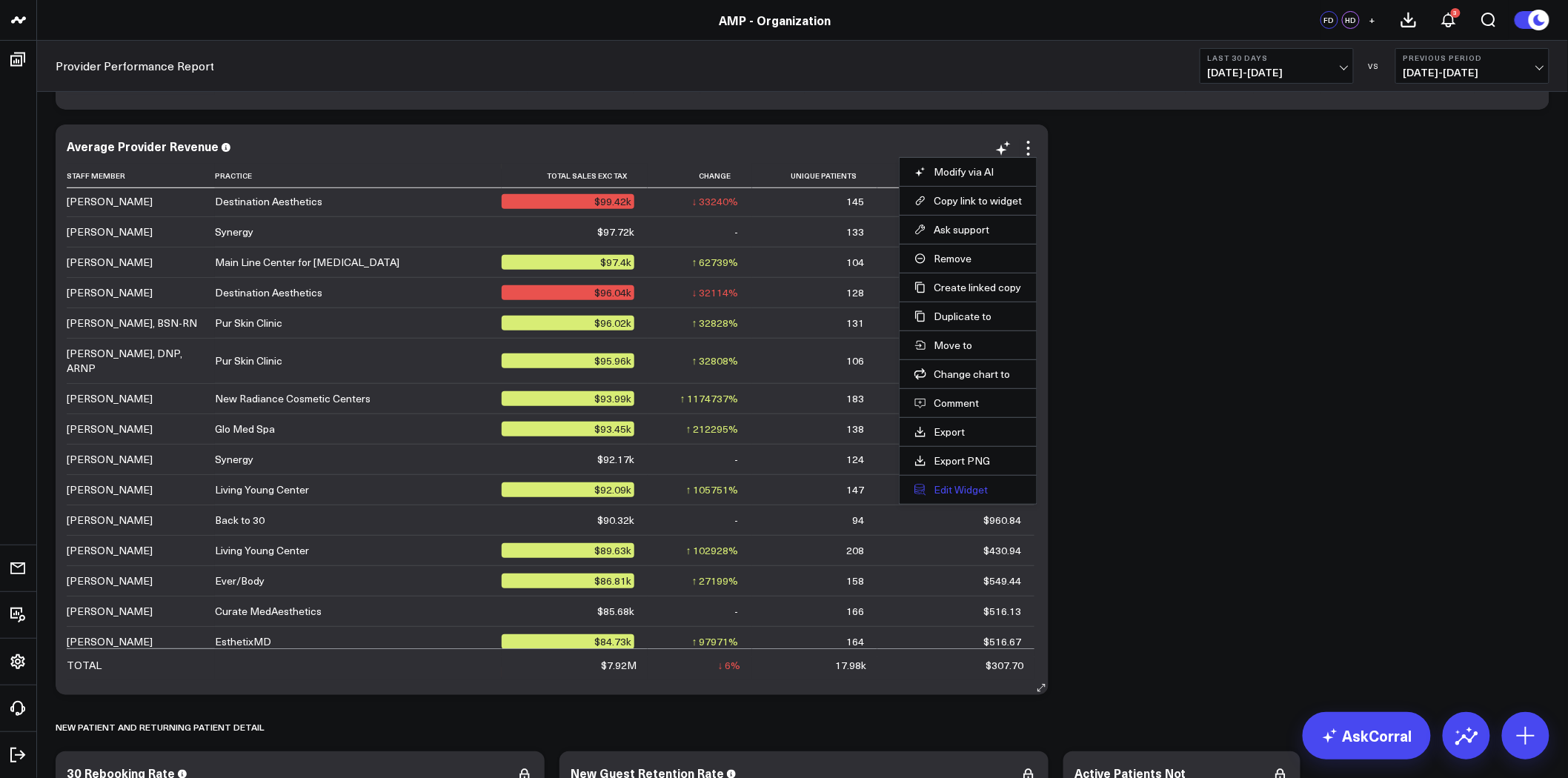
click at [959, 490] on button "Edit Widget" at bounding box center [968, 490] width 108 height 13
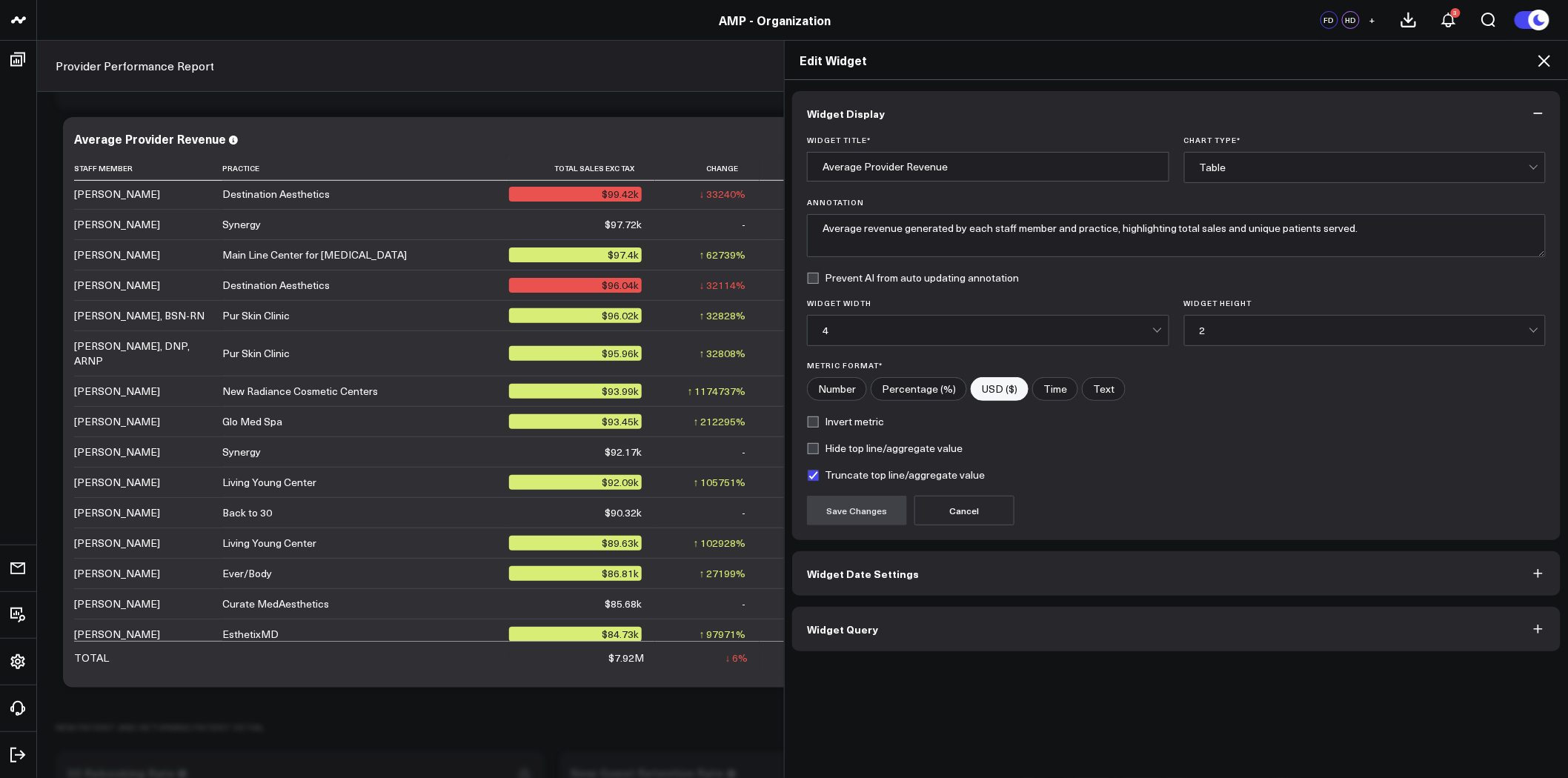
click at [923, 626] on button "Widget Query" at bounding box center [1177, 629] width 769 height 45
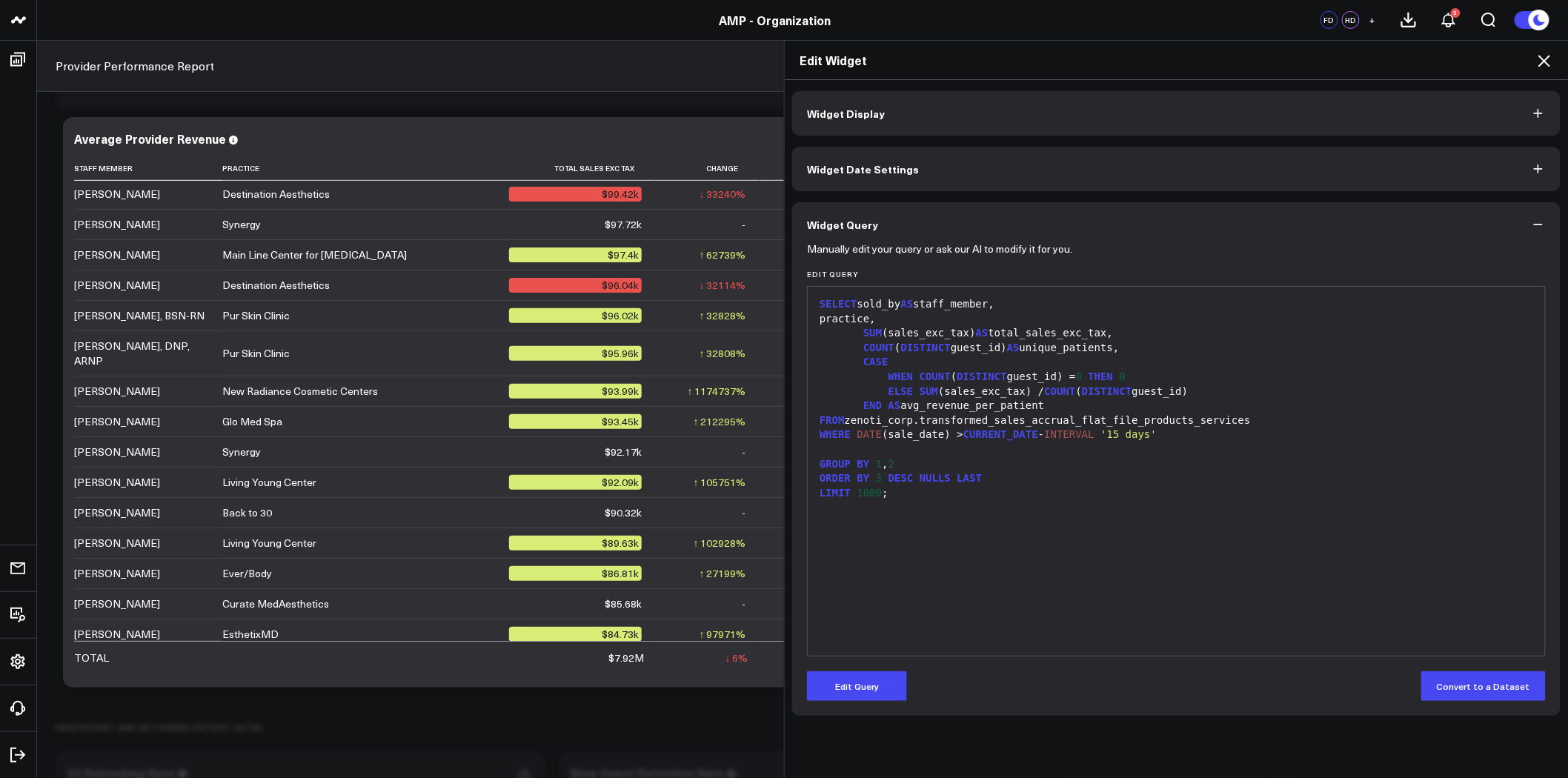
click at [1543, 53] on icon at bounding box center [1544, 60] width 18 height 18
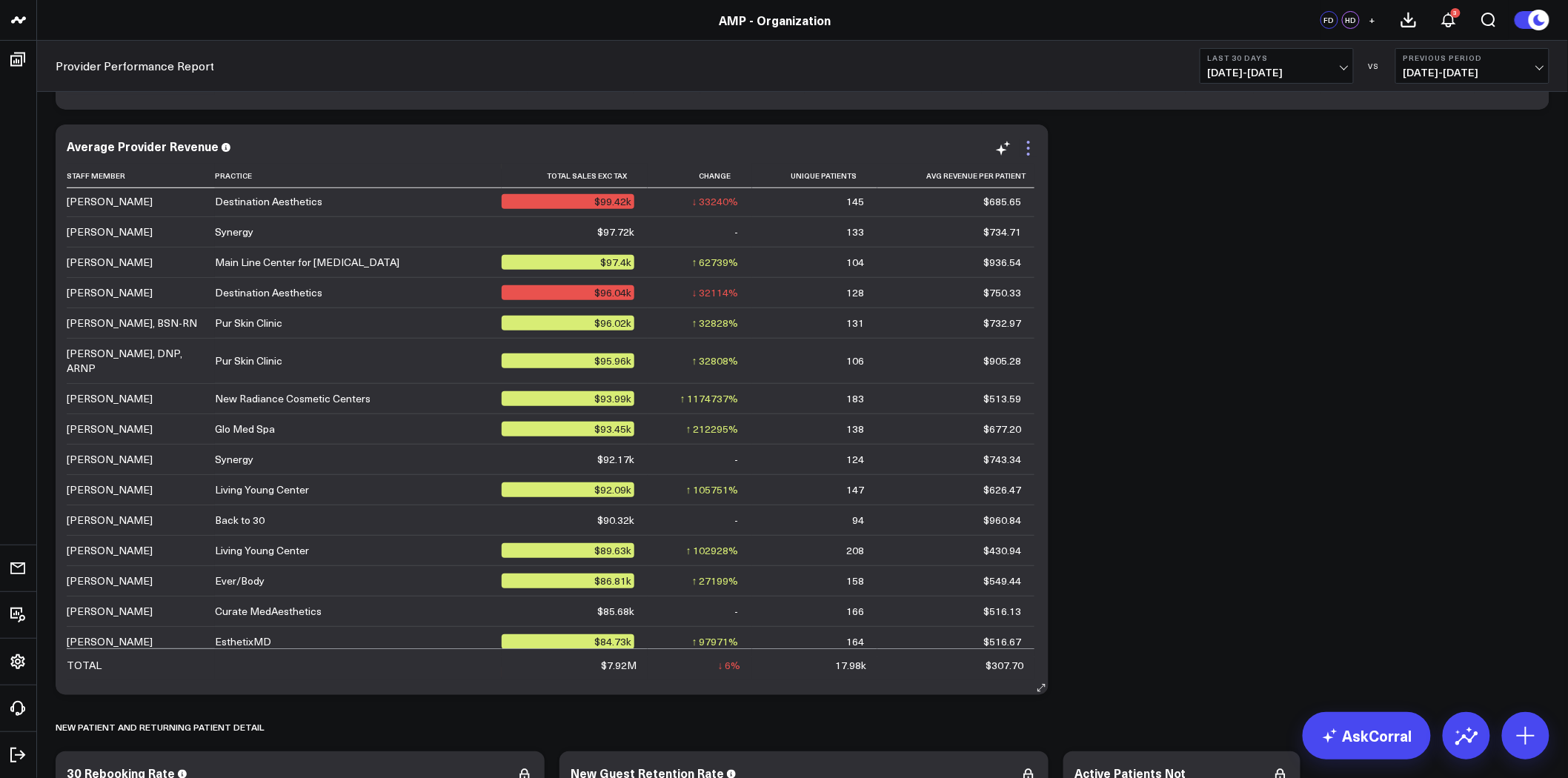
click at [1026, 145] on icon at bounding box center [1028, 148] width 18 height 18
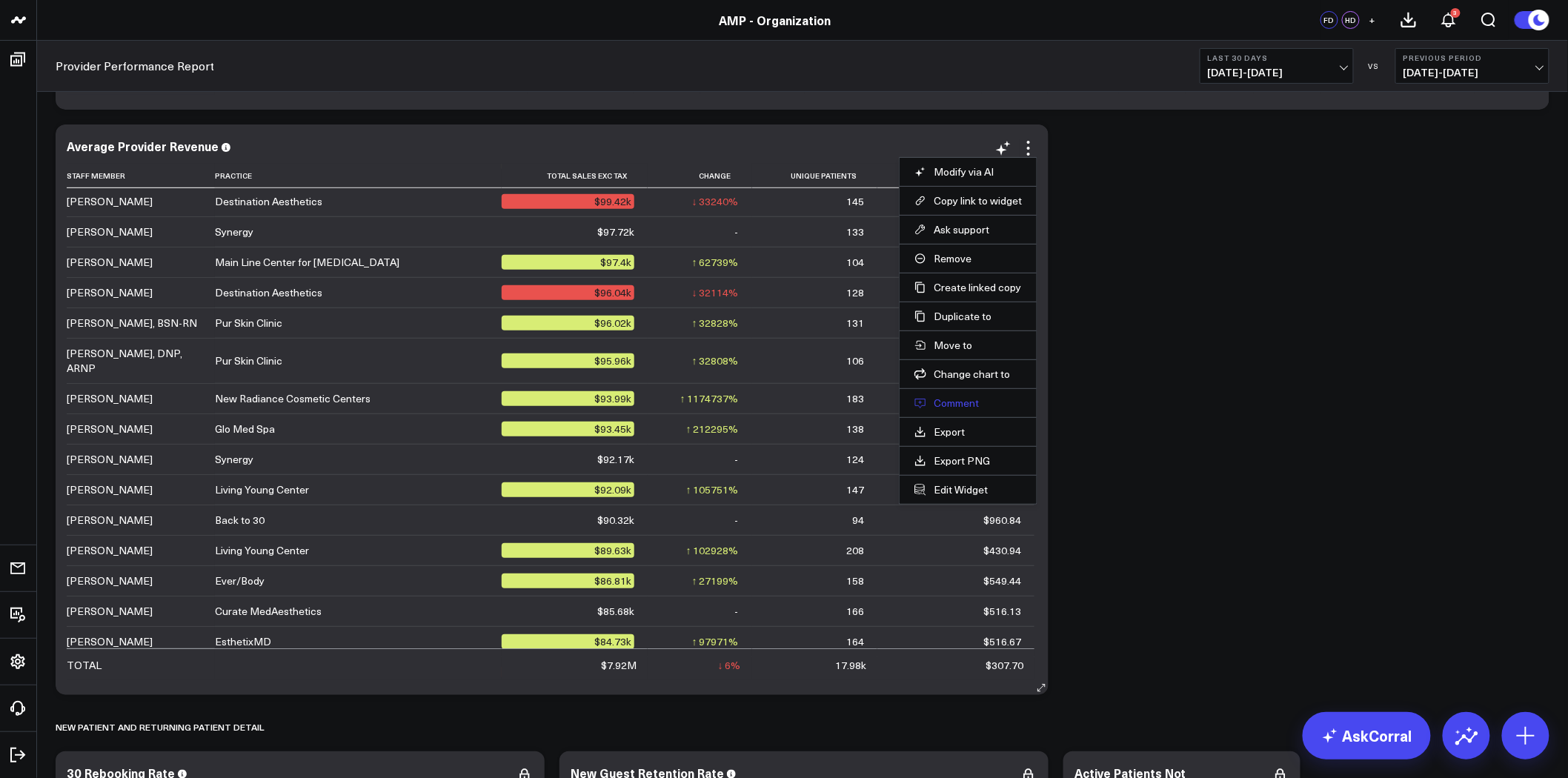
click at [957, 402] on button "Comment" at bounding box center [968, 403] width 108 height 13
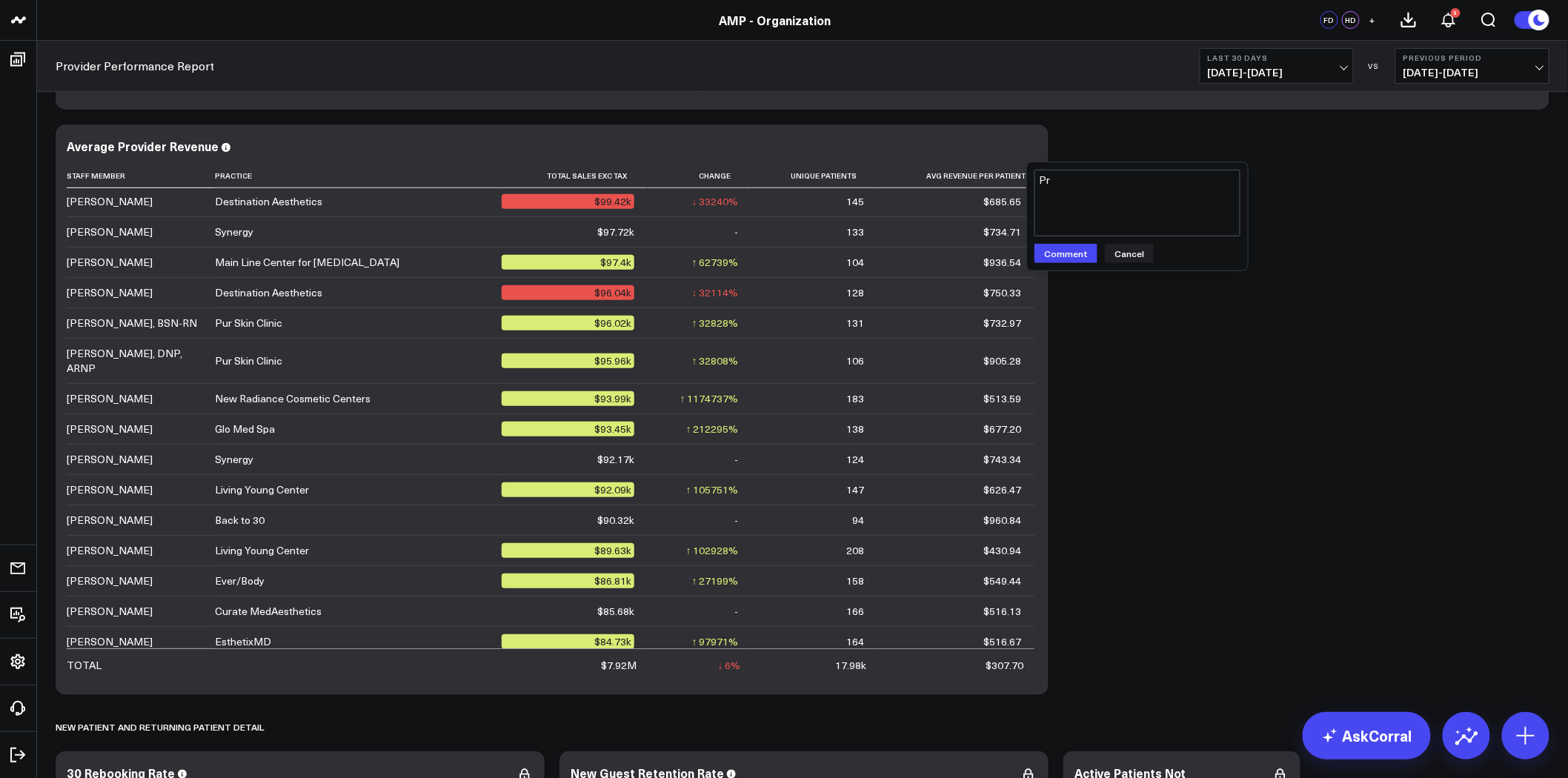
type textarea "P"
drag, startPoint x: 1113, startPoint y: 200, endPoint x: 1003, endPoint y: 174, distance: 113.0
click at [1003, 174] on div "Modify via AI Copy link to widget Ask support Remove Create linked copy Rolling…" at bounding box center [552, 410] width 994 height 571
type textarea "@Corral Support practice filter does not update table"
click at [1062, 258] on button "Comment" at bounding box center [1066, 253] width 63 height 20
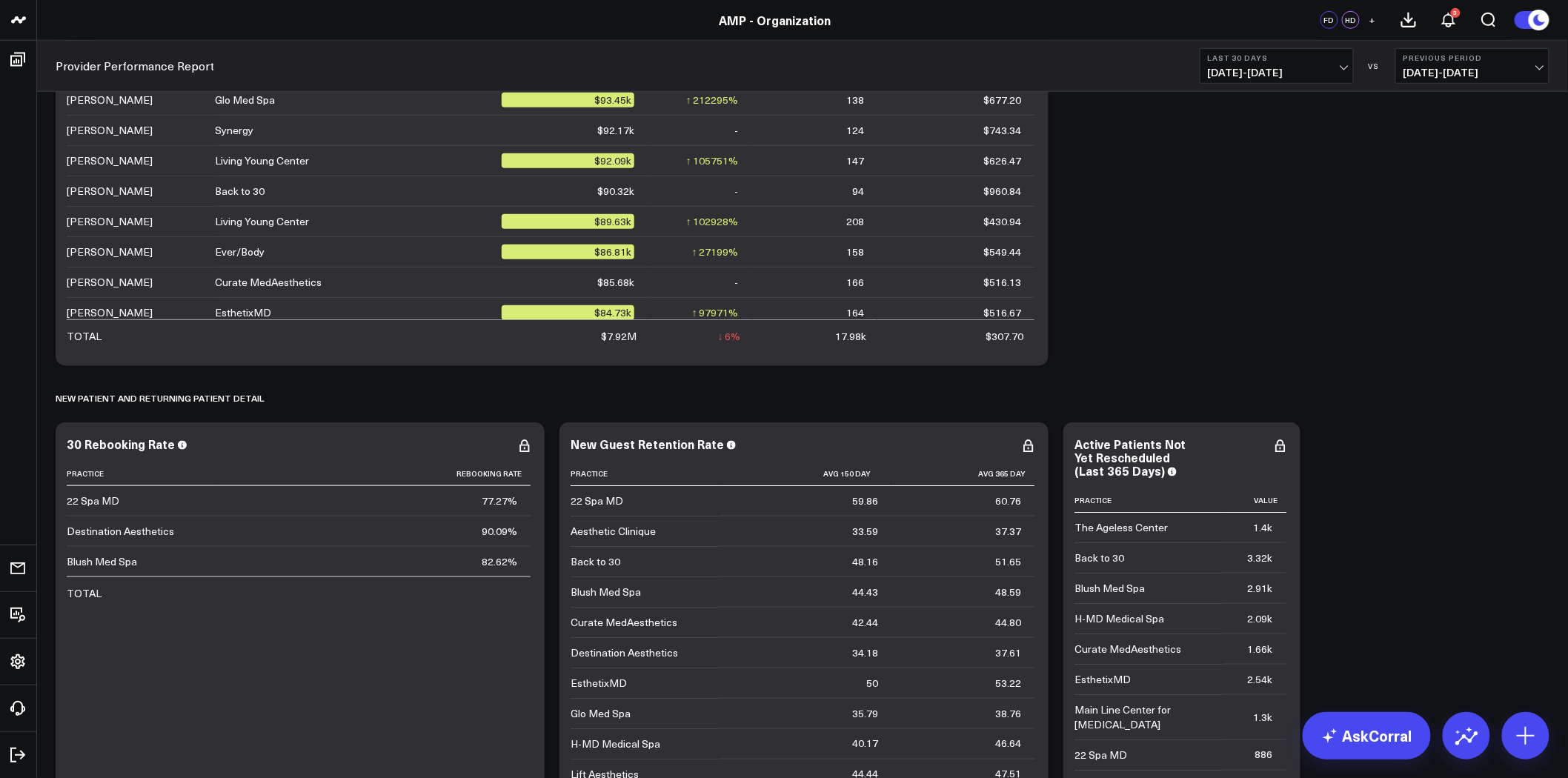
scroll to position [2965, 0]
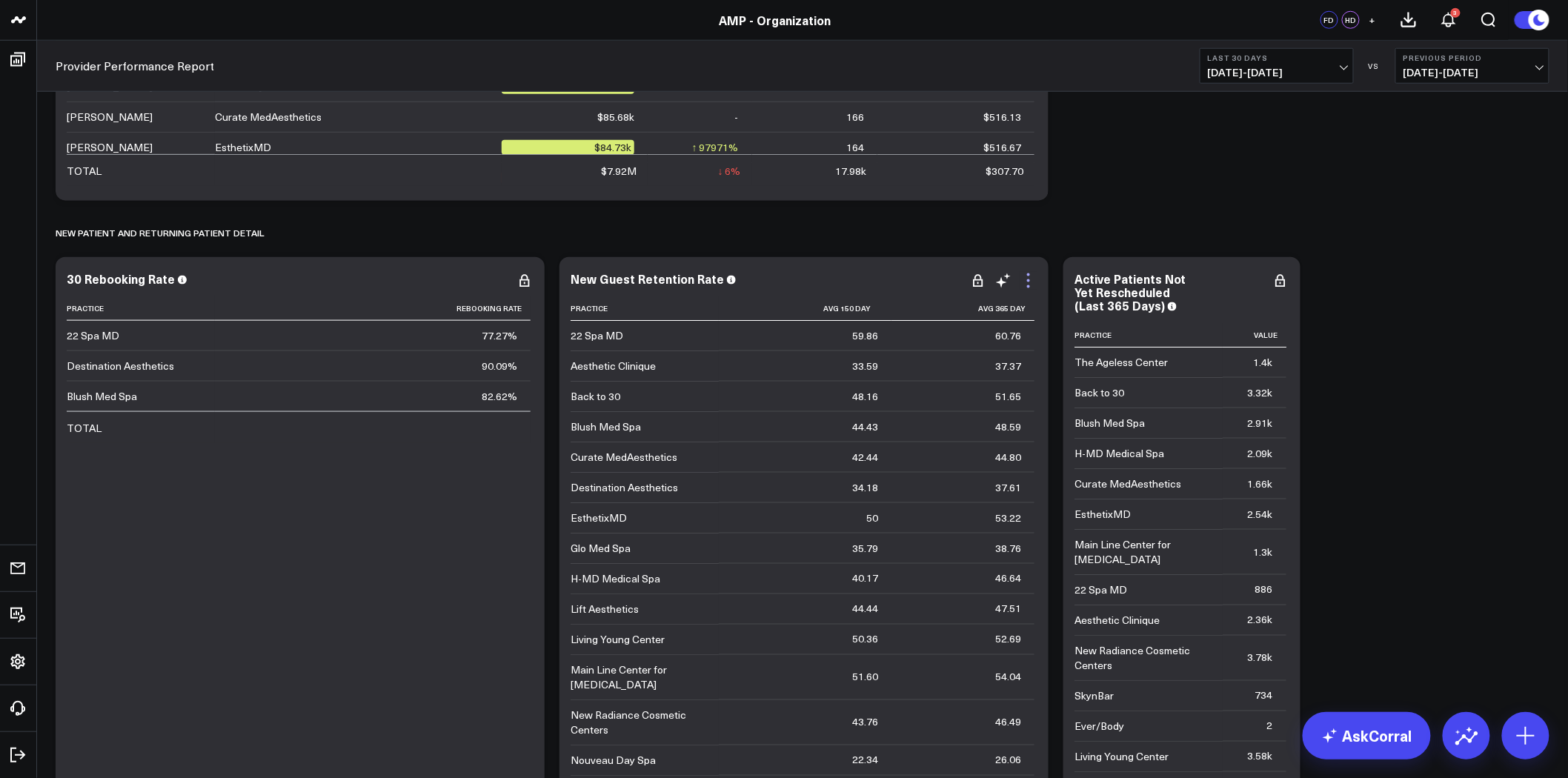
click at [1027, 279] on icon at bounding box center [1028, 281] width 18 height 18
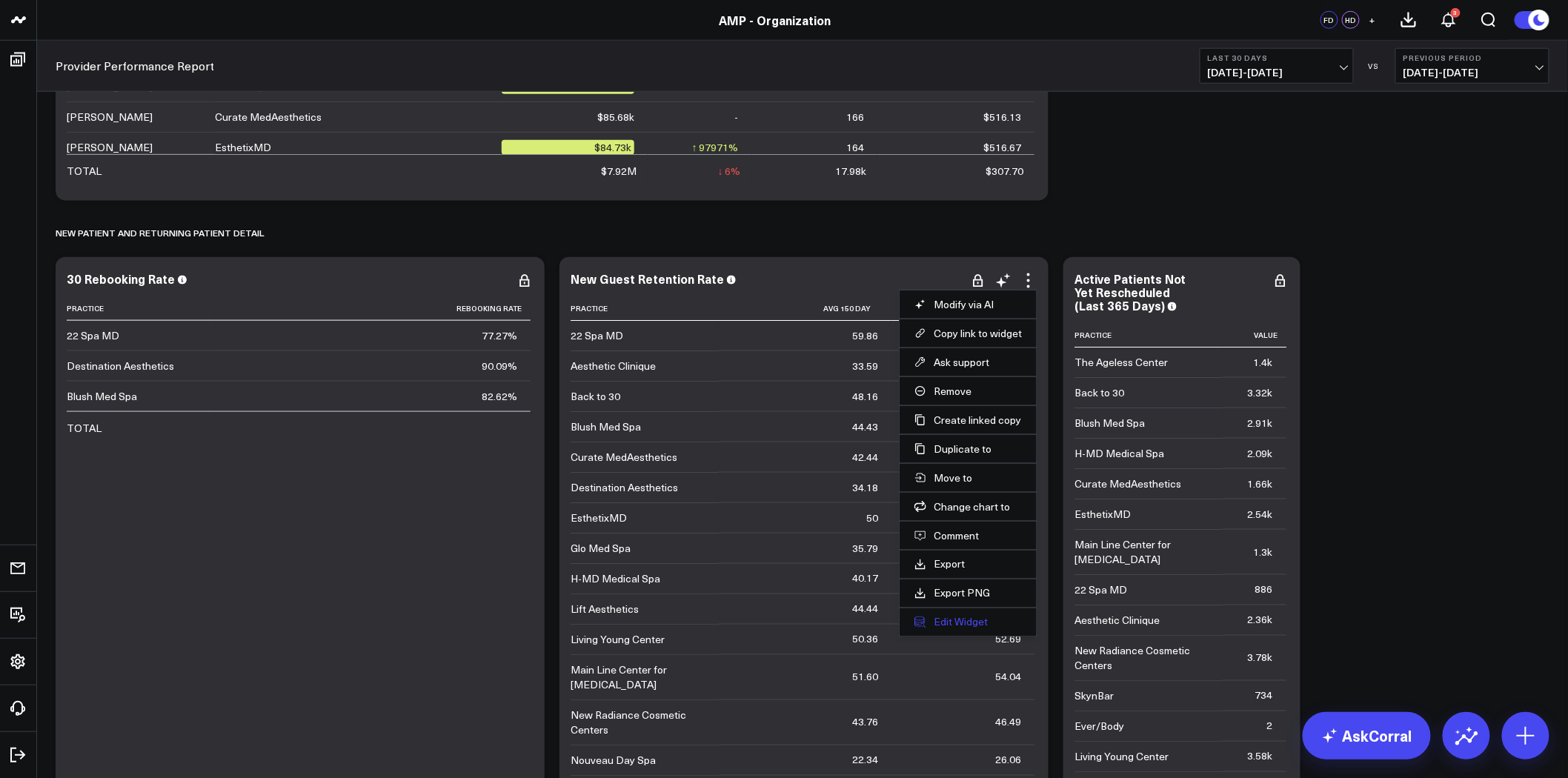
click at [946, 620] on button "Edit Widget" at bounding box center [968, 623] width 108 height 13
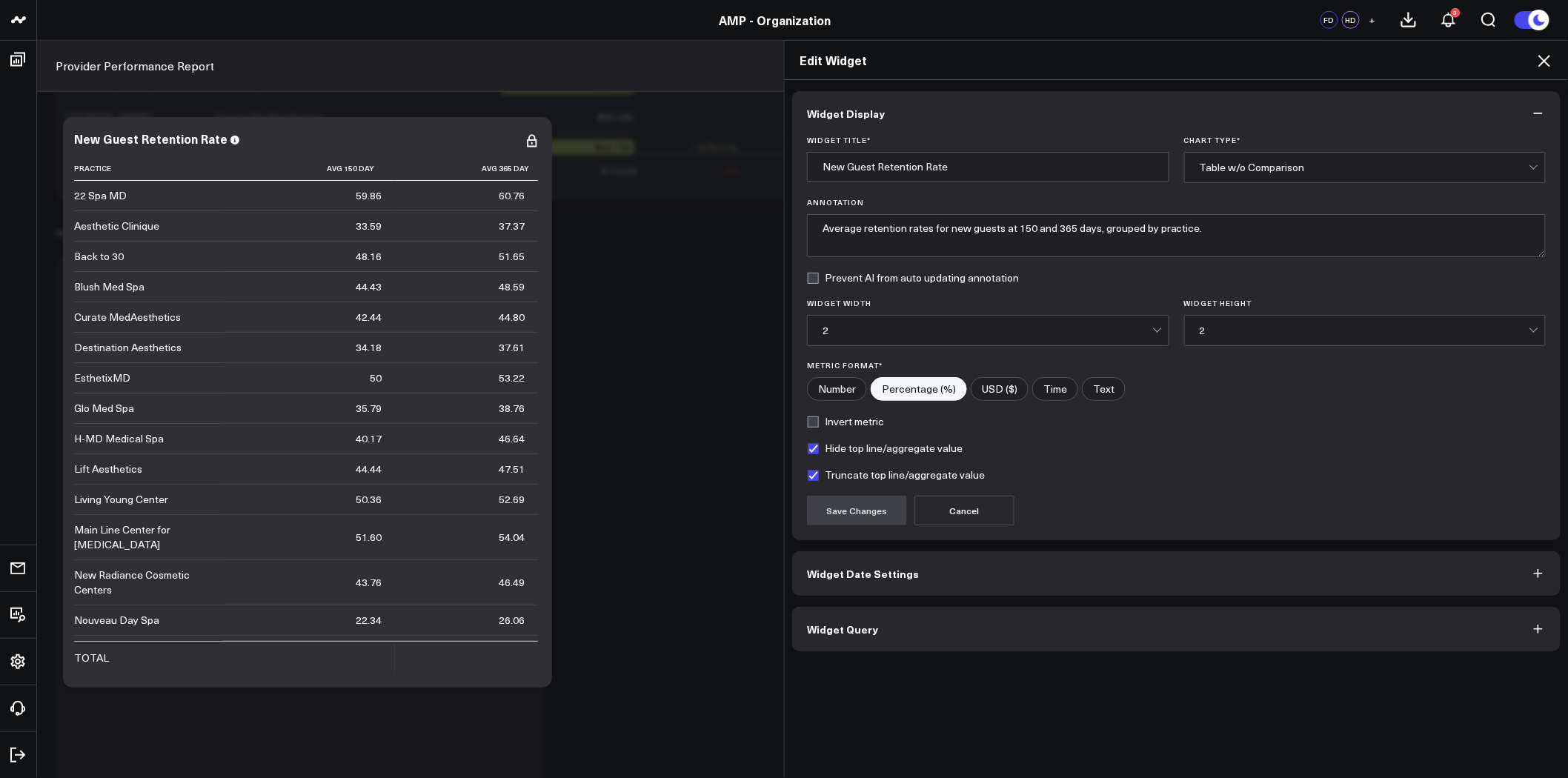
click at [1550, 62] on icon at bounding box center [1544, 60] width 18 height 18
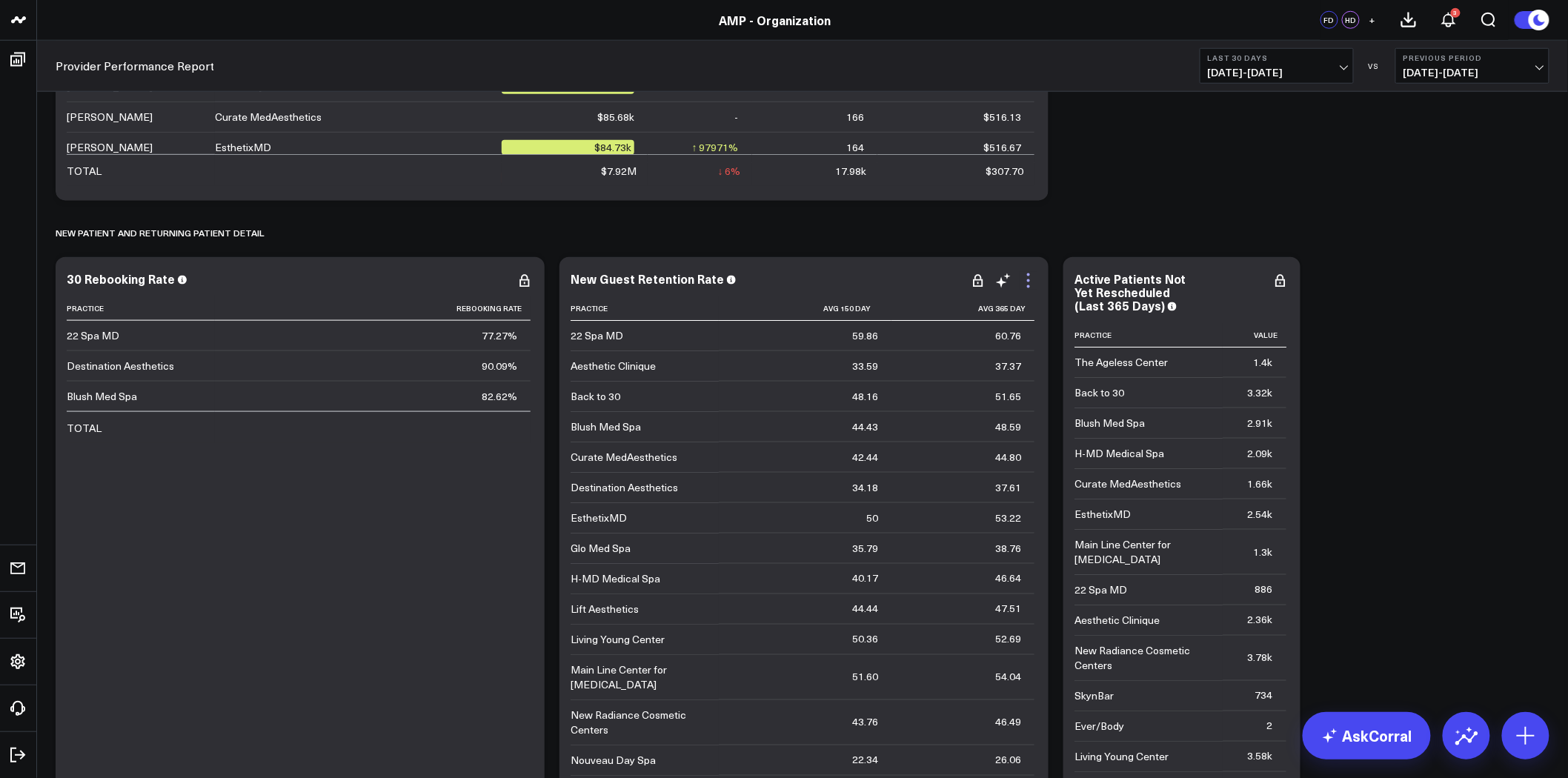
click at [1031, 280] on icon at bounding box center [1028, 281] width 18 height 18
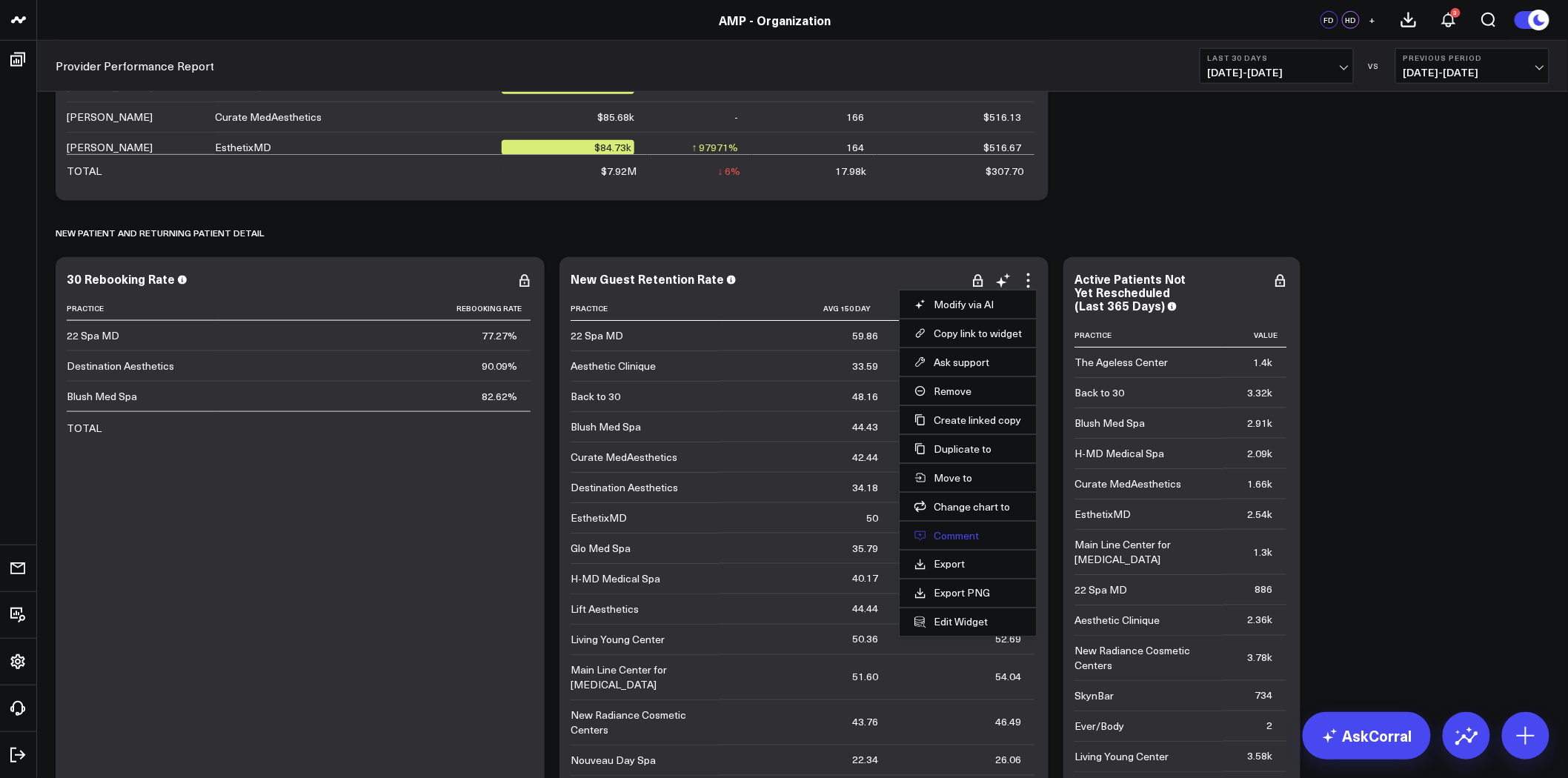
click at [956, 534] on button "Comment" at bounding box center [968, 535] width 108 height 13
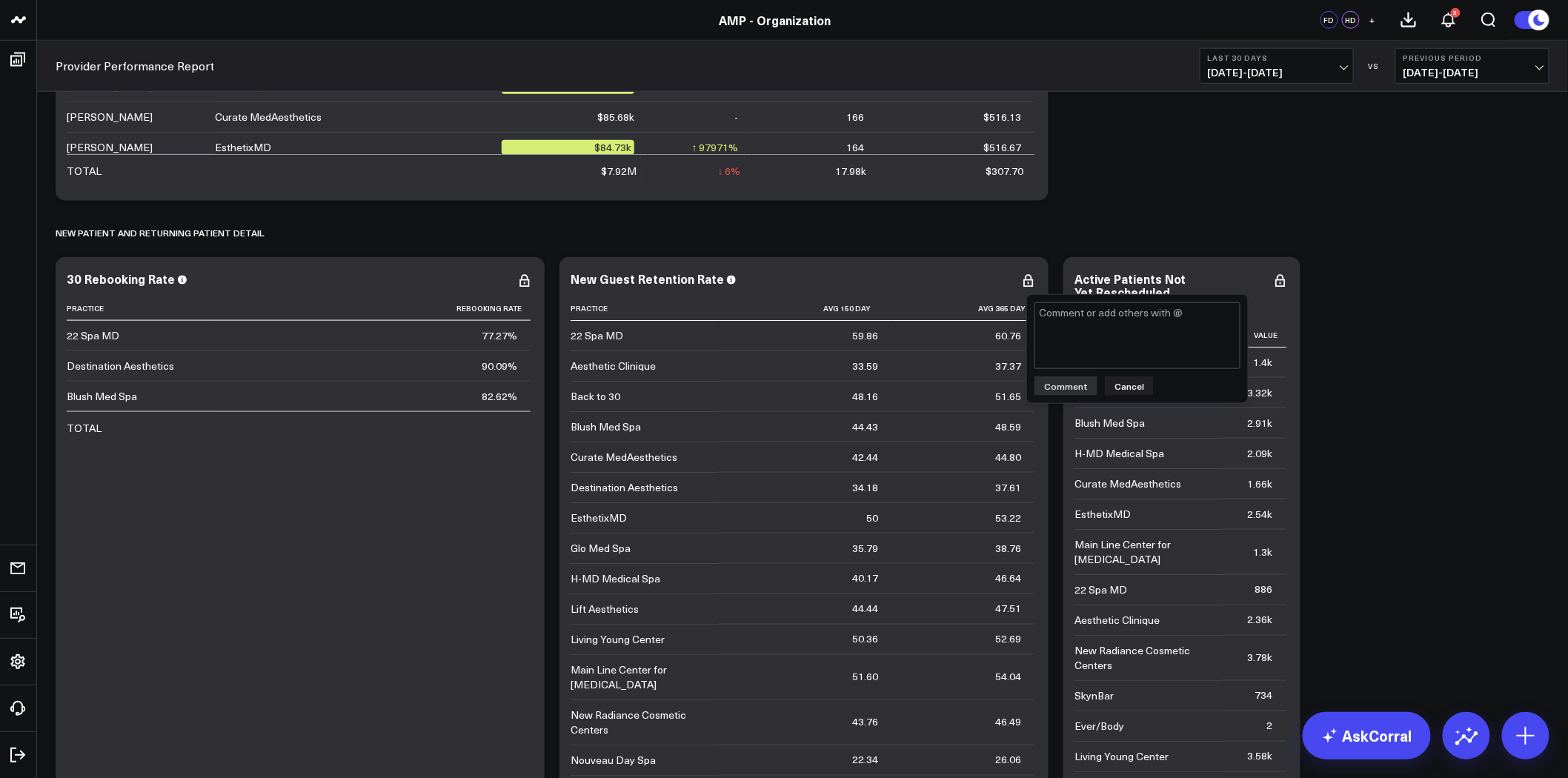
type textarea "@Corral Support practice filter does not update table"
click at [1078, 391] on button "Comment" at bounding box center [1066, 386] width 63 height 20
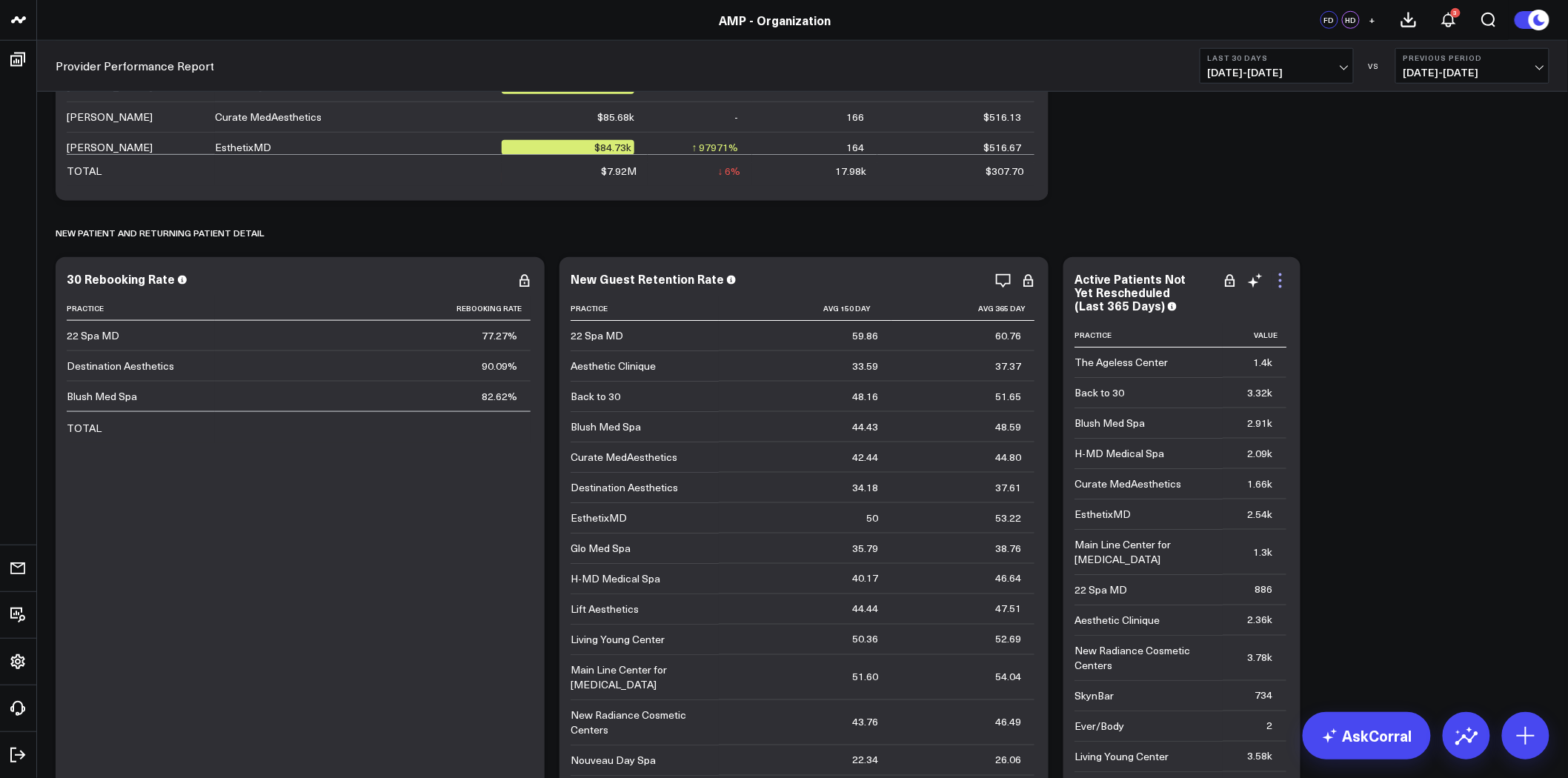
click at [1283, 285] on icon at bounding box center [1280, 281] width 18 height 18
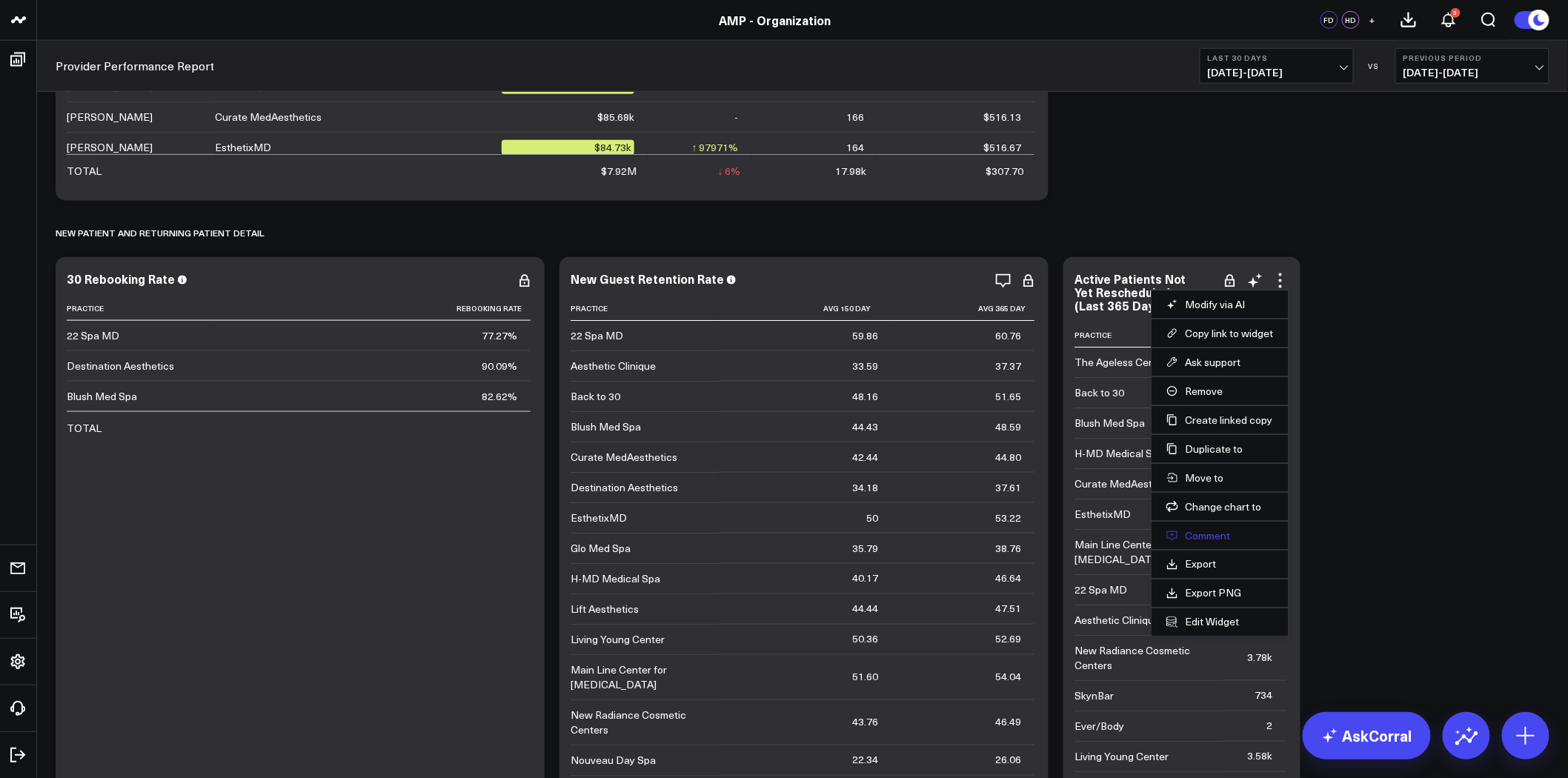
click at [1199, 536] on button "Comment" at bounding box center [1220, 535] width 108 height 13
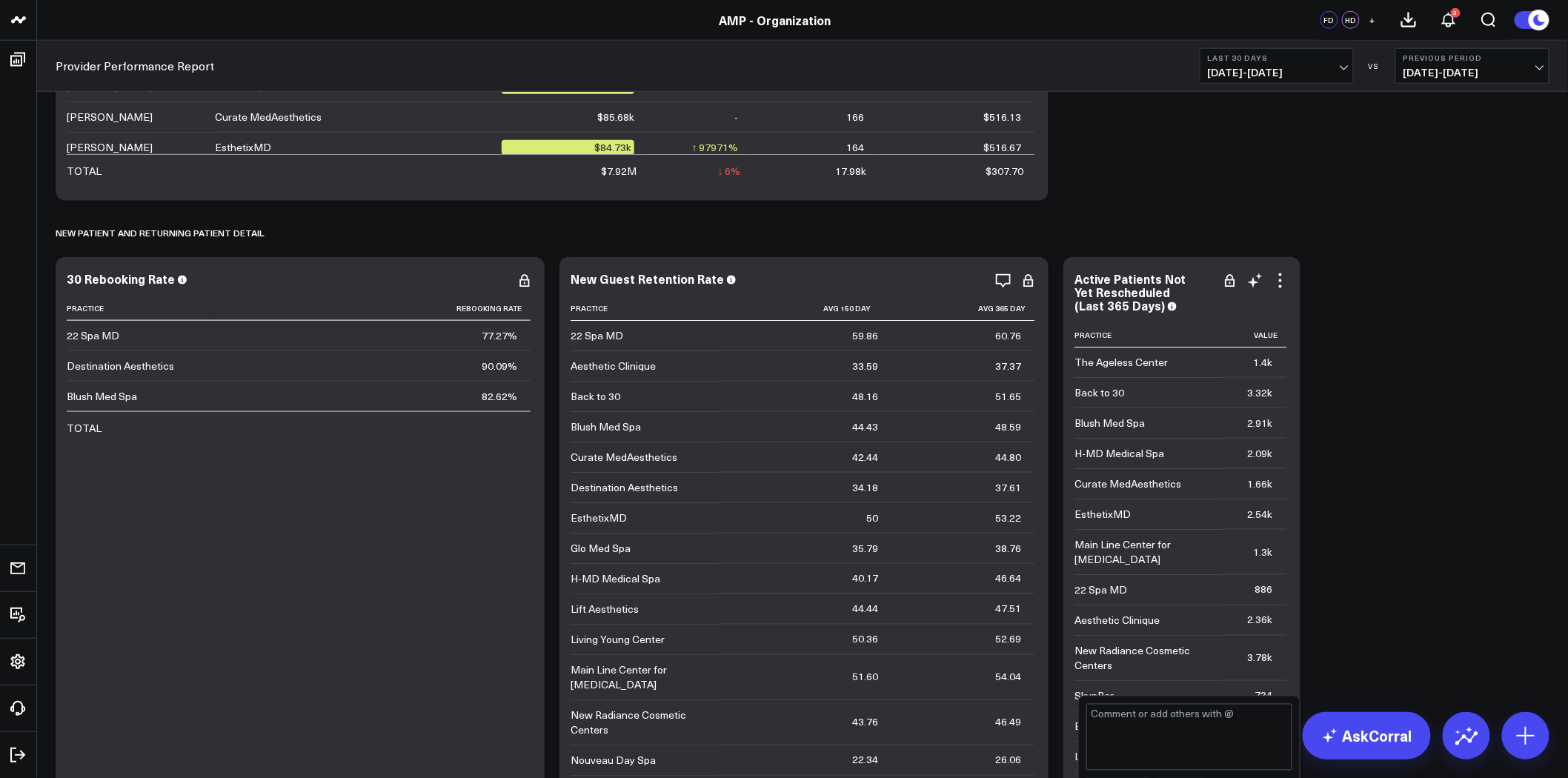
type textarea "@Corral Support practice filter does not update table"
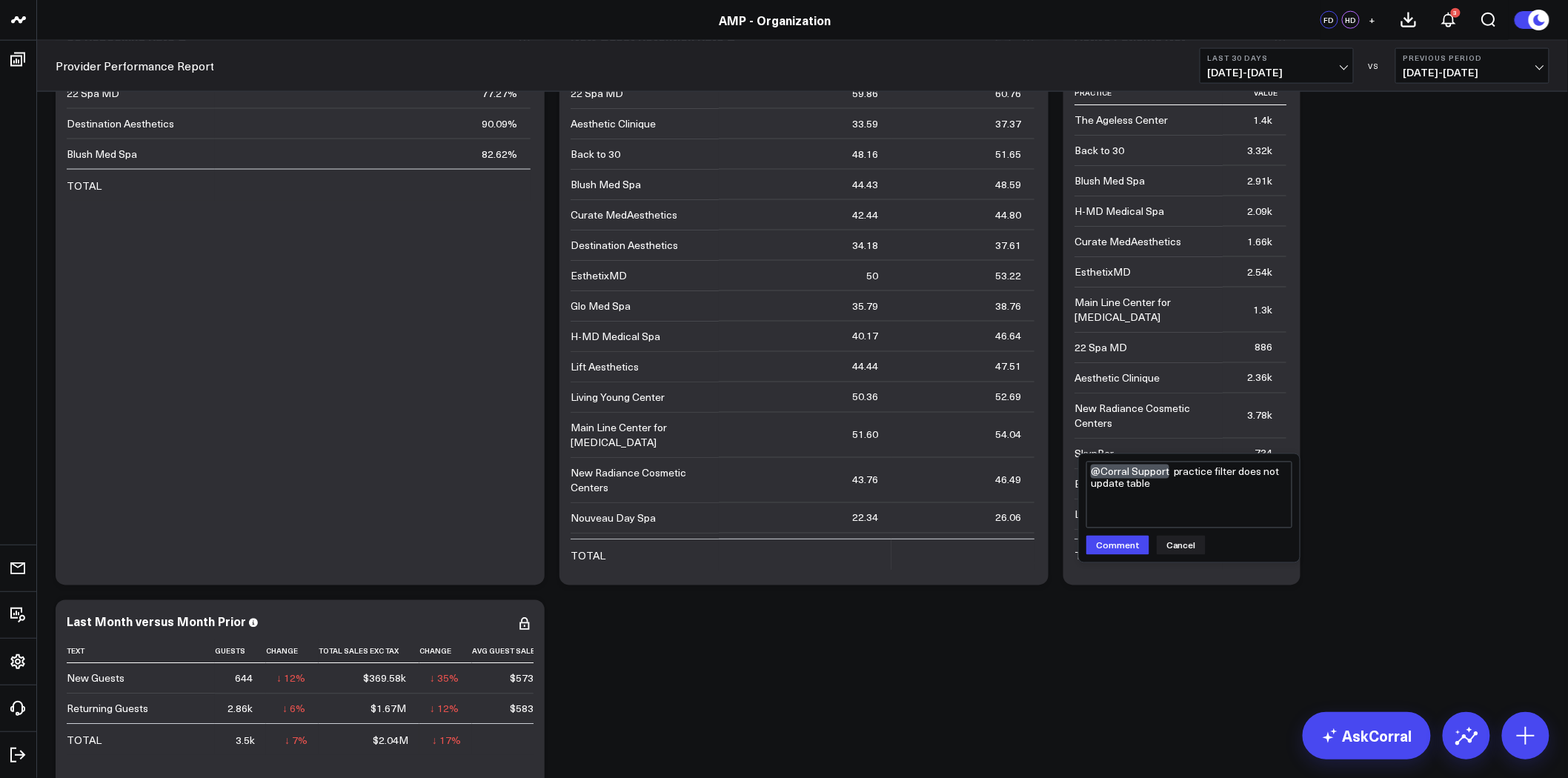
scroll to position [3212, 0]
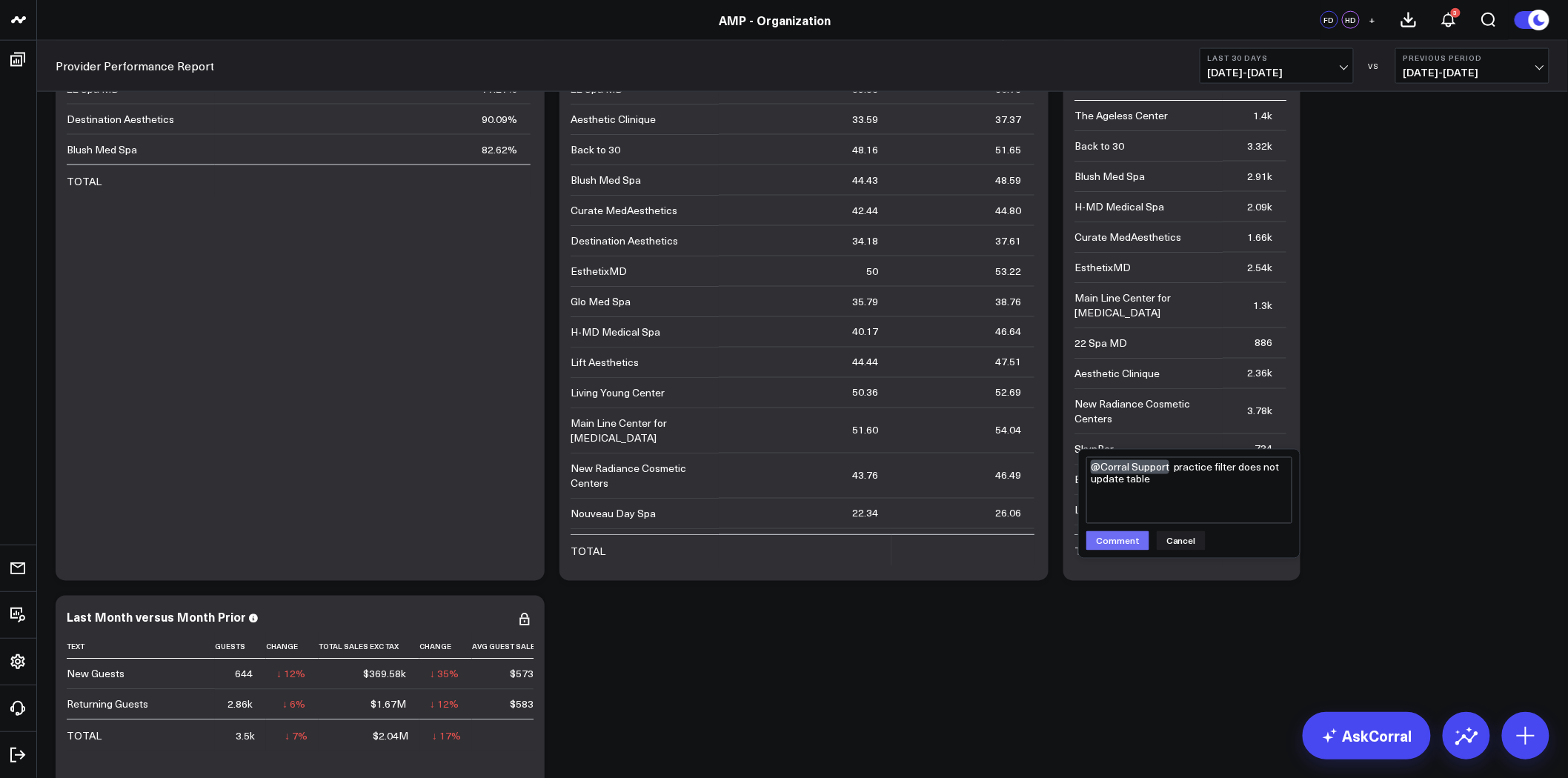
click at [1121, 543] on button "Comment" at bounding box center [1118, 541] width 63 height 20
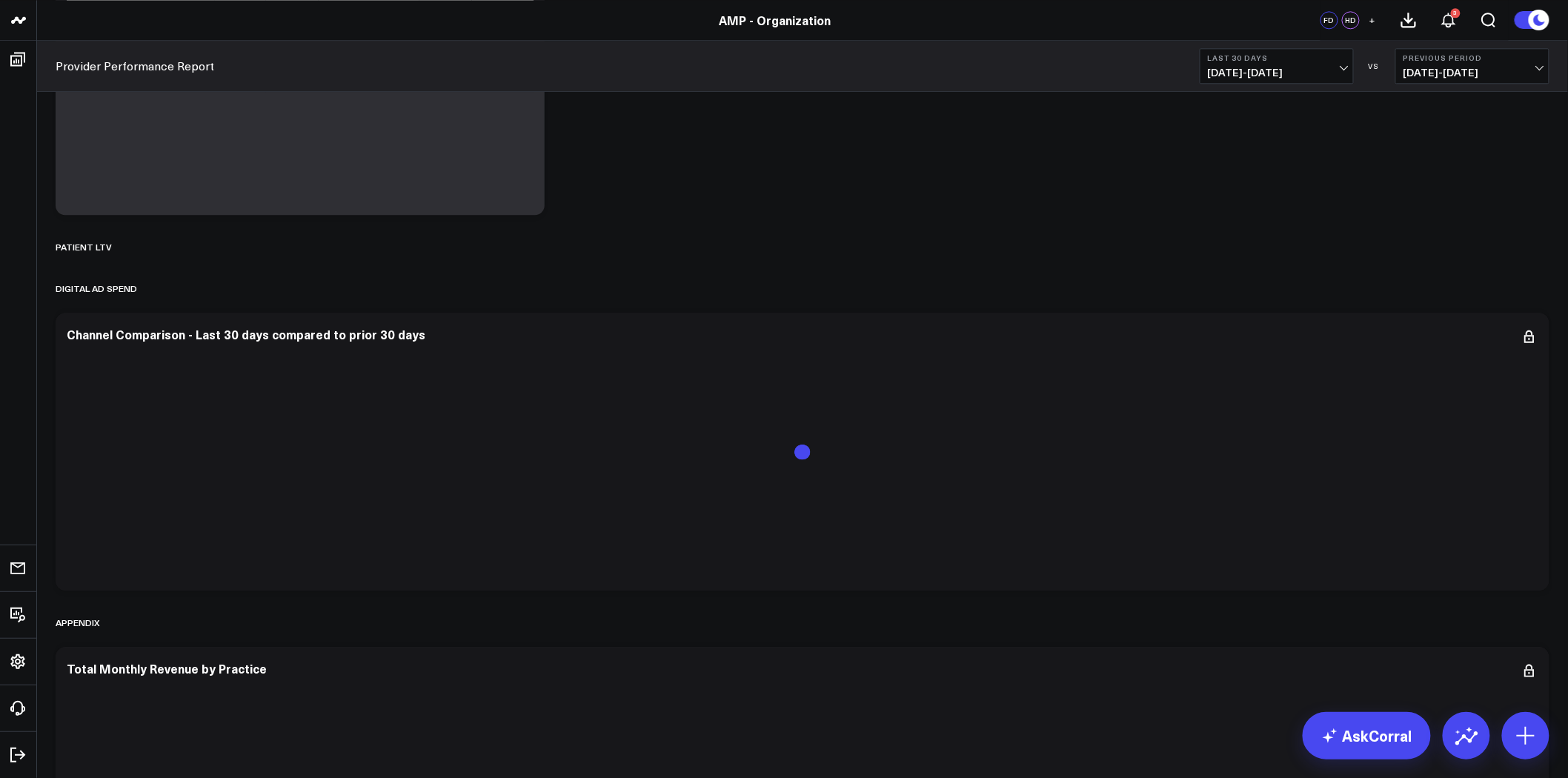
scroll to position [4118, 0]
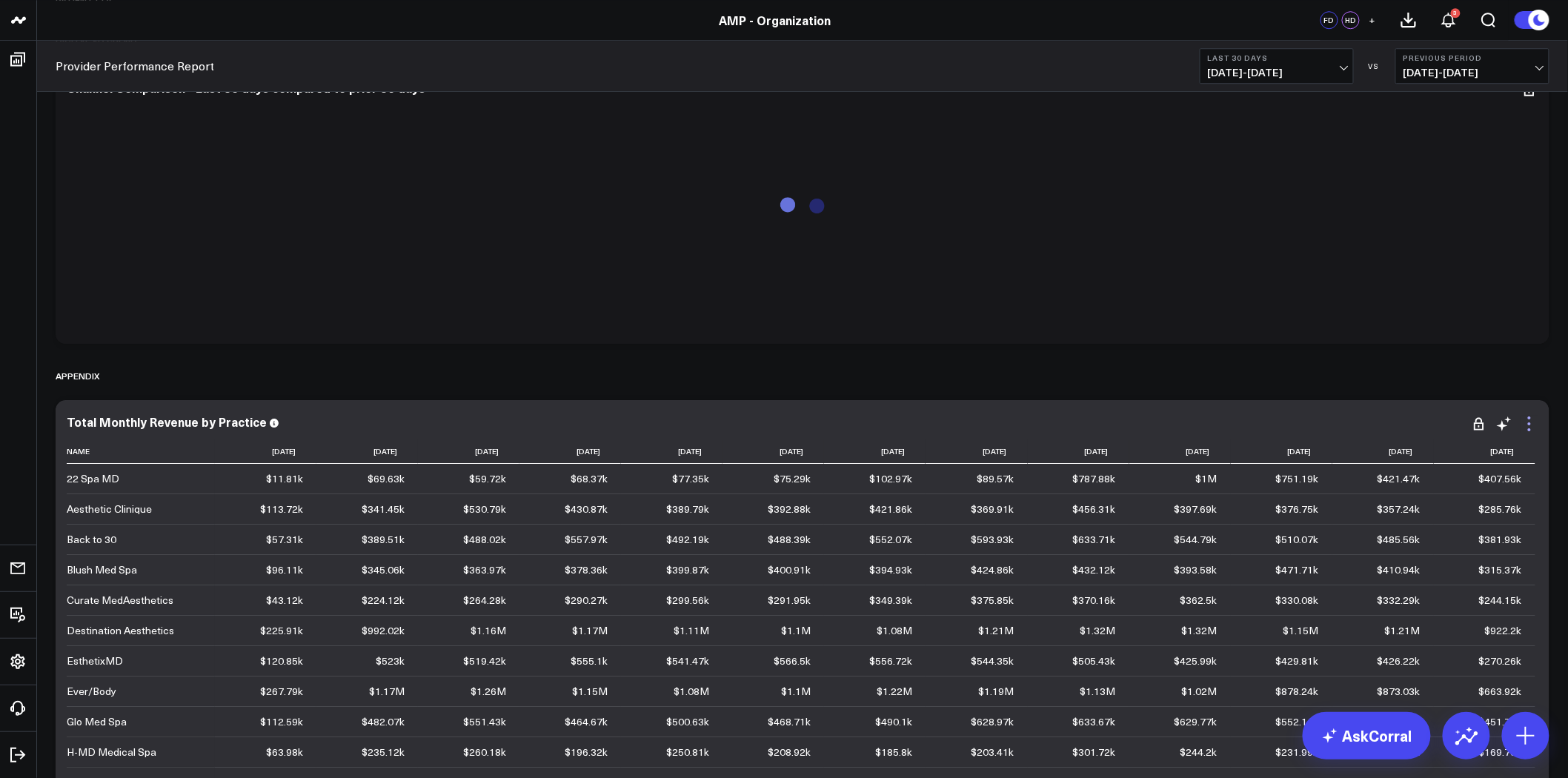
click at [1532, 420] on icon at bounding box center [1529, 424] width 18 height 18
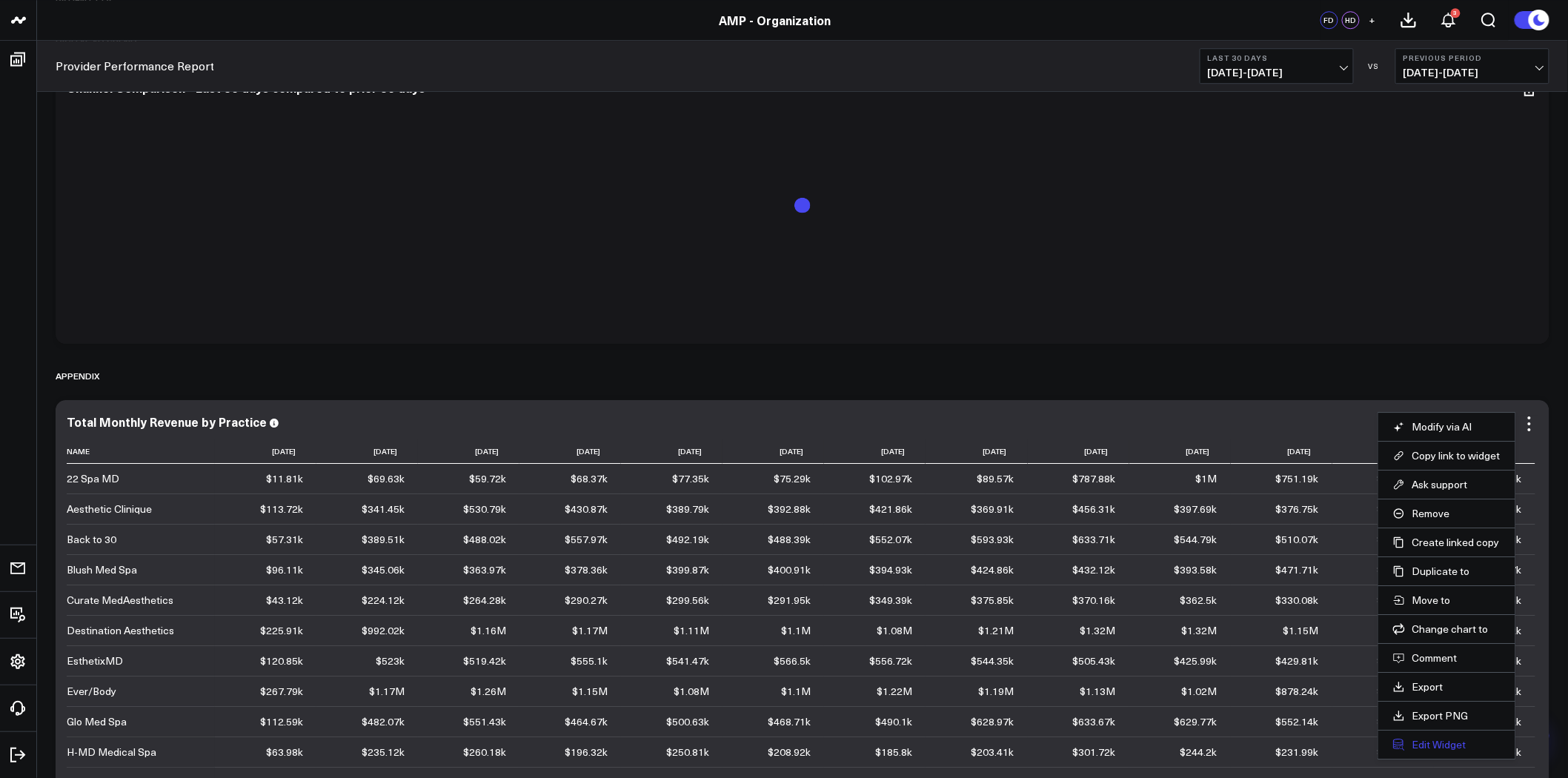
click at [1445, 744] on button "Edit Widget" at bounding box center [1447, 745] width 108 height 13
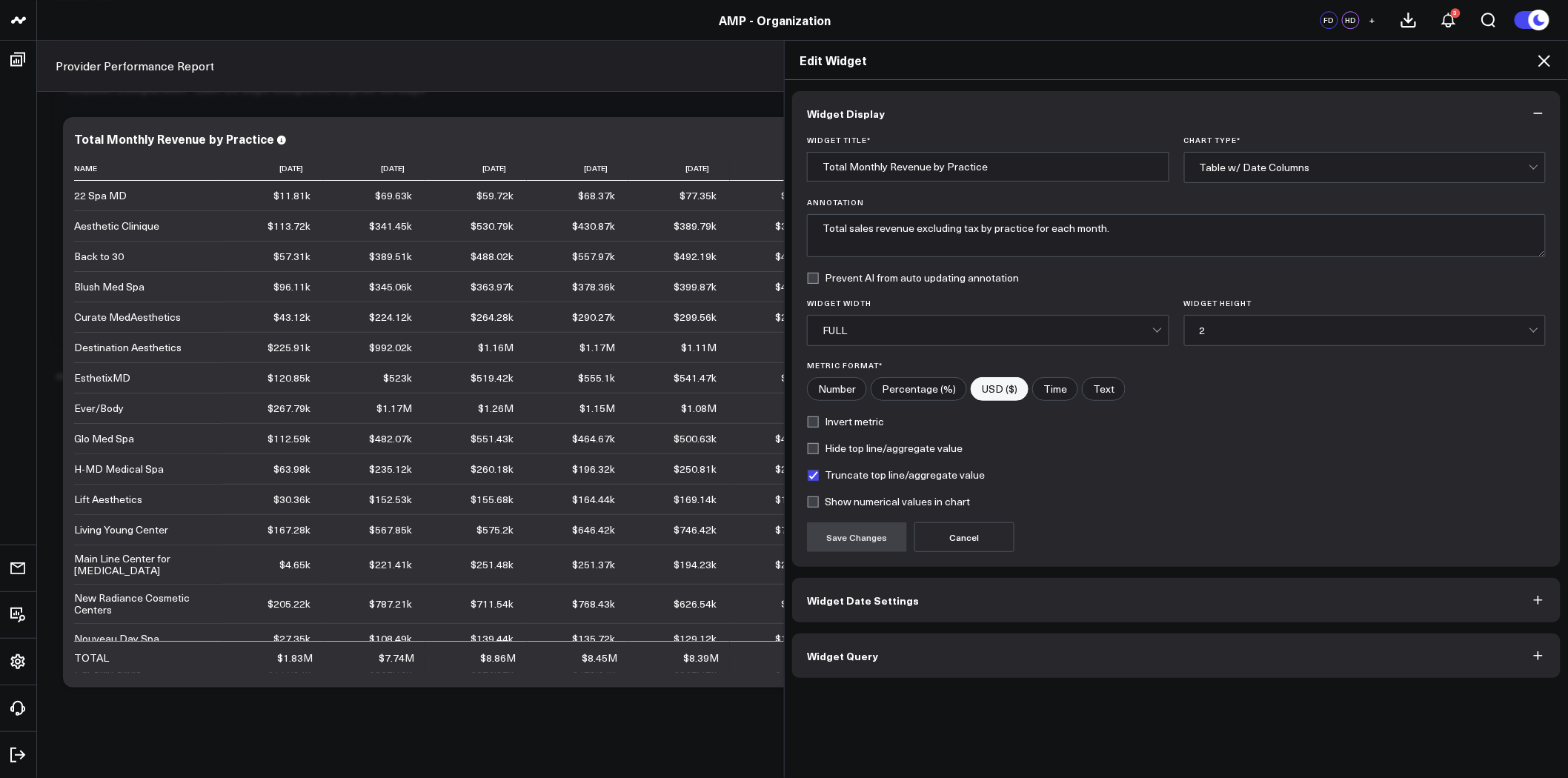
click at [1004, 651] on button "Widget Query" at bounding box center [1177, 656] width 769 height 45
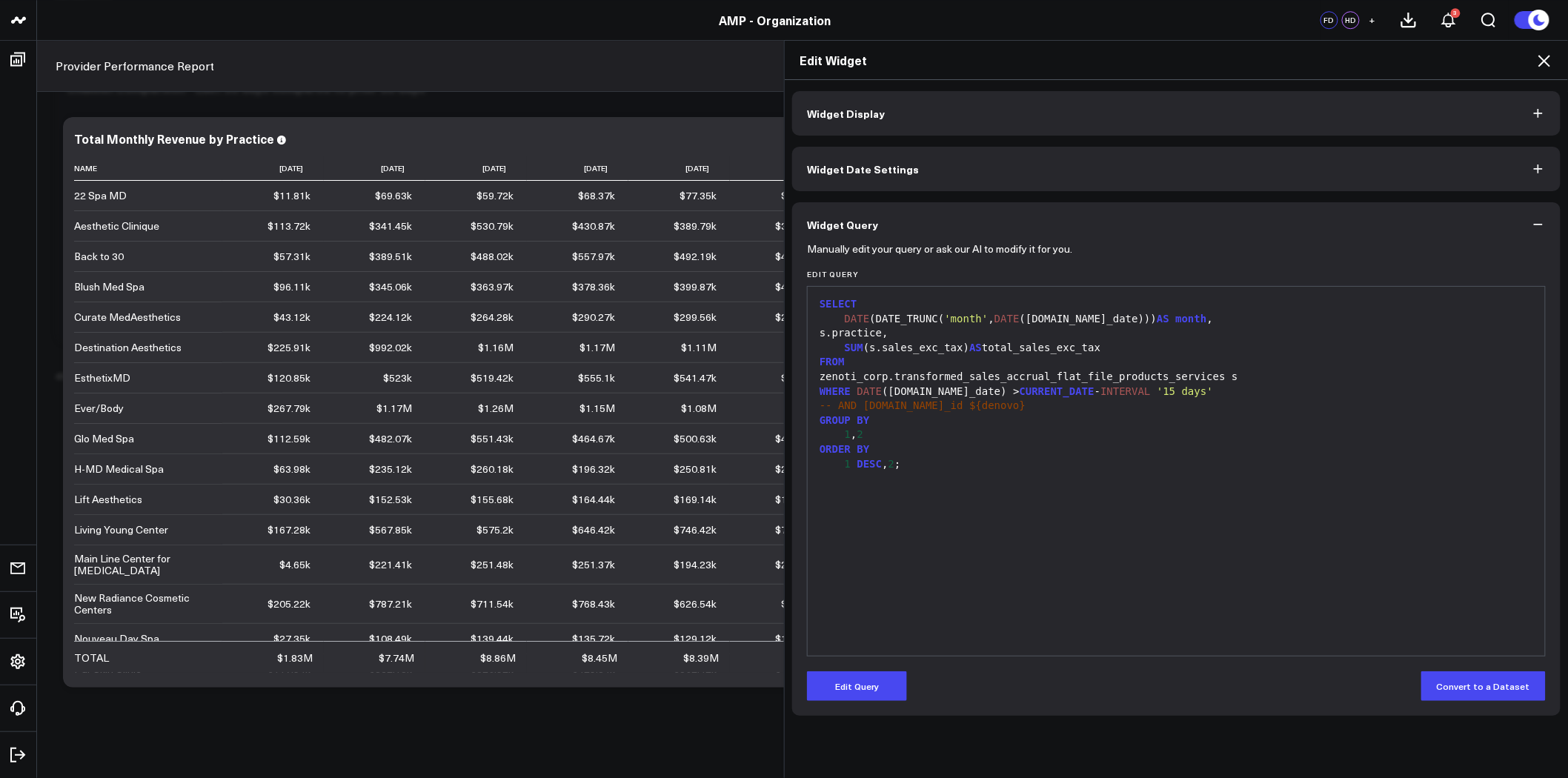
click at [1552, 64] on icon at bounding box center [1544, 60] width 18 height 18
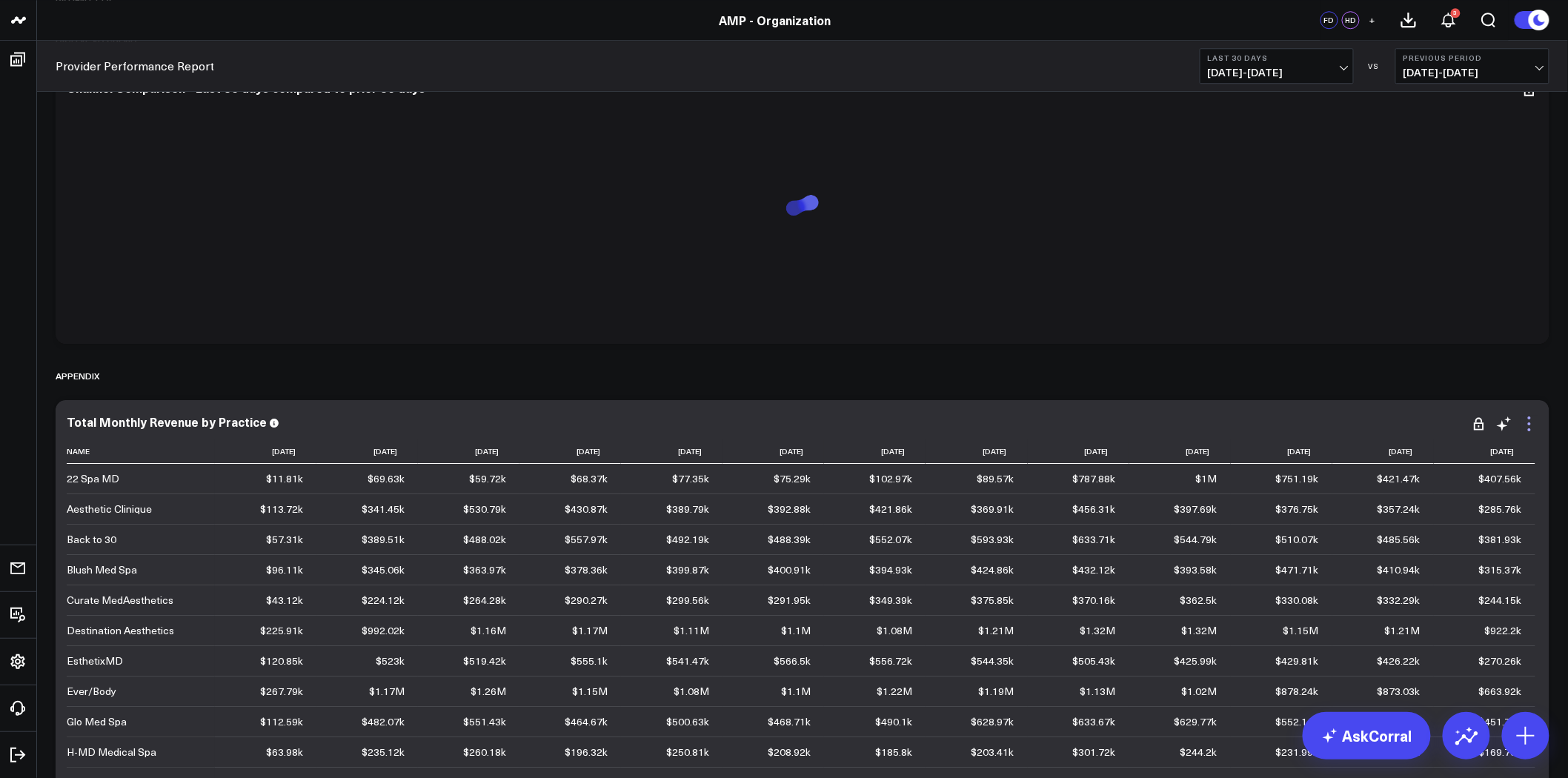
click at [1533, 423] on icon at bounding box center [1529, 424] width 18 height 18
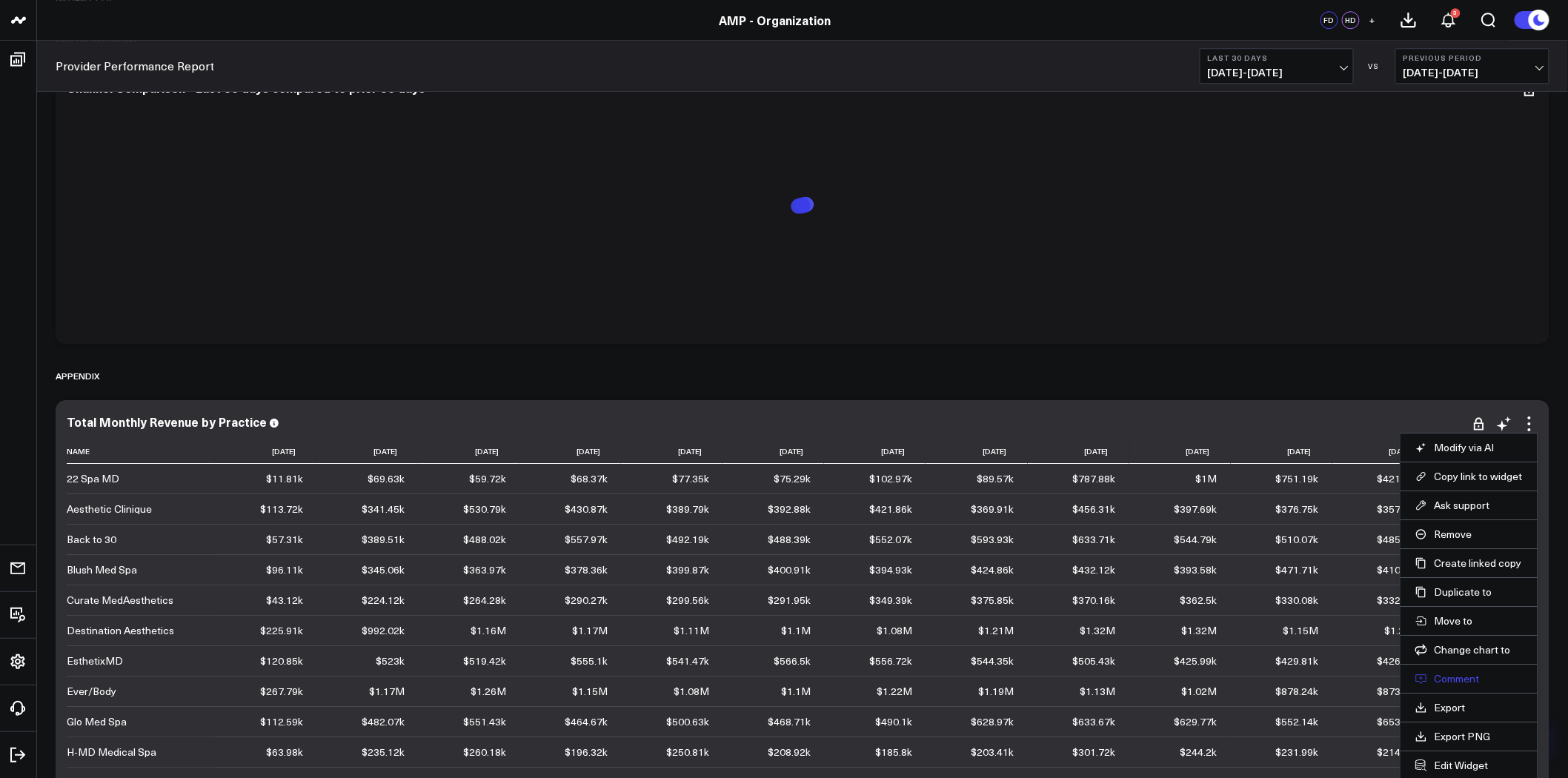
click at [1458, 679] on button "Comment" at bounding box center [1469, 679] width 108 height 13
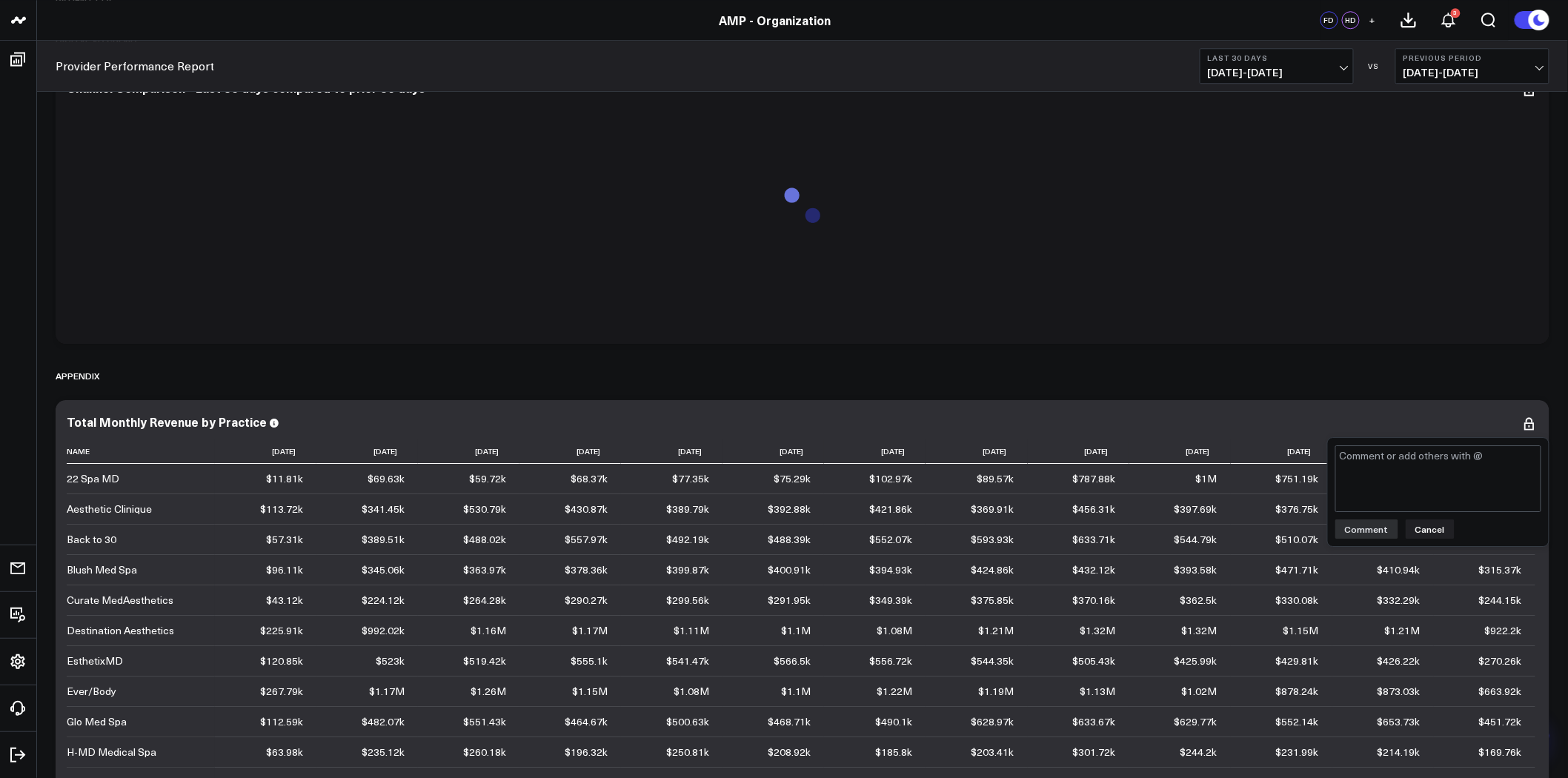
type textarea "@Corral Support practice filter does not update table"
click at [1377, 526] on button "Comment" at bounding box center [1367, 529] width 63 height 20
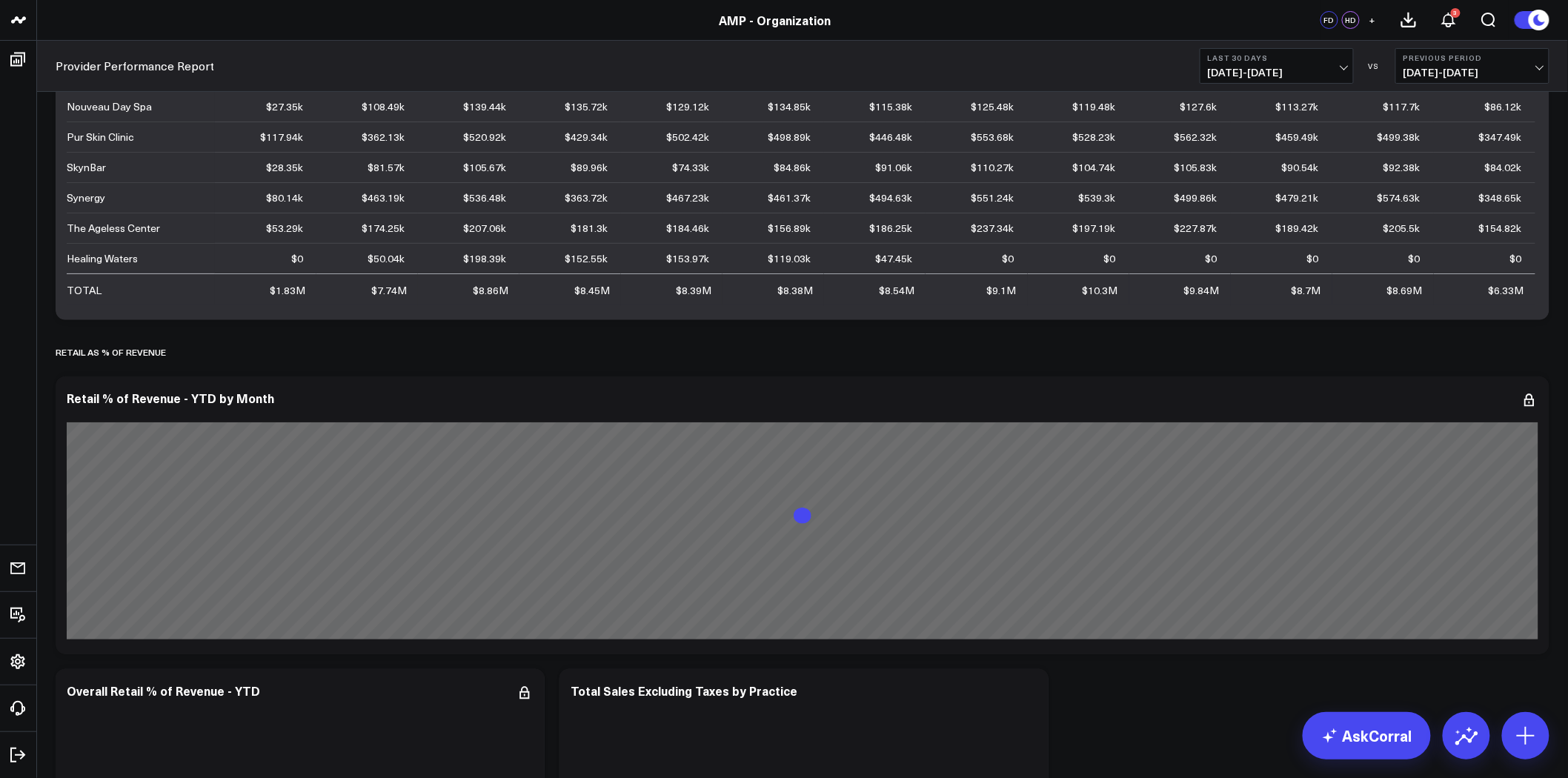
scroll to position [4777, 0]
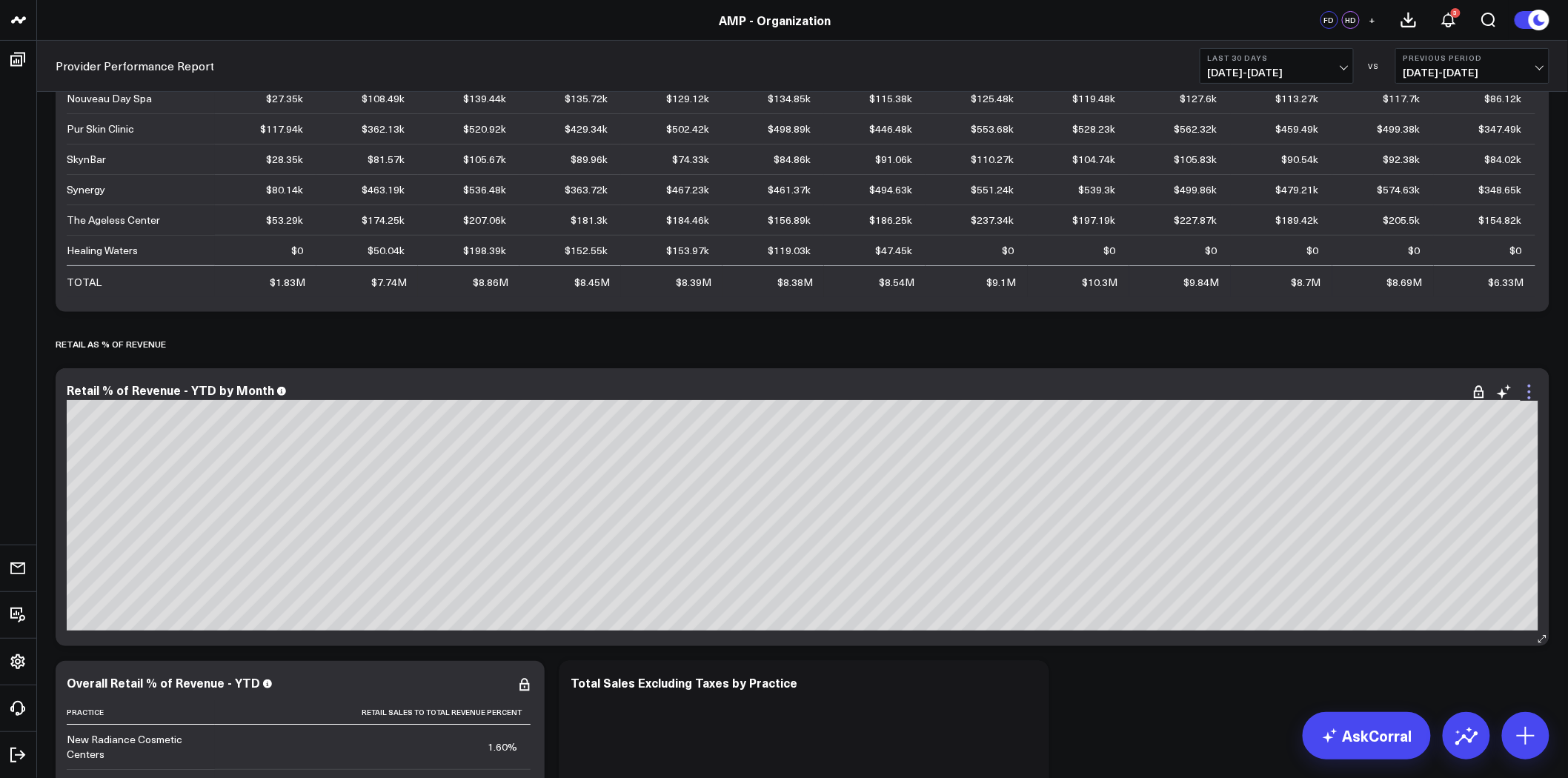
click at [1535, 389] on icon at bounding box center [1529, 391] width 18 height 18
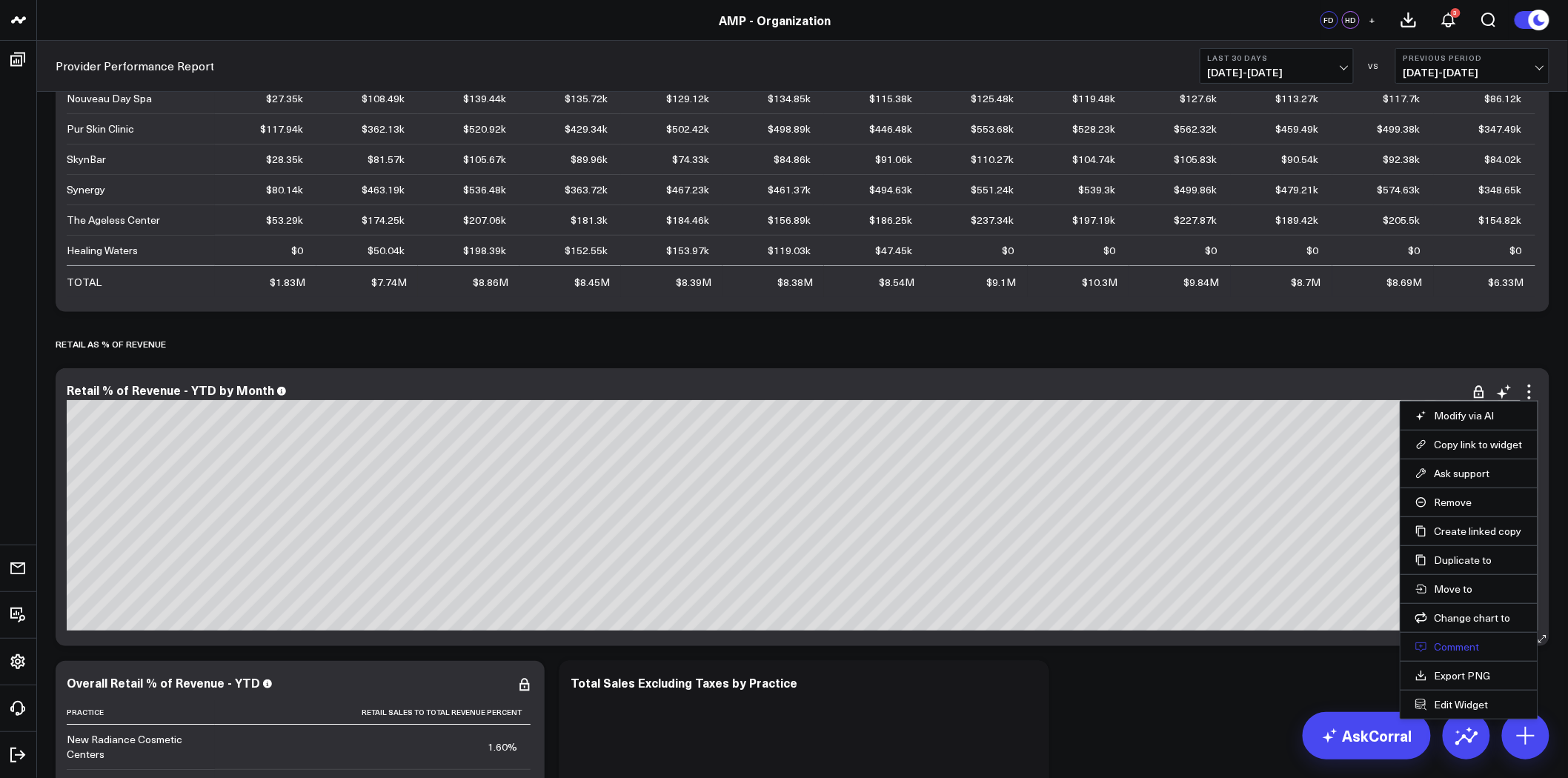
click at [1466, 646] on button "Comment" at bounding box center [1469, 647] width 108 height 13
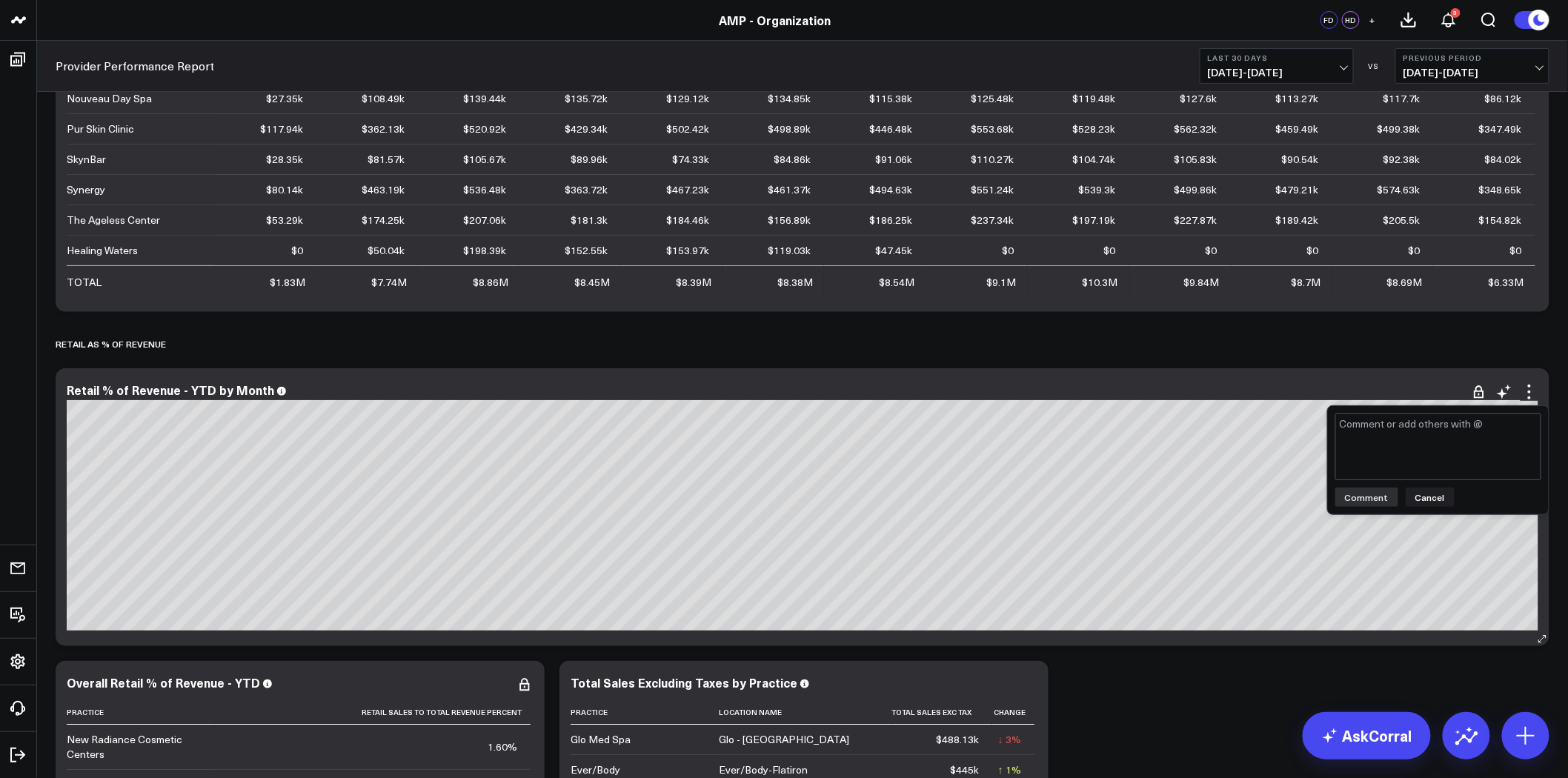
type textarea "@Corral Support practice filter does not update table"
click at [1378, 495] on button "Comment" at bounding box center [1367, 497] width 63 height 20
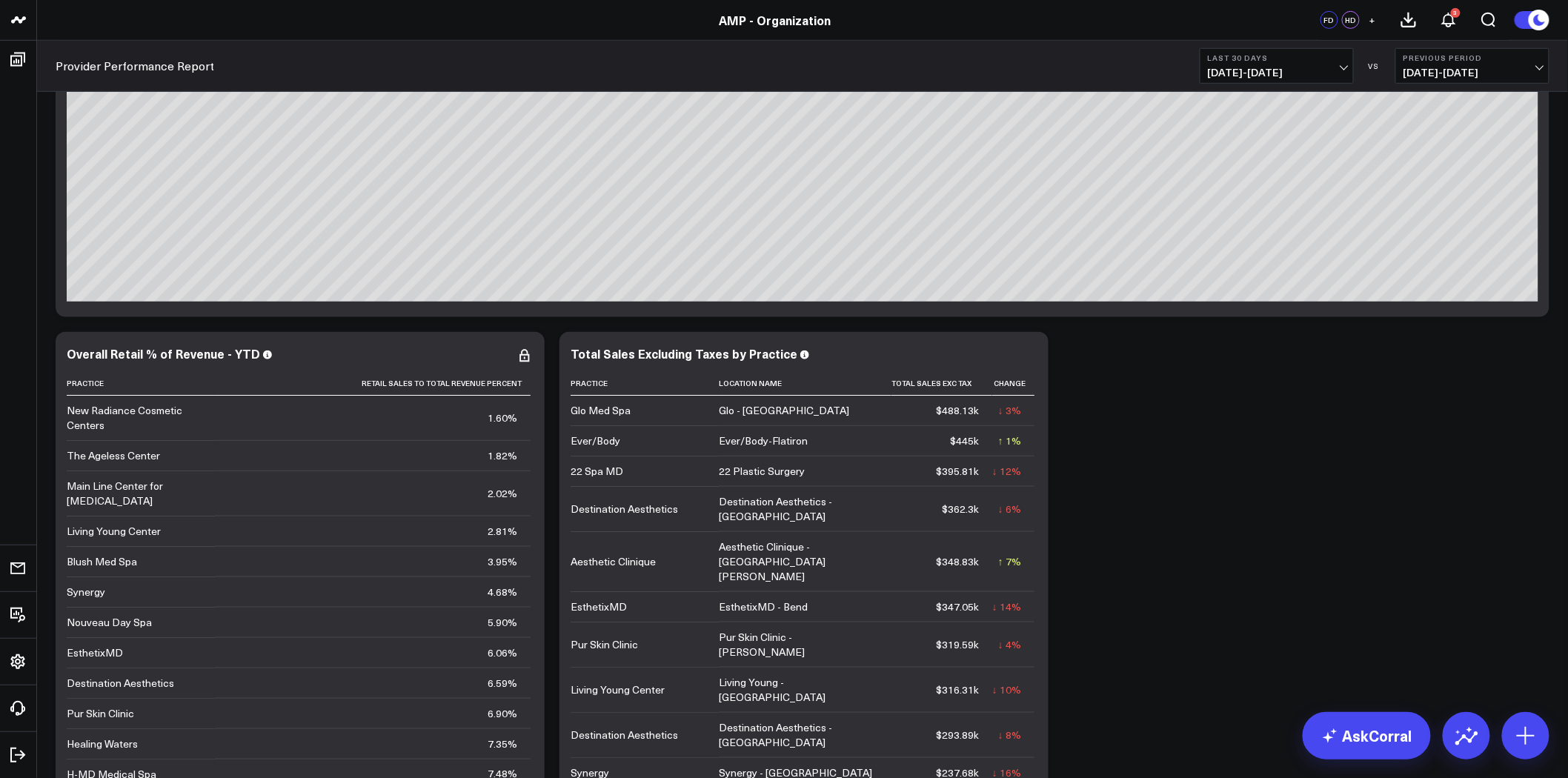
scroll to position [5189, 0]
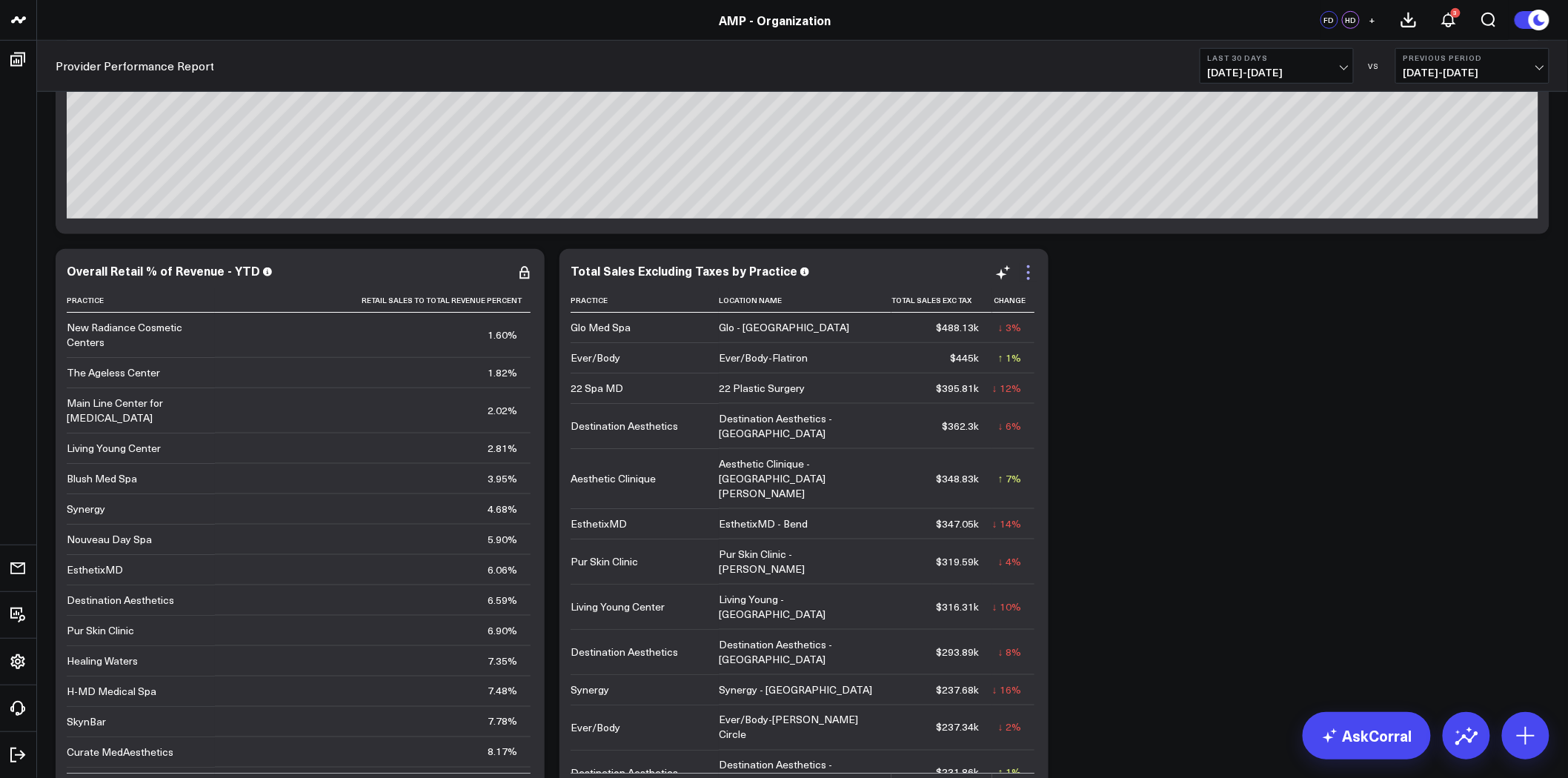
click at [1028, 265] on icon at bounding box center [1028, 266] width 3 height 3
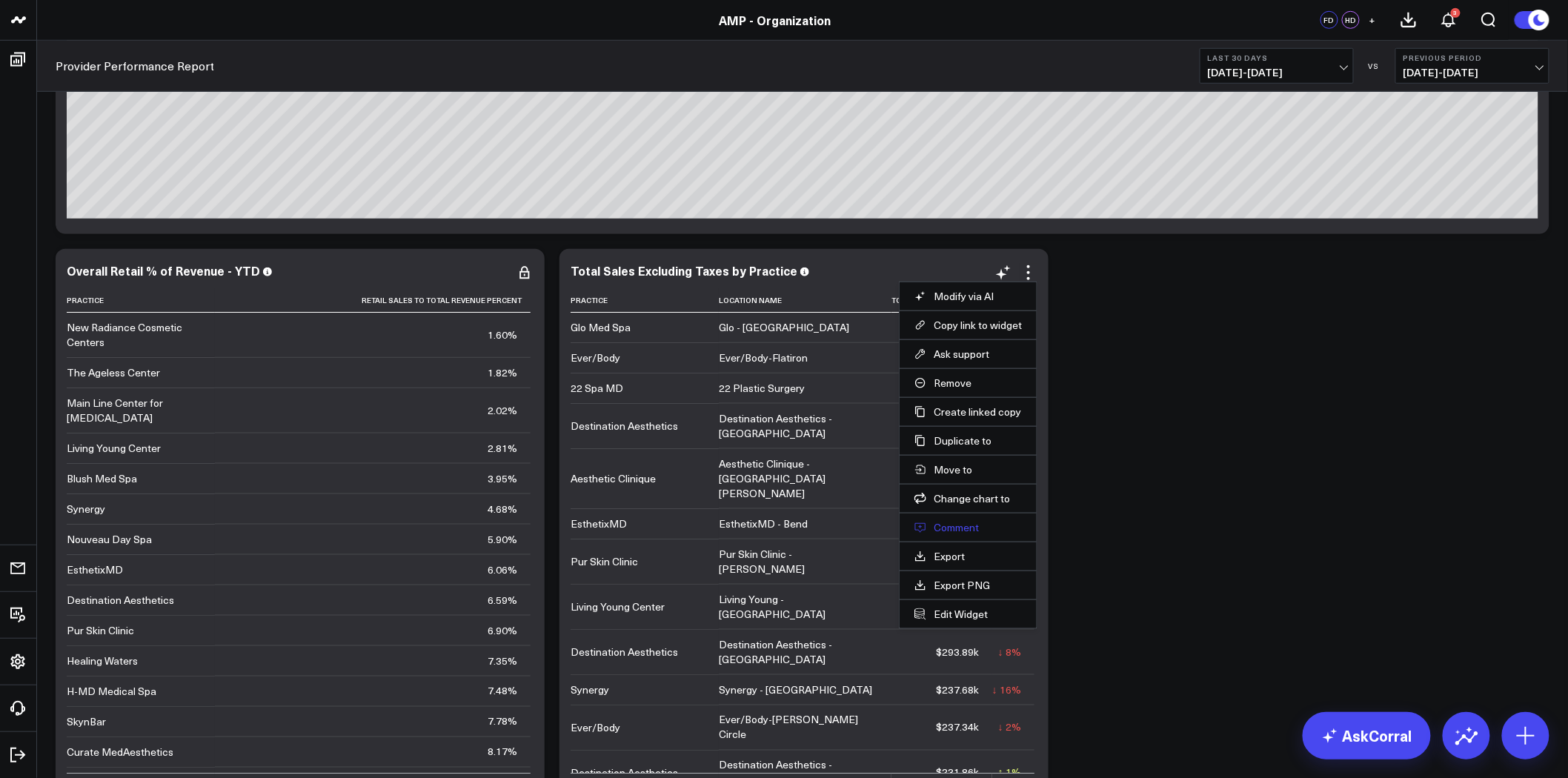
click at [973, 527] on button "Comment" at bounding box center [968, 528] width 108 height 13
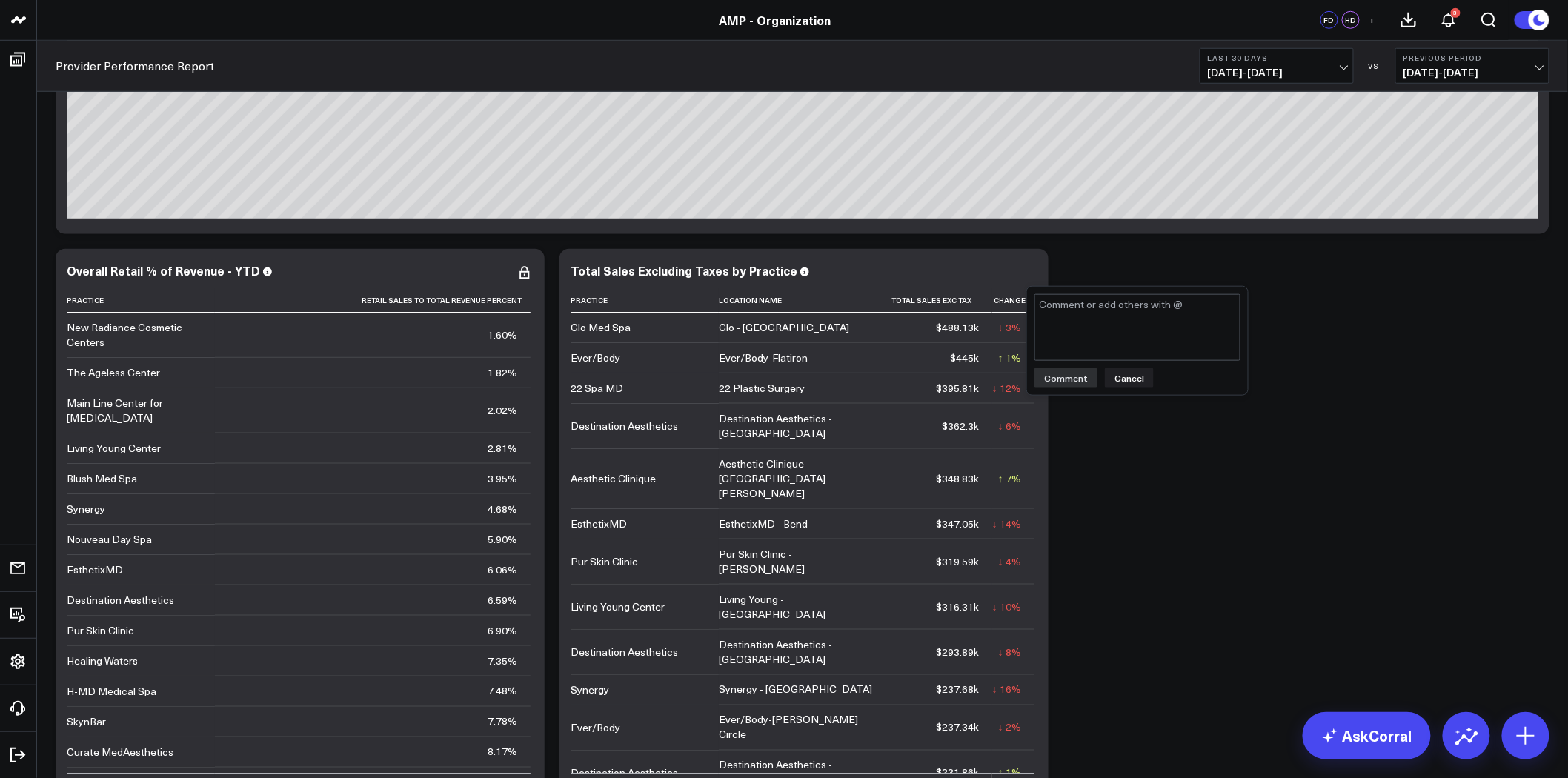
type textarea "@Corral Support practice filter does not update table"
click at [1070, 378] on button "Comment" at bounding box center [1066, 377] width 63 height 20
click at [520, 271] on icon at bounding box center [524, 272] width 18 height 18
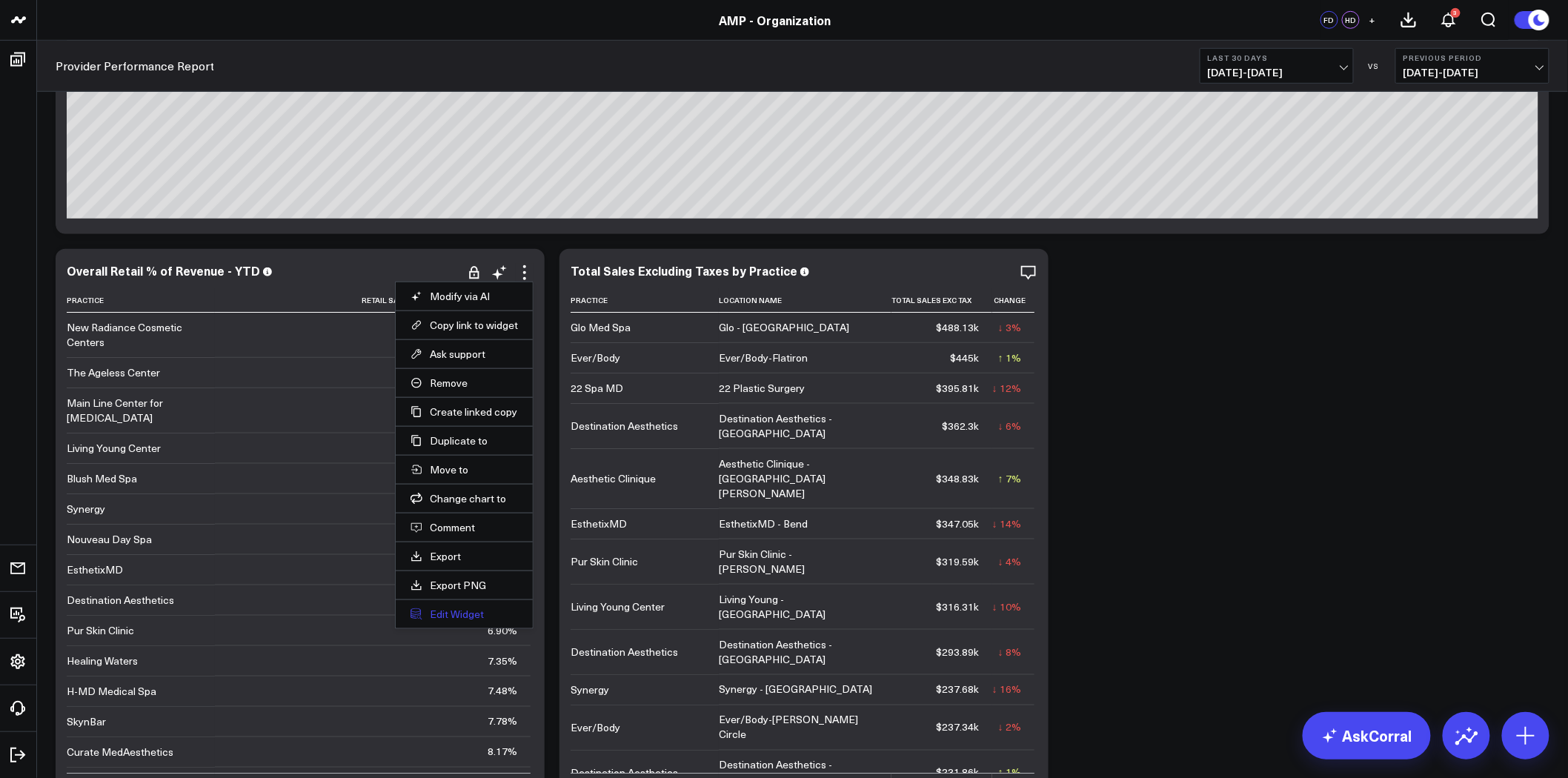
click at [458, 610] on button "Edit Widget" at bounding box center [465, 614] width 108 height 13
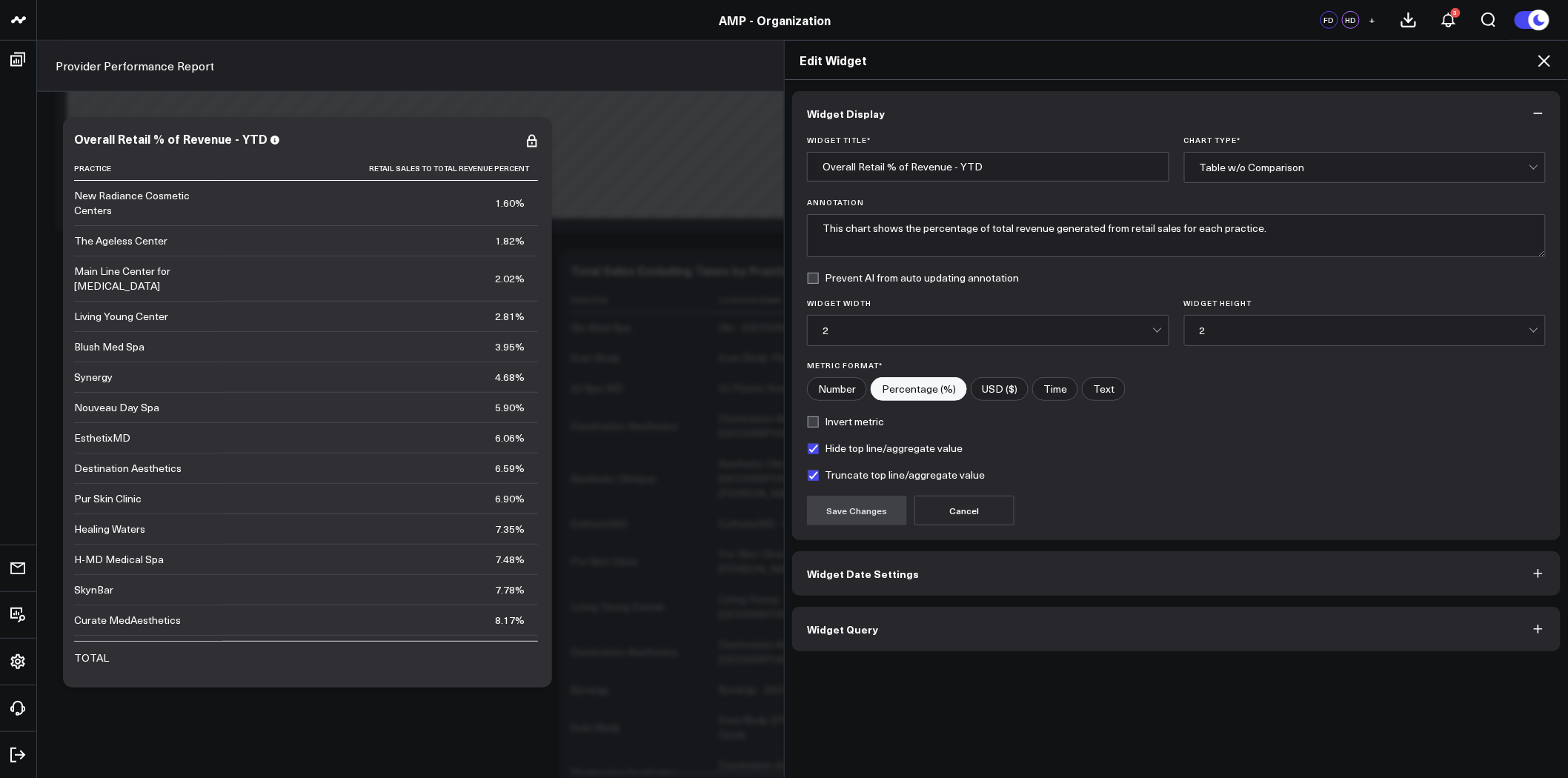
click at [884, 632] on button "Widget Query" at bounding box center [1177, 629] width 769 height 45
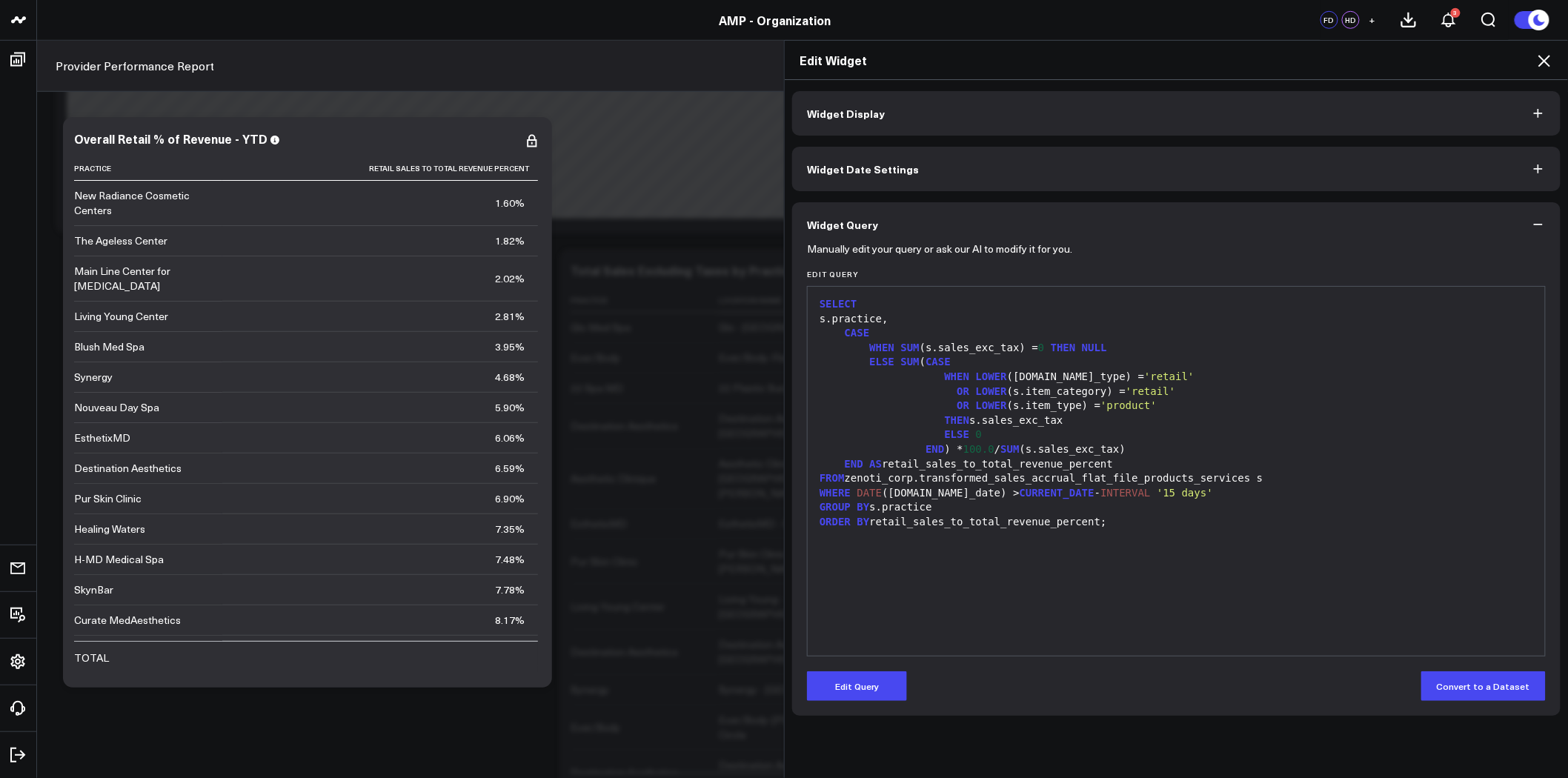
click at [1547, 64] on icon at bounding box center [1544, 60] width 18 height 18
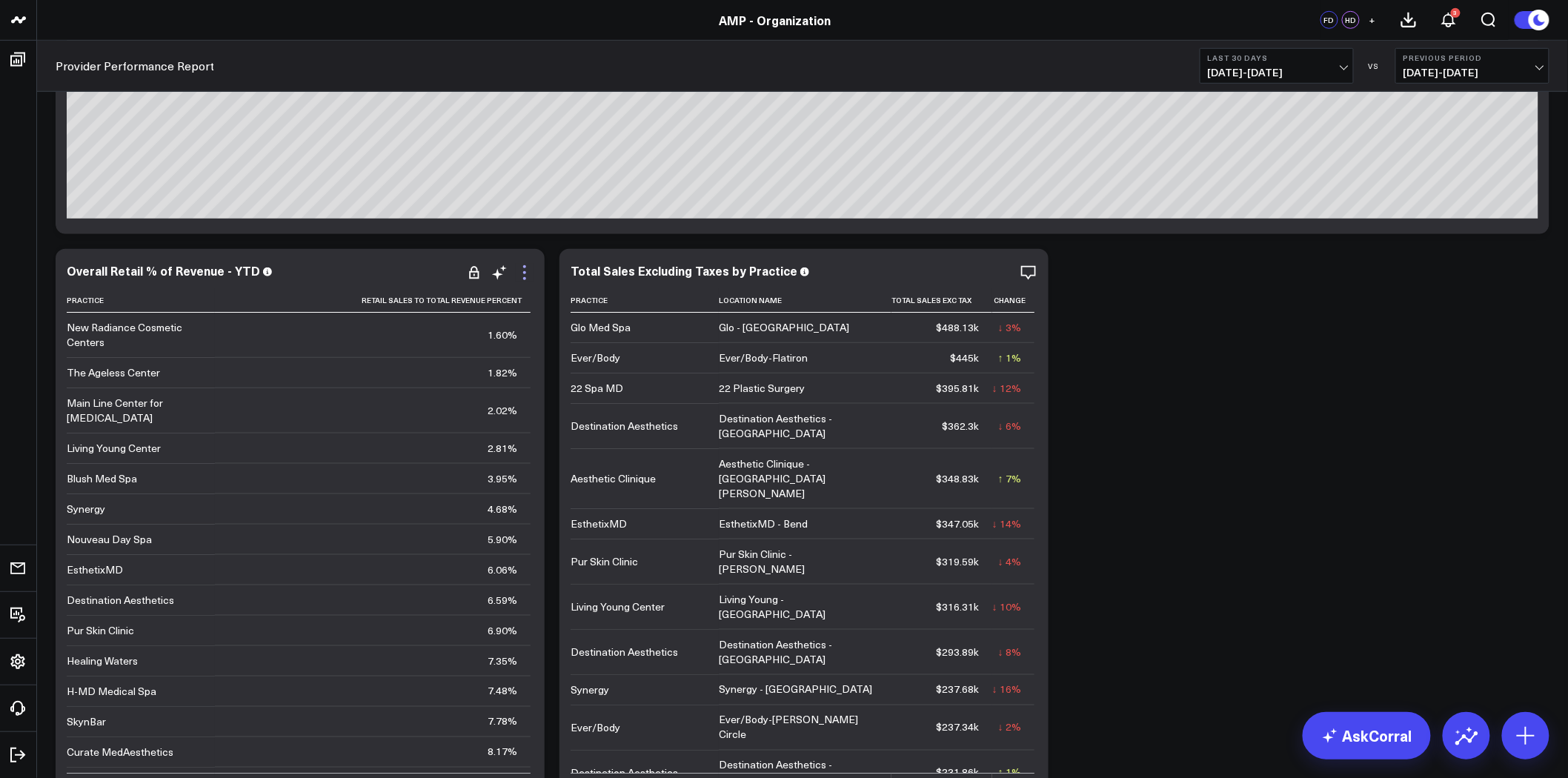
click at [527, 272] on icon at bounding box center [524, 272] width 18 height 18
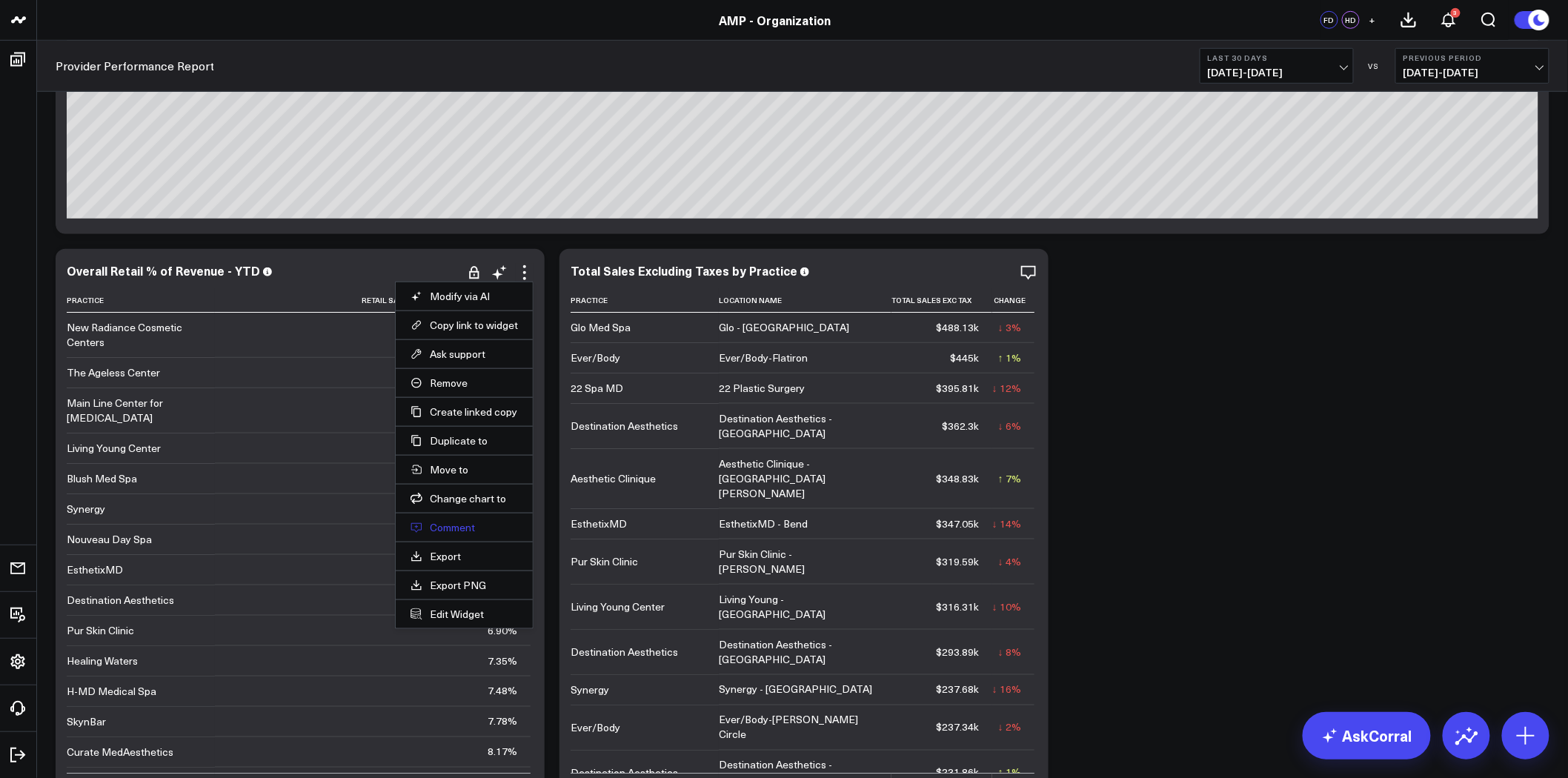
click at [455, 531] on button "Comment" at bounding box center [465, 528] width 108 height 13
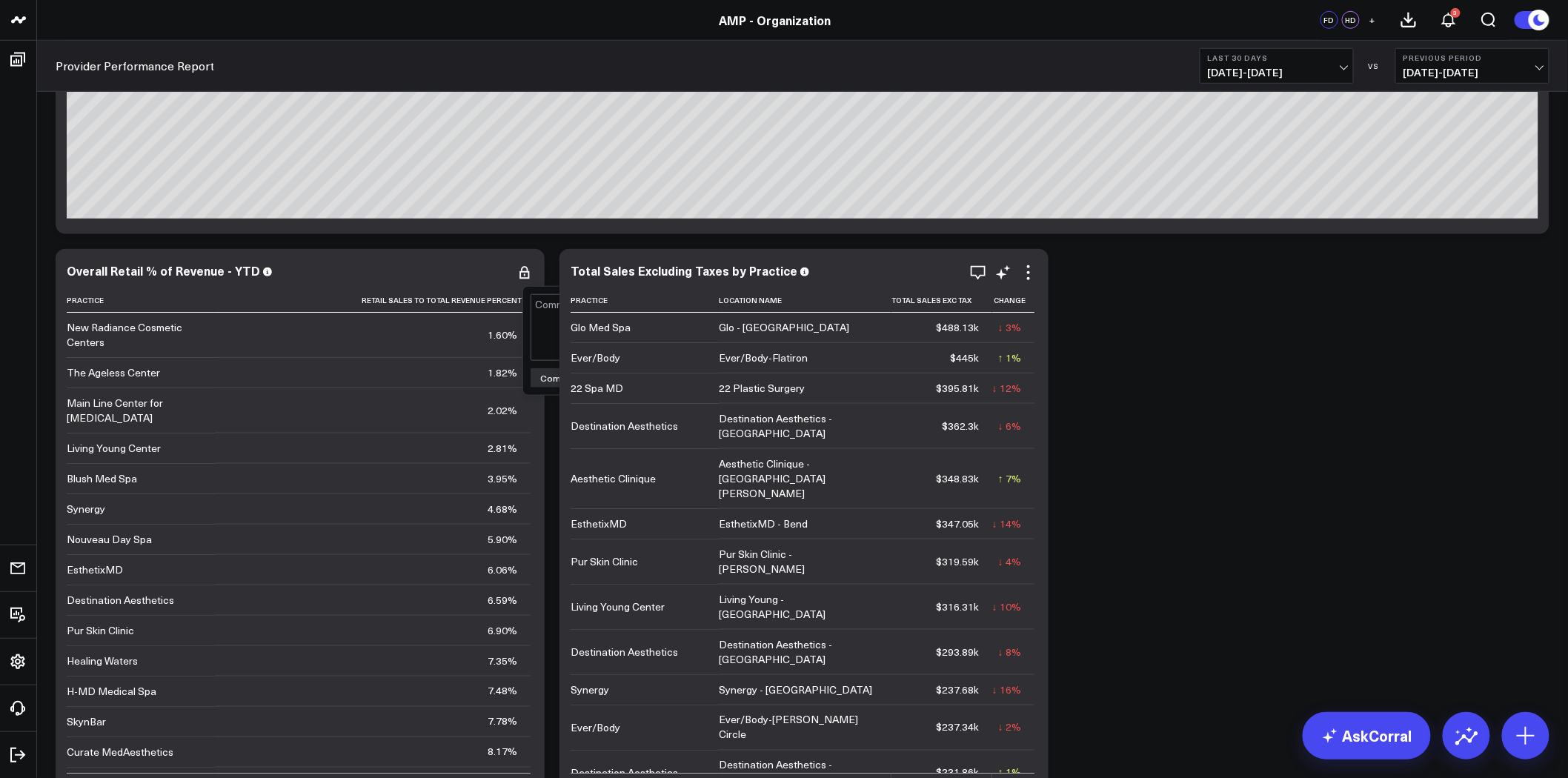
type textarea "@Corral Support practice filter does not update table"
click at [548, 383] on button "Comment" at bounding box center [562, 377] width 63 height 20
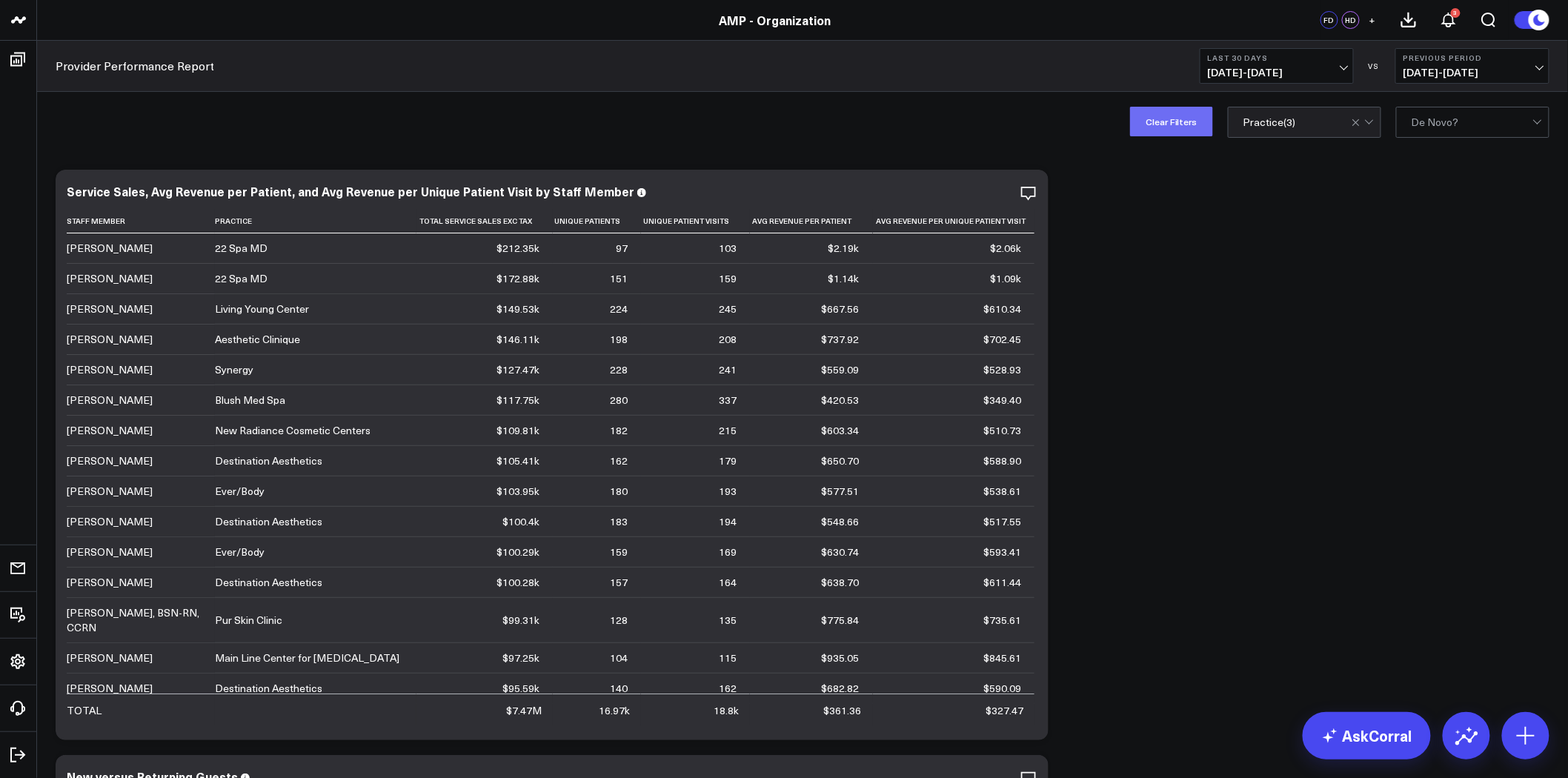
click at [1206, 112] on button "Clear Filters" at bounding box center [1171, 122] width 83 height 30
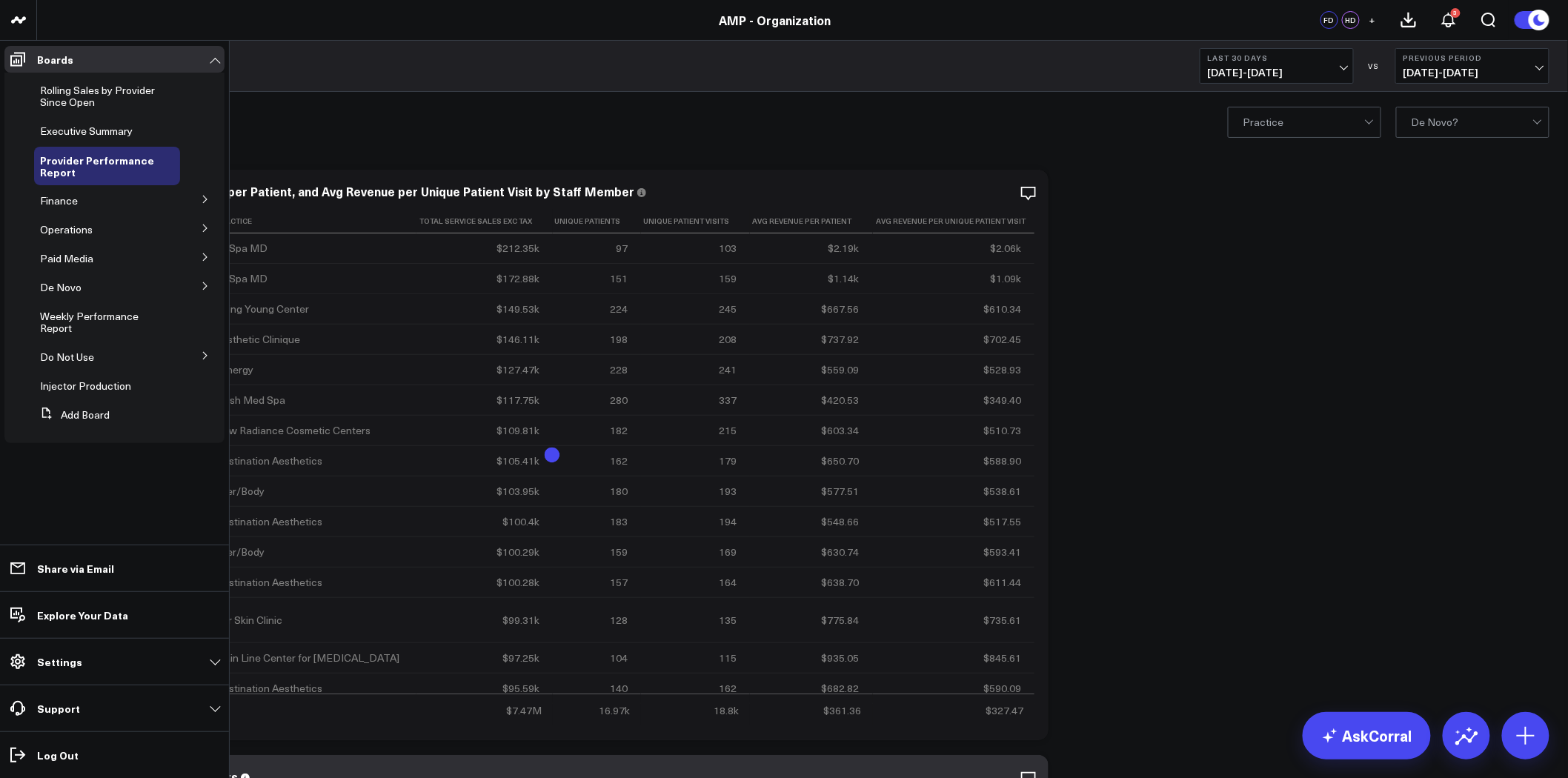
click at [204, 198] on icon at bounding box center [205, 200] width 9 height 9
click at [64, 199] on span "Finance" at bounding box center [59, 200] width 38 height 14
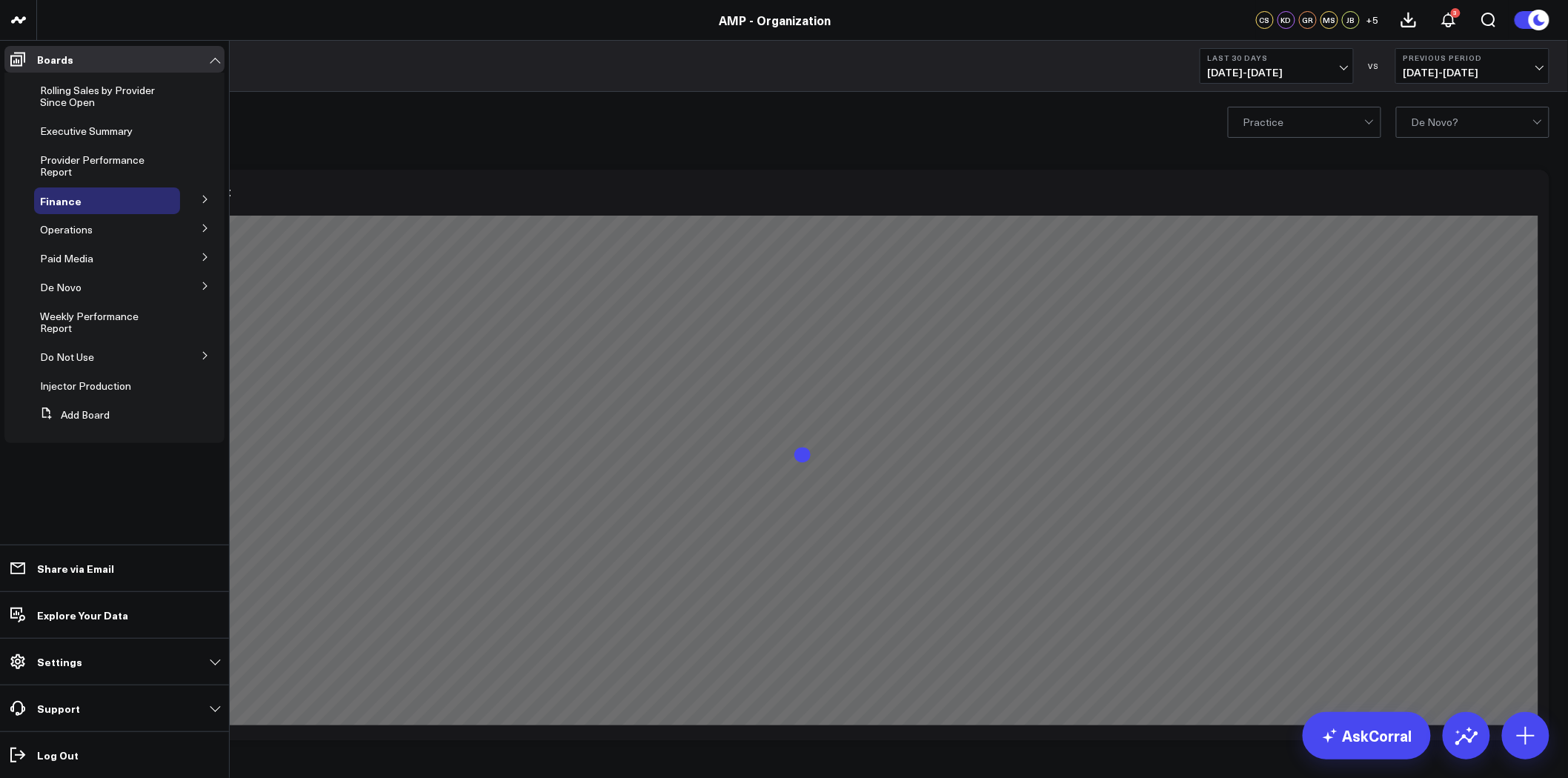
click at [206, 196] on icon at bounding box center [205, 200] width 9 height 9
click at [168, 226] on icon at bounding box center [168, 227] width 12 height 12
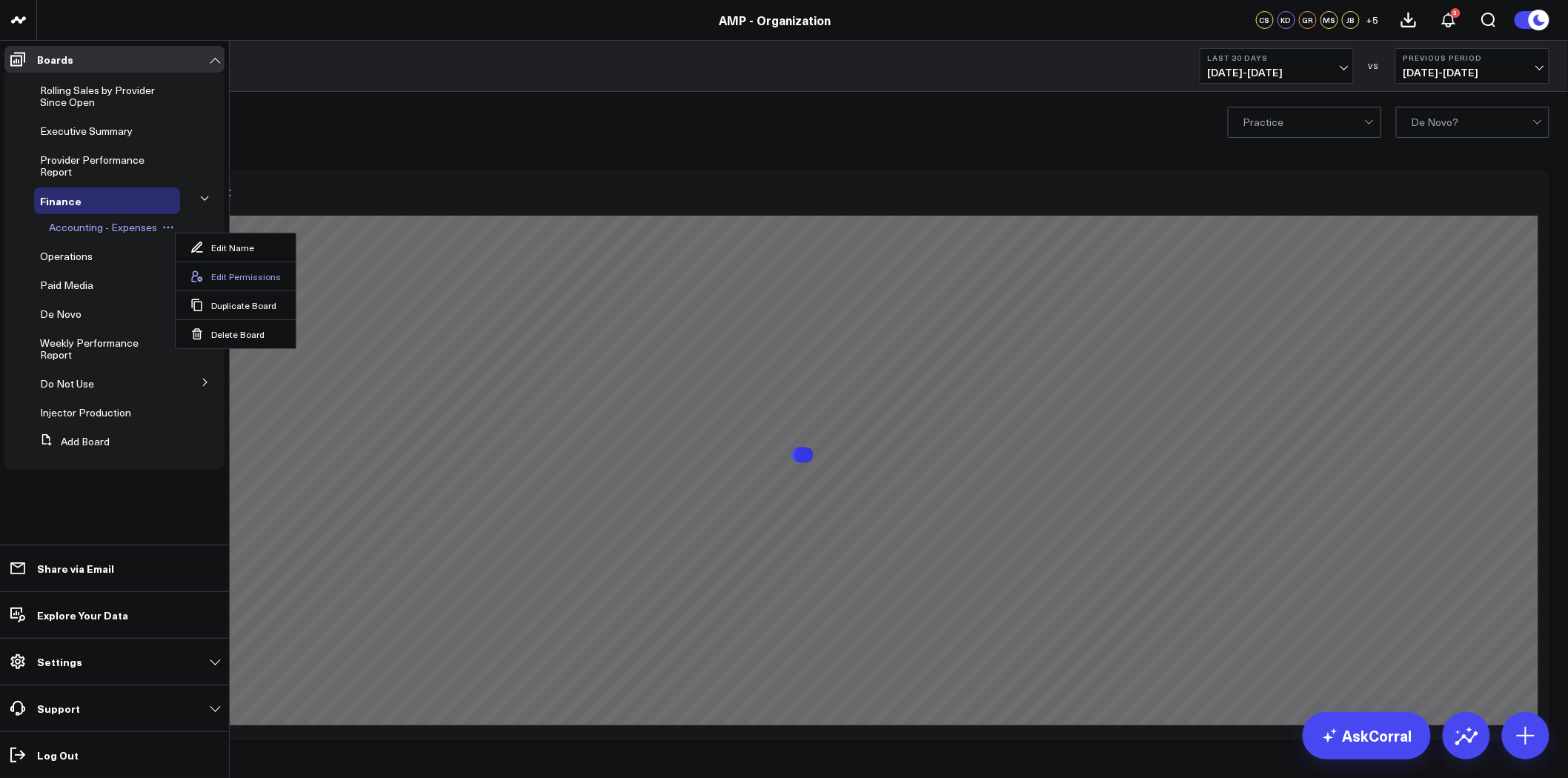
click at [248, 271] on button "Edit Permissions" at bounding box center [235, 276] width 120 height 29
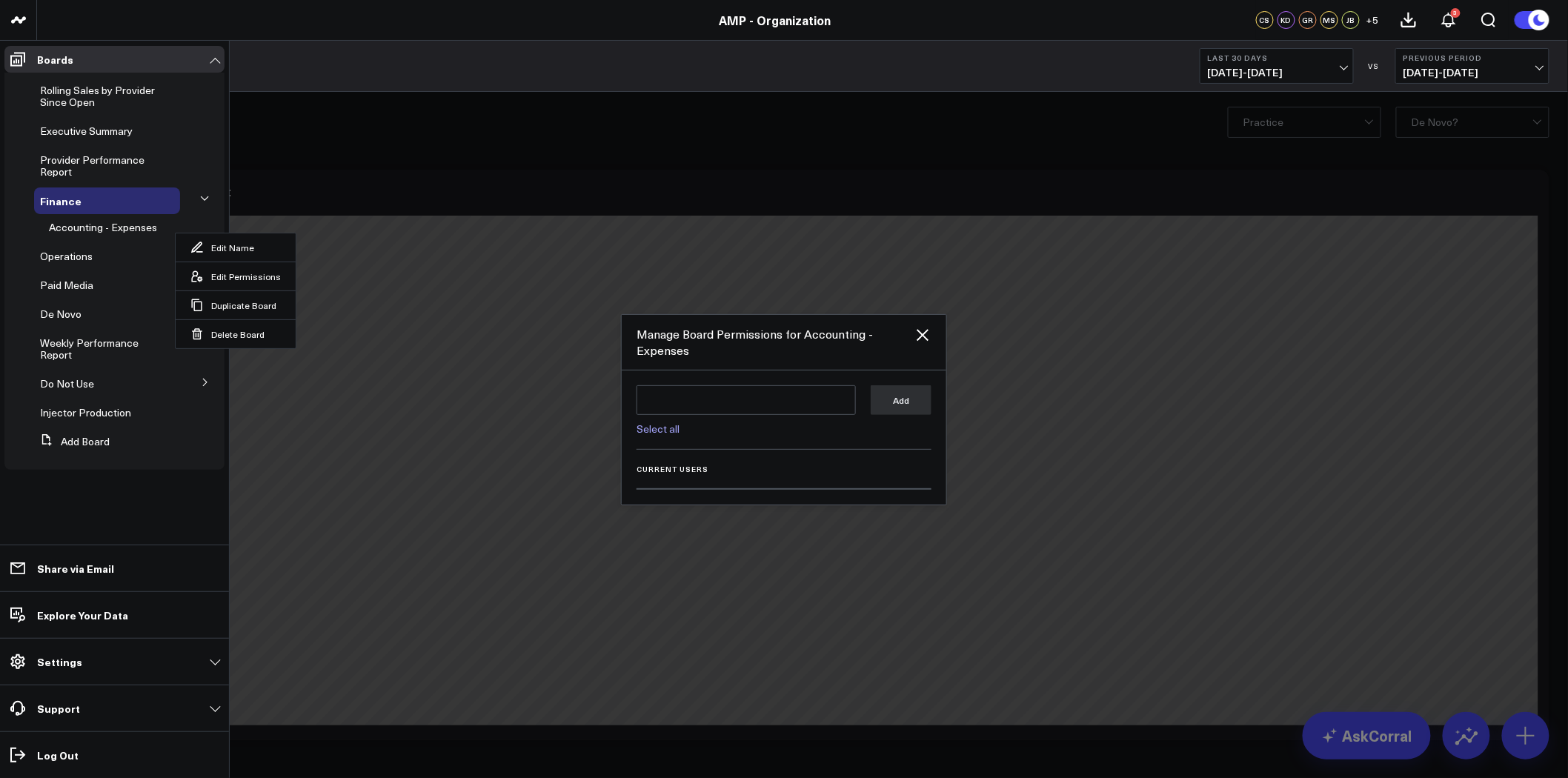
click at [935, 335] on div "Manage Board Permissions for Accounting - Expenses" at bounding box center [784, 343] width 324 height 56
click at [920, 328] on icon at bounding box center [922, 335] width 18 height 18
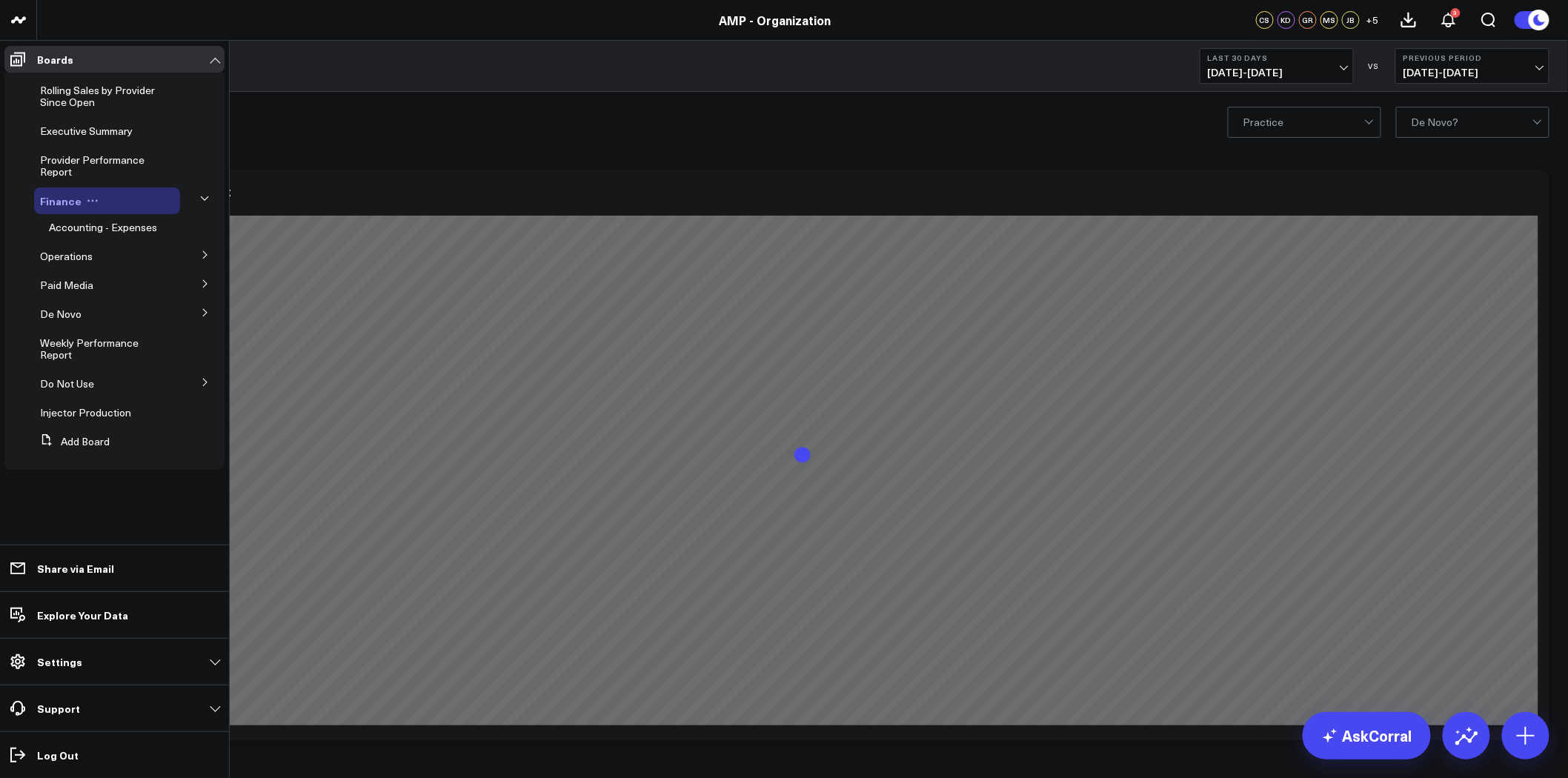
click at [86, 196] on icon at bounding box center [92, 201] width 12 height 12
click at [174, 247] on button "Edit Permissions" at bounding box center [158, 249] width 120 height 29
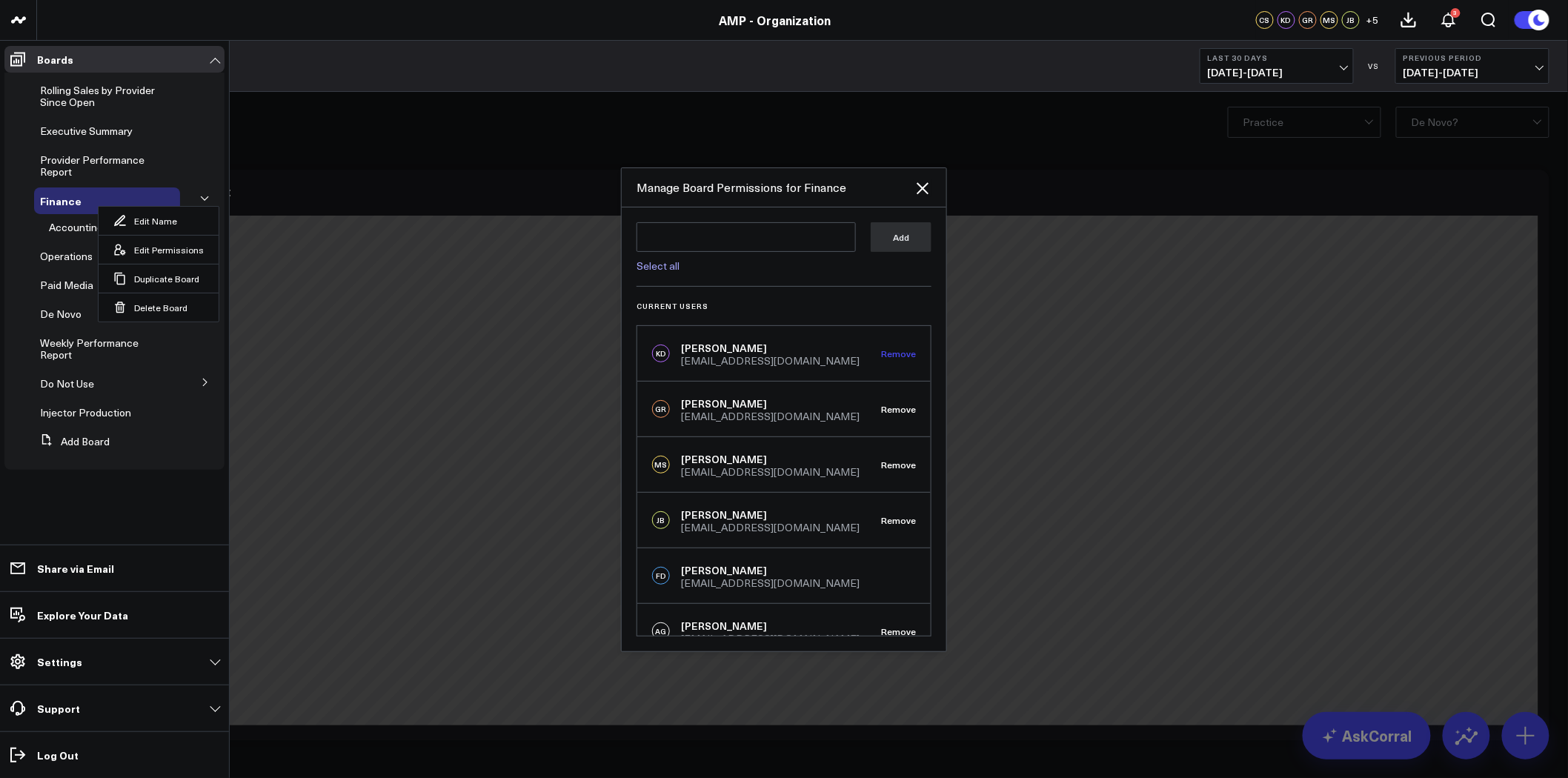
click at [901, 353] on button "Remove" at bounding box center [898, 353] width 34 height 10
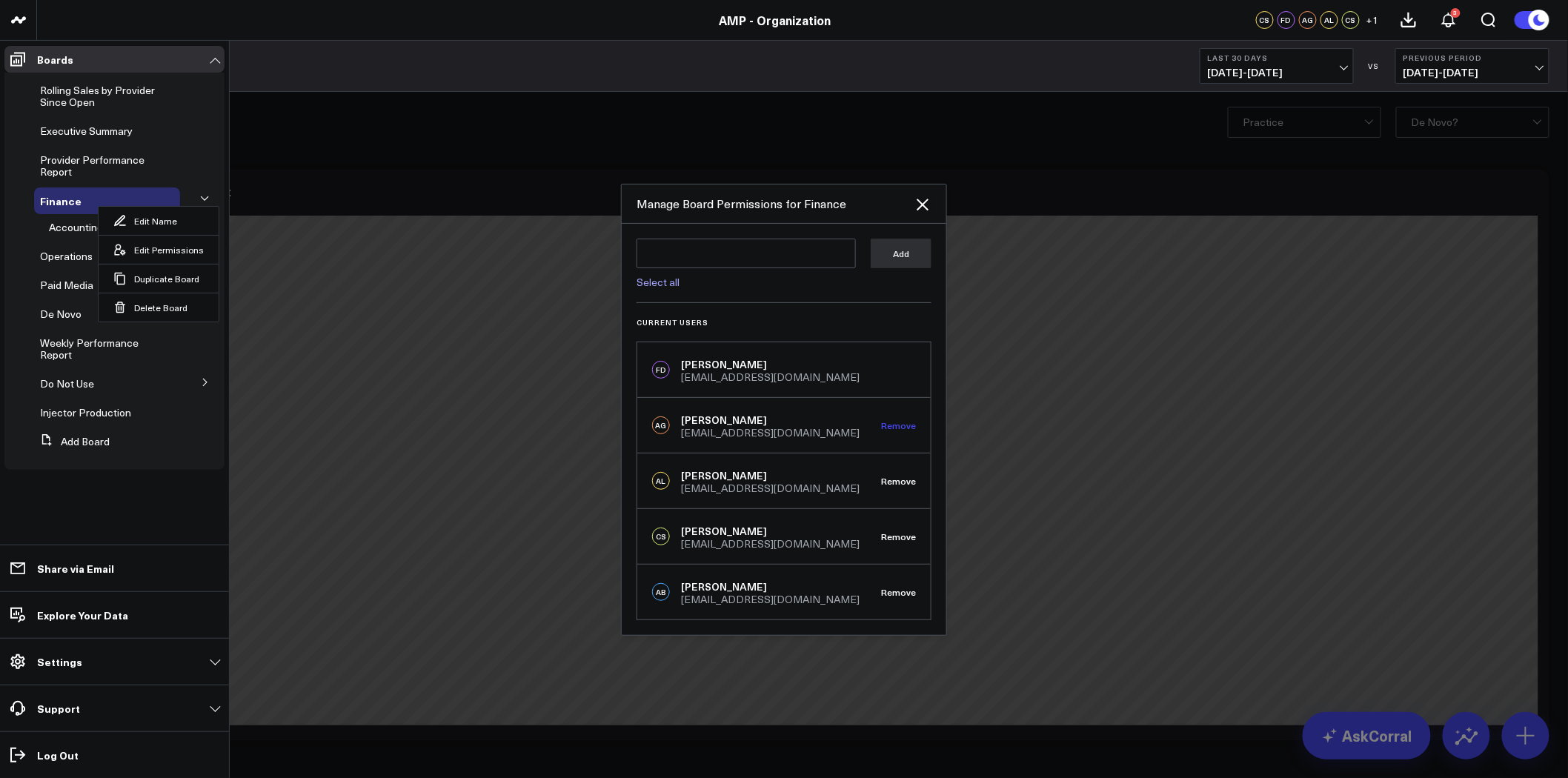
click at [906, 423] on button "Remove" at bounding box center [898, 425] width 34 height 10
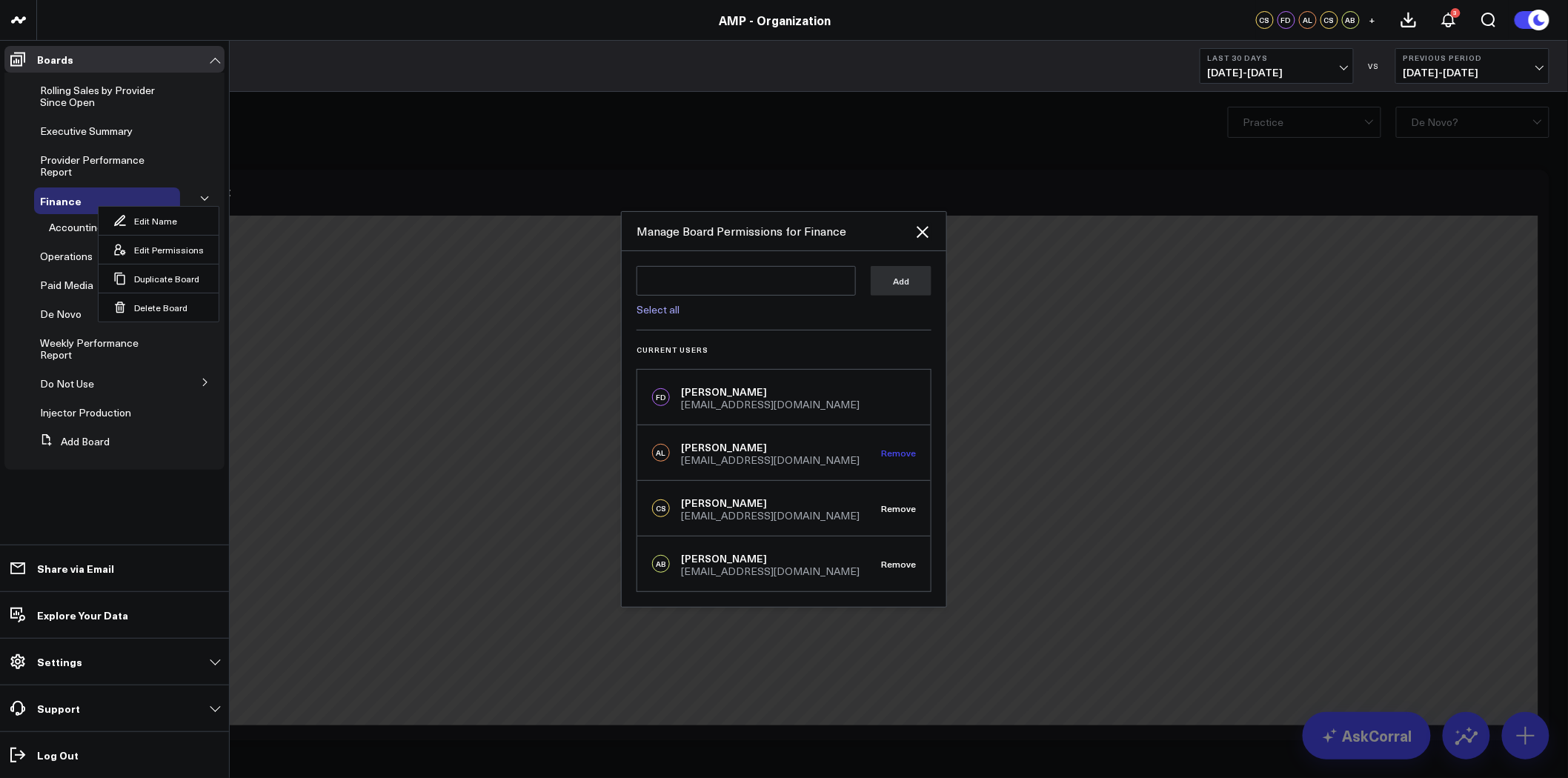
click at [902, 455] on button "Remove" at bounding box center [898, 453] width 34 height 10
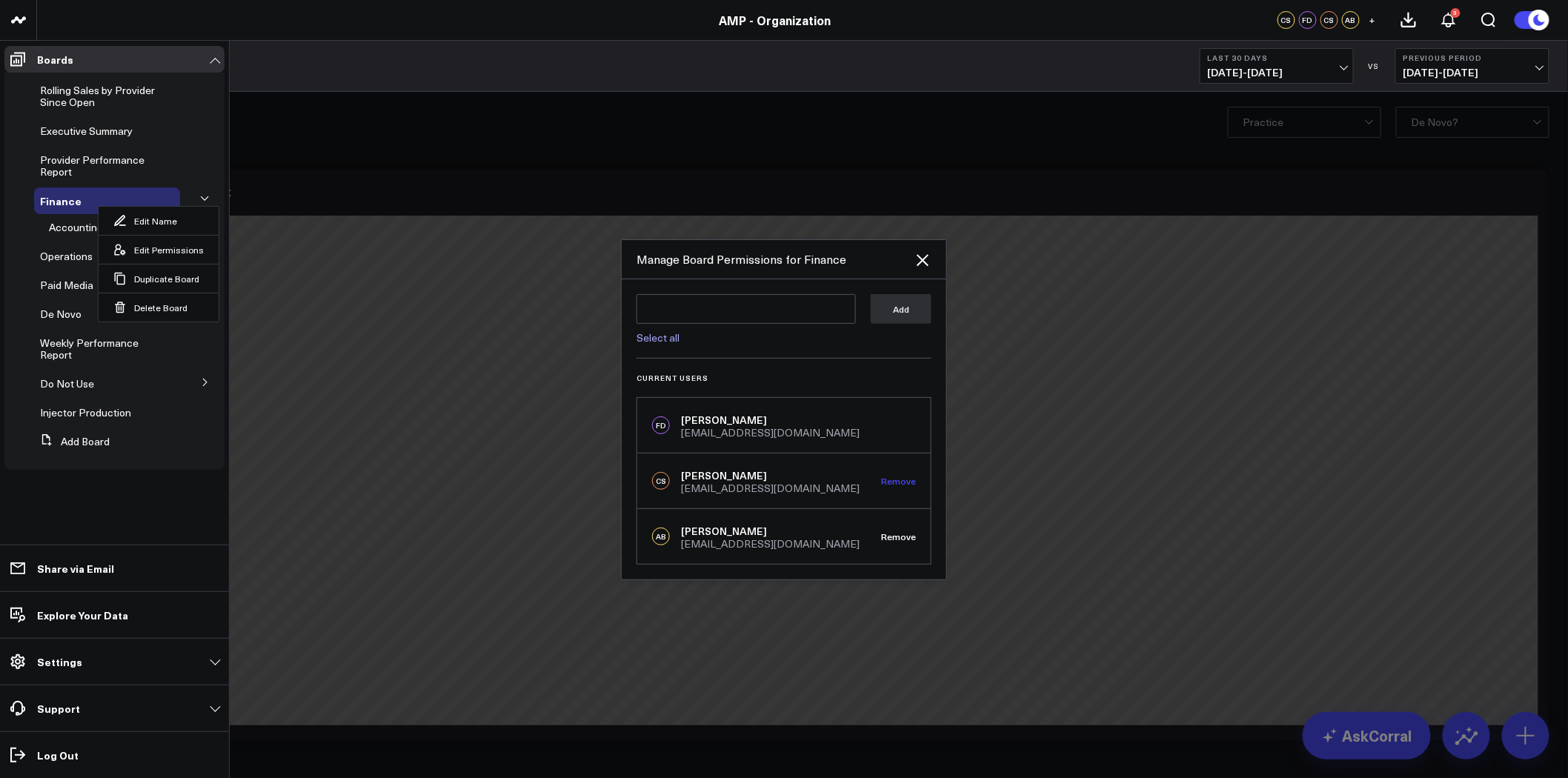
click at [899, 480] on button "Remove" at bounding box center [898, 481] width 34 height 10
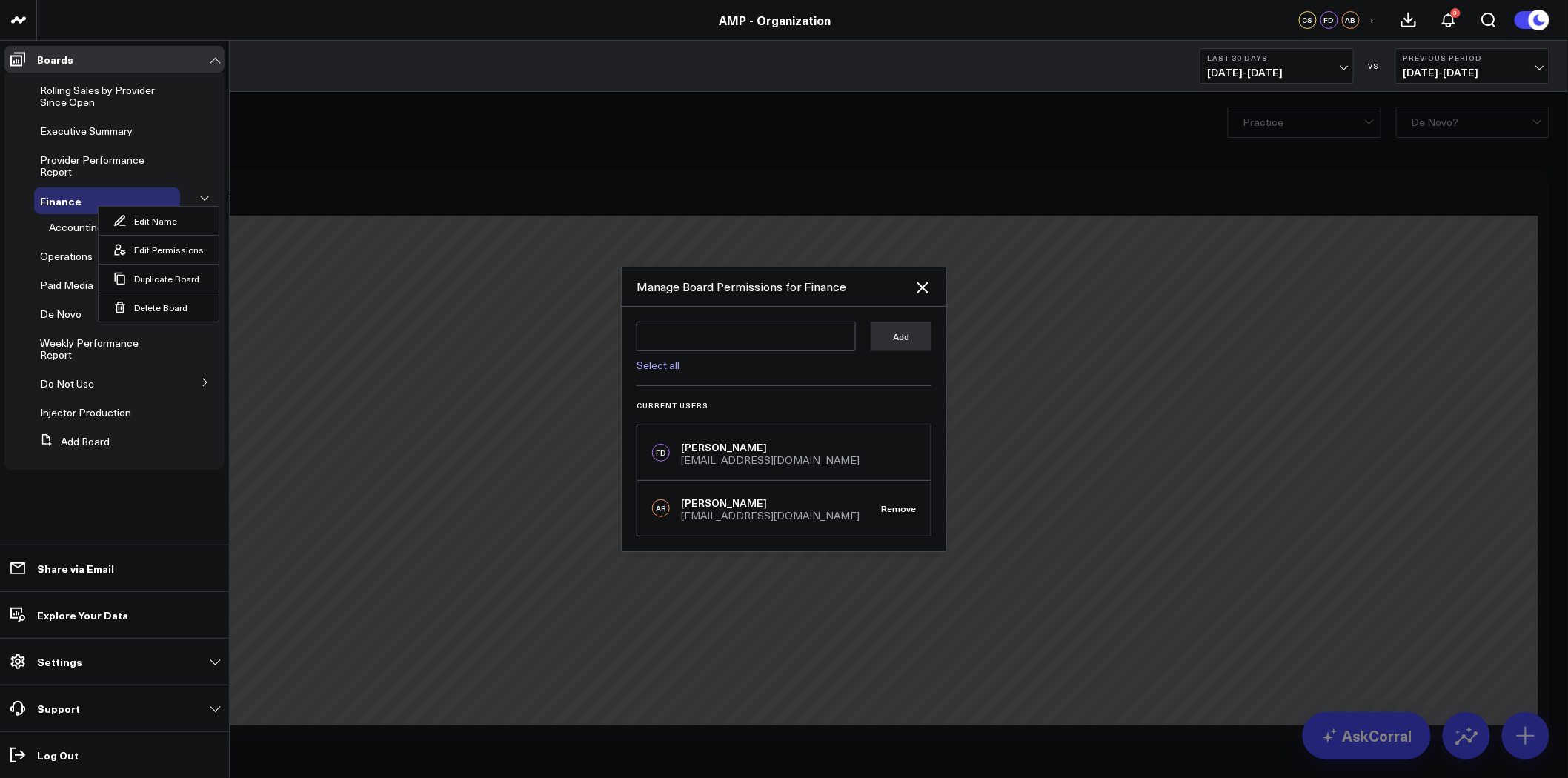
click at [909, 516] on div "AB [PERSON_NAME] [EMAIL_ADDRESS][DOMAIN_NAME] Remove" at bounding box center [784, 508] width 294 height 55
click at [910, 503] on button "Remove" at bounding box center [898, 508] width 34 height 10
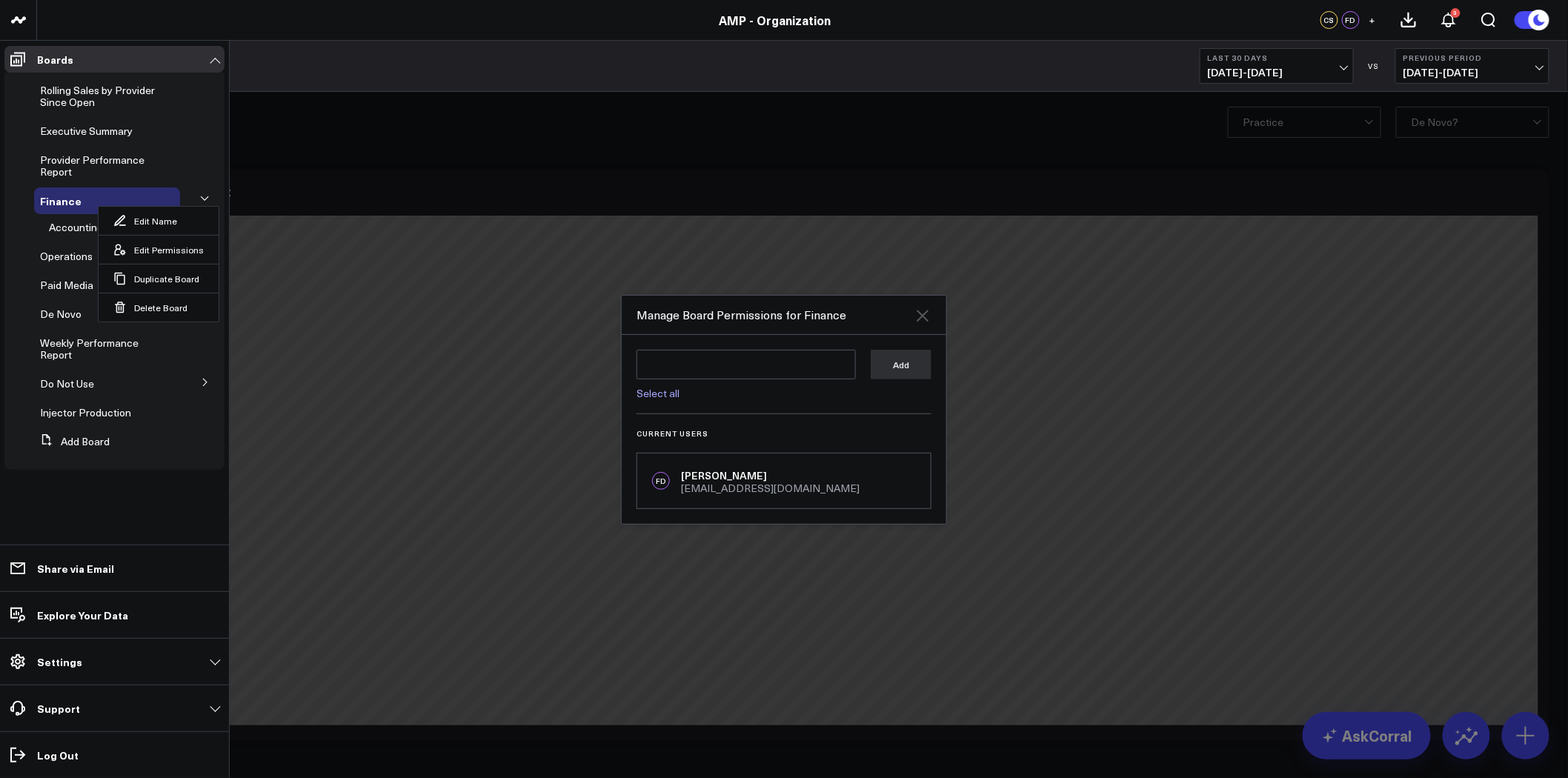
click at [923, 312] on icon at bounding box center [922, 315] width 18 height 18
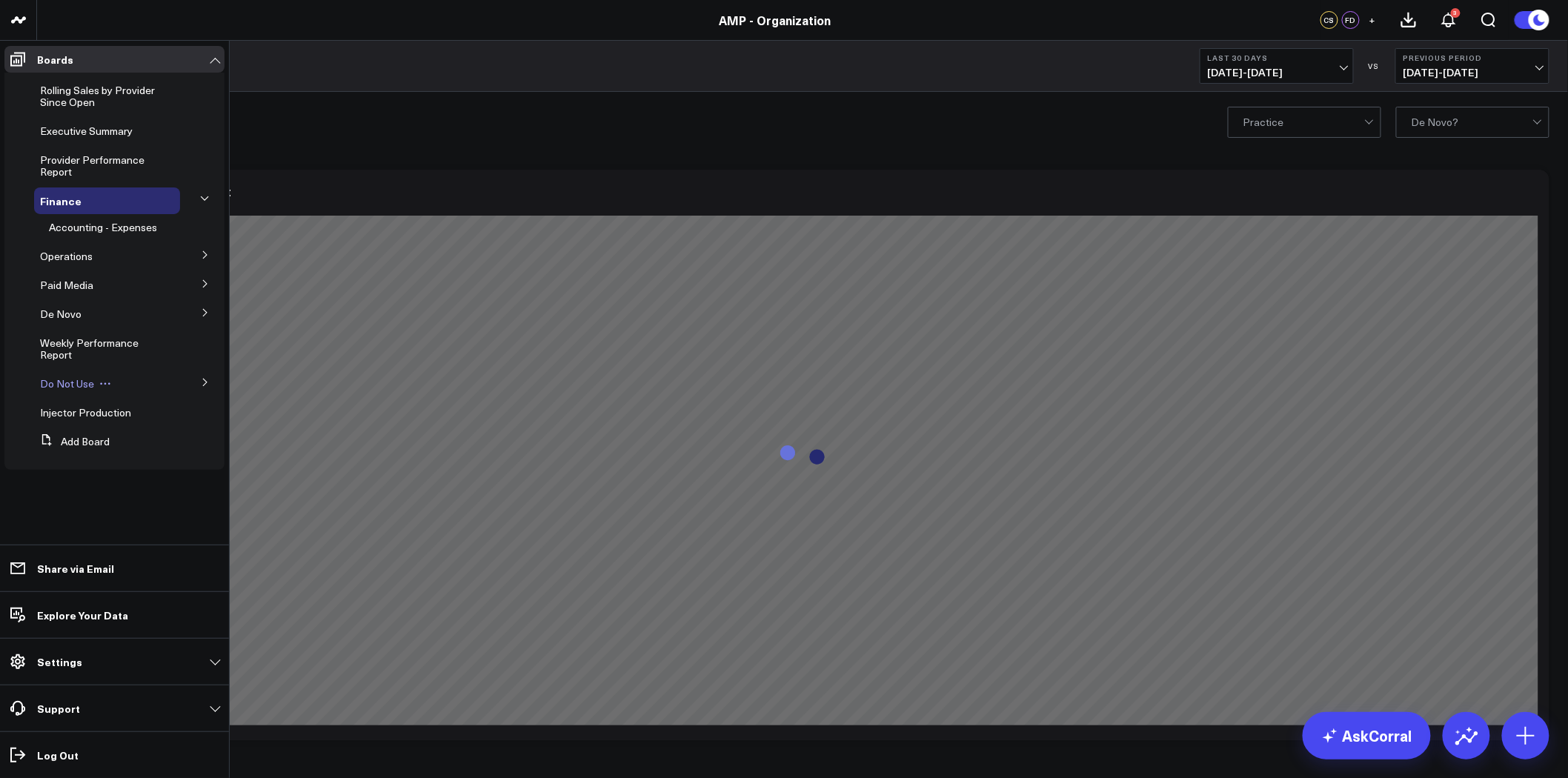
click at [104, 383] on icon at bounding box center [105, 384] width 2 height 2
click at [195, 434] on button "Edit Permissions" at bounding box center [173, 432] width 120 height 29
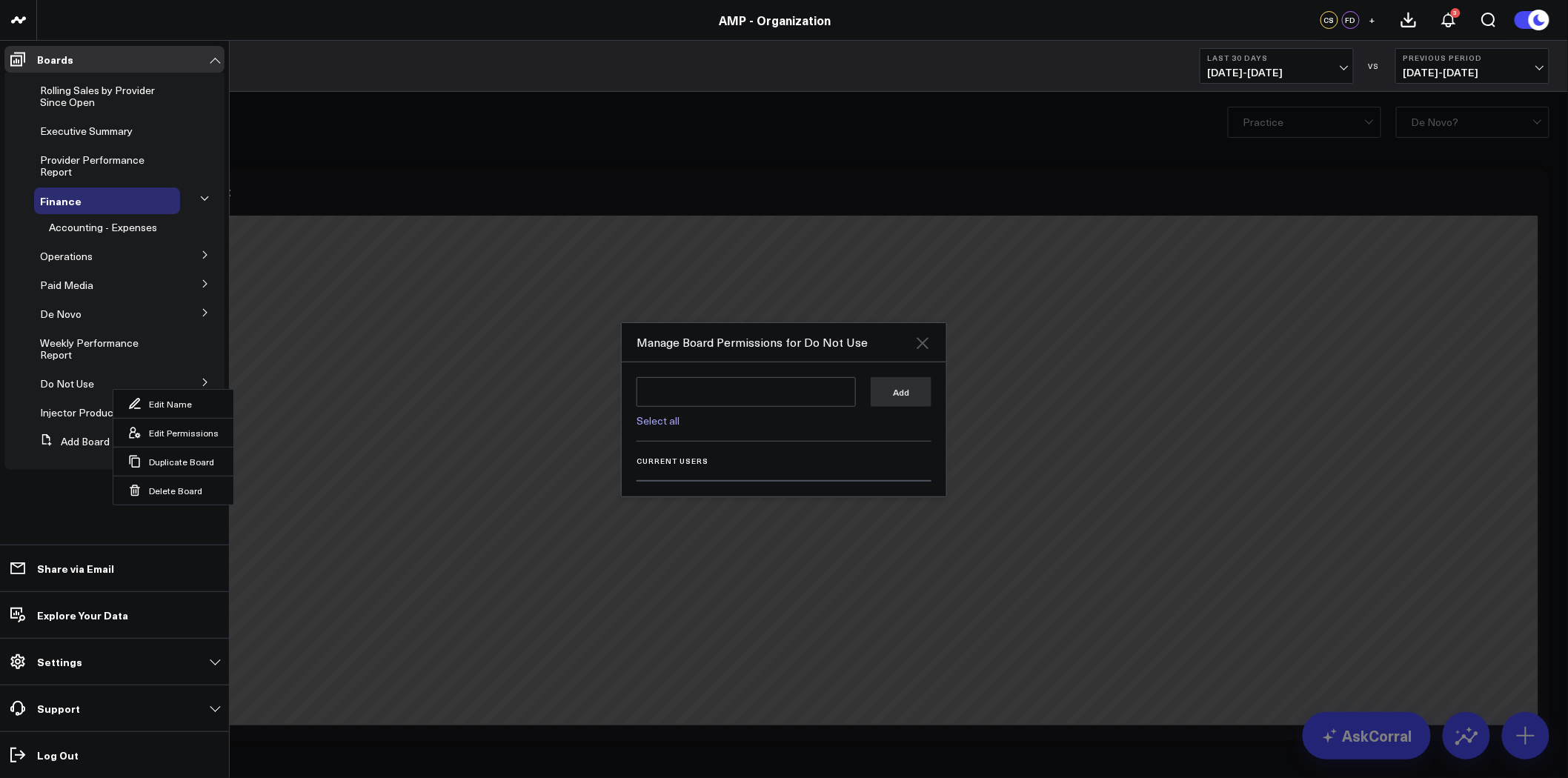
click at [921, 342] on icon at bounding box center [922, 343] width 12 height 12
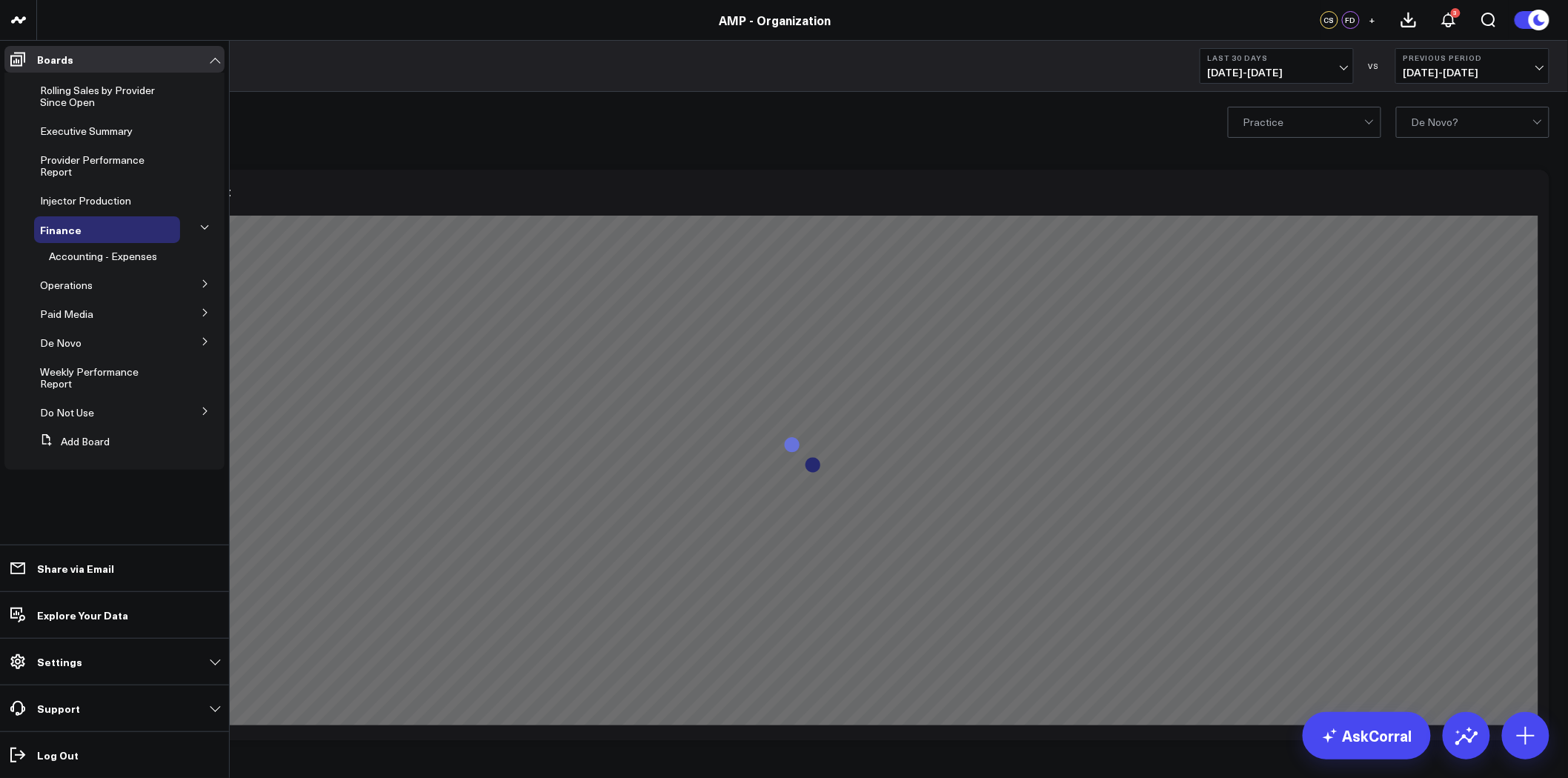
click at [204, 225] on icon at bounding box center [204, 228] width 9 height 9
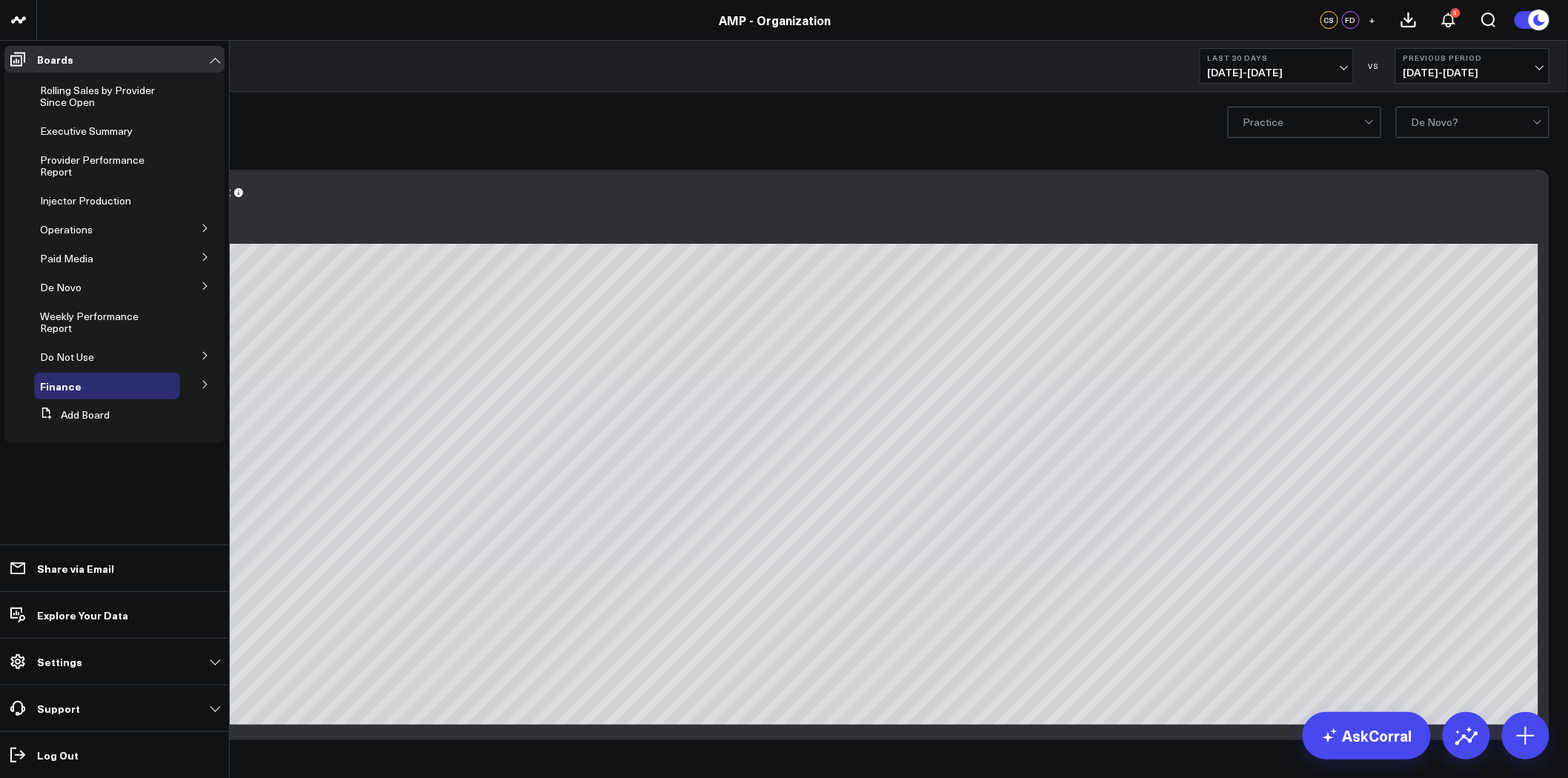
click at [205, 286] on icon at bounding box center [205, 286] width 9 height 9
click at [206, 258] on icon at bounding box center [205, 257] width 9 height 9
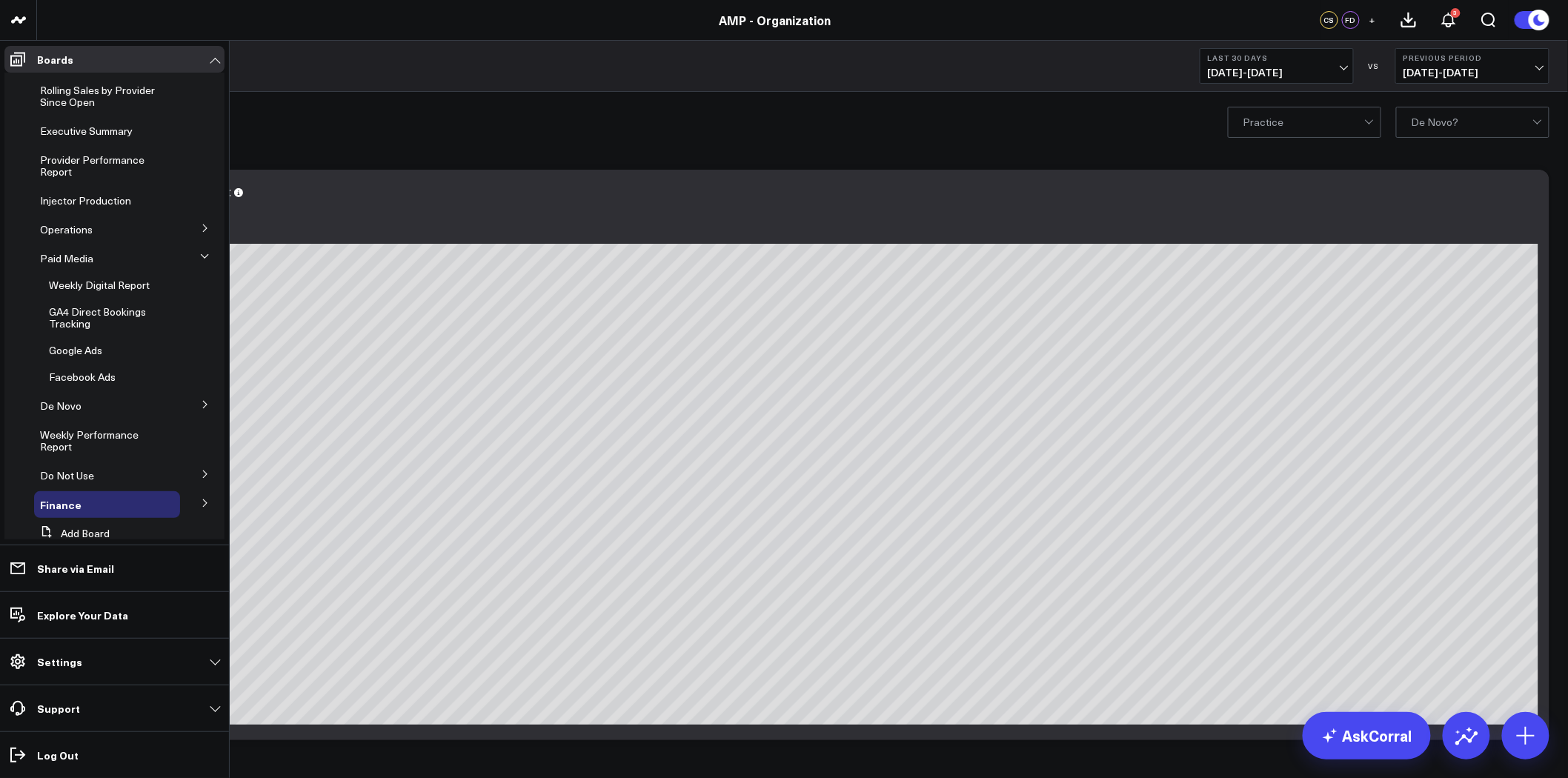
click at [206, 258] on button at bounding box center [205, 256] width 22 height 38
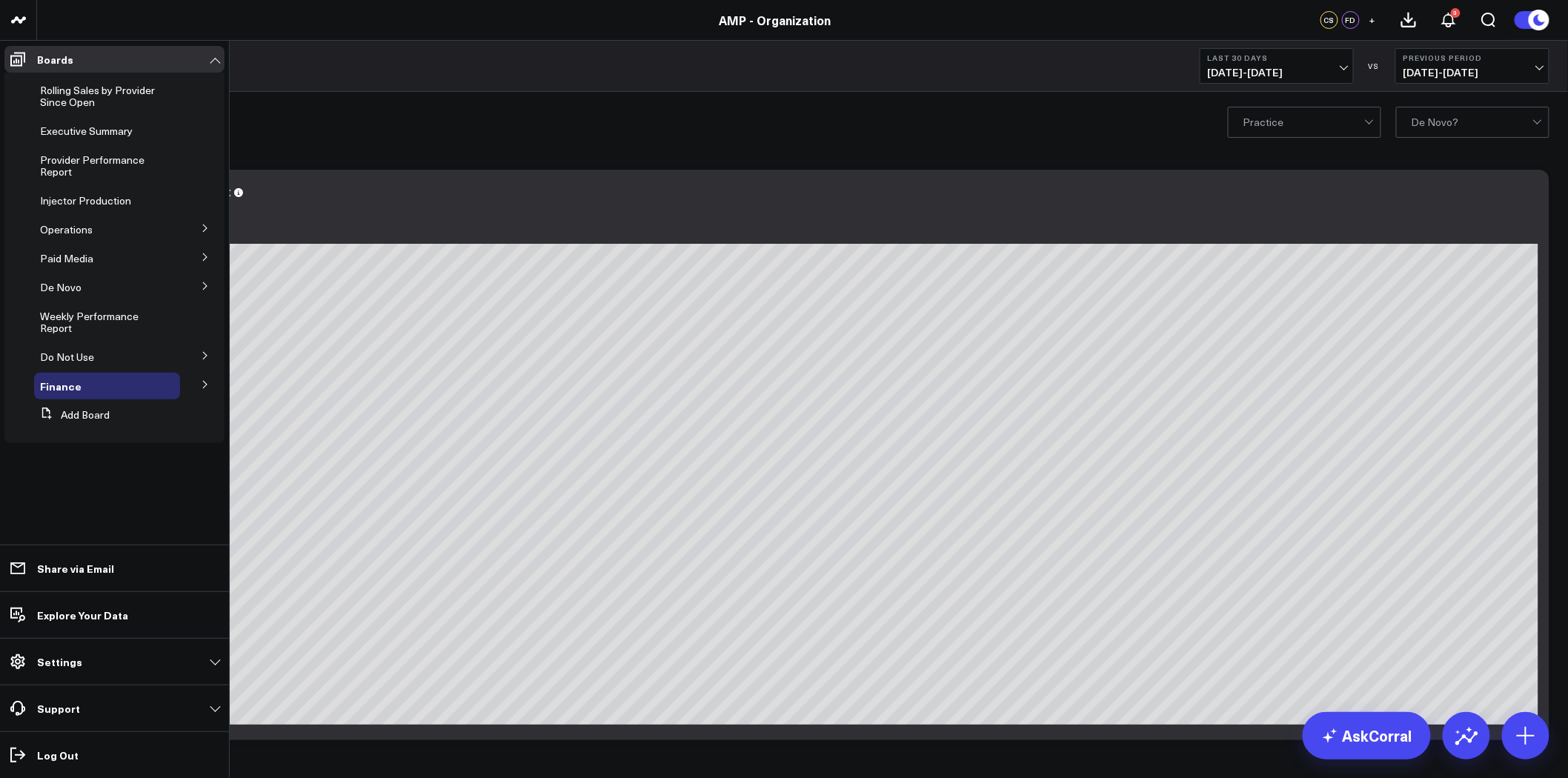
click at [206, 226] on icon at bounding box center [205, 229] width 9 height 9
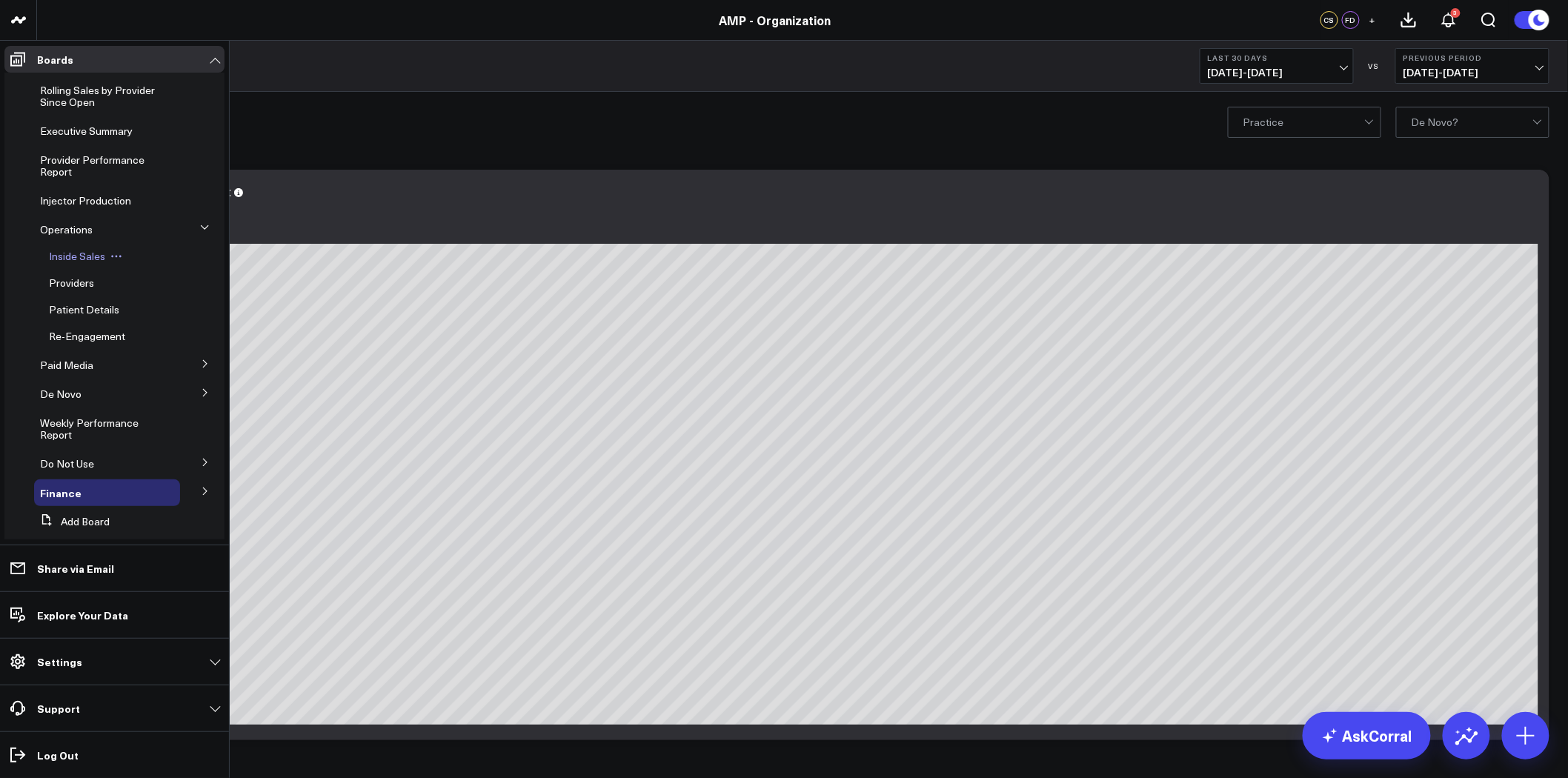
click at [67, 249] on span "Inside Sales" at bounding box center [77, 256] width 57 height 14
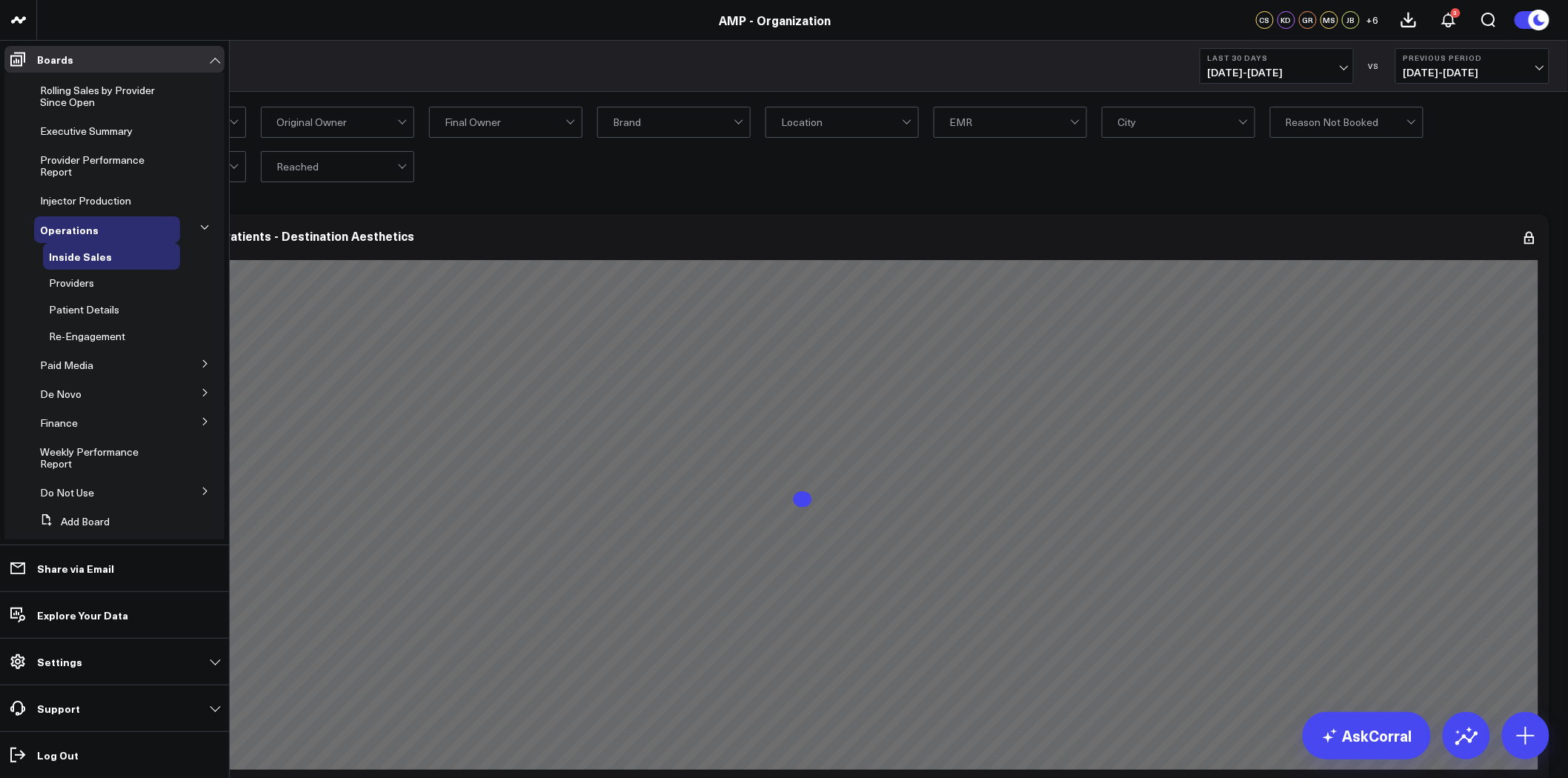
drag, startPoint x: 75, startPoint y: 284, endPoint x: 20, endPoint y: 287, distance: 55.1
click at [20, 287] on li "Providers" at bounding box center [118, 283] width 211 height 27
click at [79, 283] on span "Providers" at bounding box center [72, 283] width 46 height 14
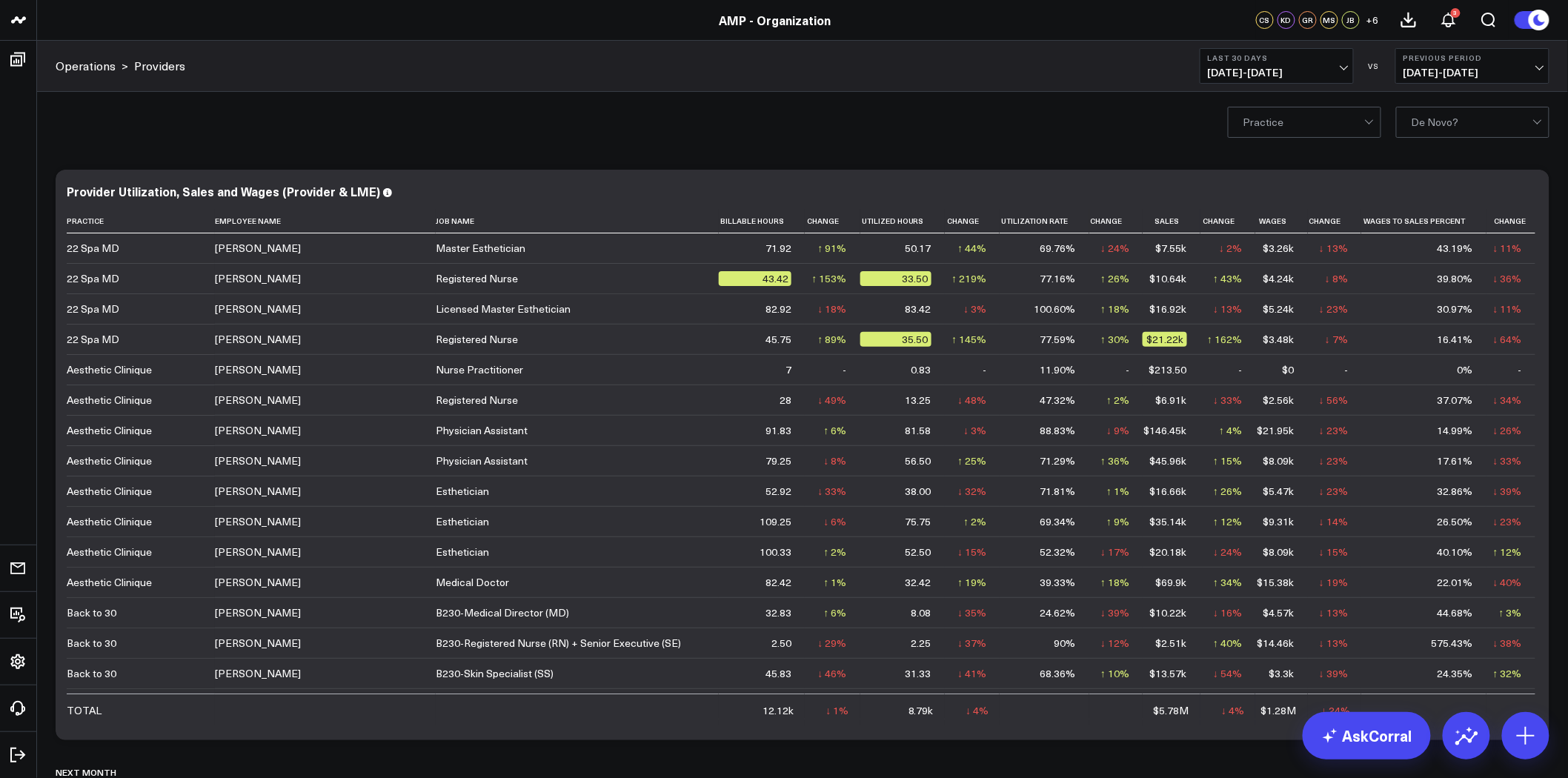
click at [1373, 17] on span "+ 6" at bounding box center [1374, 20] width 13 height 10
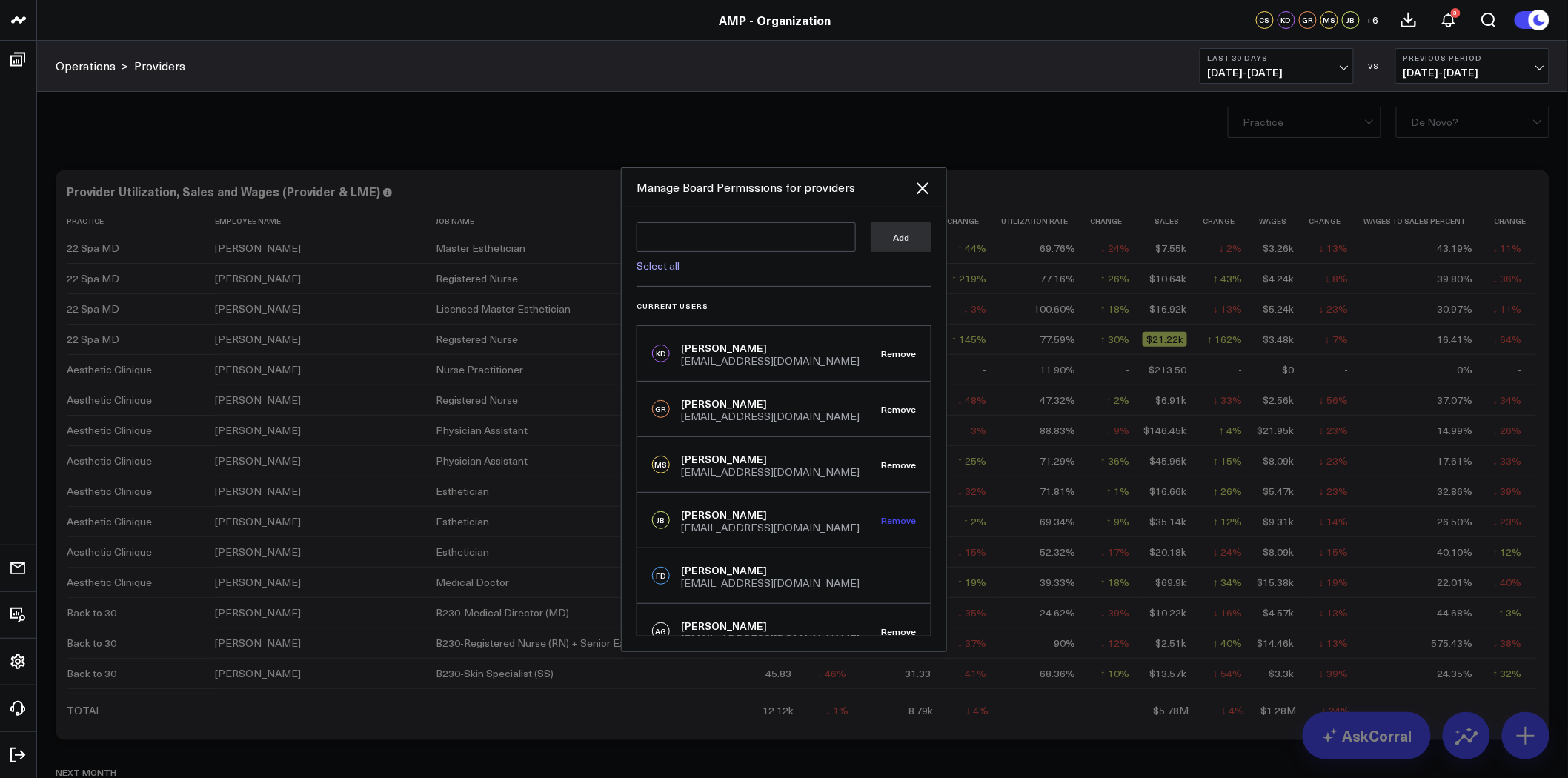
click at [891, 520] on button "Remove" at bounding box center [898, 520] width 34 height 10
click at [889, 463] on button "Remove" at bounding box center [898, 464] width 34 height 10
click at [889, 408] on button "Remove" at bounding box center [898, 409] width 34 height 10
click at [899, 349] on button "Remove" at bounding box center [898, 353] width 34 height 10
click at [928, 184] on icon at bounding box center [922, 188] width 12 height 12
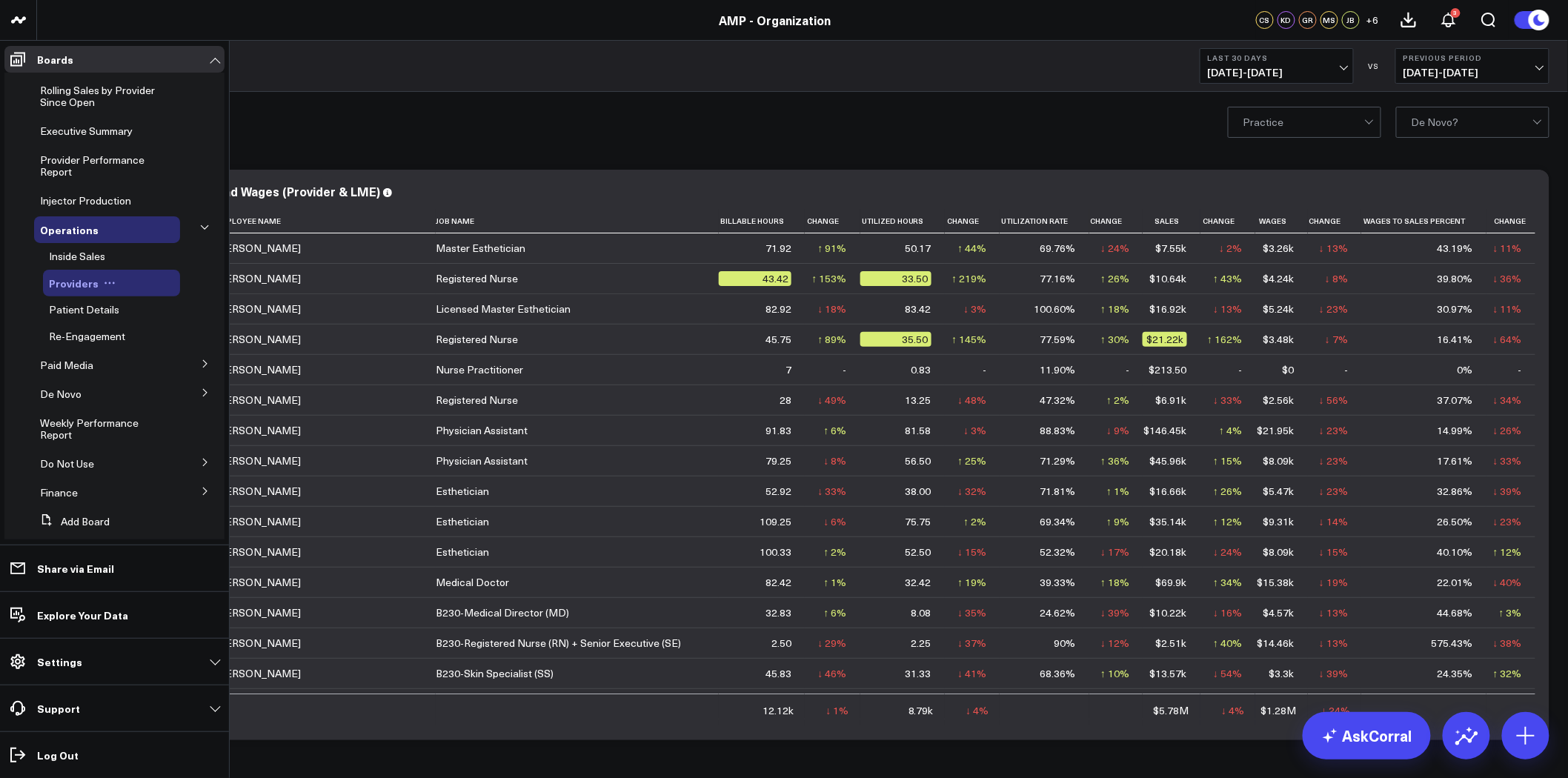
click at [108, 284] on icon at bounding box center [110, 283] width 12 height 12
click at [172, 326] on button "Edit Permissions" at bounding box center [175, 331] width 120 height 29
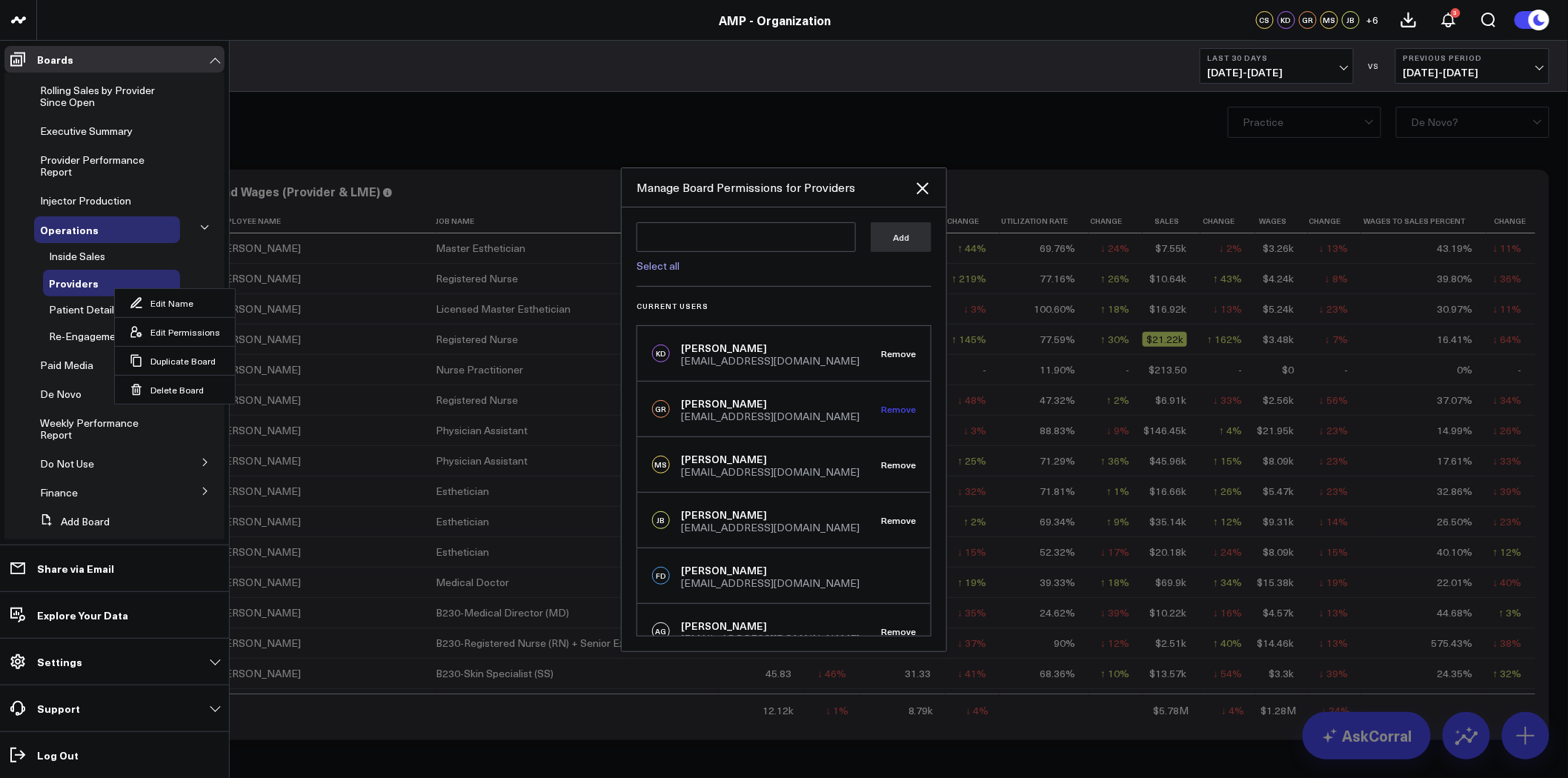
click at [888, 412] on button "Remove" at bounding box center [898, 409] width 34 height 10
click at [889, 460] on button "Remove" at bounding box center [898, 464] width 34 height 10
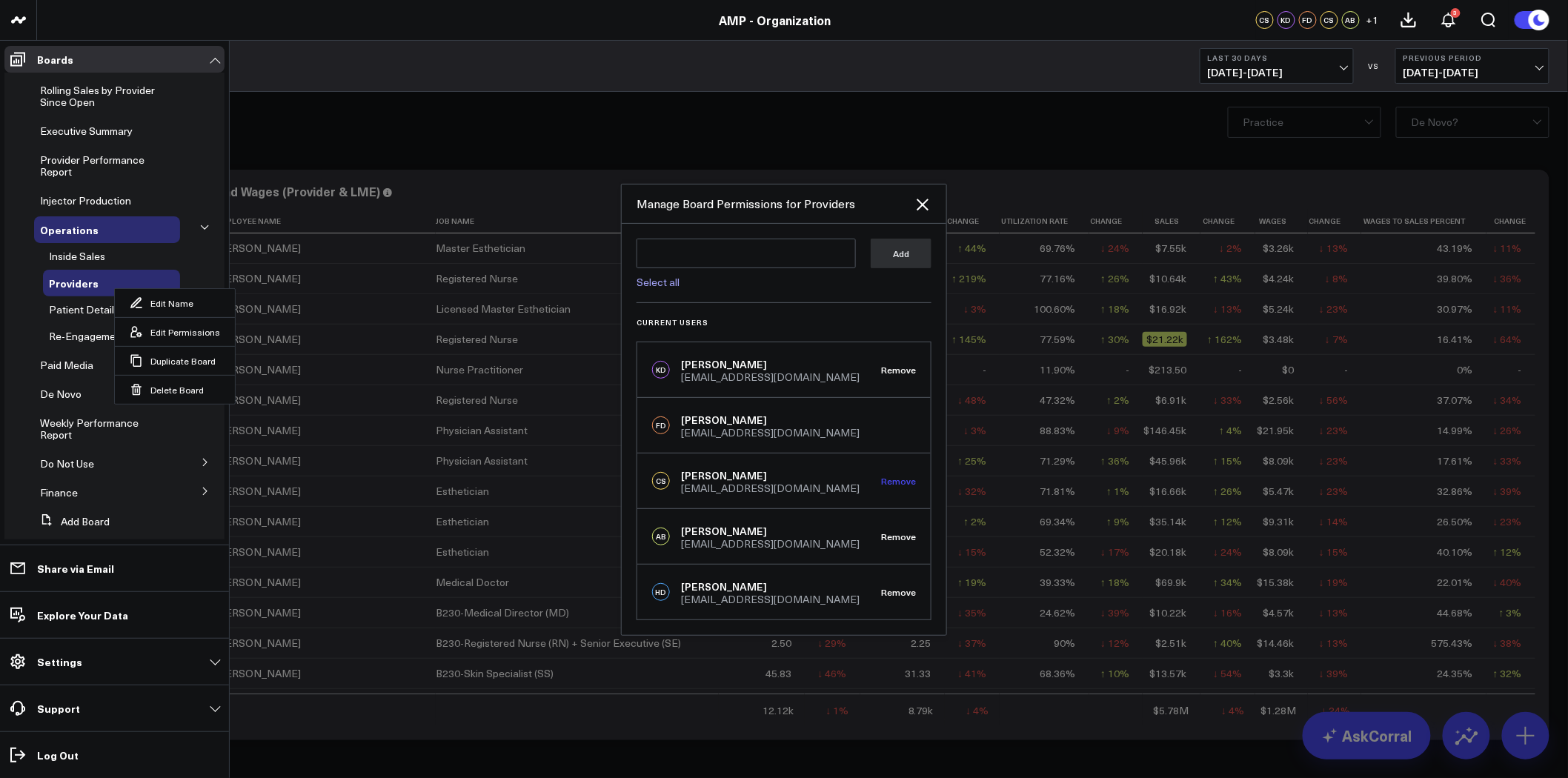
click at [899, 481] on button "Remove" at bounding box center [898, 481] width 34 height 10
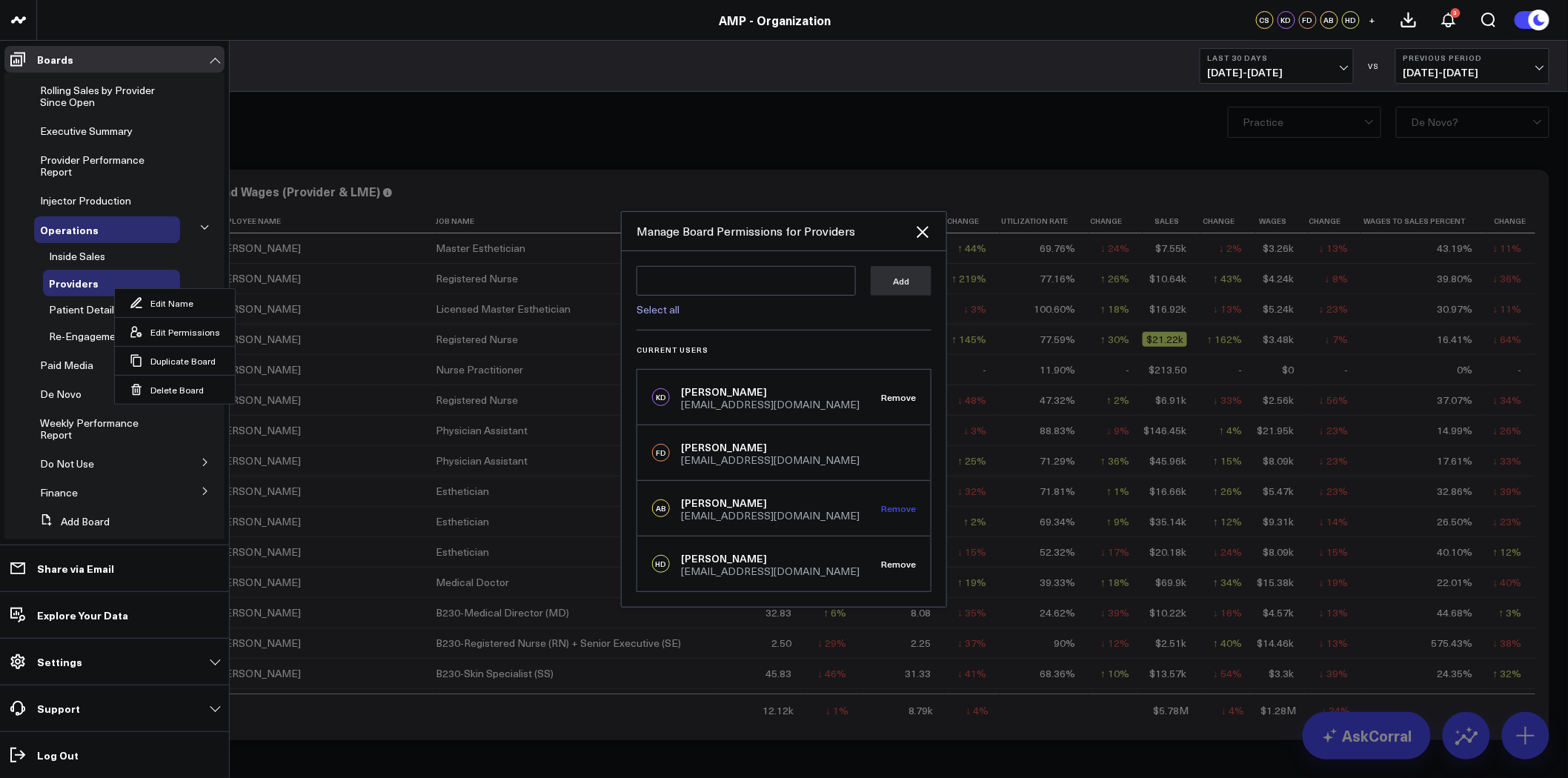
click at [899, 507] on button "Remove" at bounding box center [898, 508] width 34 height 10
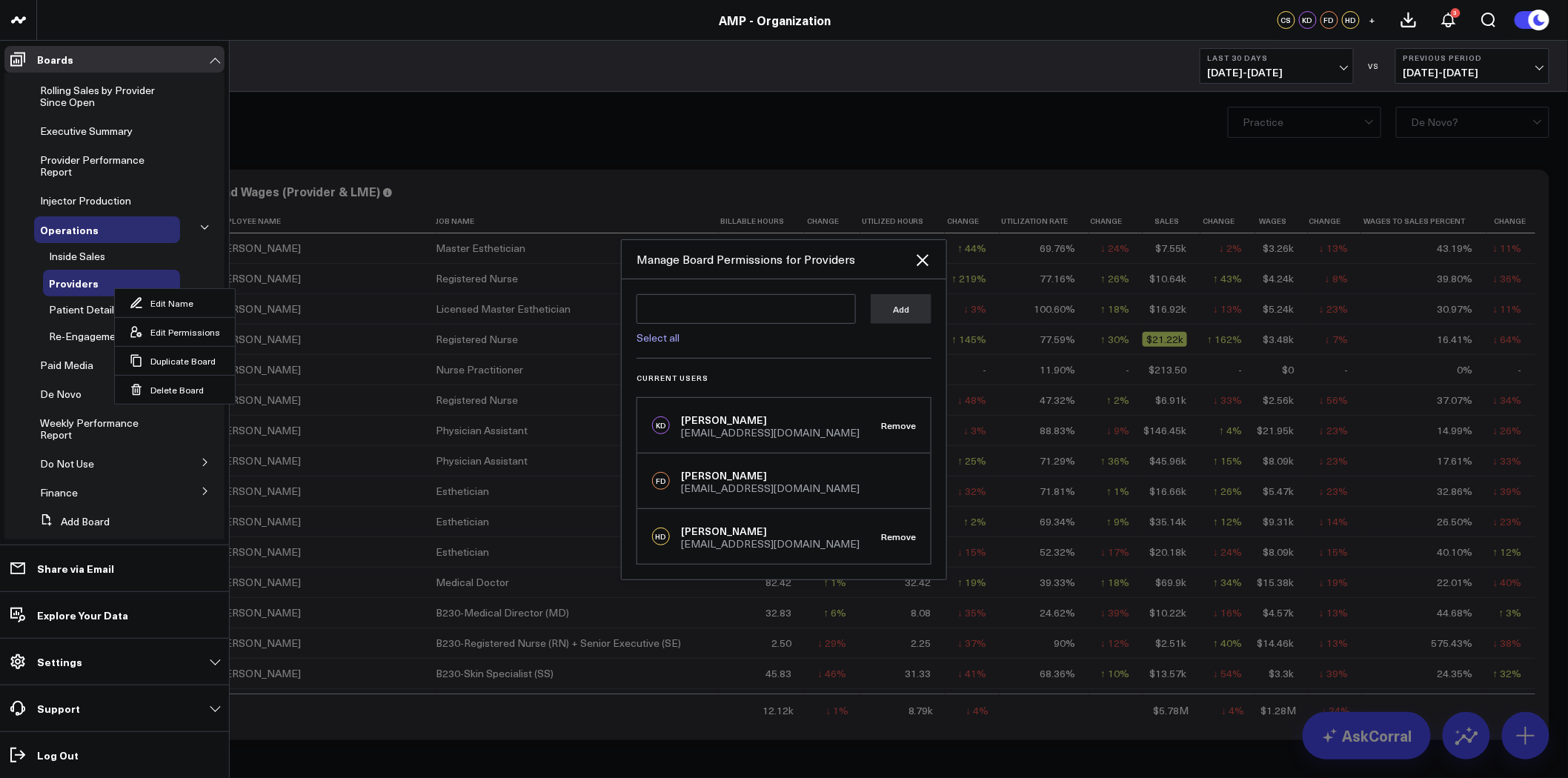
drag, startPoint x: 898, startPoint y: 534, endPoint x: 899, endPoint y: 526, distance: 8.1
click at [899, 534] on button "Remove" at bounding box center [898, 536] width 34 height 10
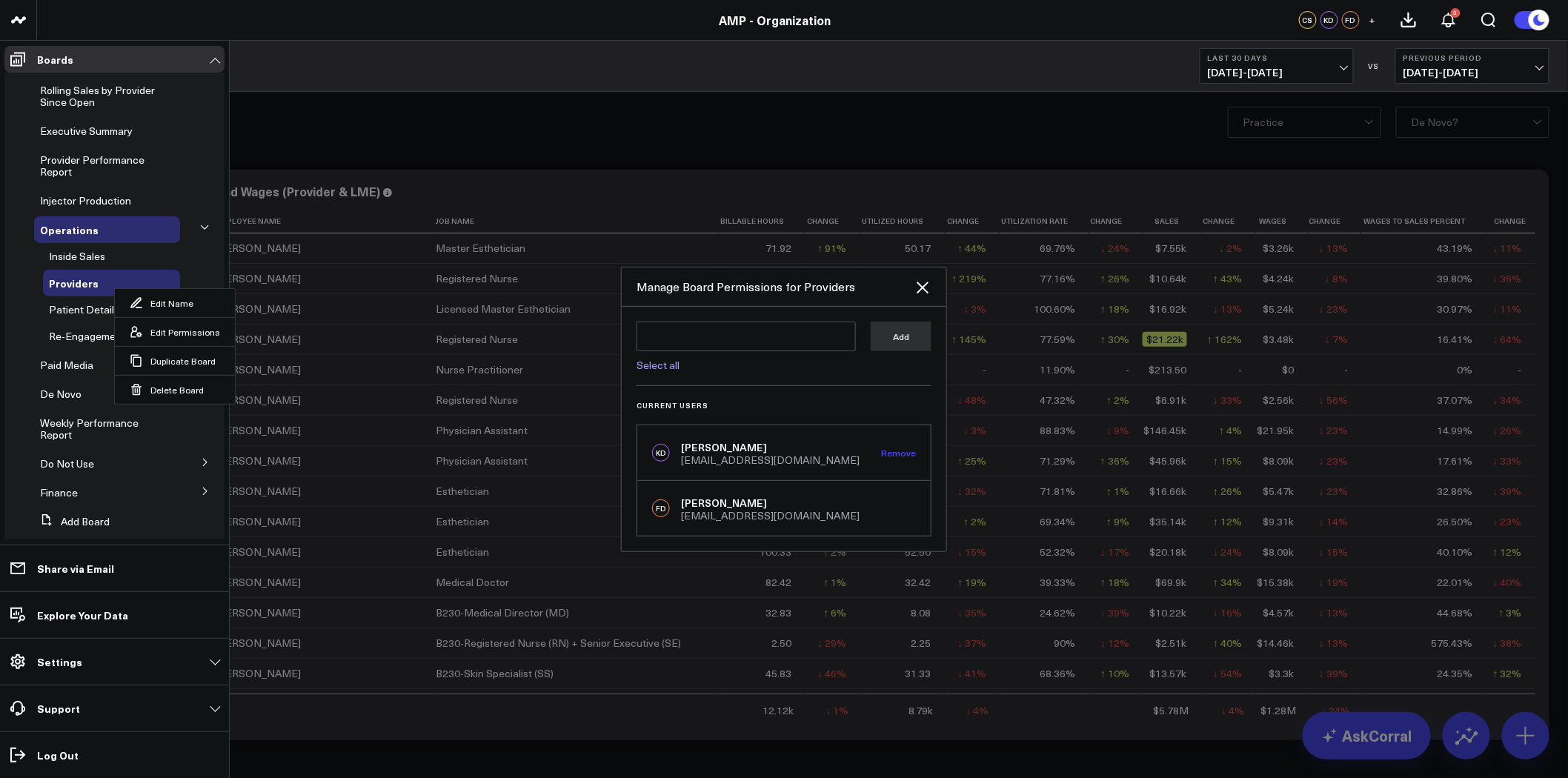
click at [899, 448] on button "Remove" at bounding box center [898, 453] width 34 height 10
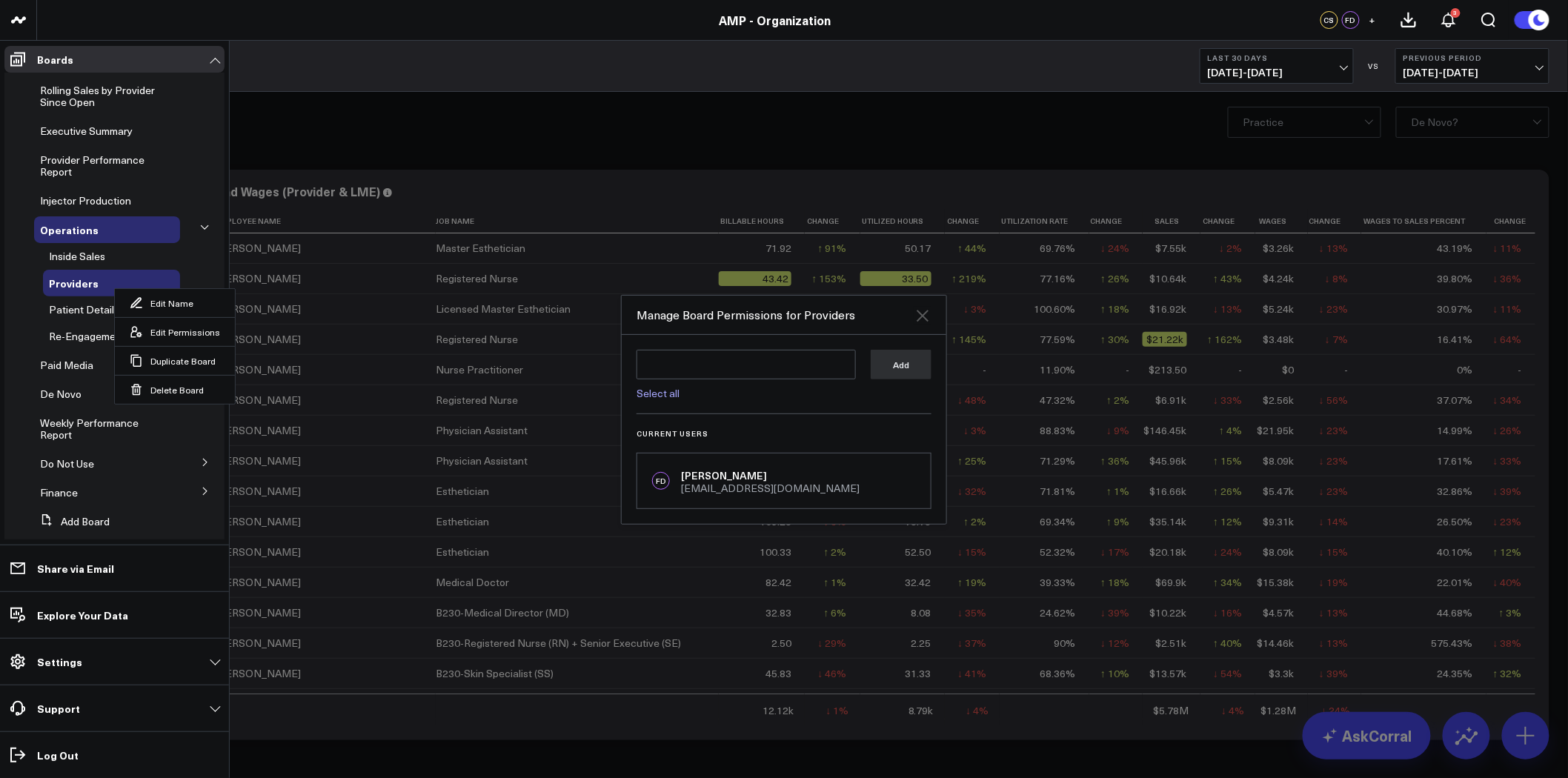
click at [925, 313] on icon at bounding box center [922, 315] width 12 height 12
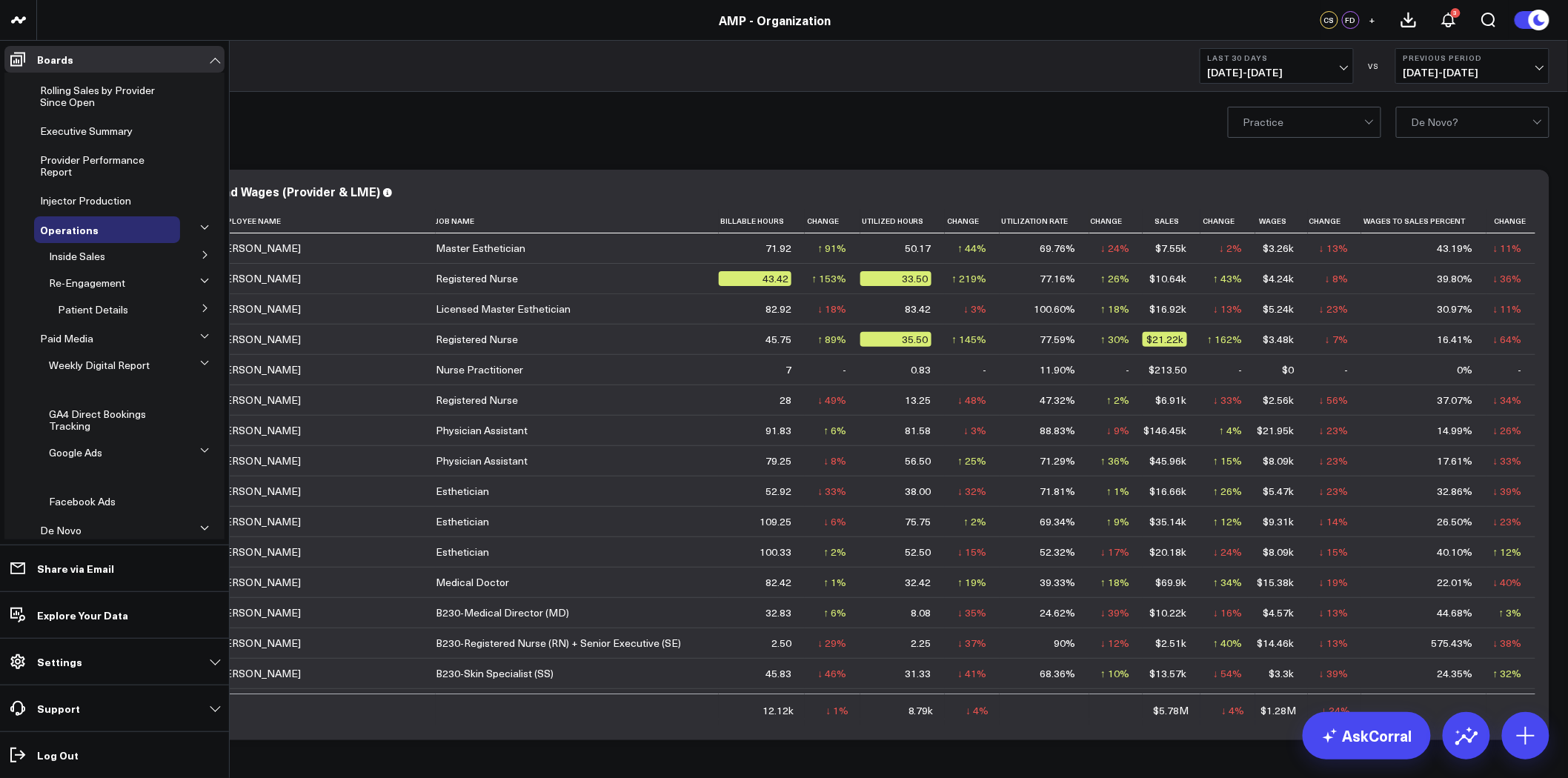
click at [201, 229] on icon at bounding box center [204, 227] width 7 height 4
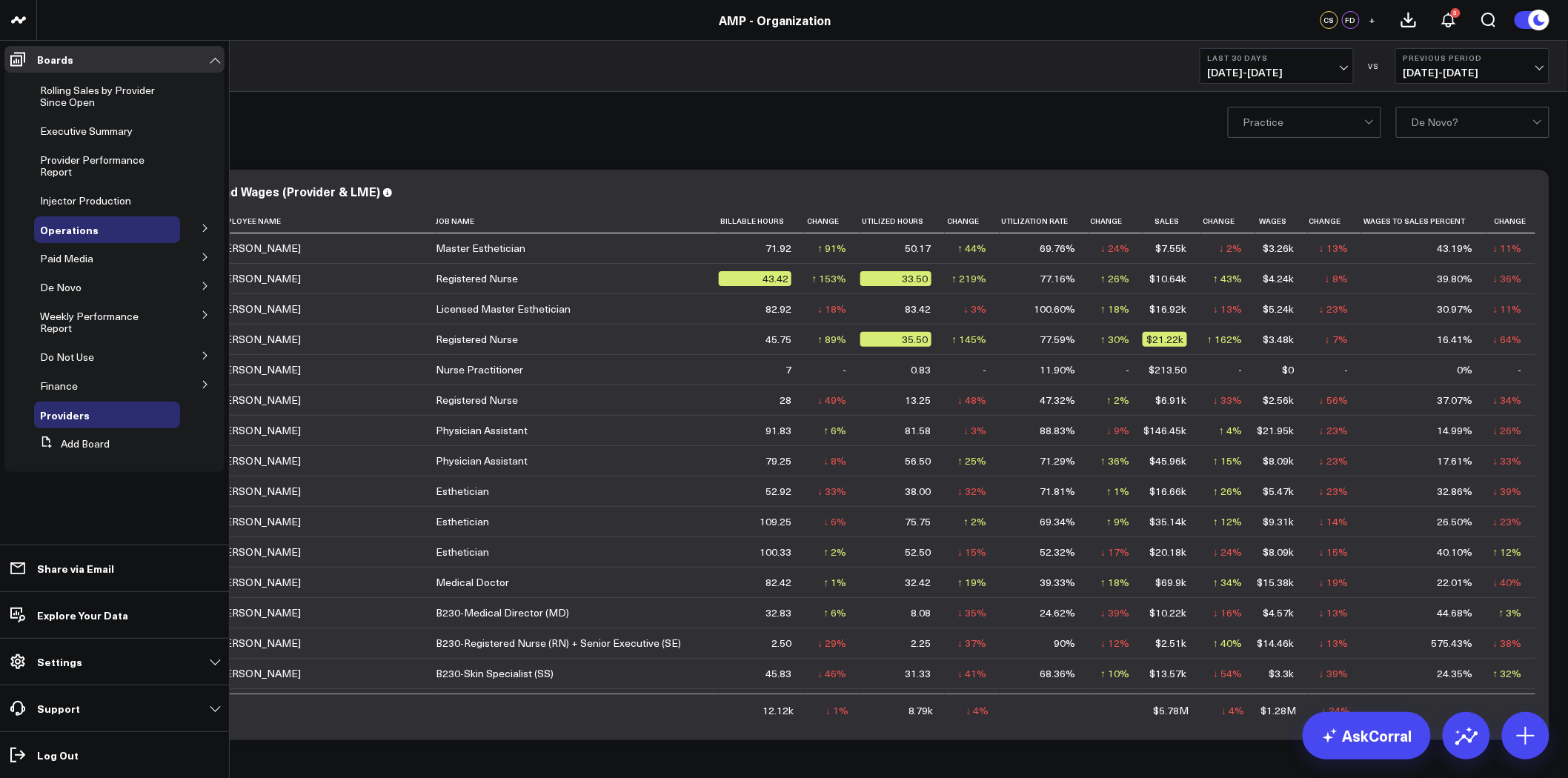
click at [205, 226] on icon at bounding box center [205, 229] width 9 height 9
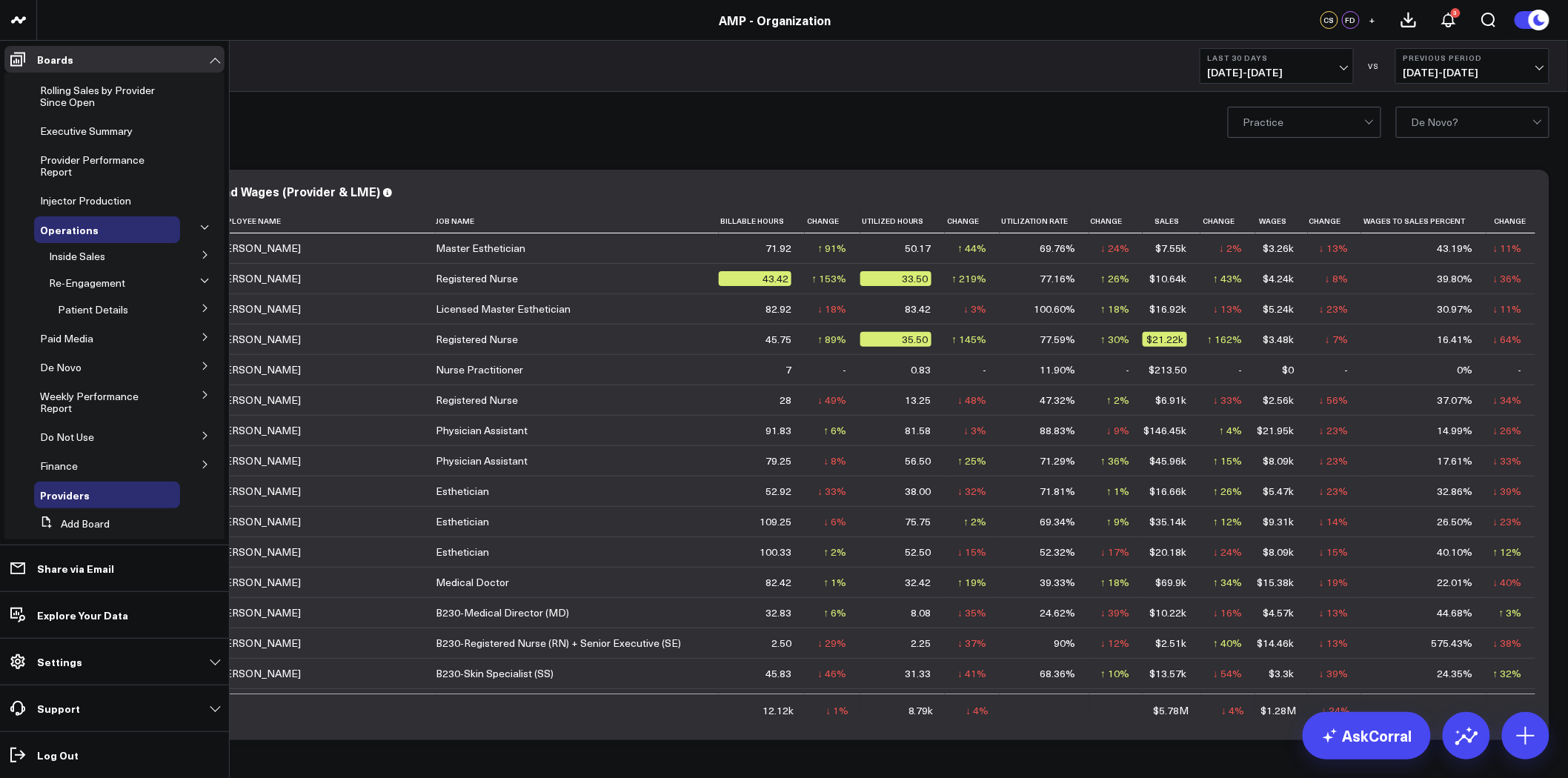
click at [201, 338] on icon at bounding box center [205, 337] width 9 height 9
click at [201, 283] on icon at bounding box center [204, 283] width 7 height 4
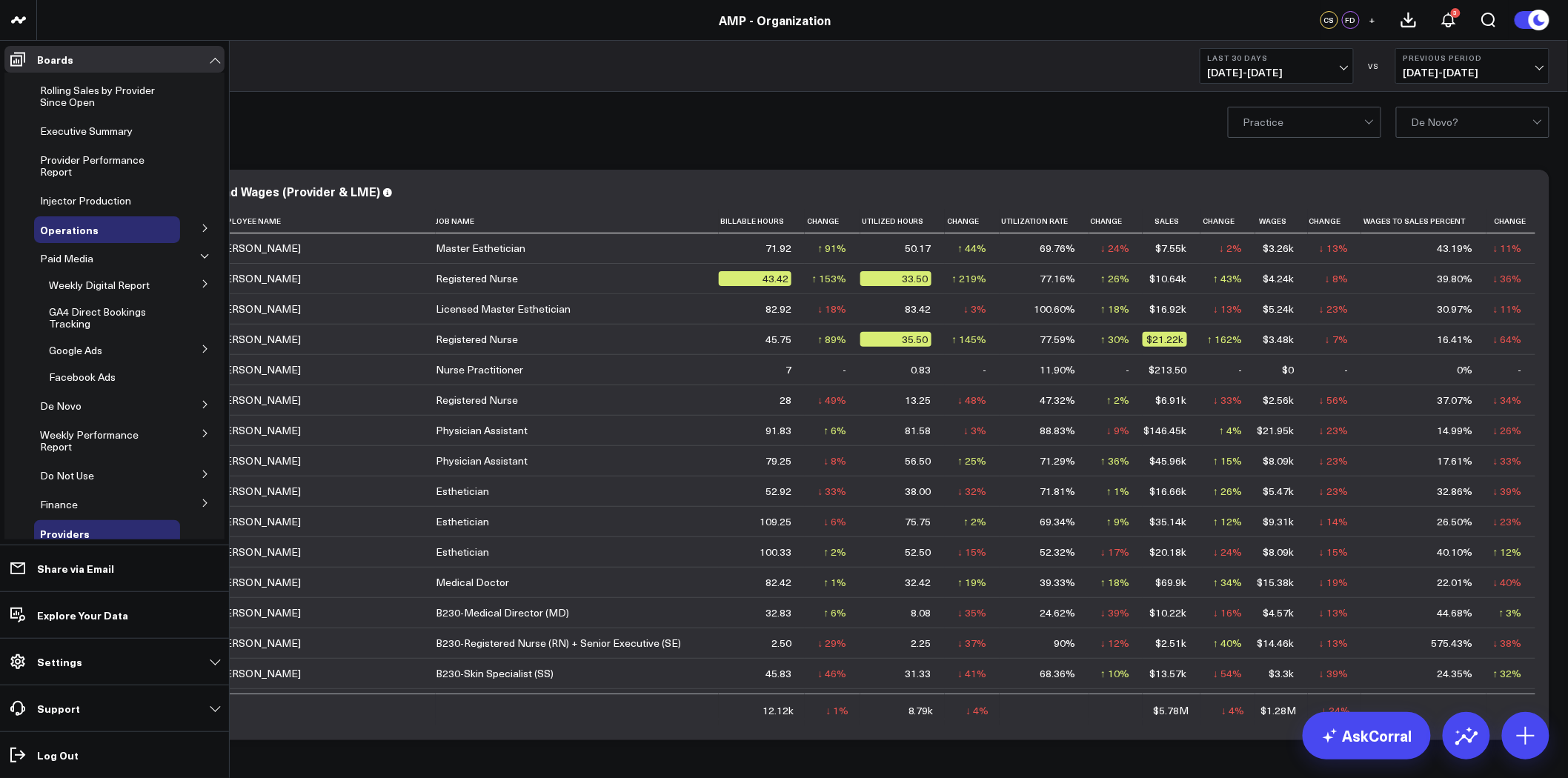
click at [201, 284] on icon at bounding box center [205, 284] width 9 height 9
click at [201, 282] on icon at bounding box center [204, 283] width 7 height 4
click at [200, 252] on icon at bounding box center [204, 257] width 9 height 9
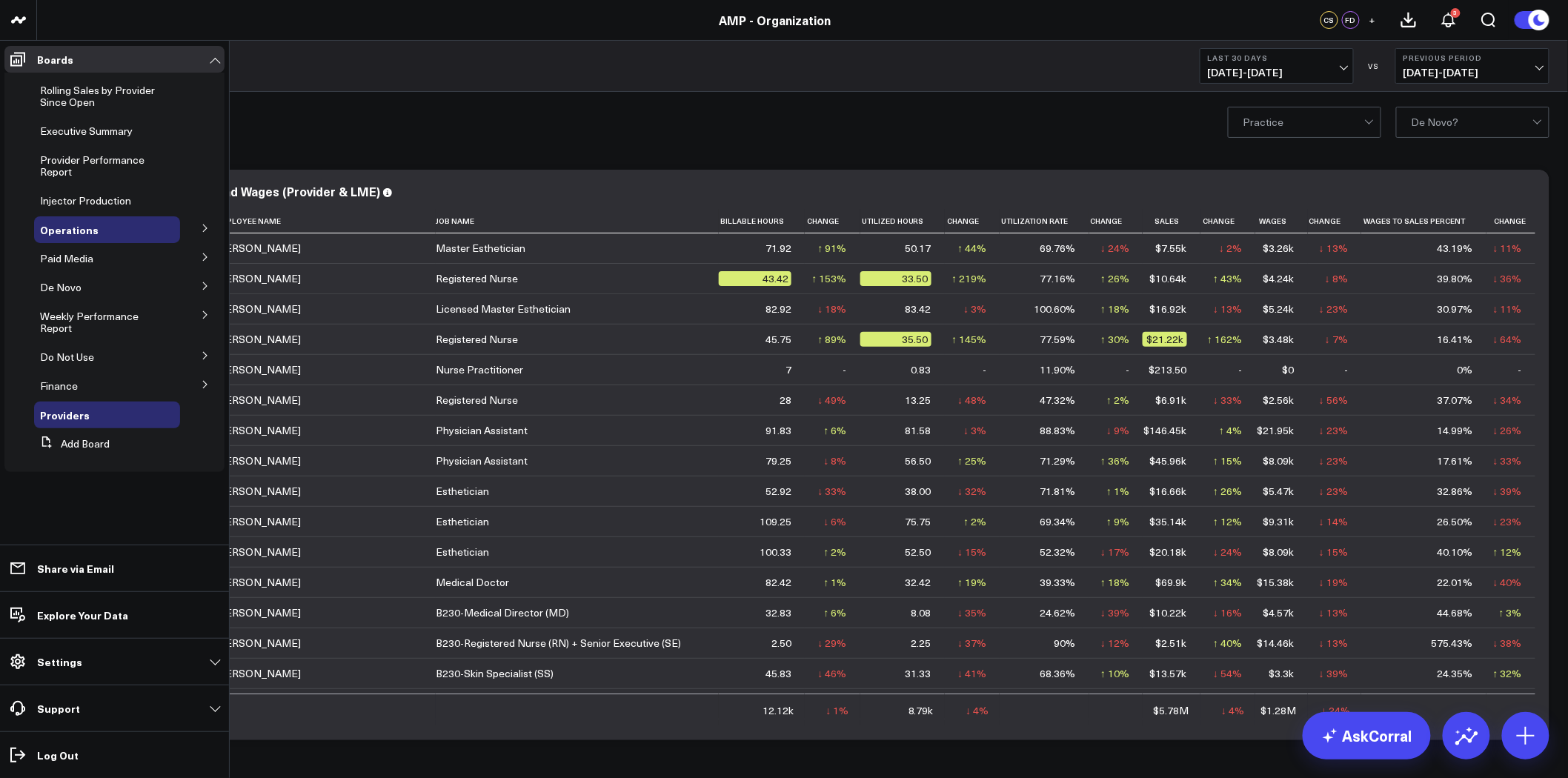
click at [208, 228] on icon at bounding box center [205, 229] width 9 height 9
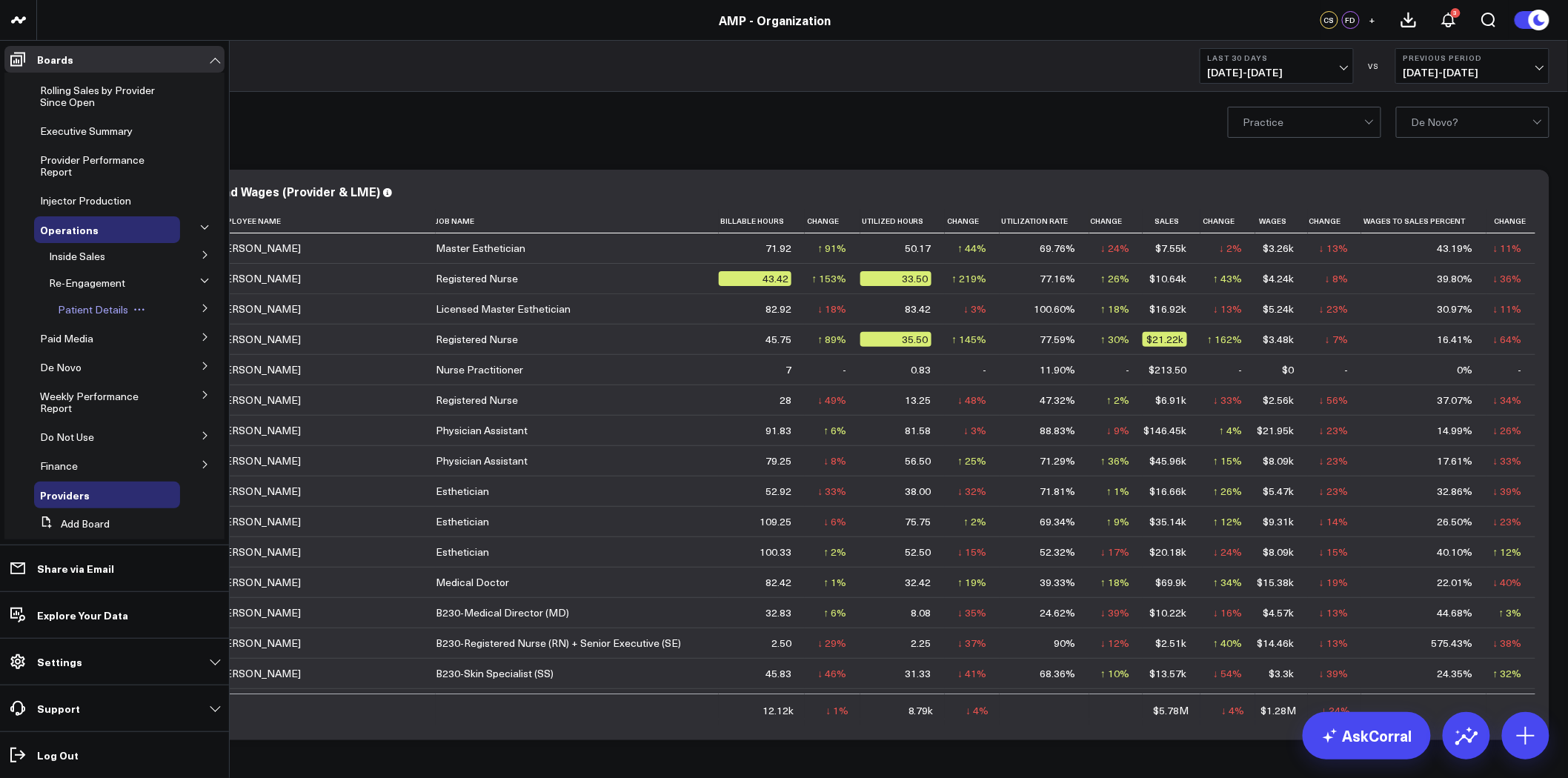
click at [89, 306] on span "Patient Details" at bounding box center [93, 309] width 71 height 14
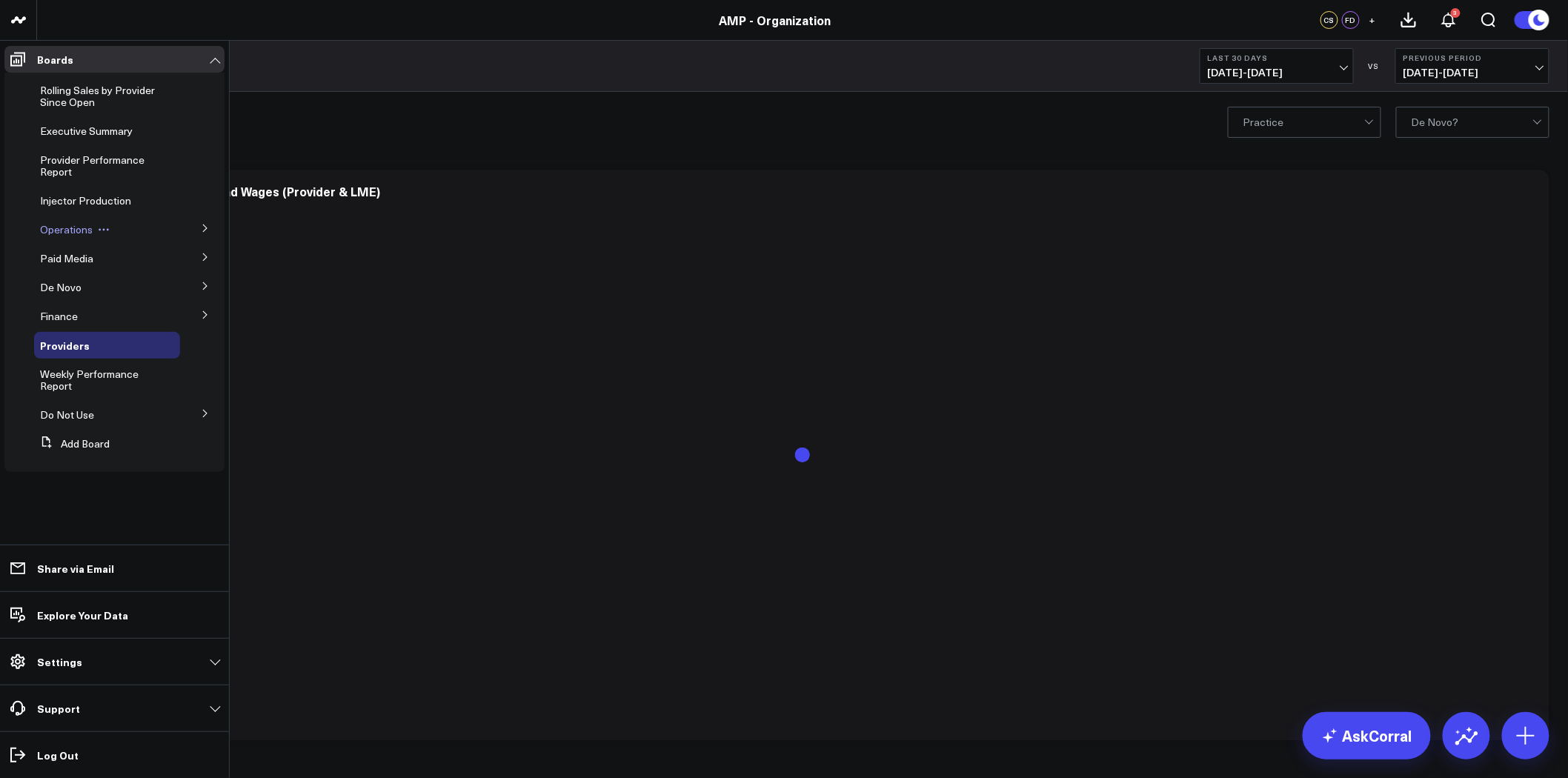
click at [108, 230] on icon at bounding box center [103, 230] width 12 height 12
click at [104, 228] on icon at bounding box center [103, 230] width 12 height 12
click at [210, 231] on button at bounding box center [204, 228] width 38 height 22
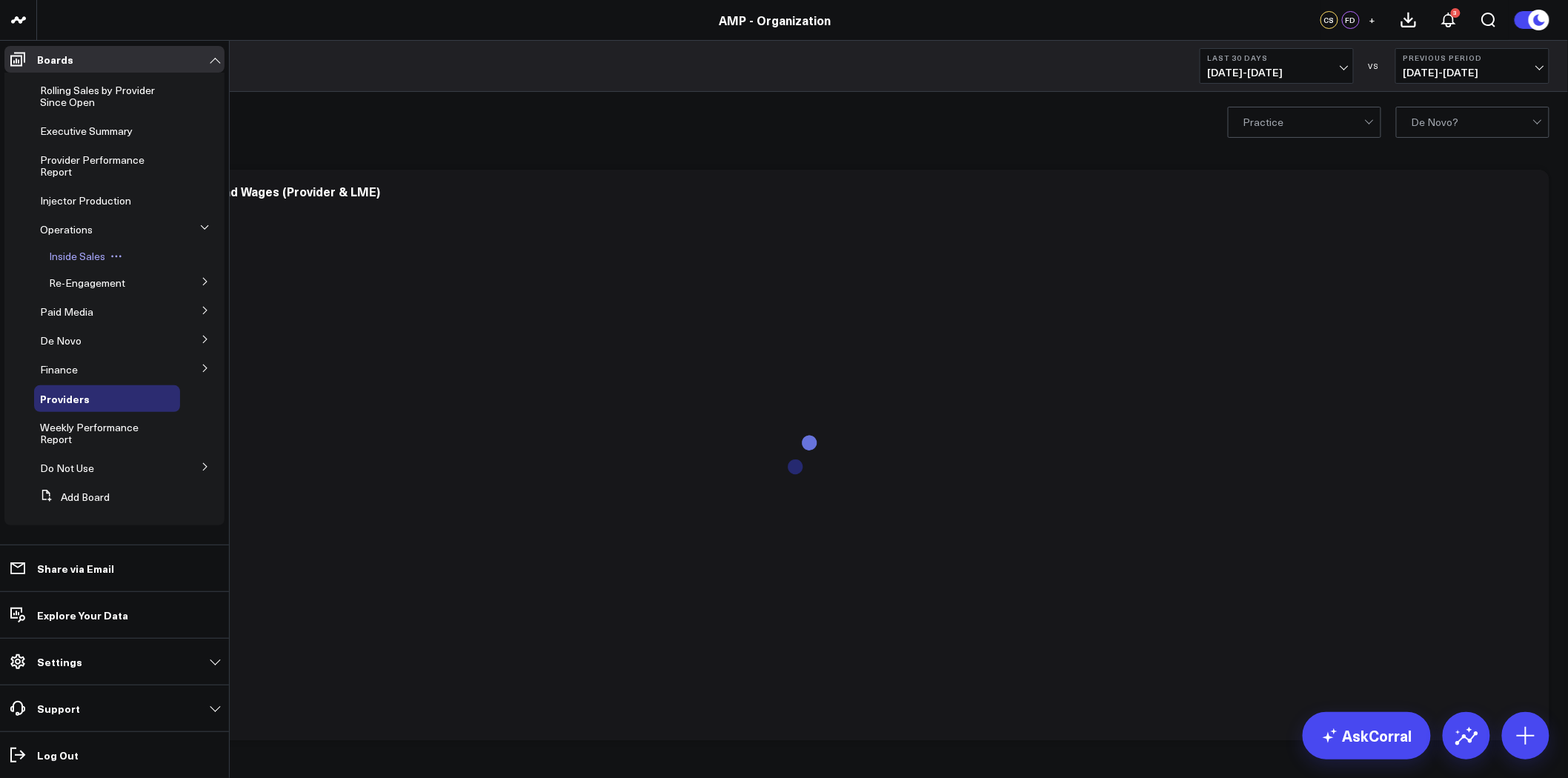
click at [86, 255] on span "Inside Sales" at bounding box center [77, 256] width 57 height 14
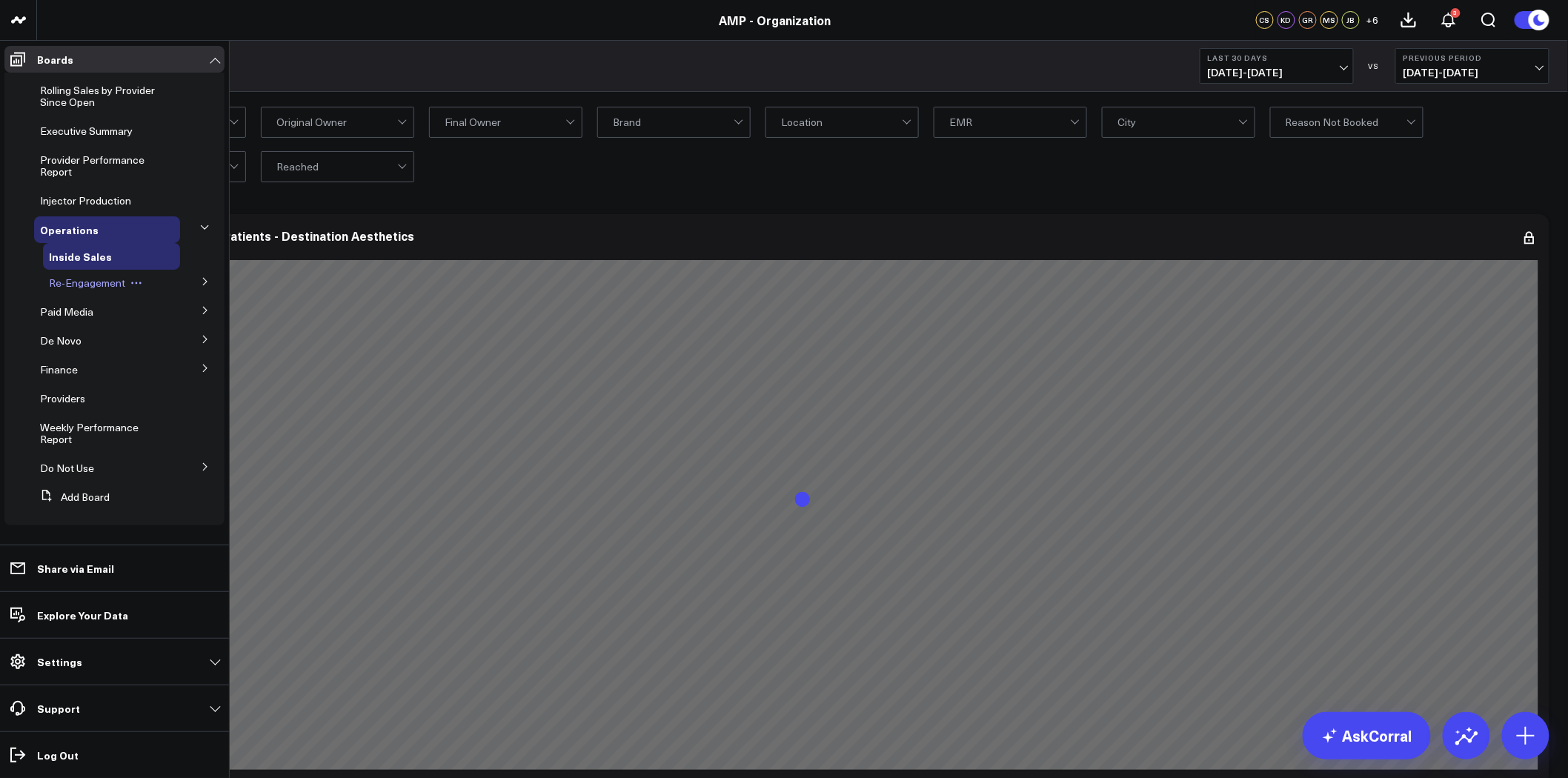
click at [89, 283] on span "Re-Engagement" at bounding box center [87, 283] width 76 height 14
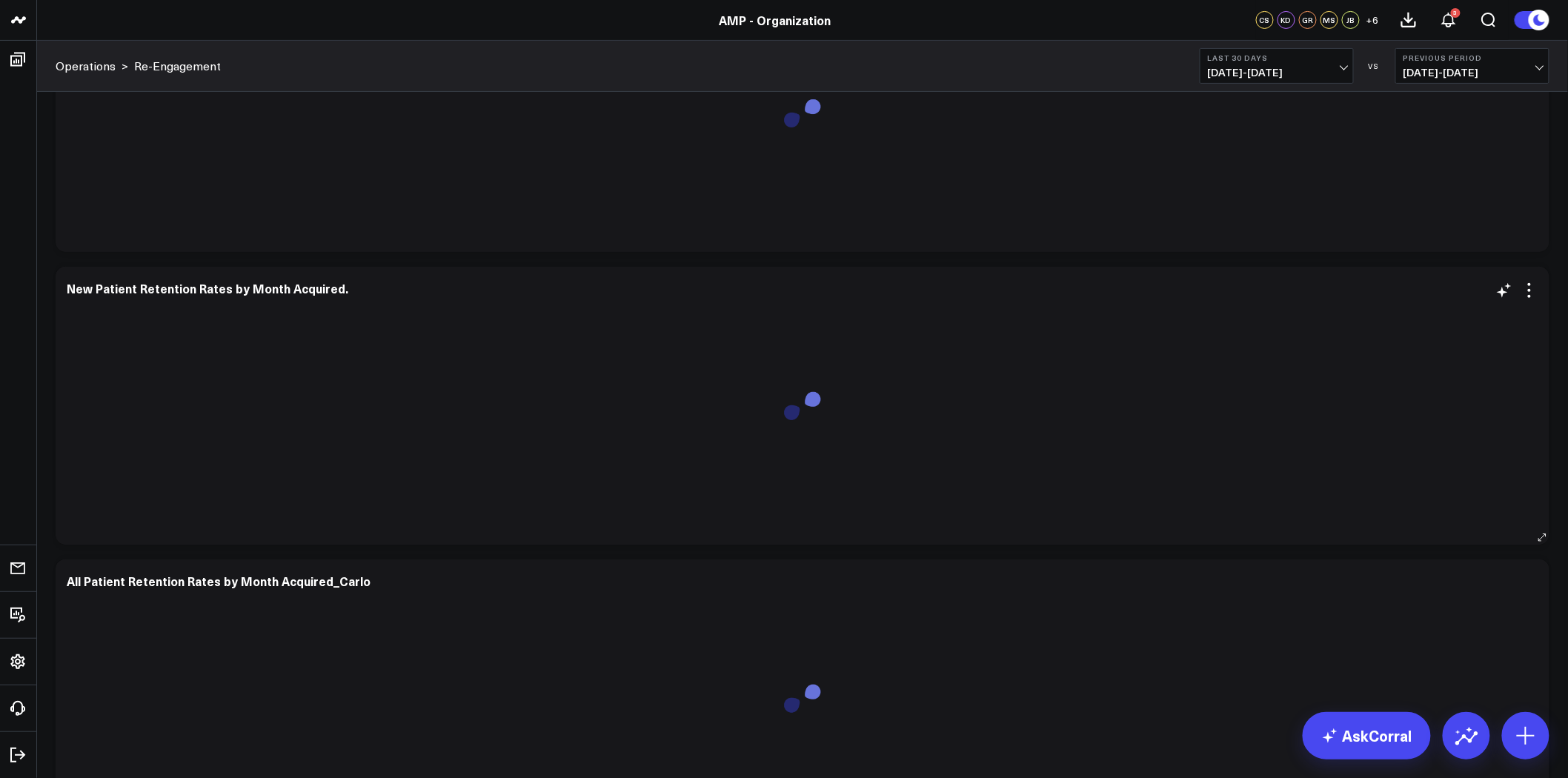
scroll to position [9721, 0]
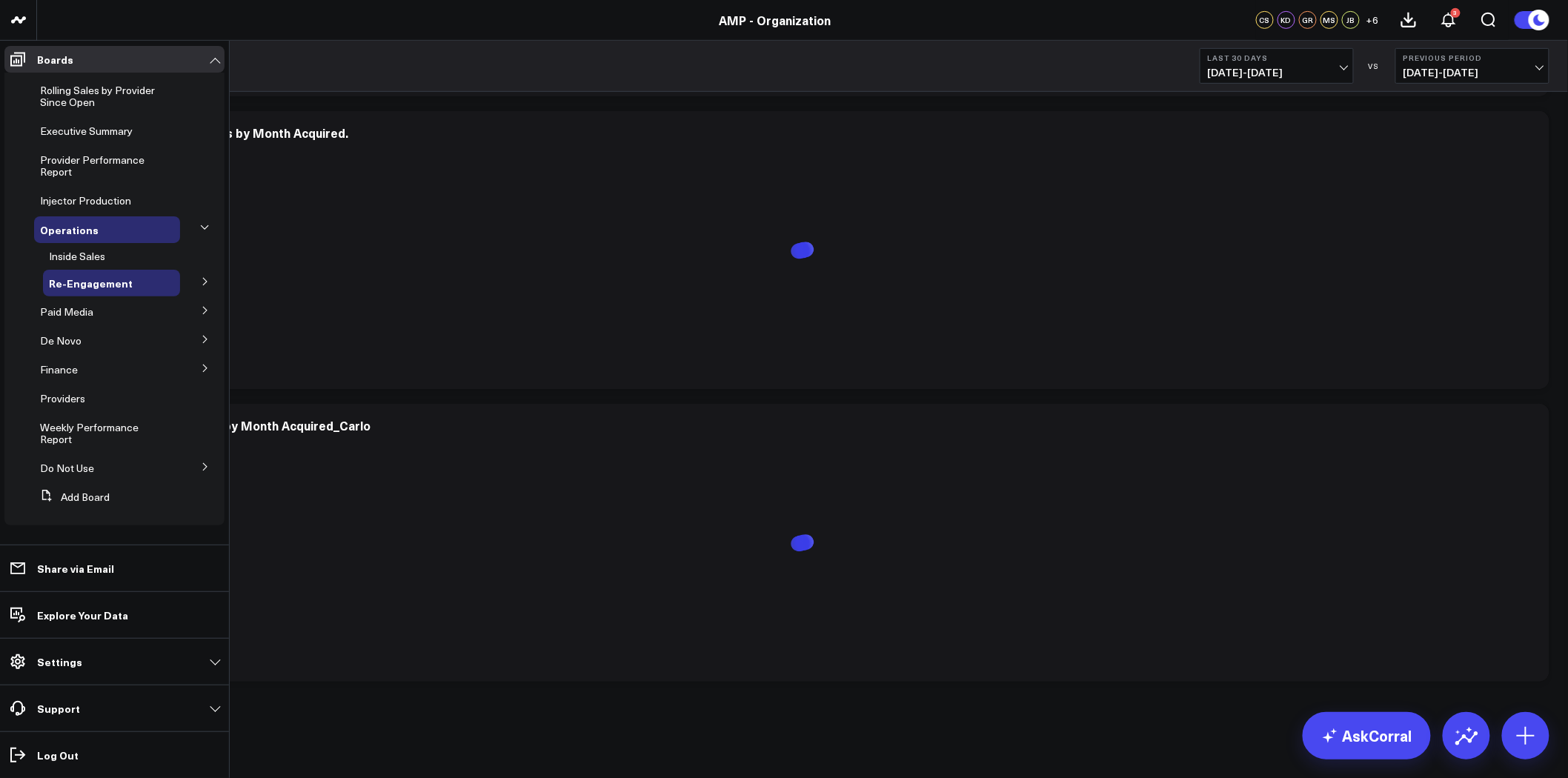
click at [204, 310] on icon at bounding box center [205, 310] width 9 height 9
click at [204, 310] on button at bounding box center [205, 310] width 22 height 38
click at [171, 424] on icon at bounding box center [169, 428] width 12 height 12
click at [238, 478] on button "Edit Permissions" at bounding box center [239, 476] width 120 height 29
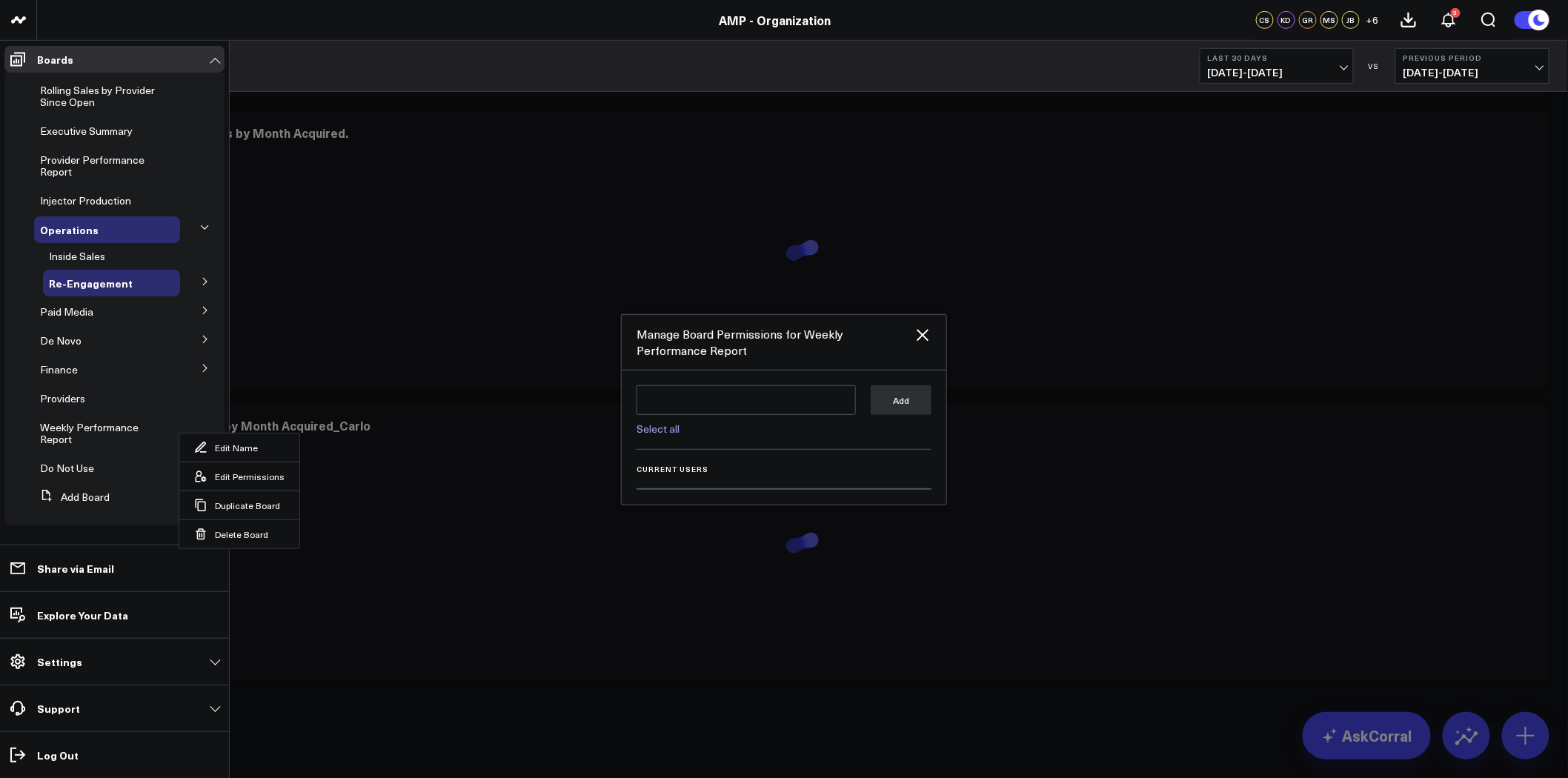
click at [935, 331] on div "Manage Board Permissions for Weekly Performance Report" at bounding box center [784, 343] width 324 height 56
click at [921, 331] on icon at bounding box center [922, 335] width 12 height 12
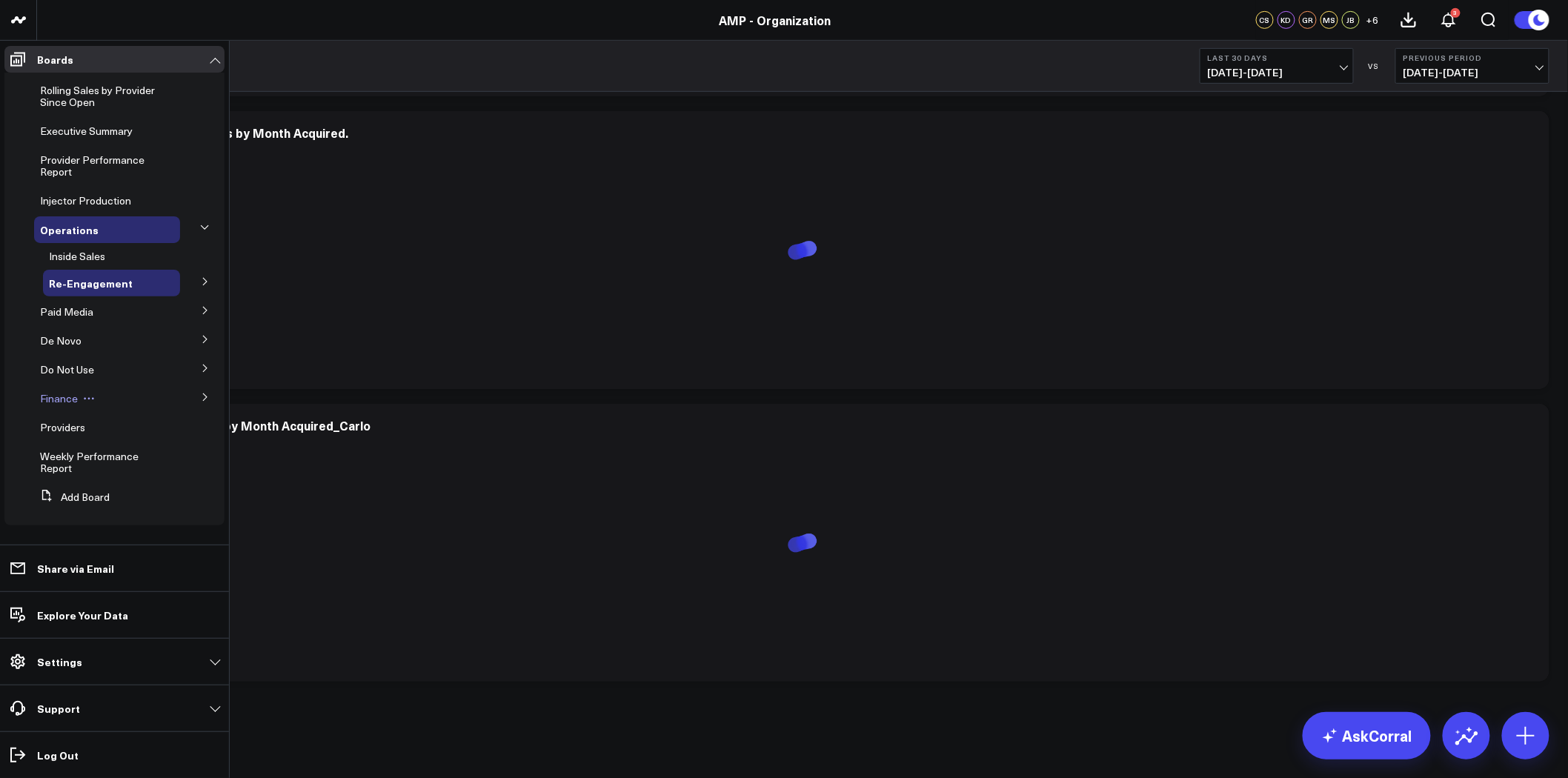
click at [88, 398] on icon at bounding box center [89, 399] width 2 height 2
click at [155, 443] on button "Edit Permissions" at bounding box center [156, 447] width 120 height 29
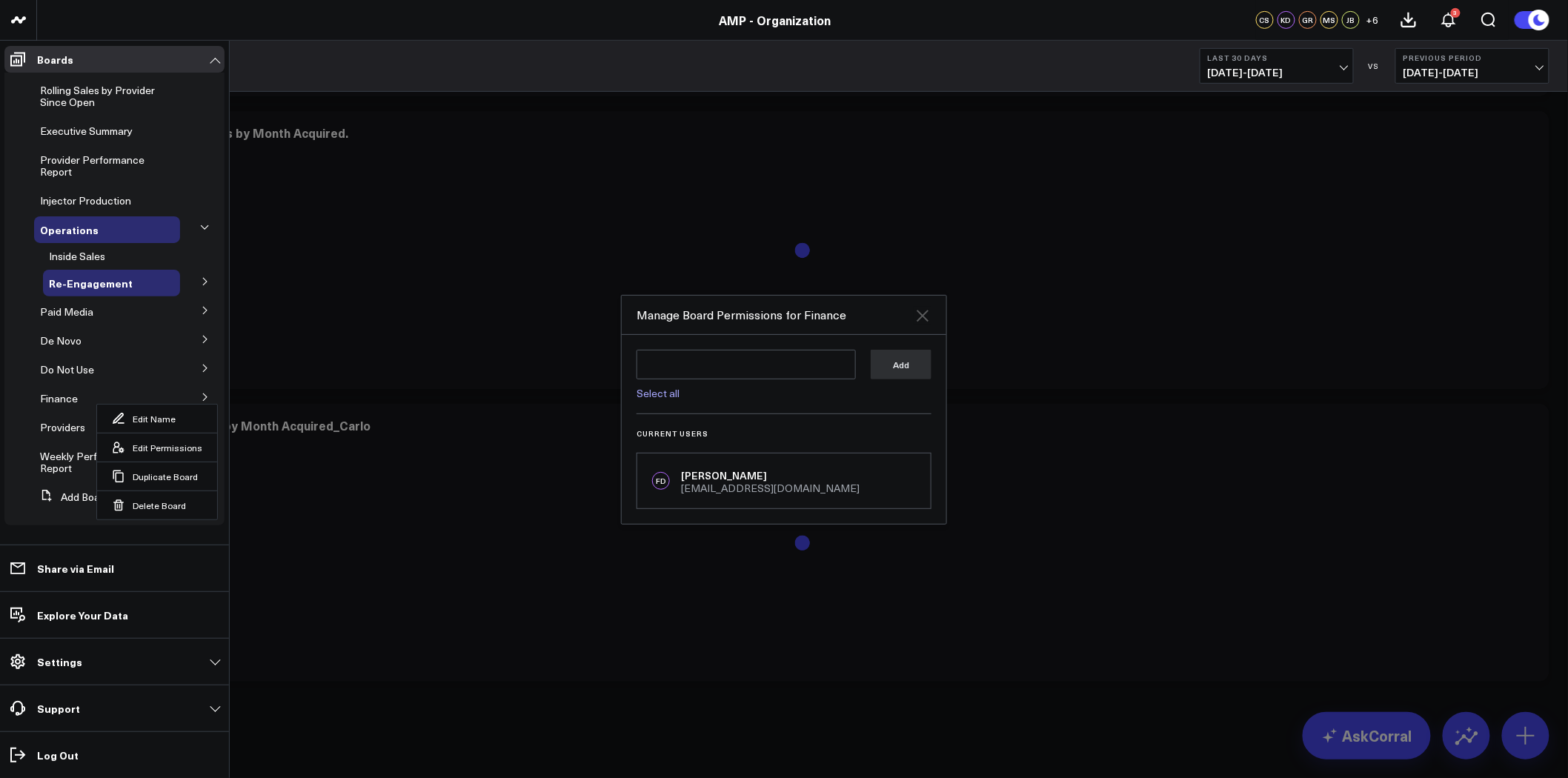
click at [920, 312] on icon at bounding box center [922, 315] width 12 height 12
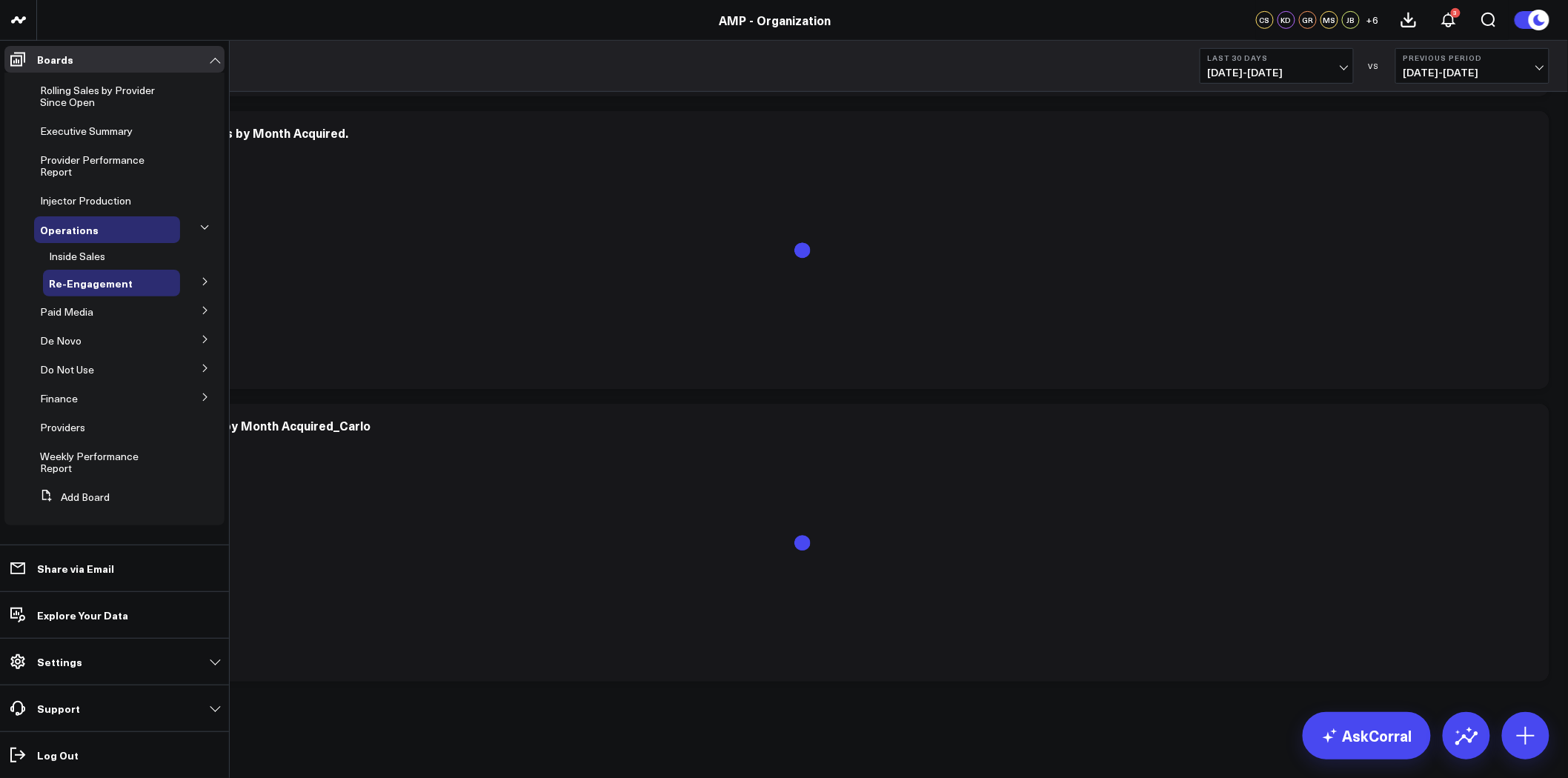
click at [203, 283] on icon at bounding box center [205, 282] width 9 height 9
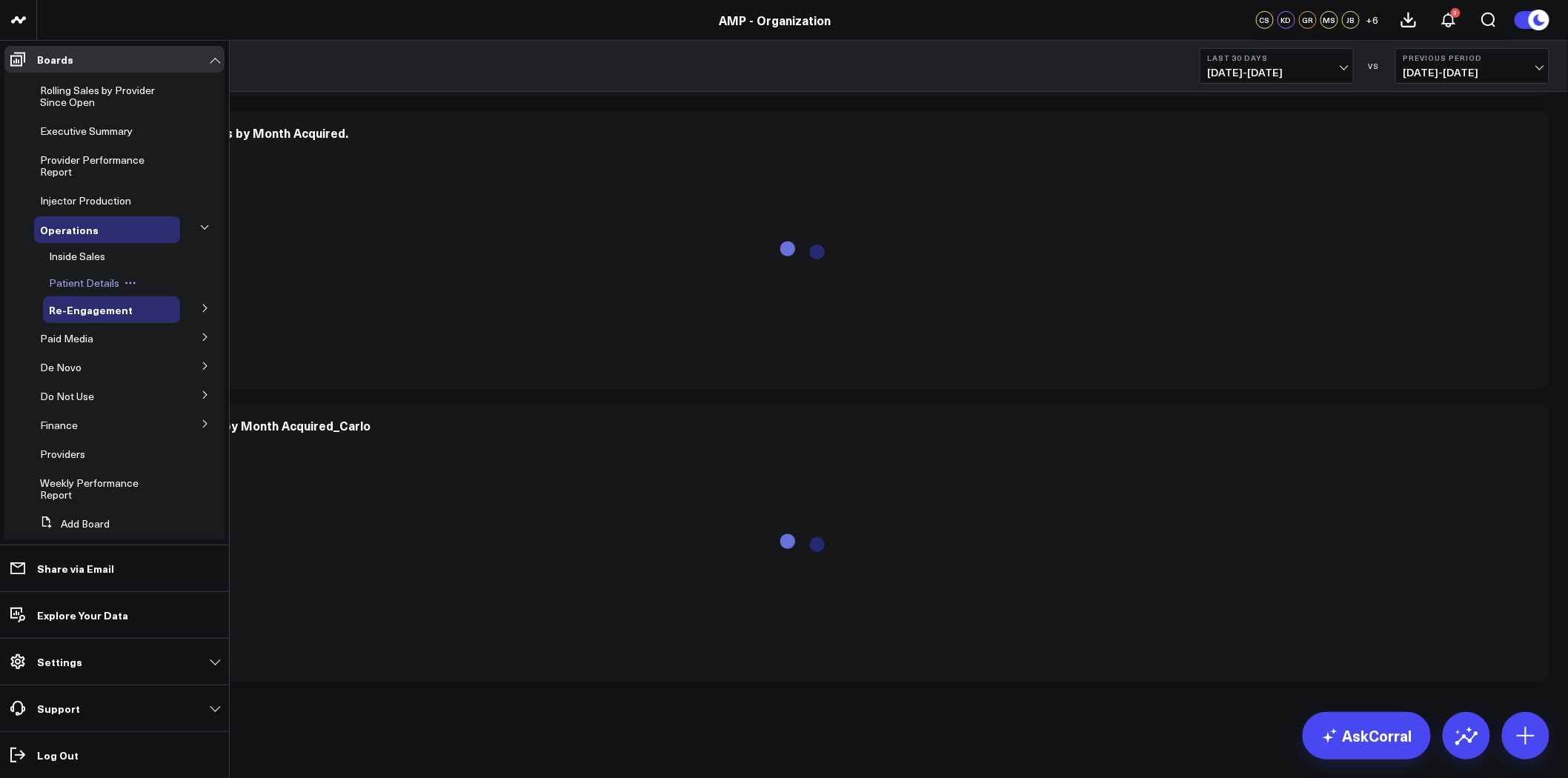
click at [87, 279] on span "Patient Details" at bounding box center [85, 283] width 71 height 14
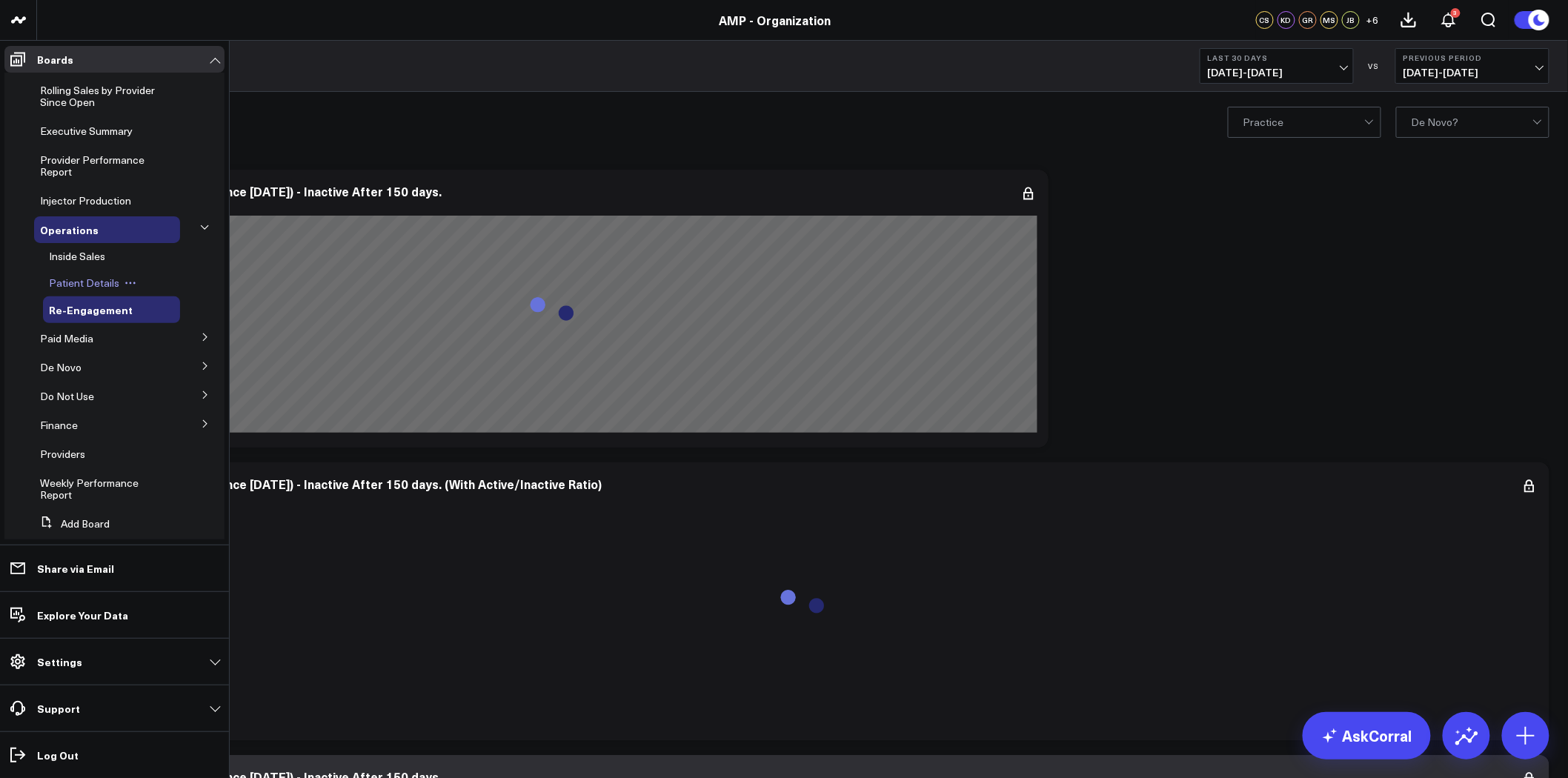
click at [127, 280] on icon at bounding box center [130, 283] width 12 height 12
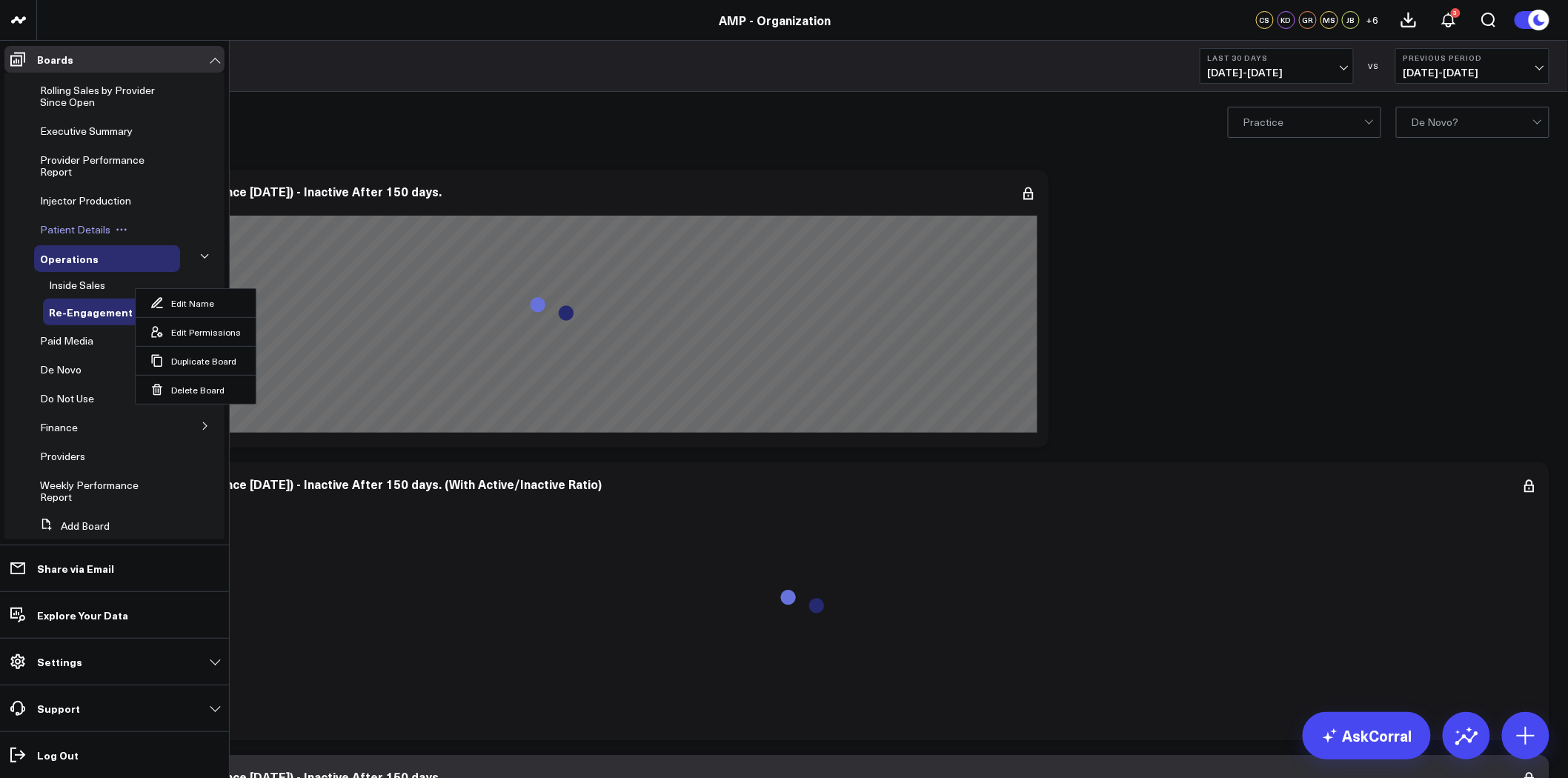
click at [117, 228] on icon at bounding box center [121, 230] width 12 height 12
click at [120, 229] on icon at bounding box center [121, 230] width 12 height 12
click at [178, 279] on button "Edit Permissions" at bounding box center [186, 278] width 120 height 29
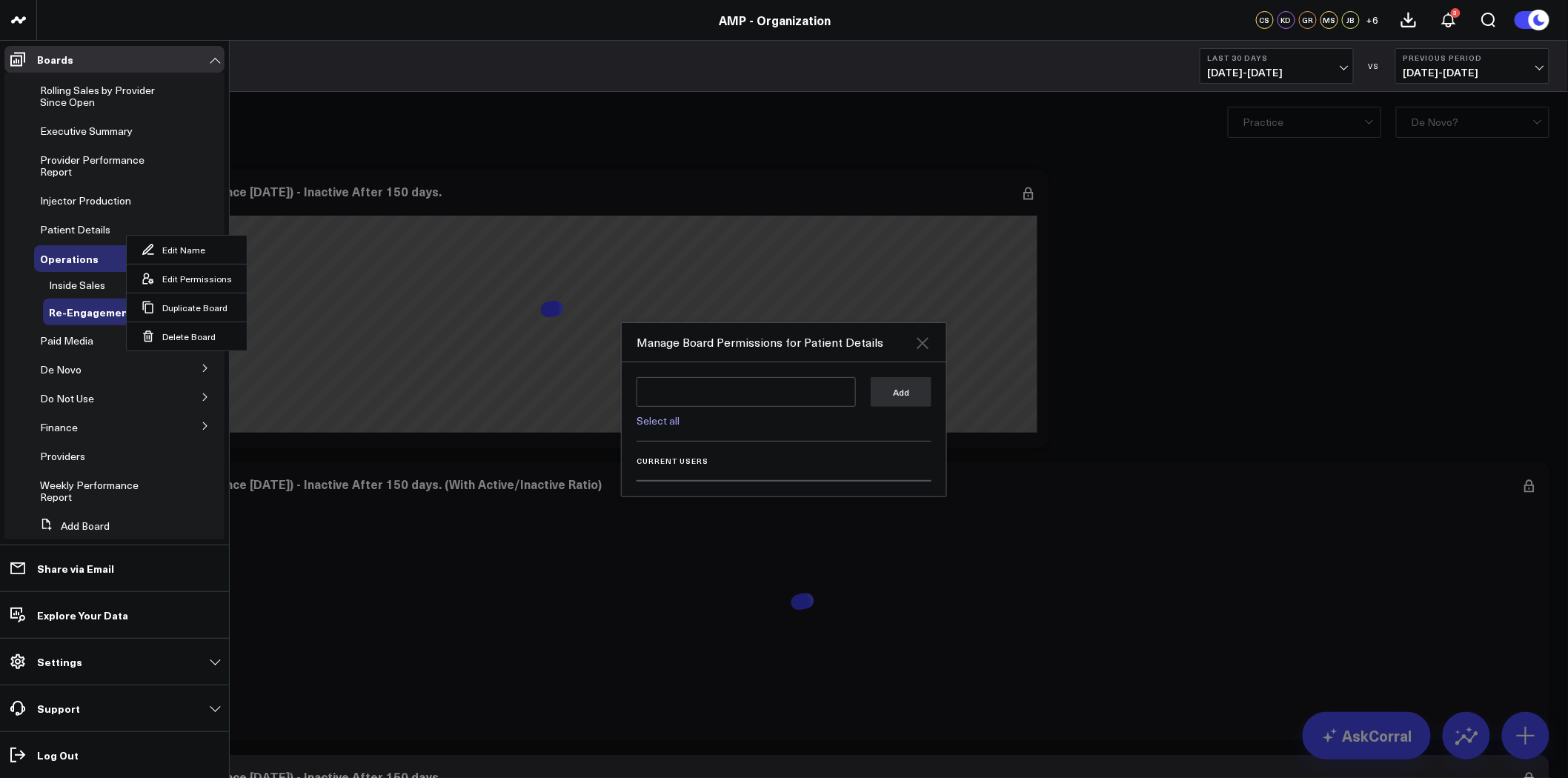
click at [920, 344] on icon at bounding box center [922, 343] width 12 height 12
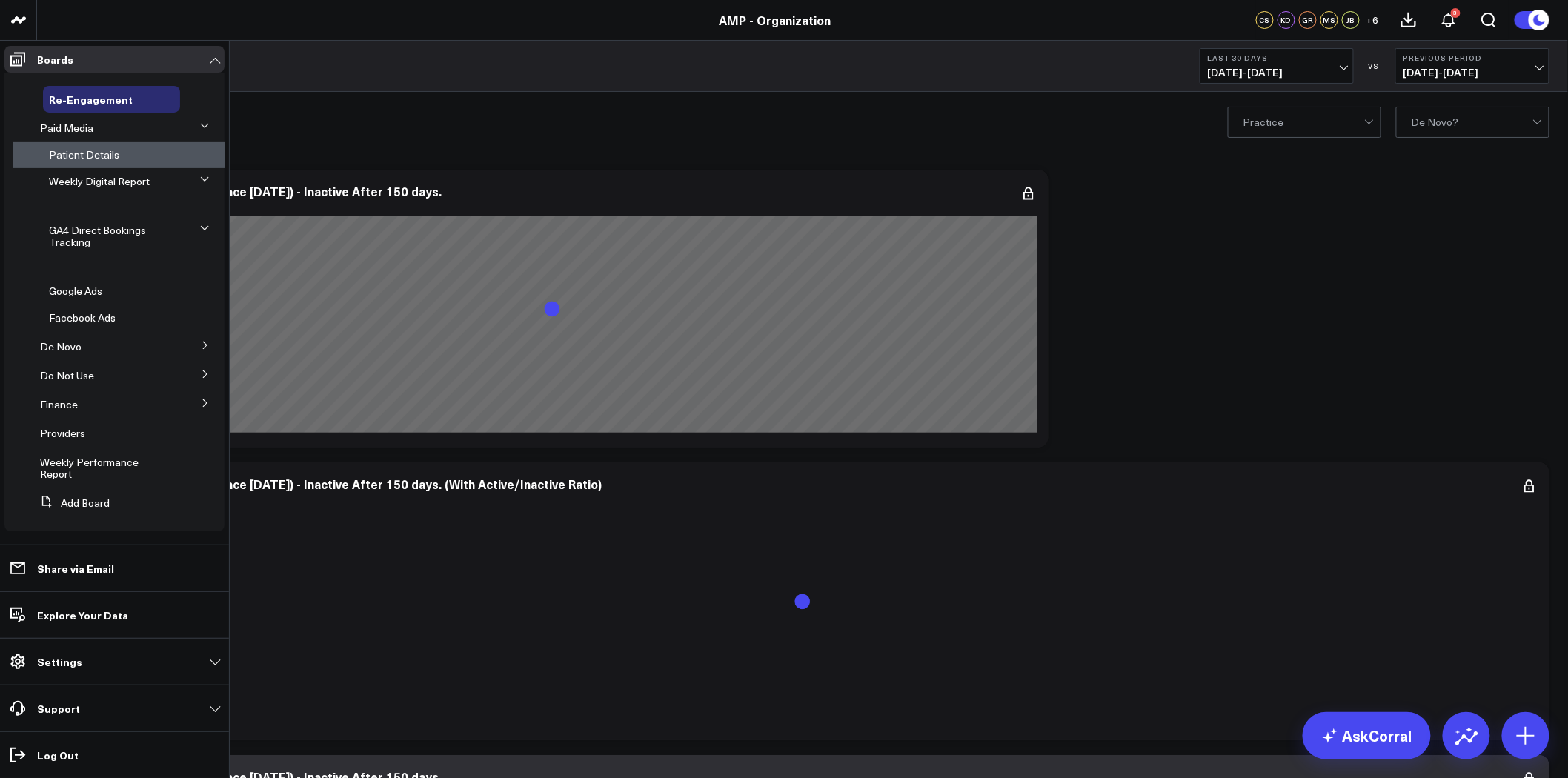
scroll to position [184, 0]
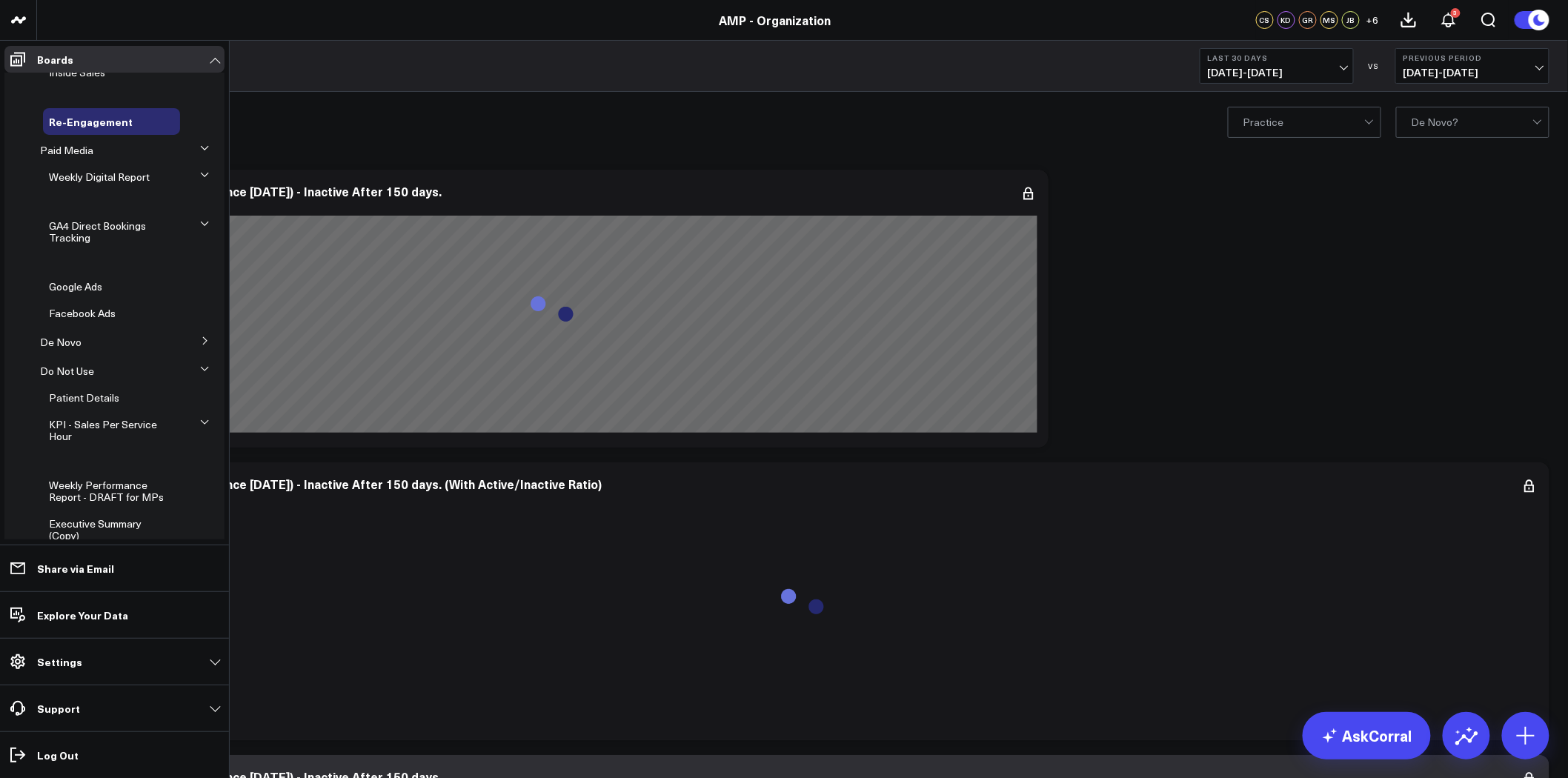
click at [201, 368] on icon at bounding box center [204, 369] width 7 height 4
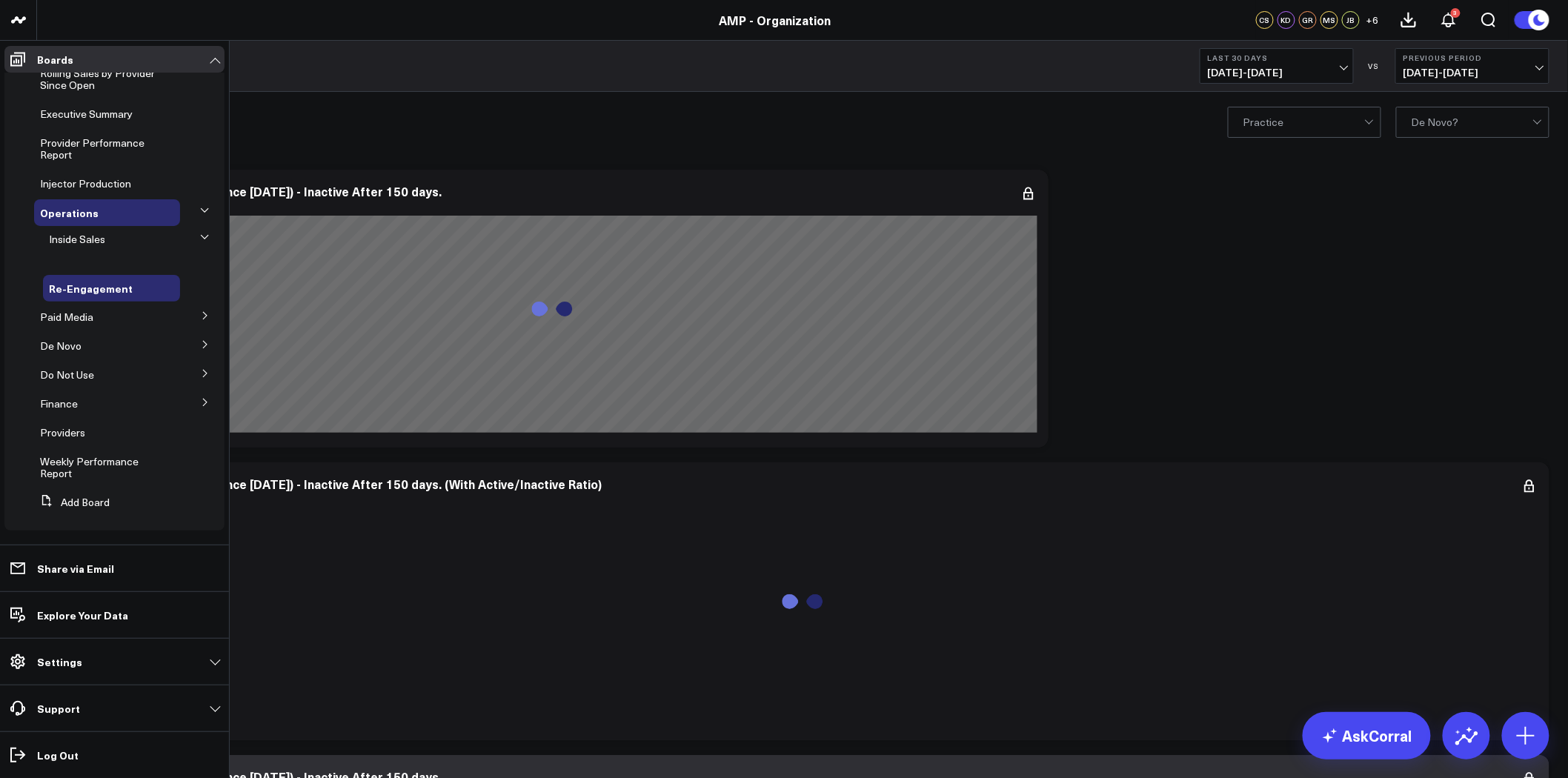
scroll to position [17, 0]
click at [204, 372] on icon at bounding box center [205, 374] width 4 height 7
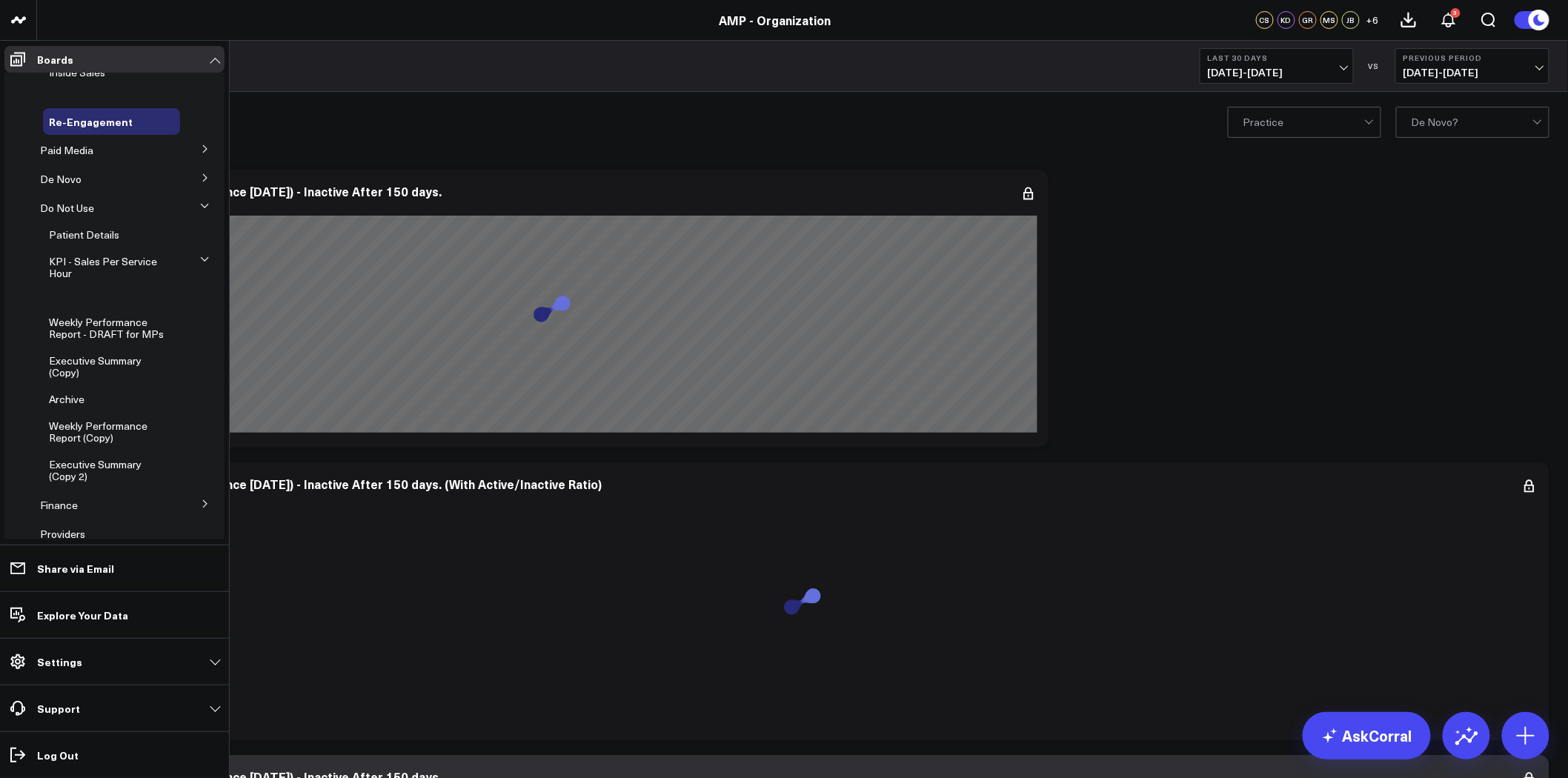
click at [200, 203] on icon at bounding box center [204, 206] width 9 height 9
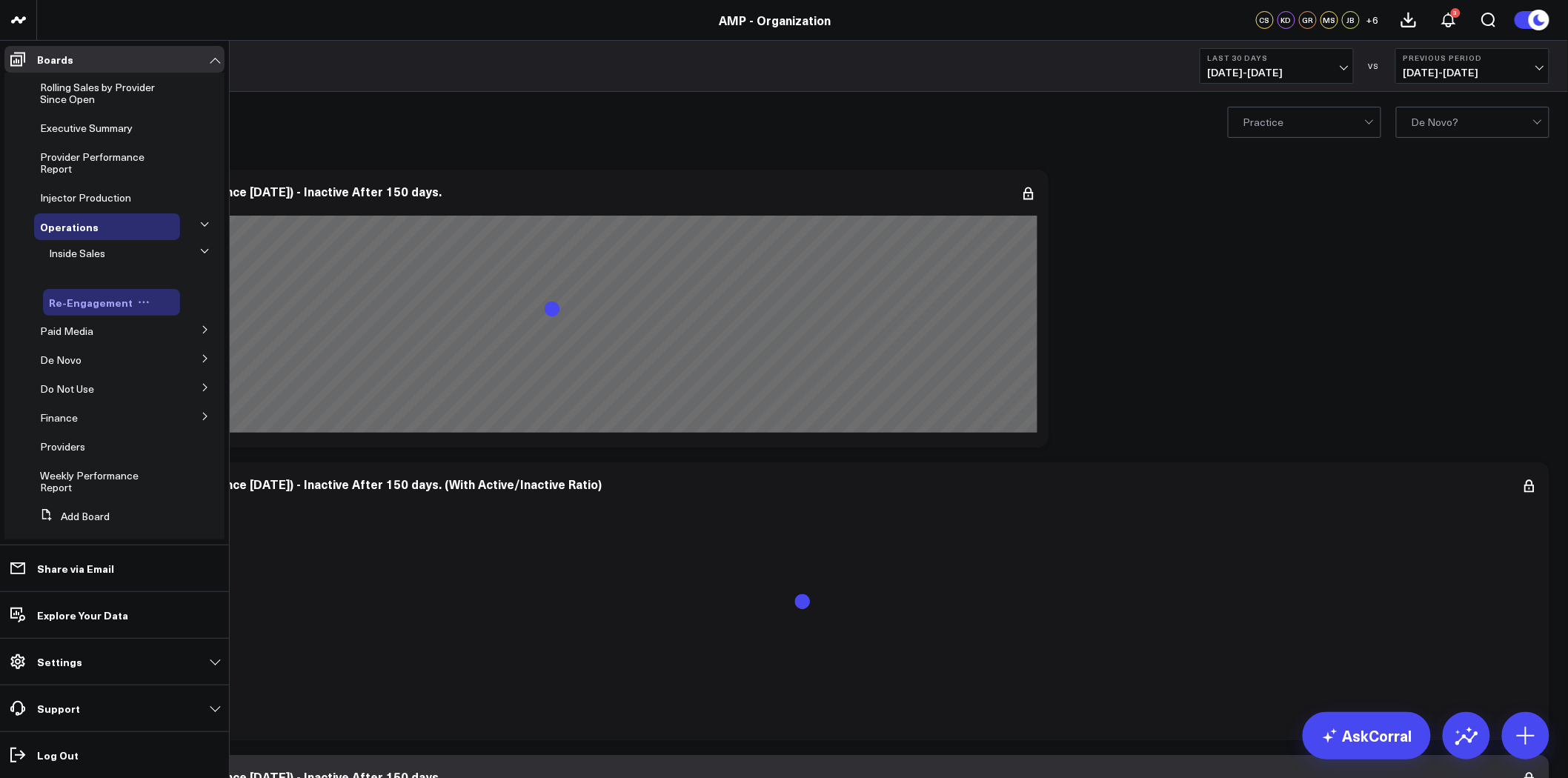
scroll to position [0, 0]
click at [201, 252] on icon at bounding box center [204, 254] width 7 height 4
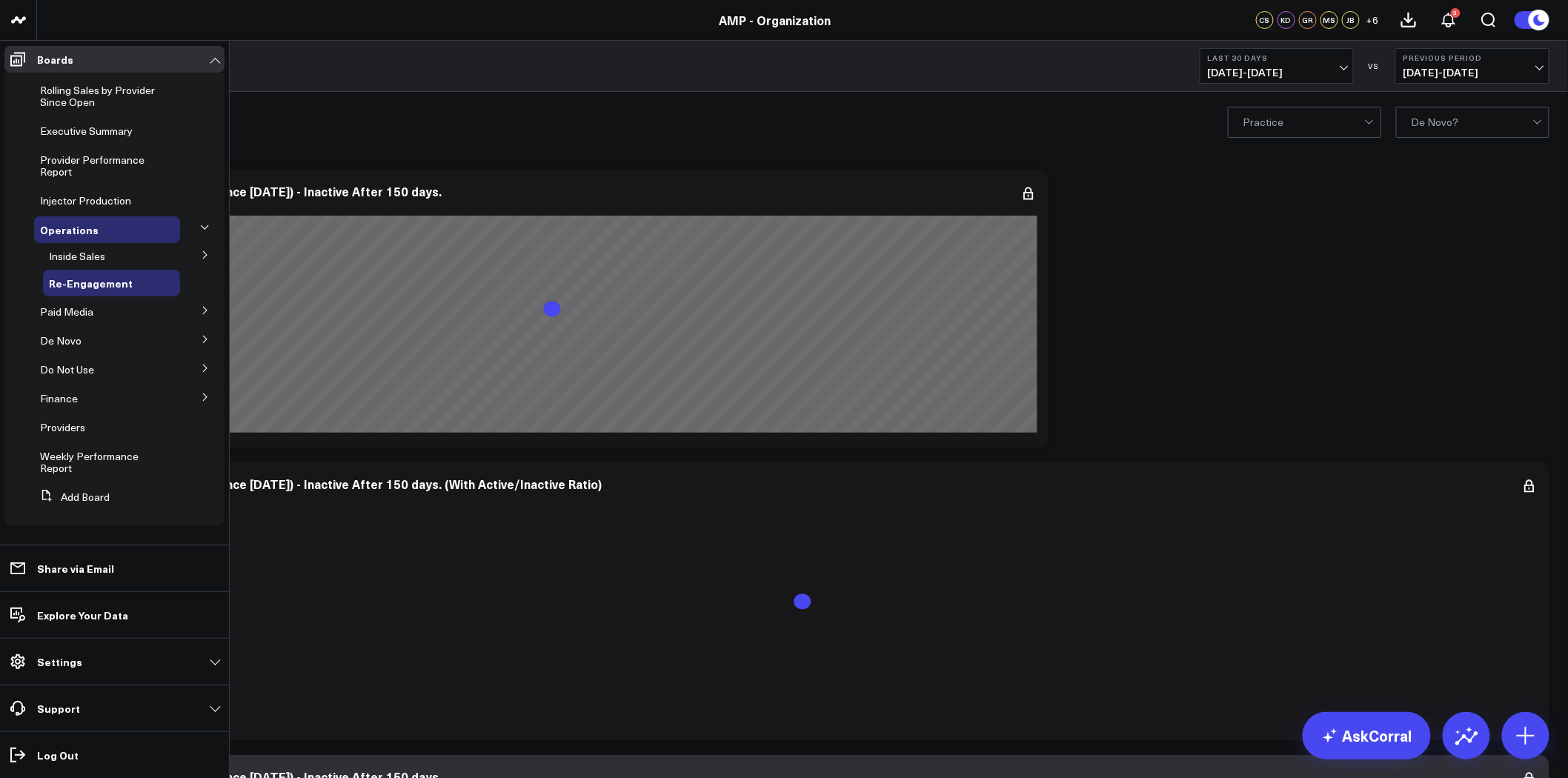
click at [206, 259] on icon at bounding box center [205, 256] width 9 height 9
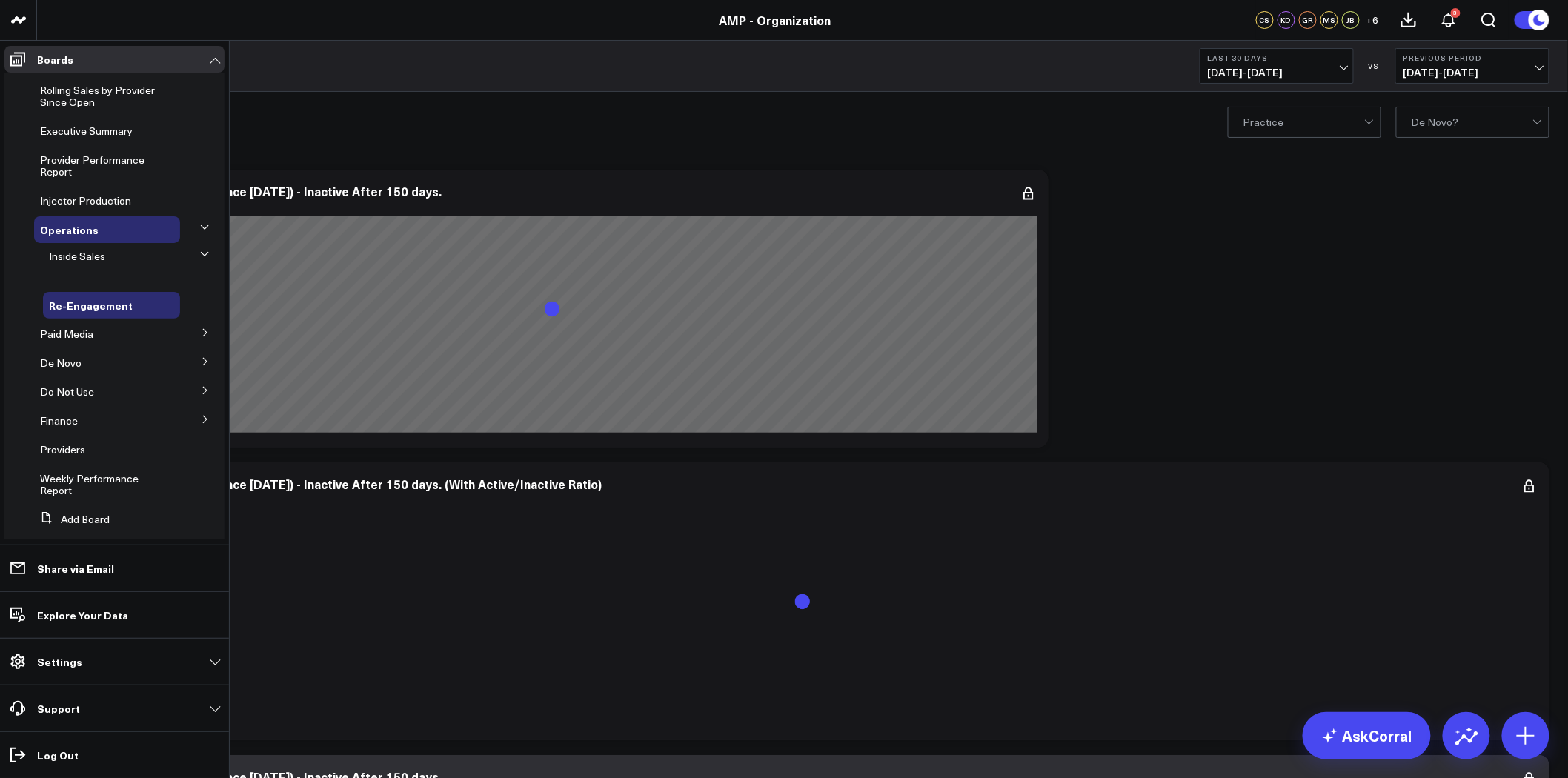
drag, startPoint x: 157, startPoint y: 274, endPoint x: 123, endPoint y: 278, distance: 34.2
click at [123, 278] on ul at bounding box center [118, 281] width 211 height 22
click at [200, 252] on icon at bounding box center [204, 255] width 9 height 9
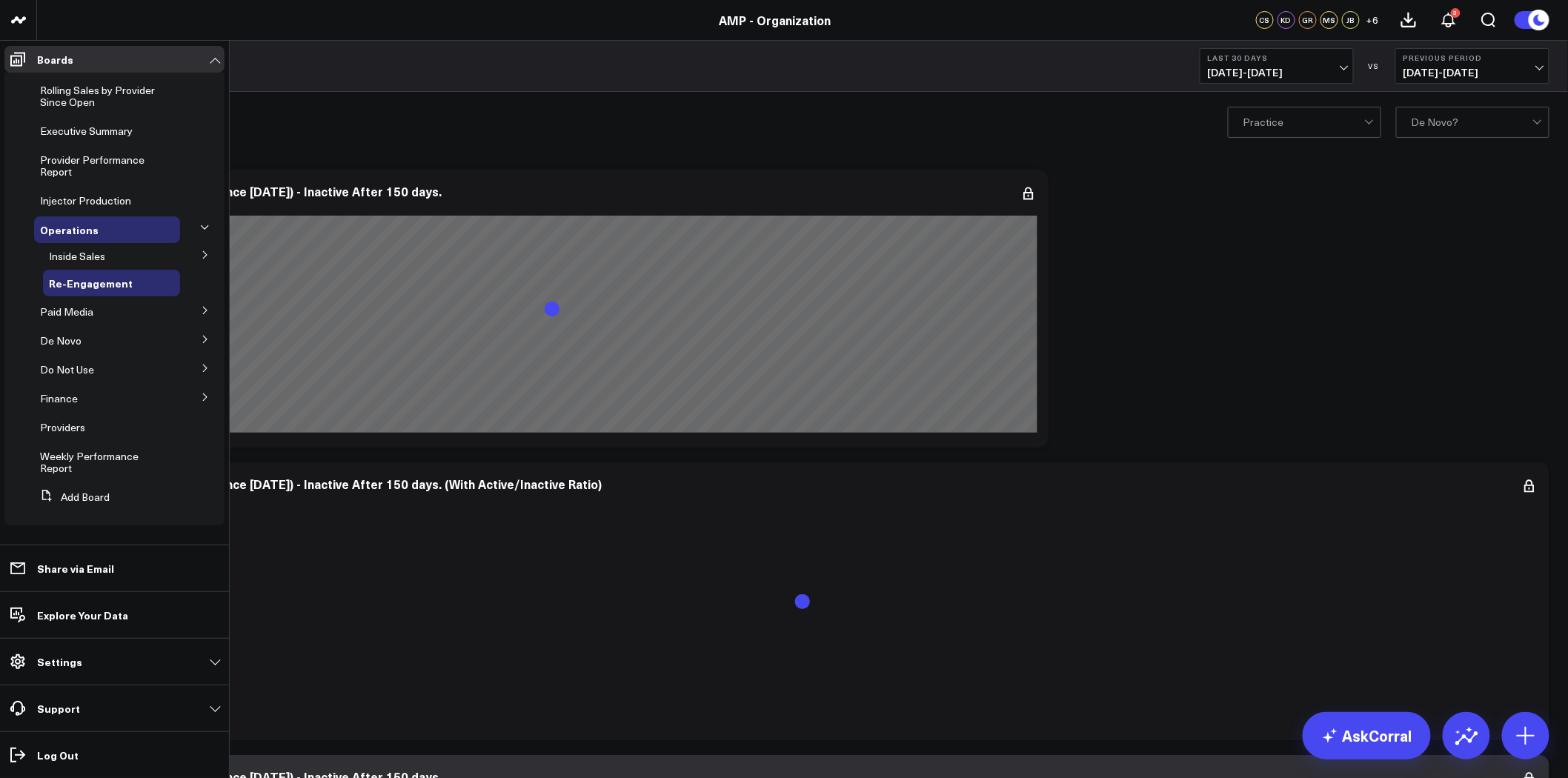
click at [204, 257] on icon at bounding box center [205, 256] width 9 height 9
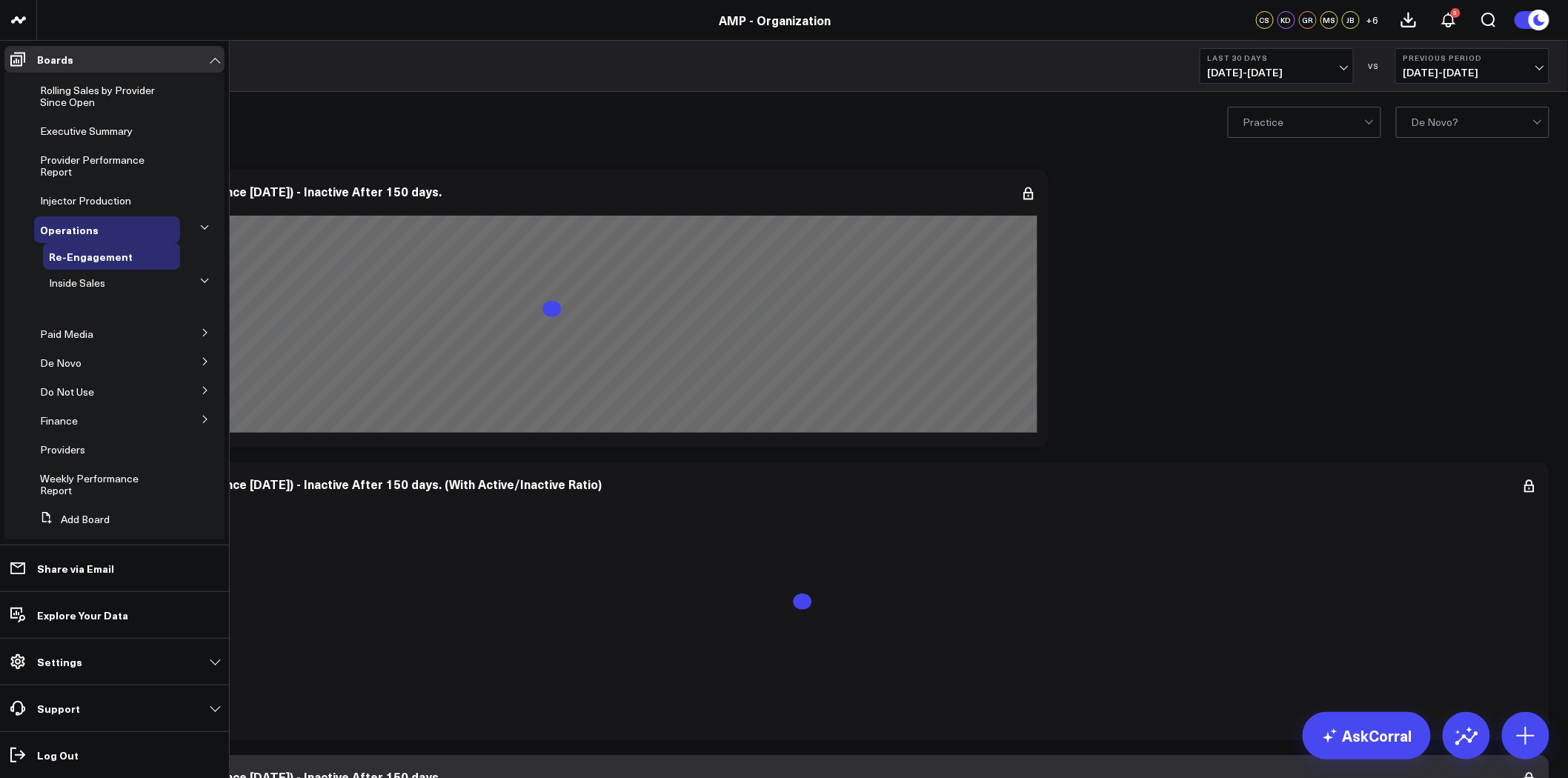
click at [201, 280] on icon at bounding box center [204, 281] width 7 height 4
click at [111, 277] on icon at bounding box center [116, 283] width 12 height 12
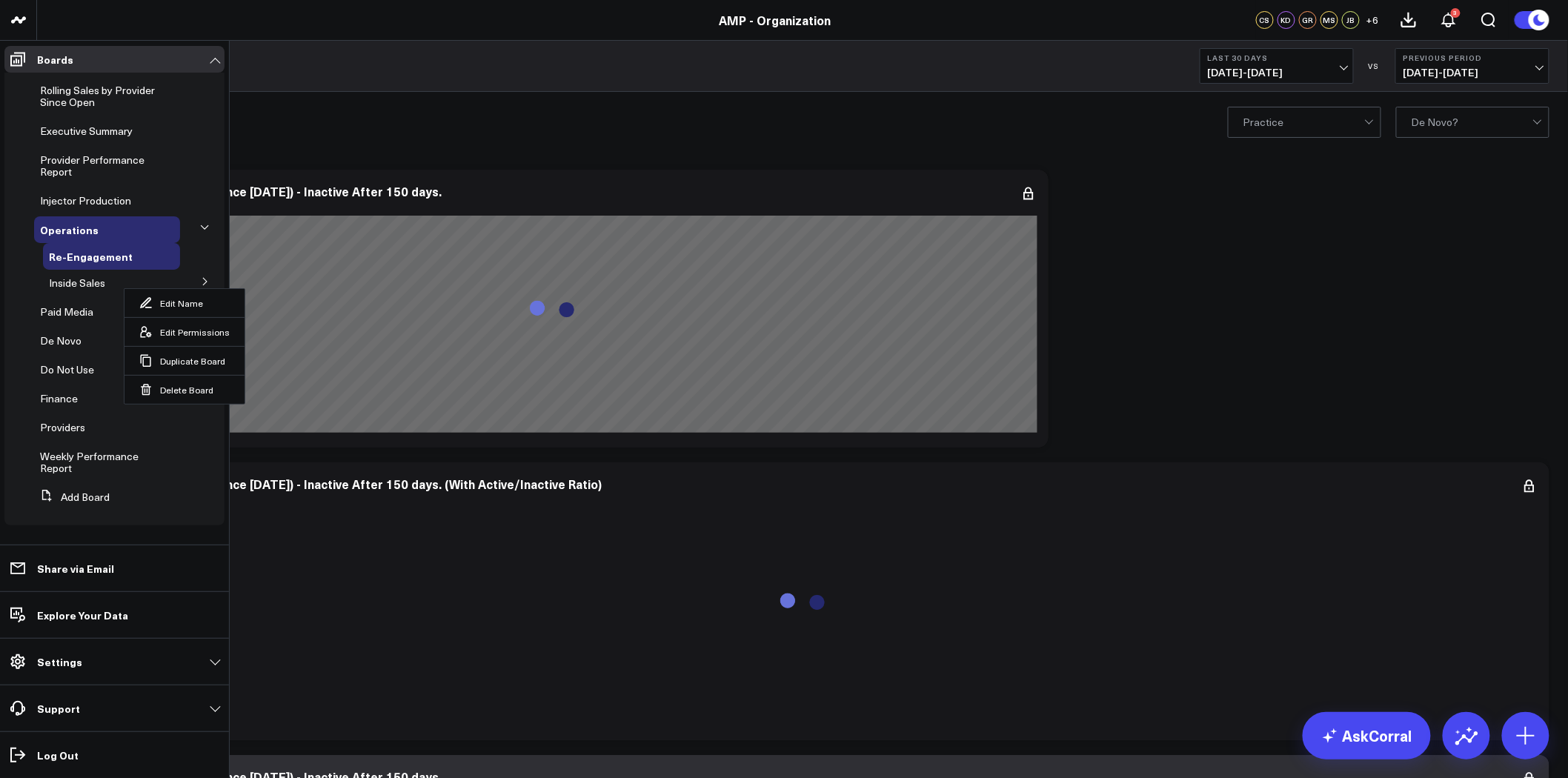
click at [204, 225] on icon at bounding box center [204, 228] width 9 height 9
click at [204, 226] on icon at bounding box center [204, 228] width 9 height 9
click at [192, 465] on li "Weekly Performance Report" at bounding box center [114, 462] width 220 height 38
click at [75, 201] on span "Injector Production" at bounding box center [86, 200] width 91 height 14
click at [209, 225] on button at bounding box center [205, 227] width 22 height 38
